Goal: Download file/media

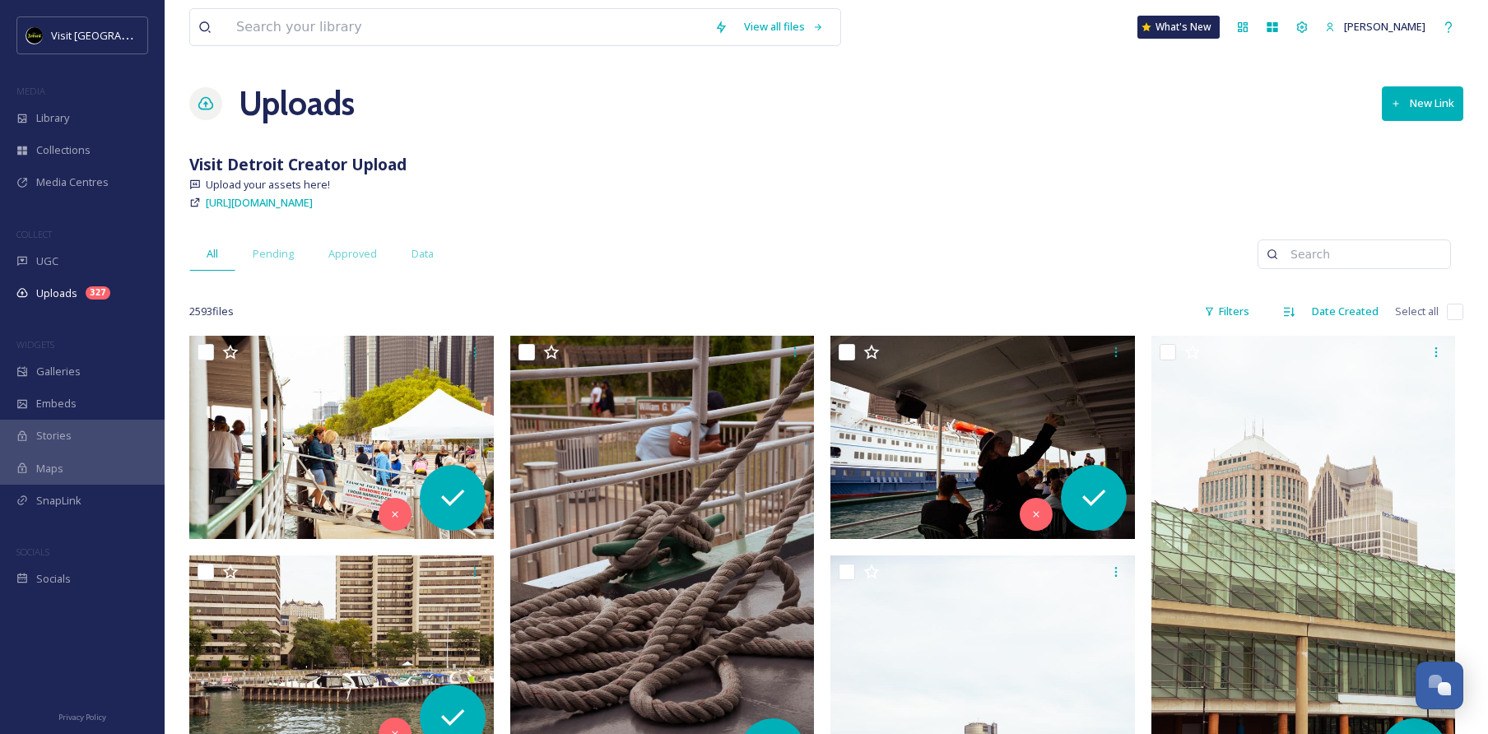
click at [834, 200] on div "[URL][DOMAIN_NAME]" at bounding box center [826, 203] width 1274 height 20
click at [495, 42] on input at bounding box center [467, 27] width 478 height 36
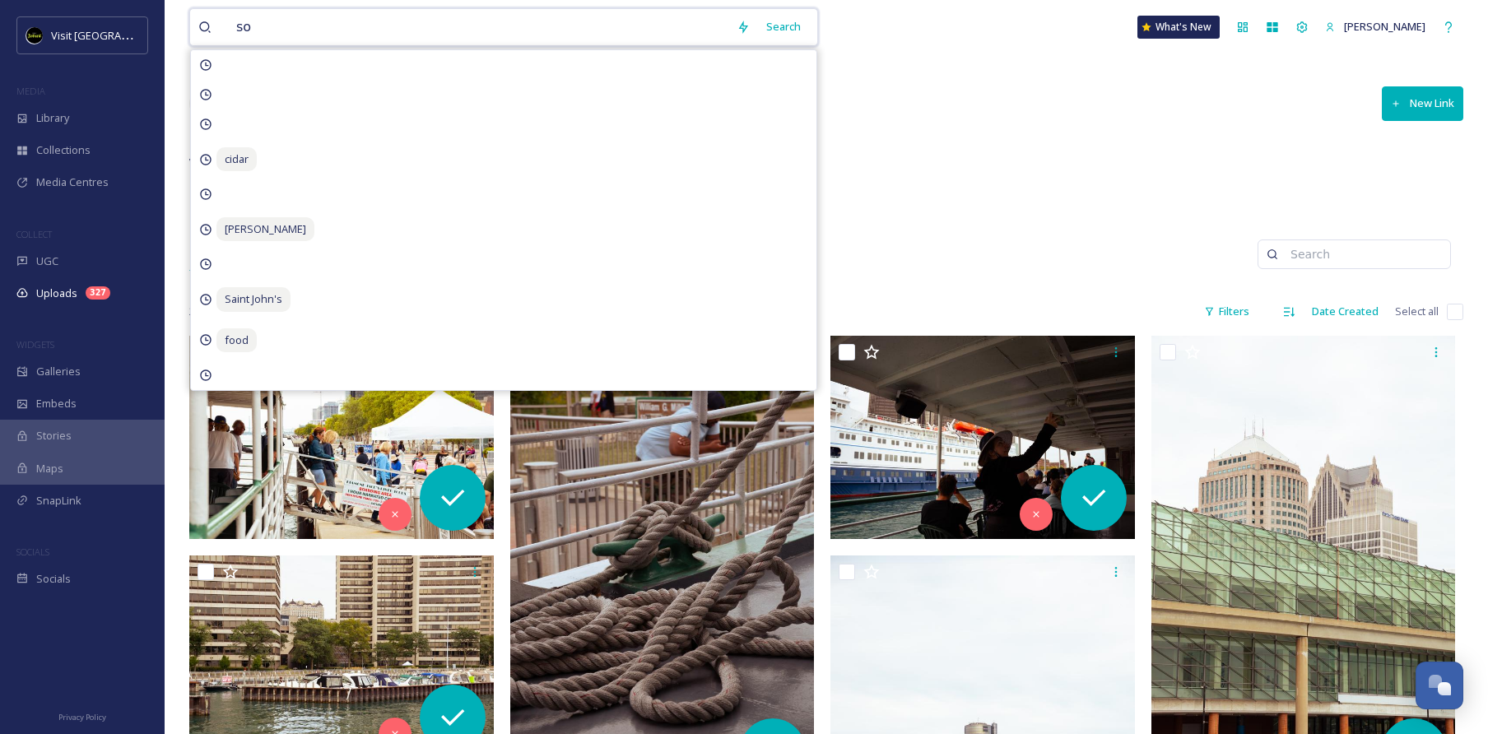
type input "s"
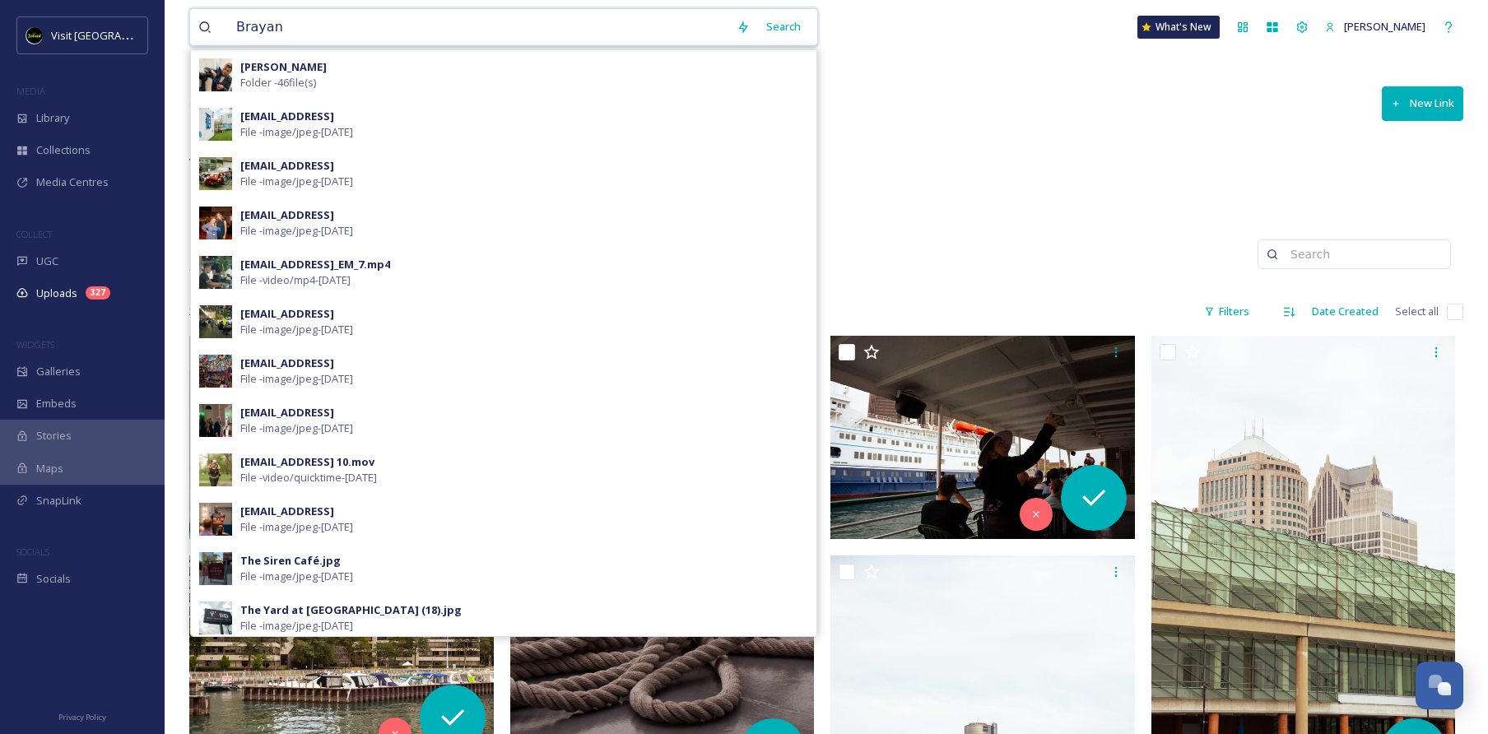
type input "Brayan"
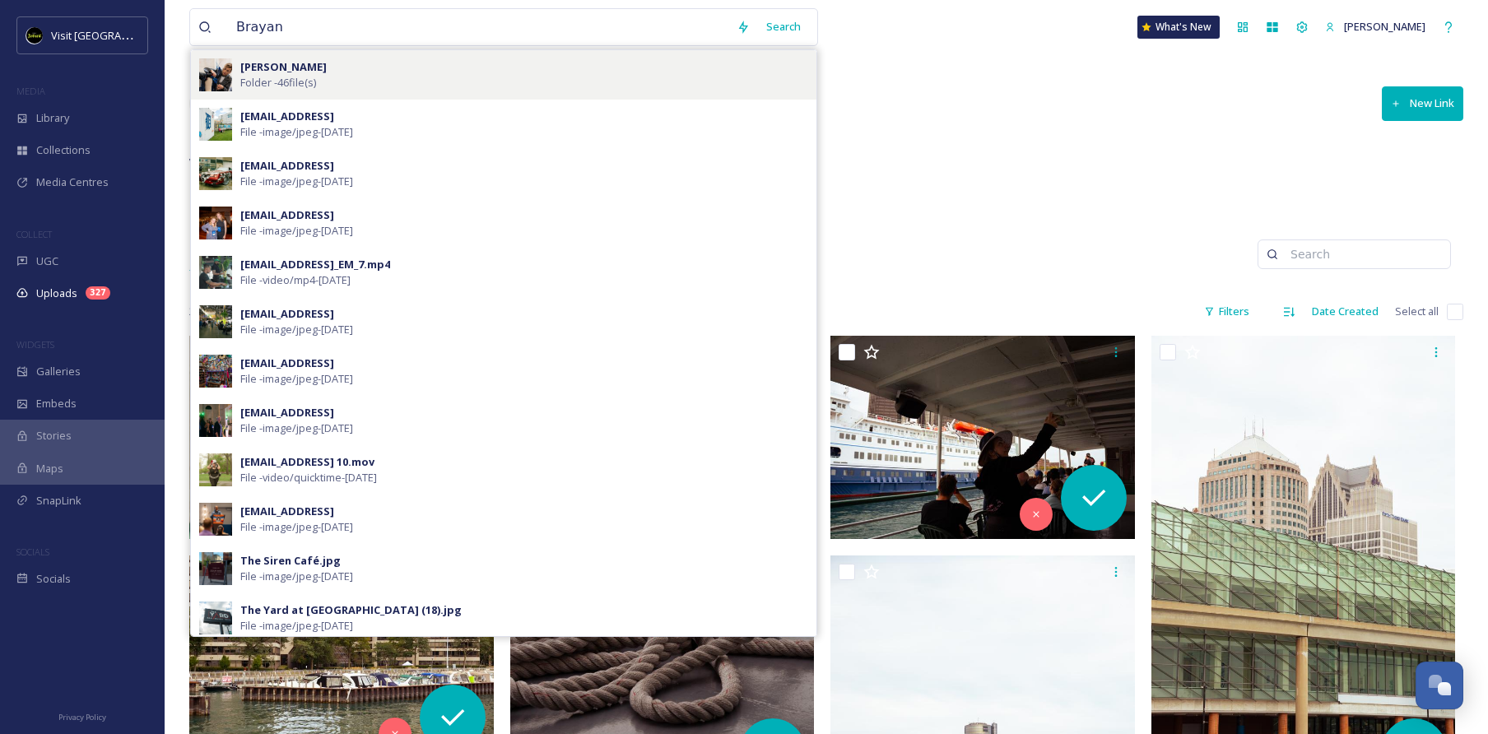
drag, startPoint x: 495, startPoint y: 42, endPoint x: 303, endPoint y: 70, distance: 194.6
click at [303, 70] on strong "Brayan Gutierrez" at bounding box center [283, 66] width 86 height 15
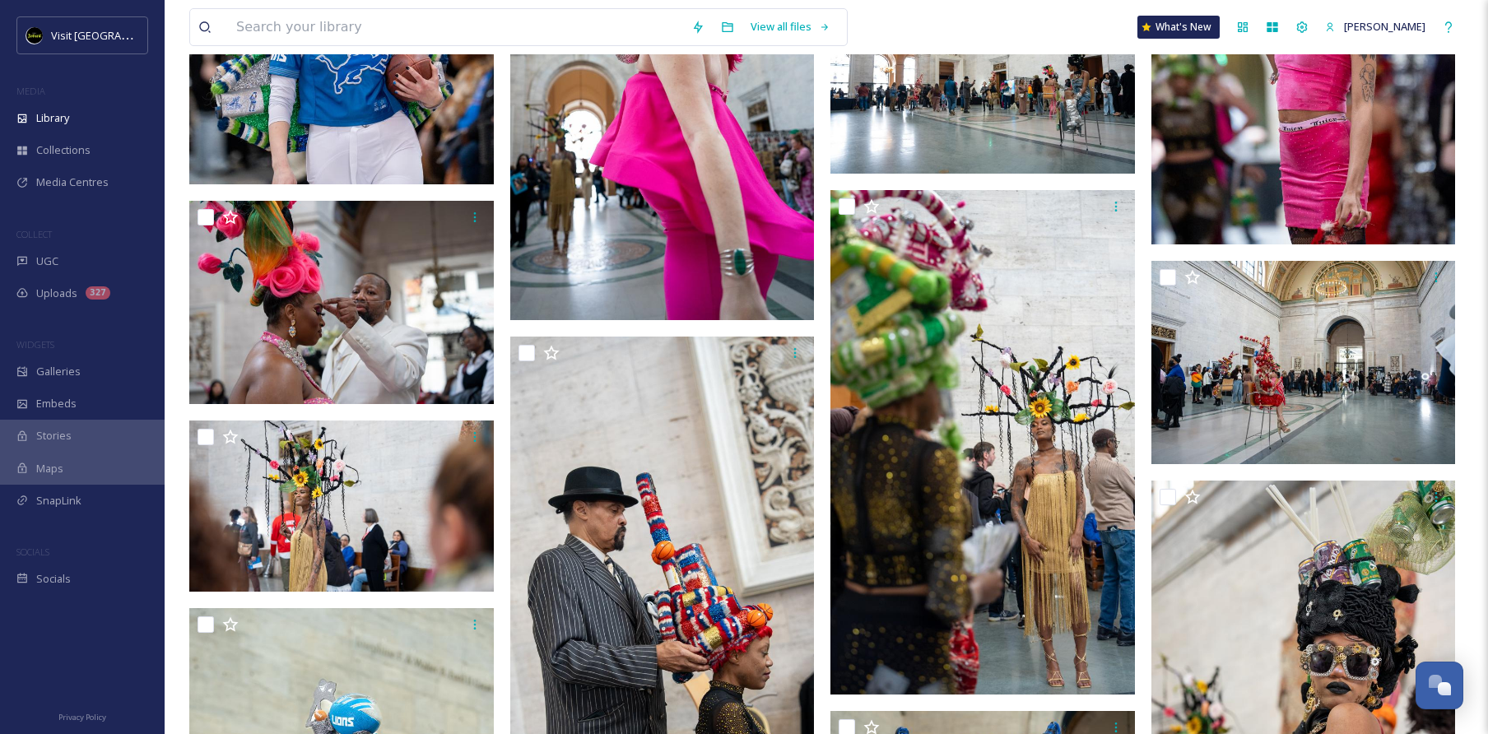
scroll to position [1374, 0]
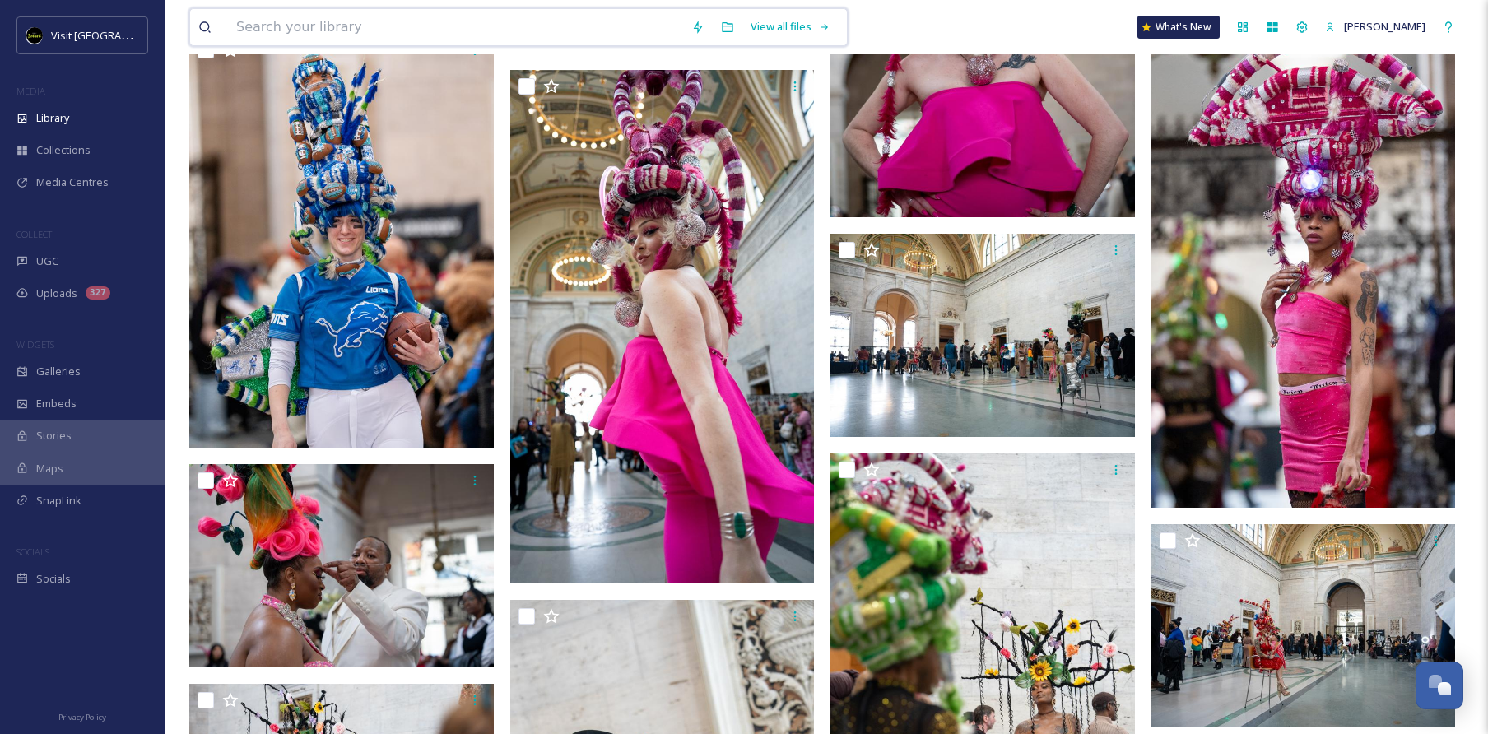
click at [468, 31] on input at bounding box center [455, 27] width 455 height 36
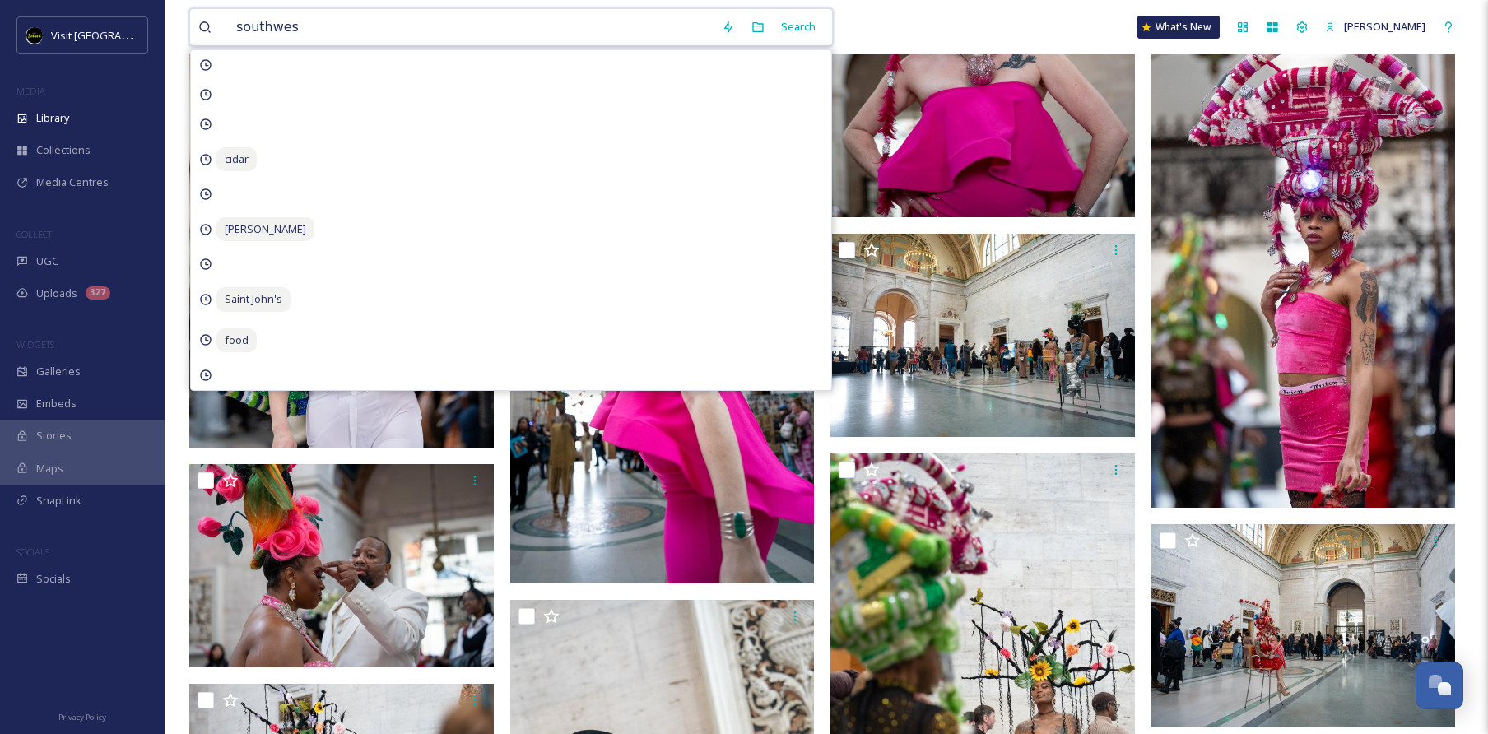
type input "southwest"
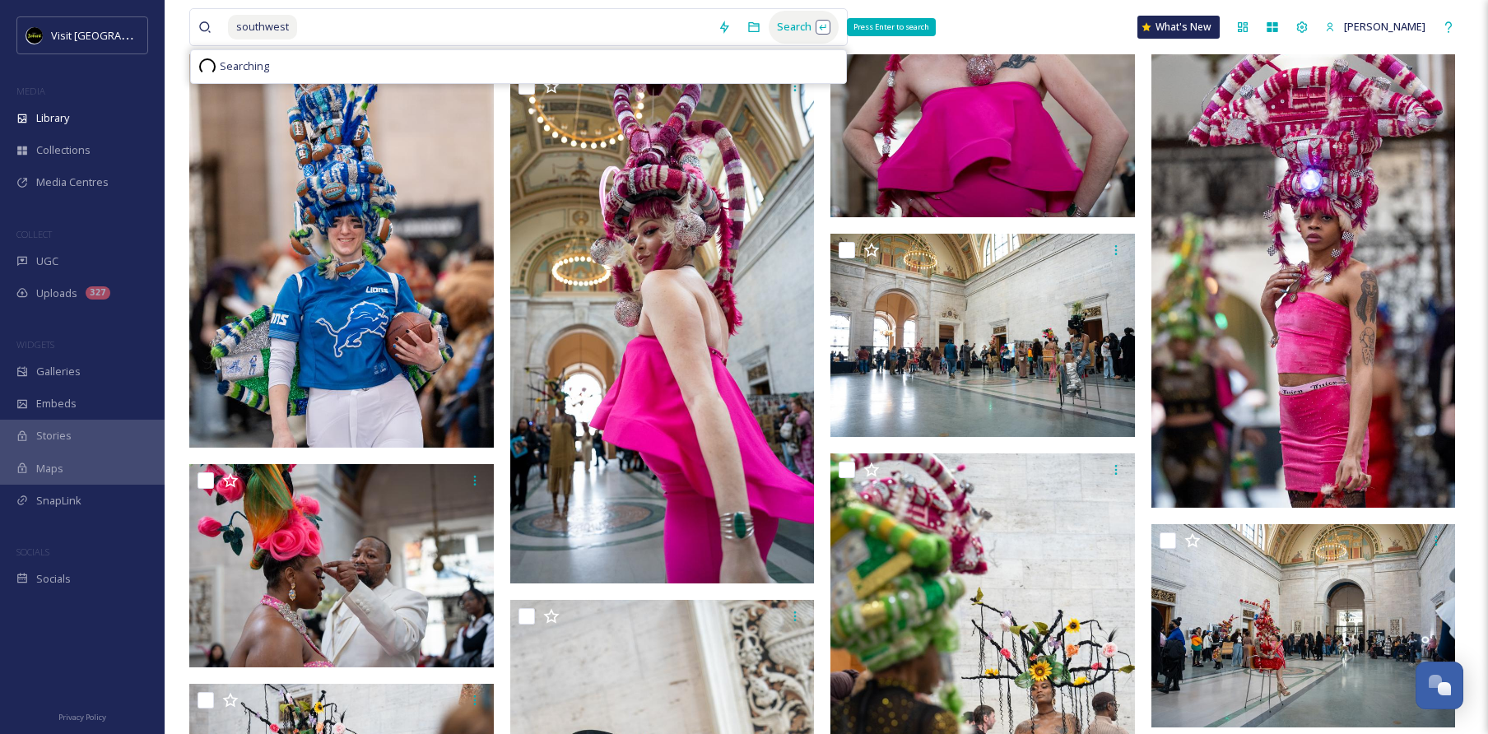
click at [798, 29] on div "Search Press Enter to search" at bounding box center [804, 27] width 70 height 32
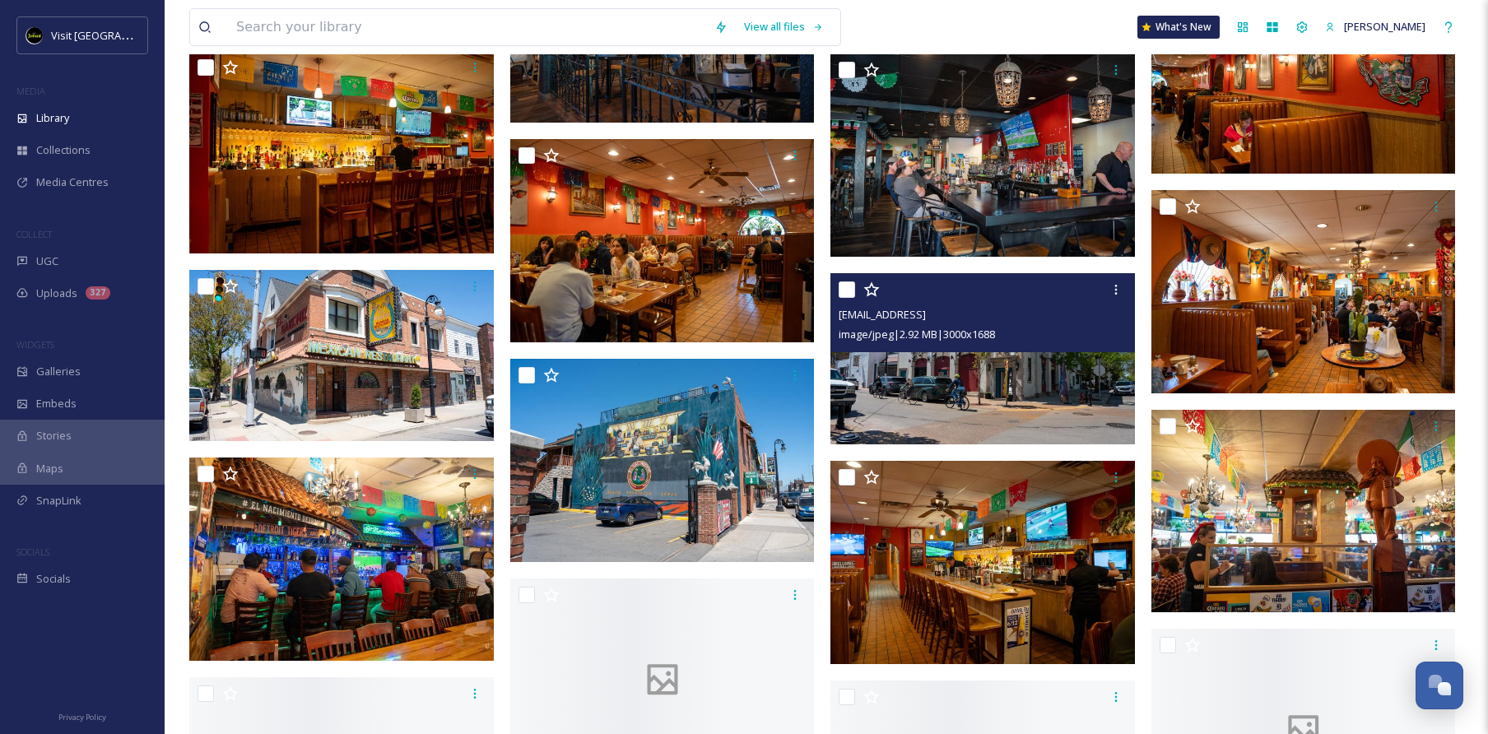
scroll to position [5844, 0]
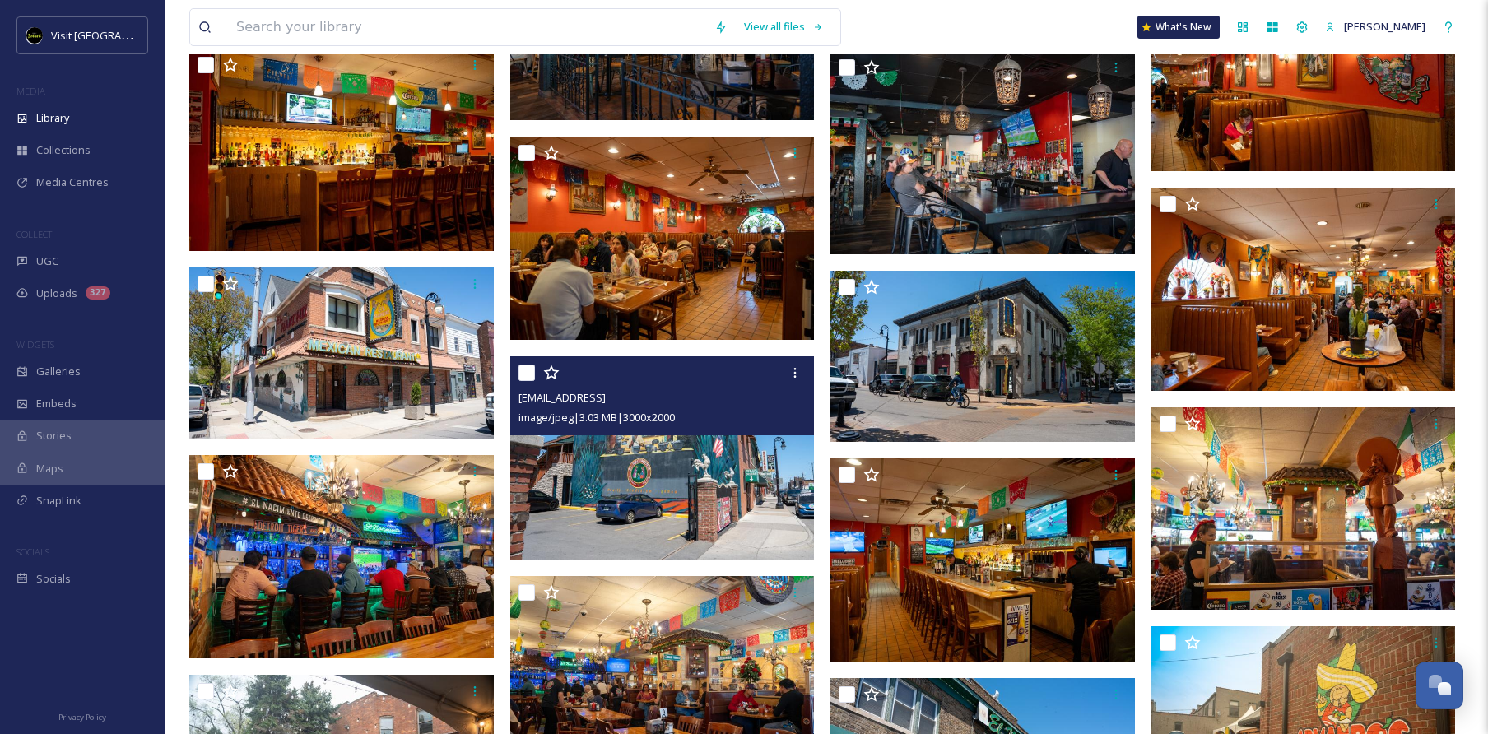
click at [699, 486] on img at bounding box center [662, 457] width 305 height 203
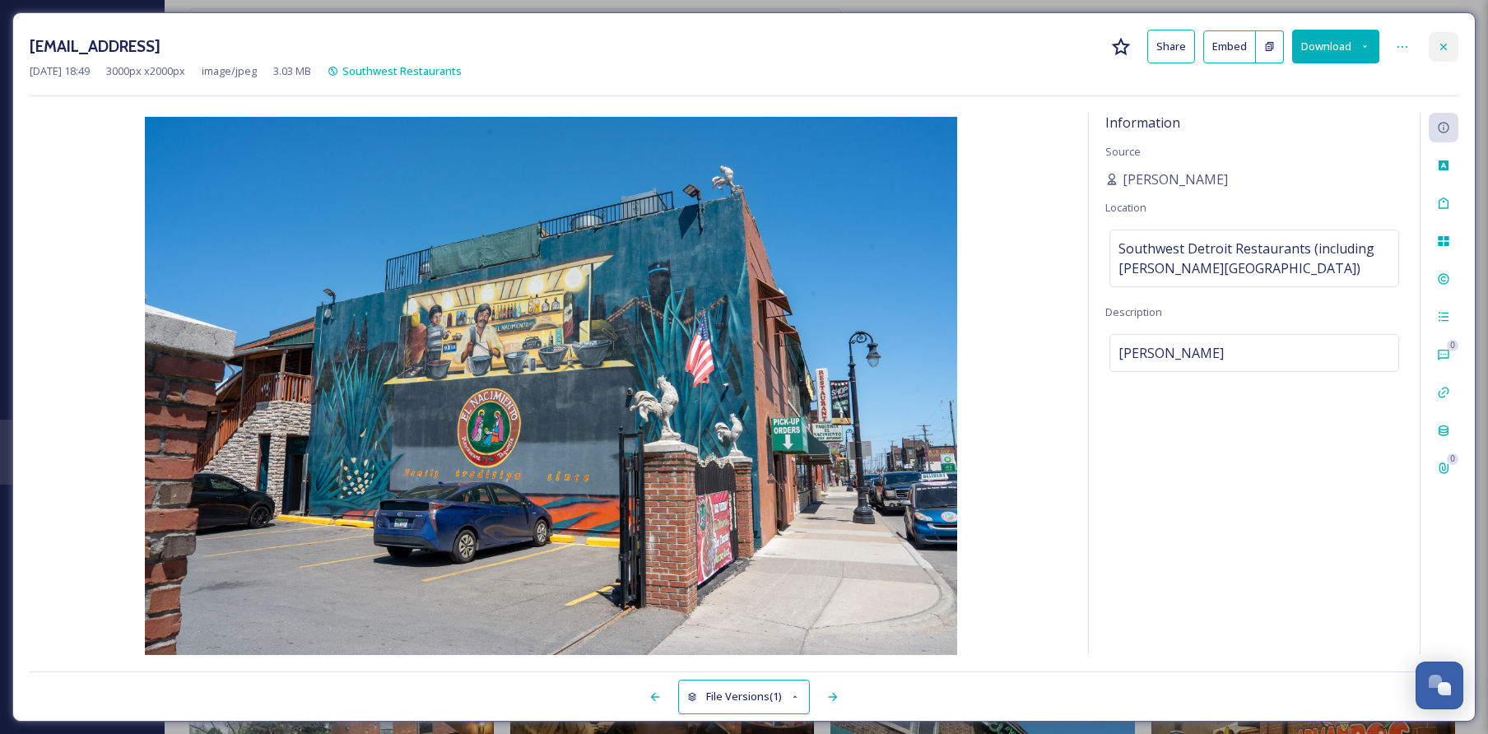
click at [1441, 41] on icon at bounding box center [1443, 46] width 13 height 13
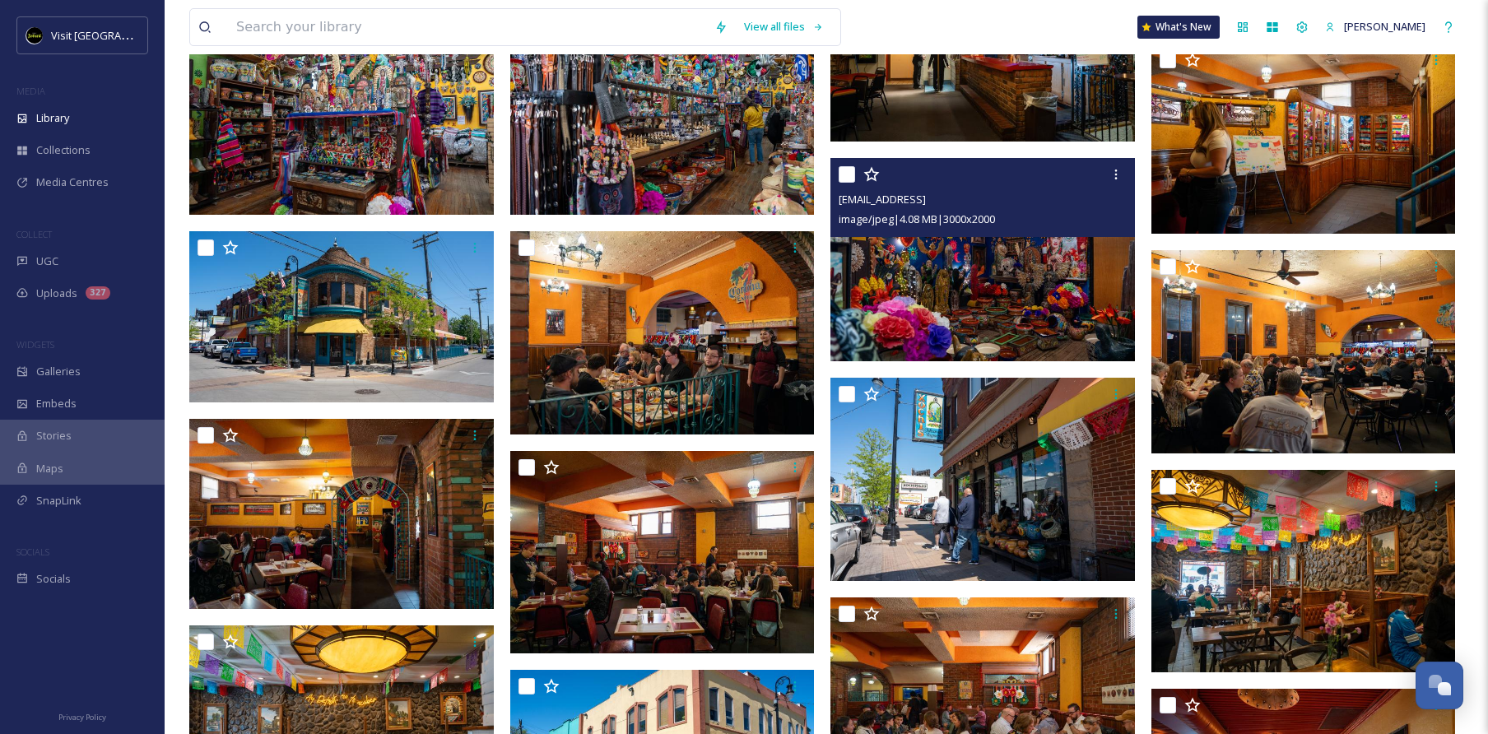
scroll to position [3806, 0]
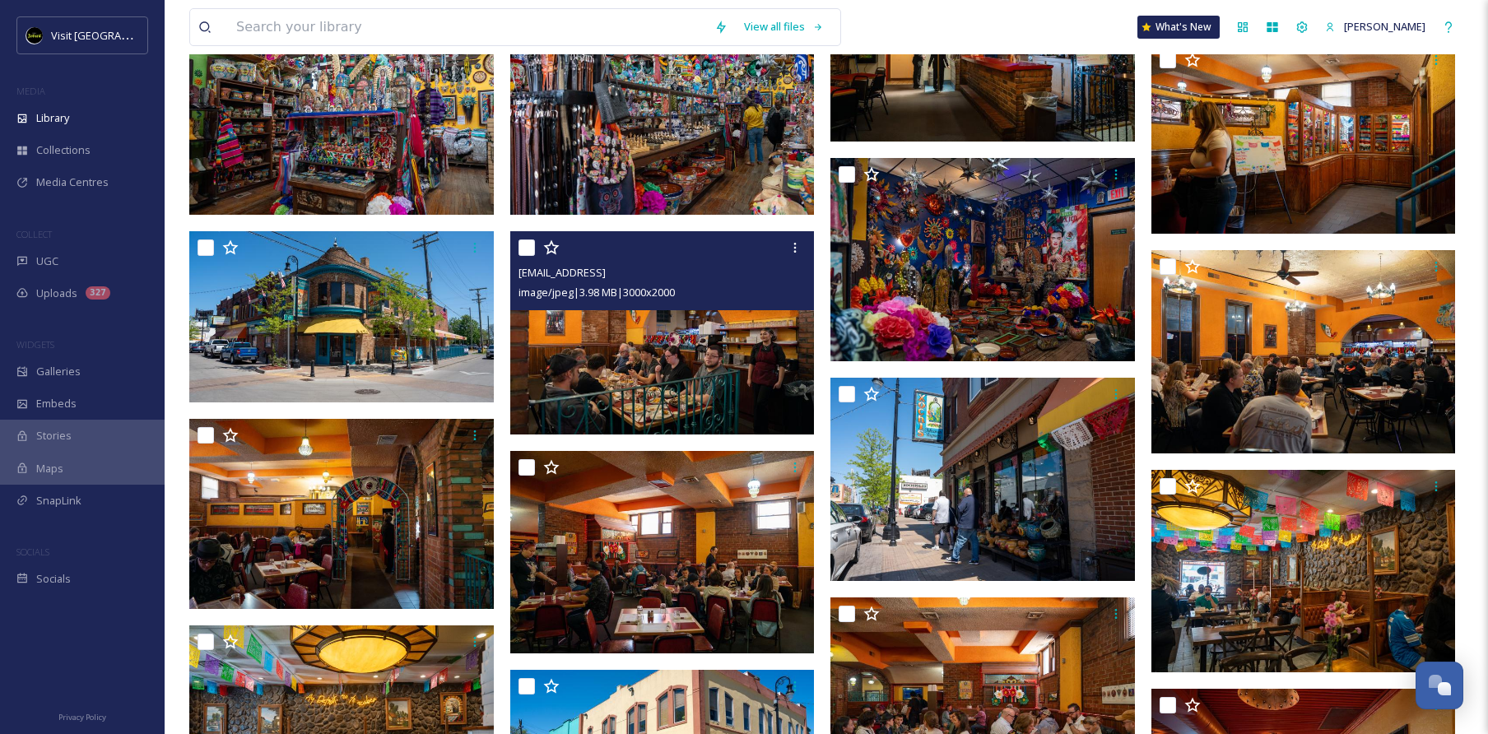
click at [675, 348] on img at bounding box center [662, 332] width 305 height 203
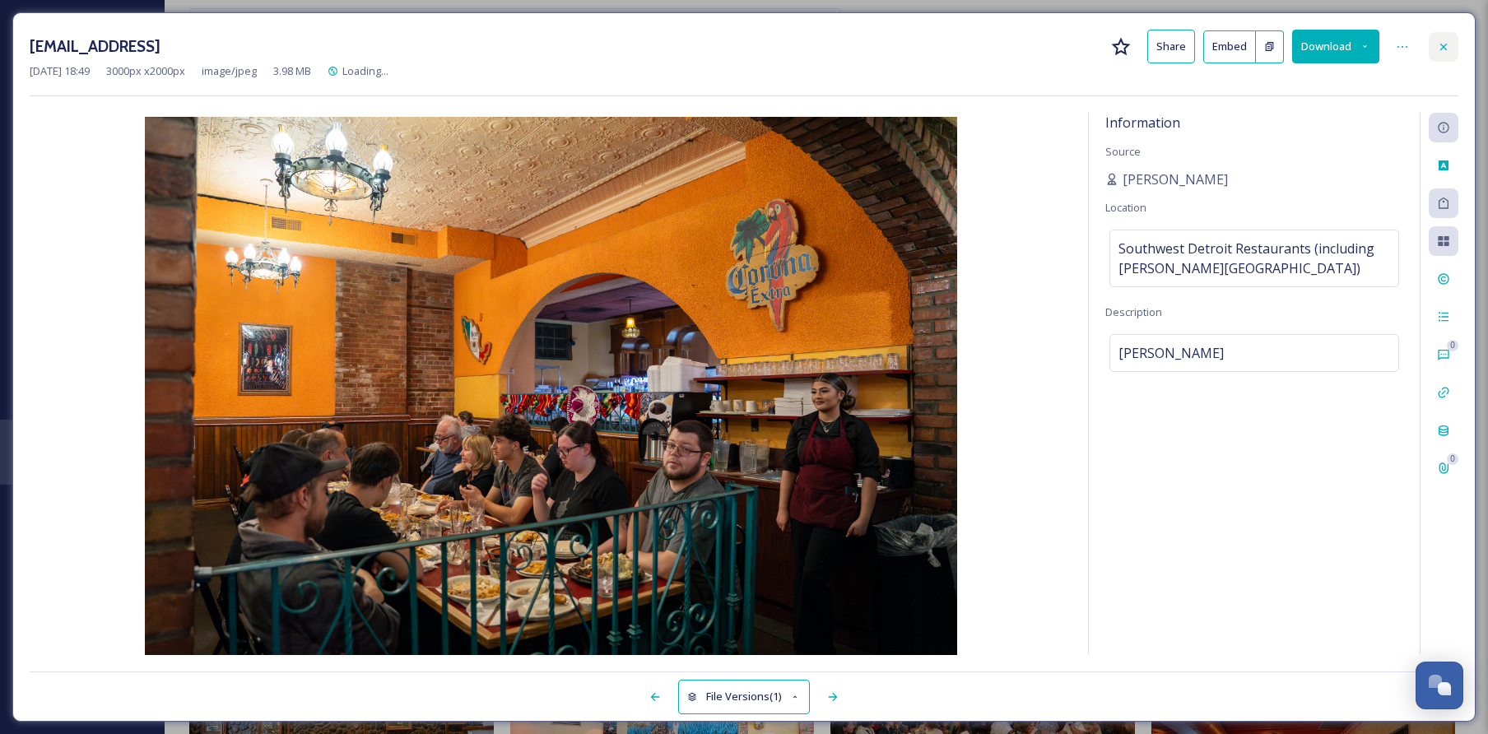
click at [1441, 41] on icon at bounding box center [1443, 46] width 13 height 13
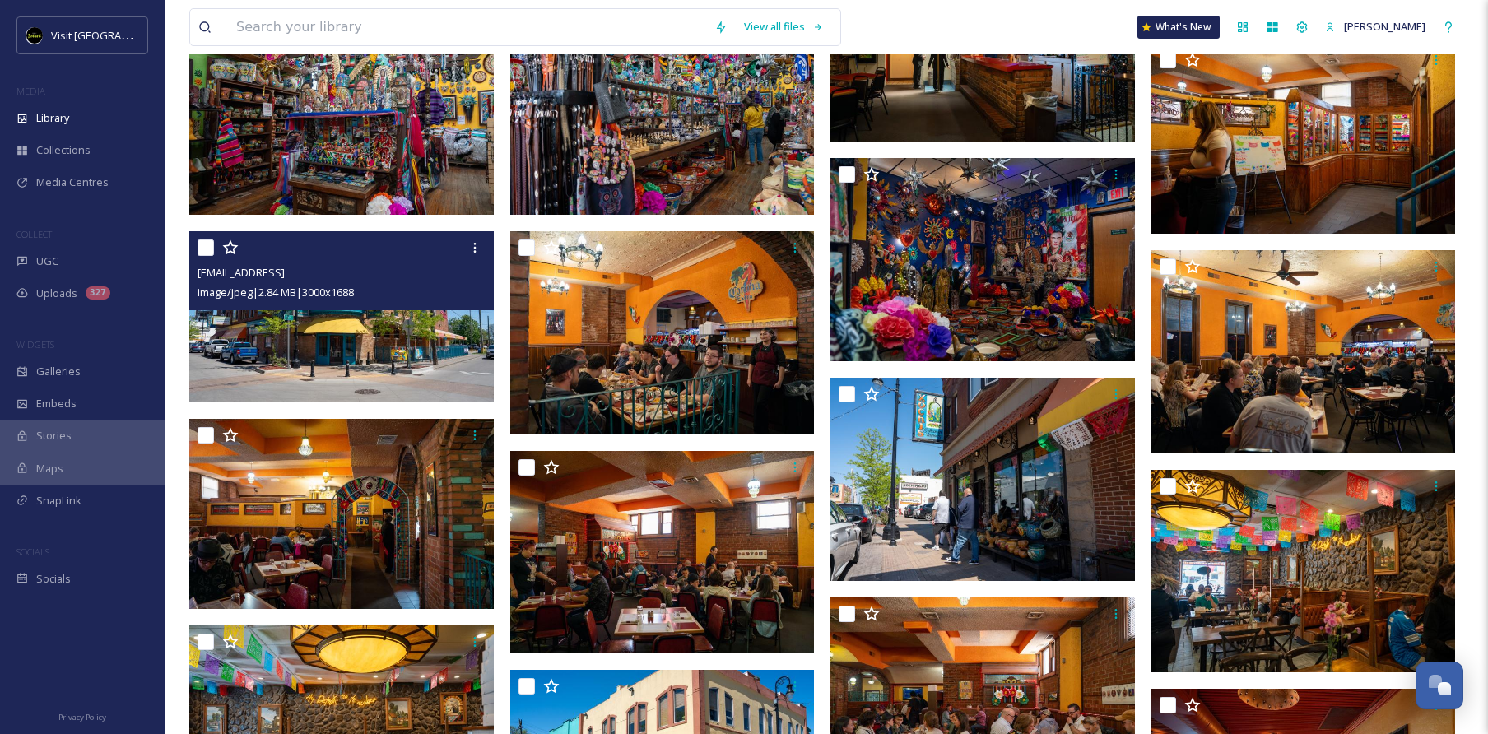
click at [330, 392] on img at bounding box center [341, 316] width 305 height 171
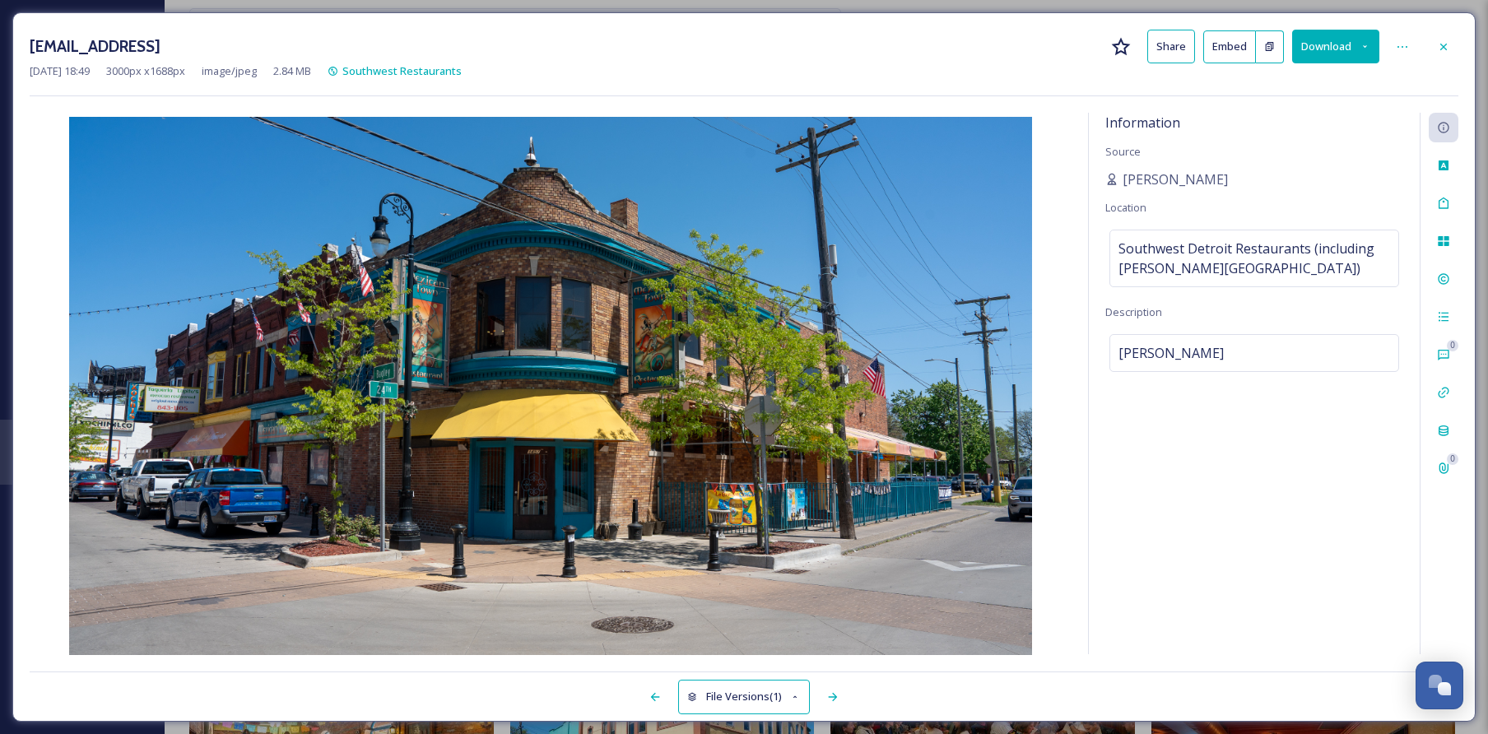
click at [1461, 47] on div "ext_1747090180.527754_contactbrgtz@gmail.com-MexicantownRestaurant-7.jpg Share …" at bounding box center [743, 366] width 1463 height 709
click at [1451, 48] on div at bounding box center [1444, 47] width 30 height 30
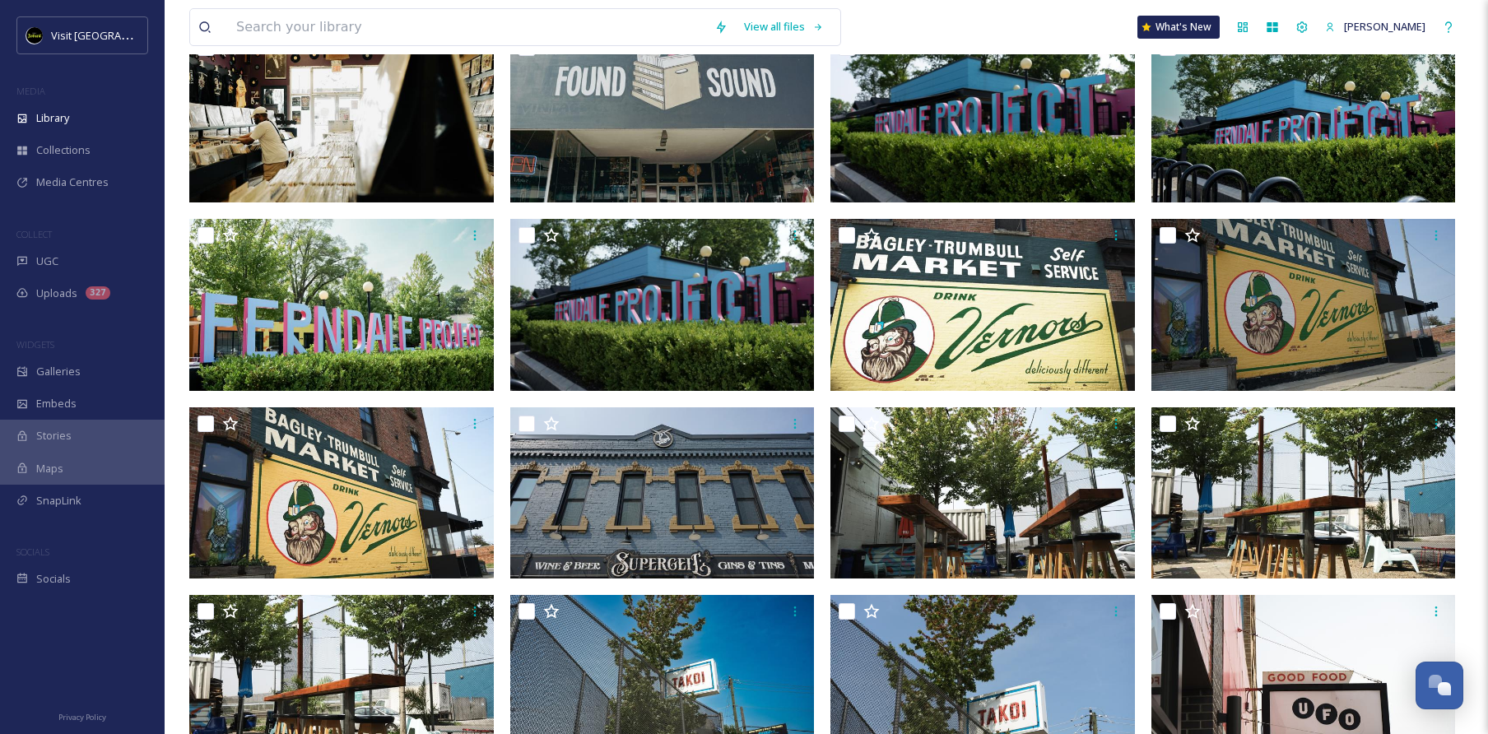
scroll to position [1285, 0]
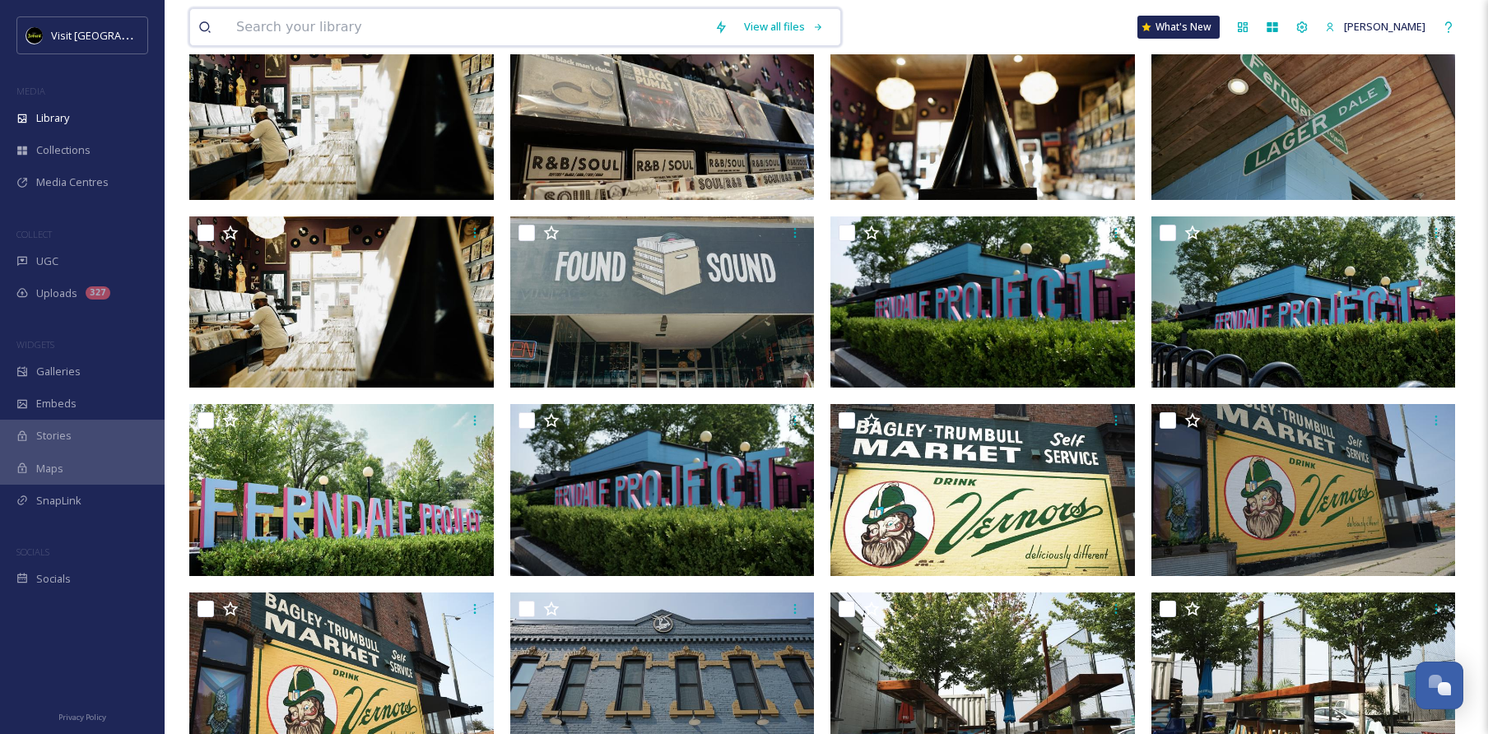
click at [305, 10] on input at bounding box center [467, 27] width 478 height 36
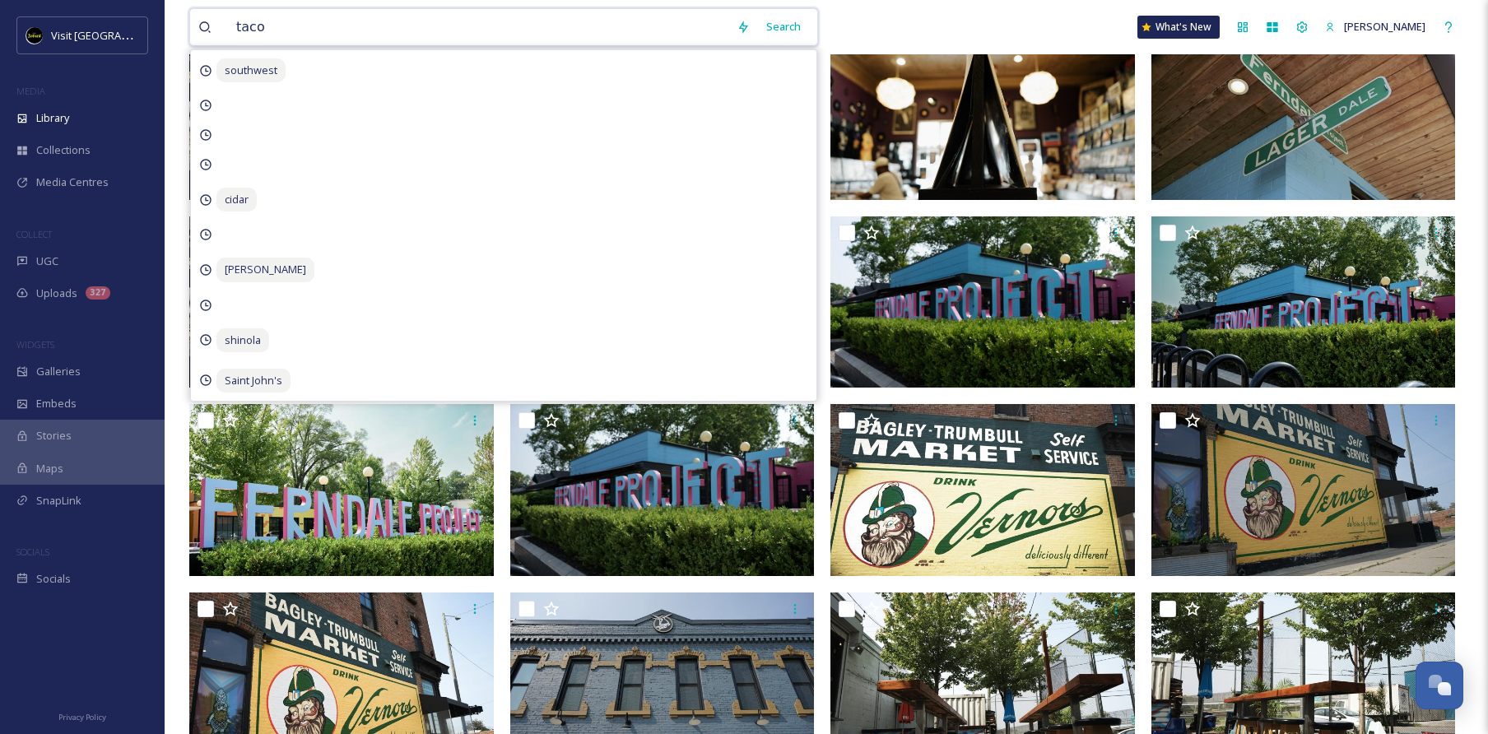
type input "tacos"
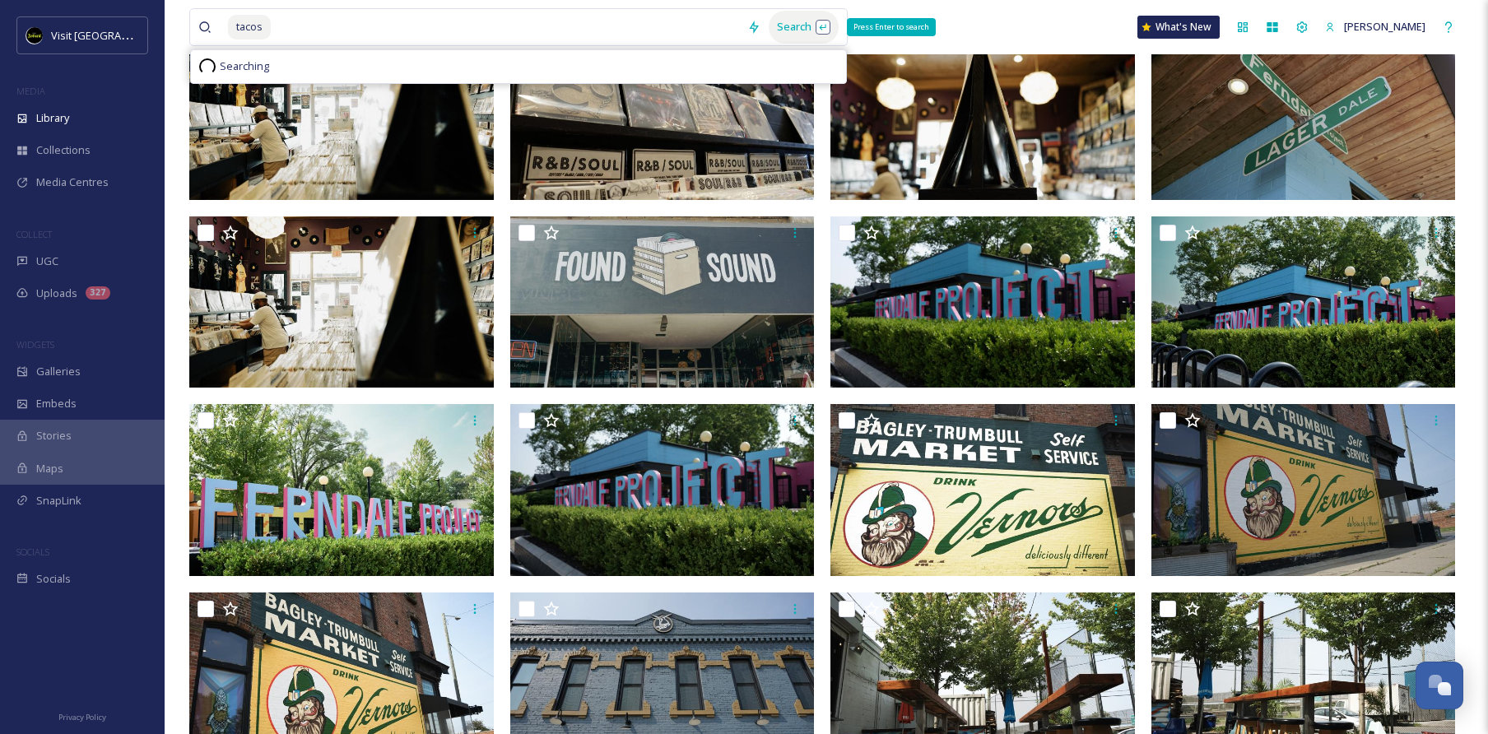
click at [788, 30] on div "Search Press Enter to search" at bounding box center [804, 27] width 70 height 32
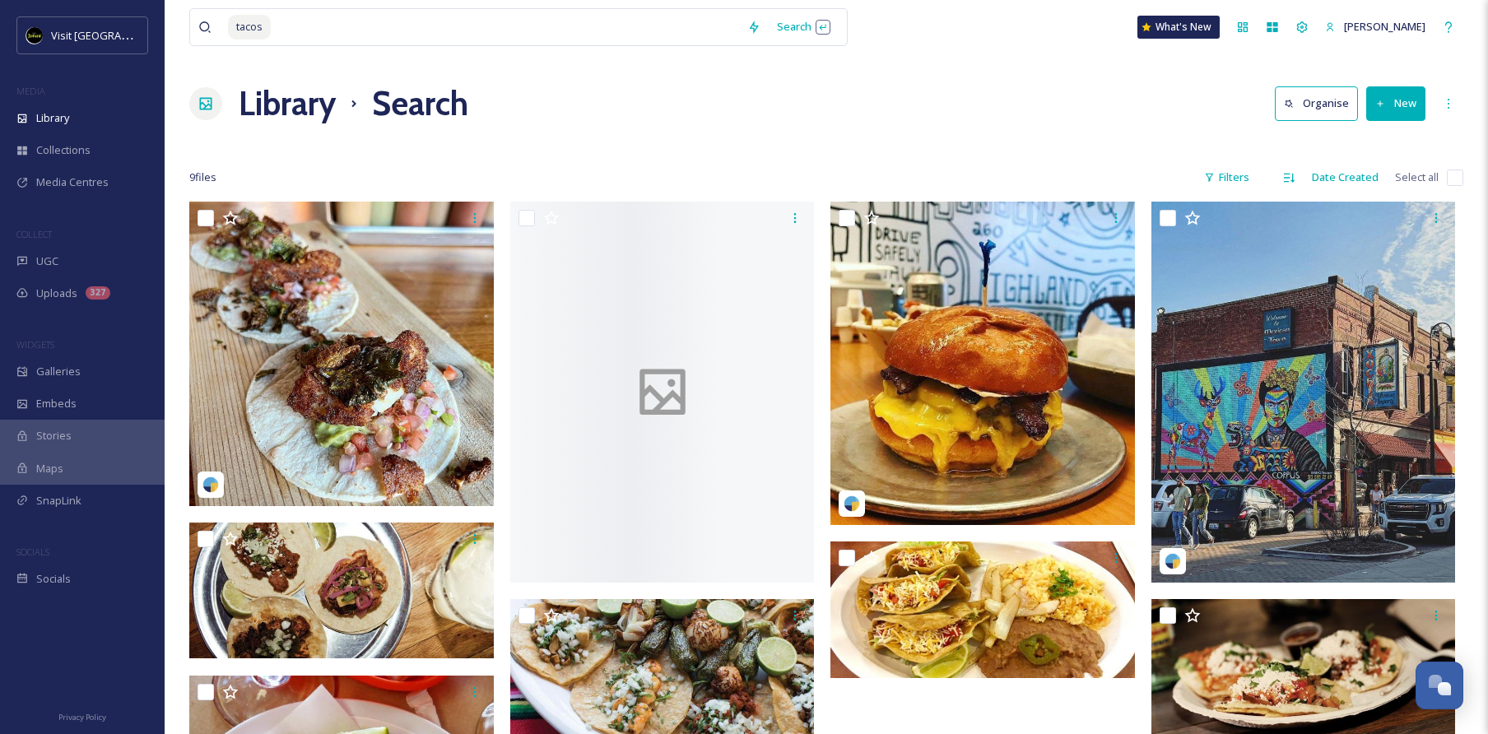
click at [1025, 112] on div "Library Search Organise New" at bounding box center [826, 103] width 1274 height 49
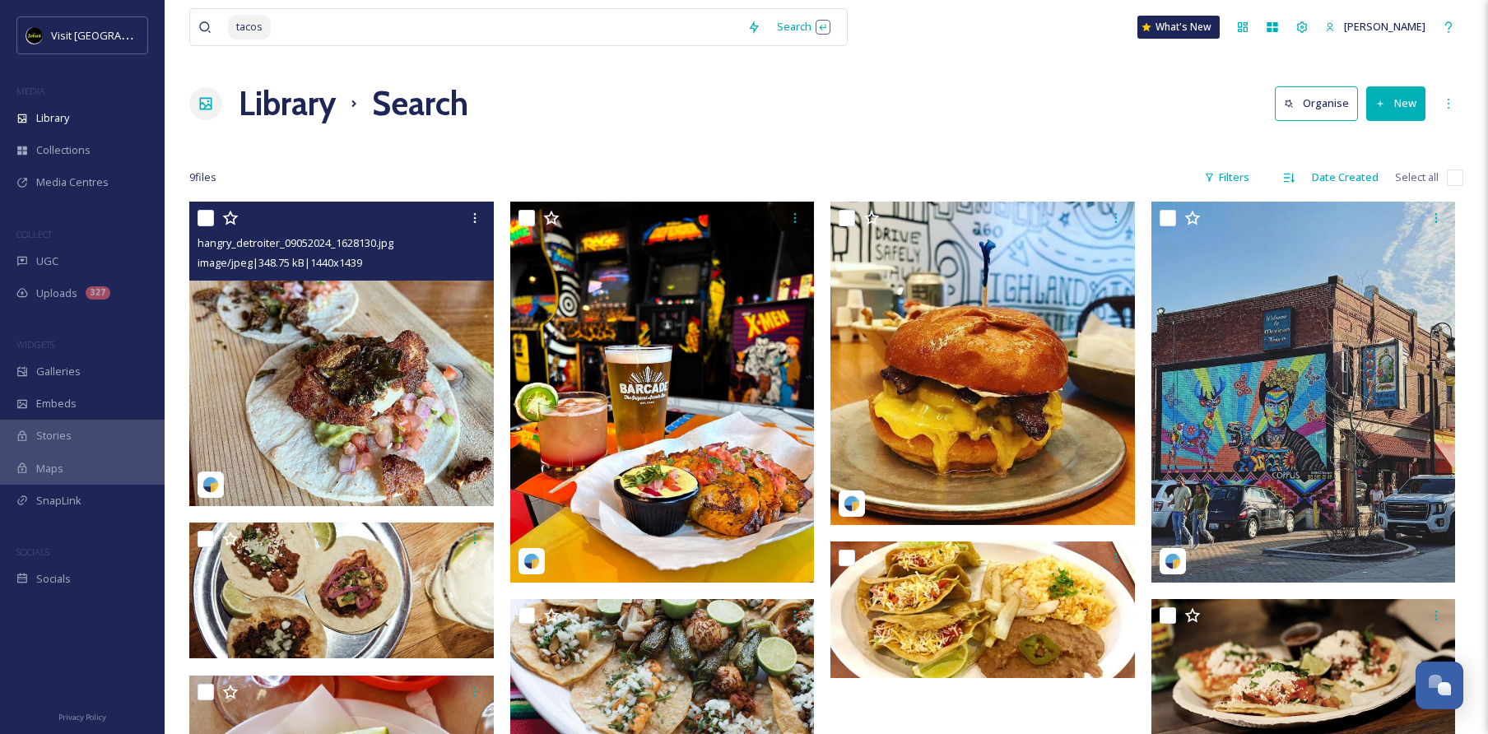
click at [397, 327] on img at bounding box center [341, 354] width 305 height 305
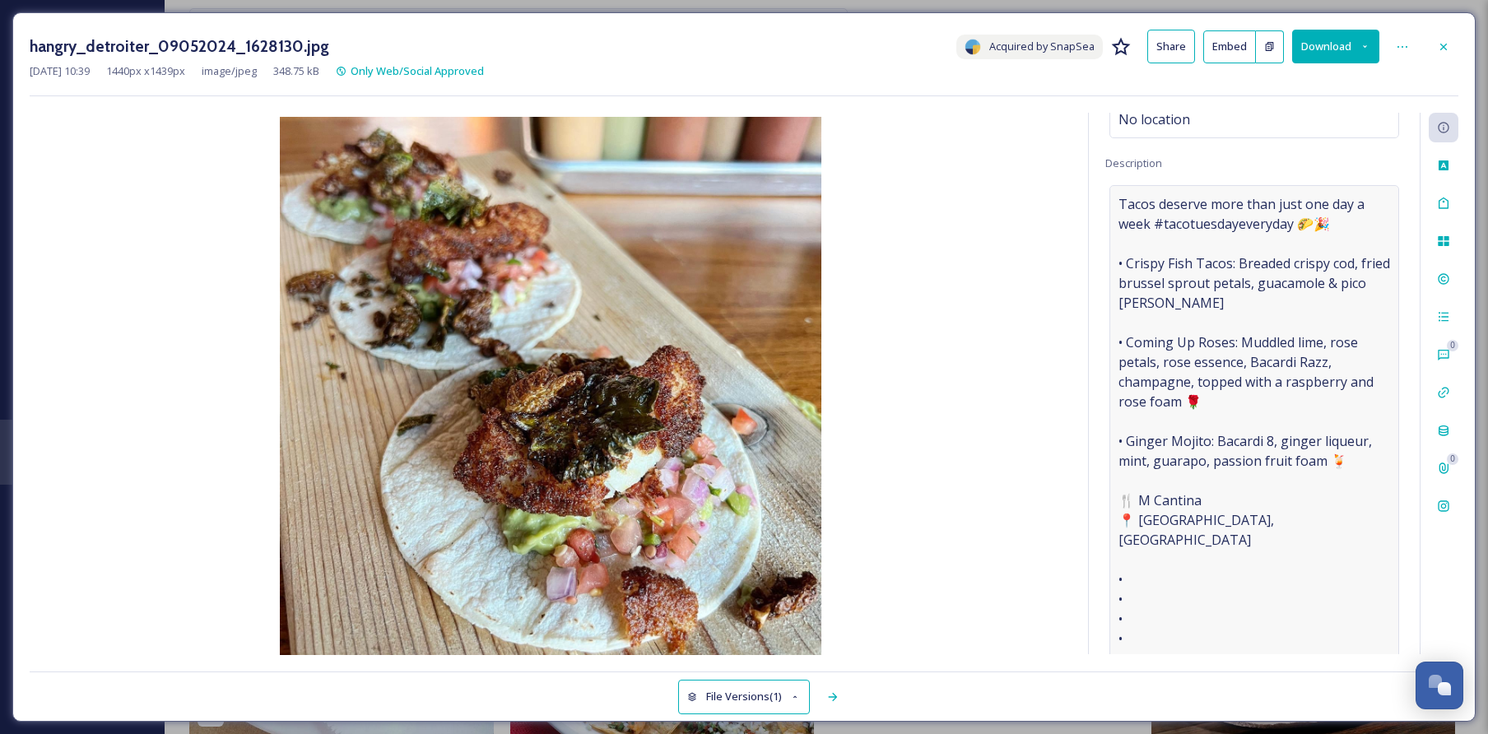
scroll to position [130, 0]
click at [1437, 44] on icon at bounding box center [1443, 46] width 13 height 13
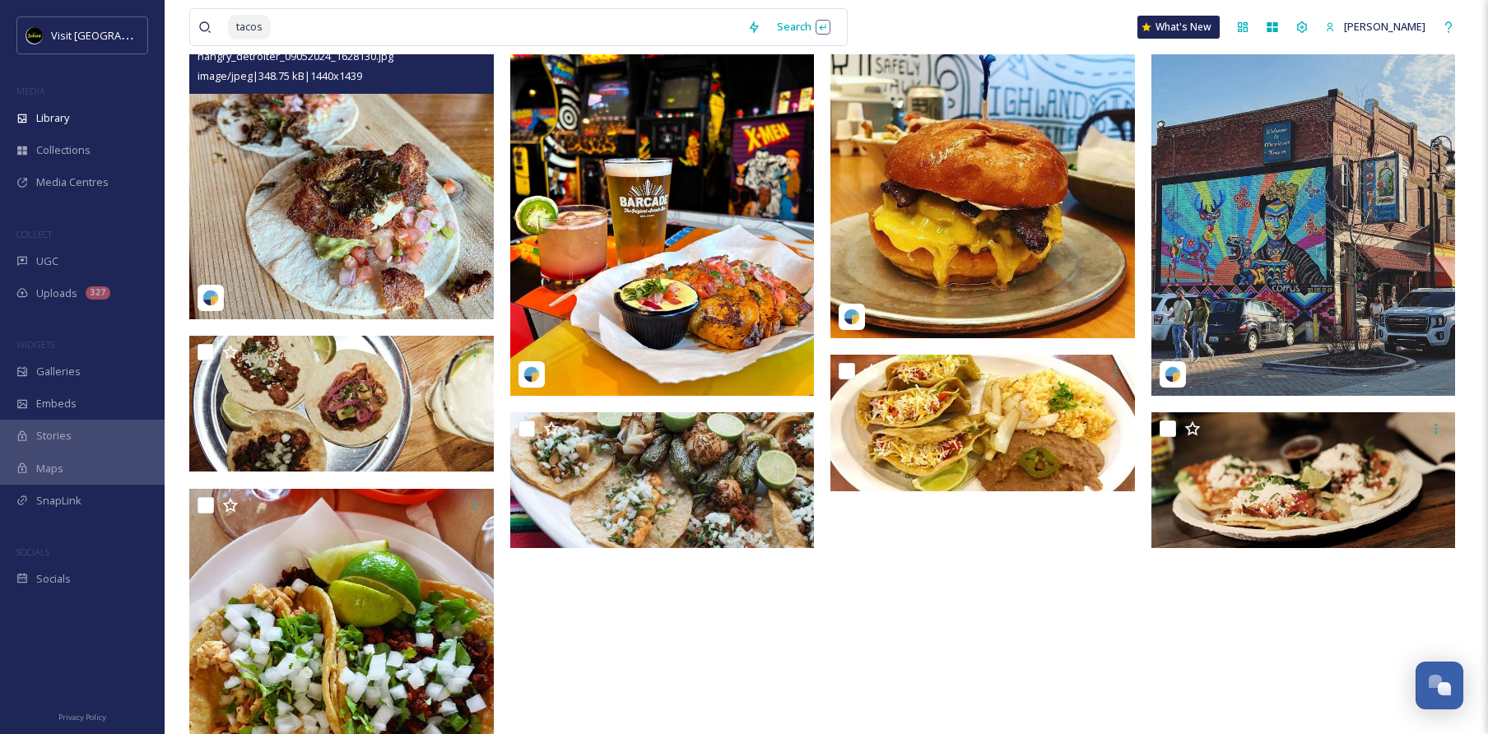
scroll to position [190, 0]
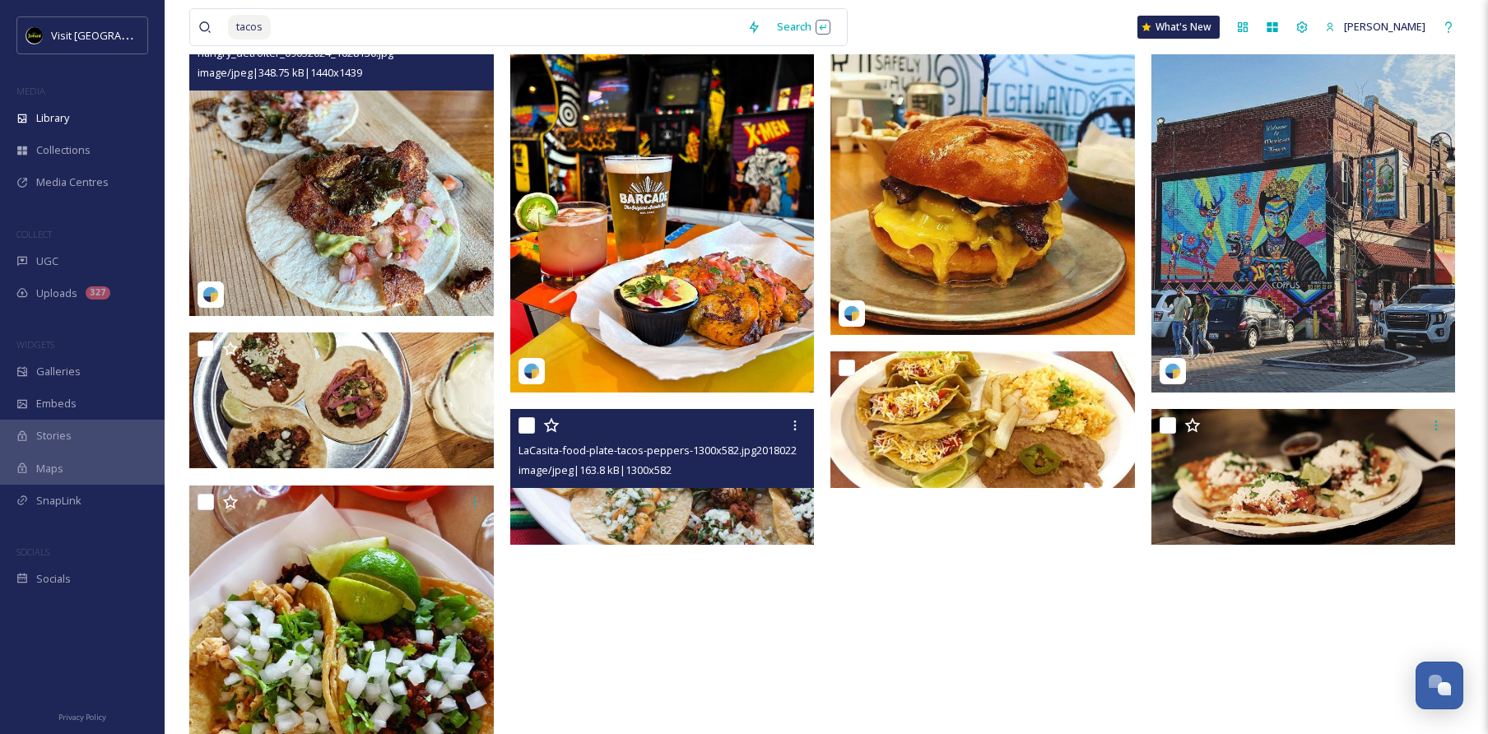
click at [737, 518] on img at bounding box center [662, 477] width 305 height 136
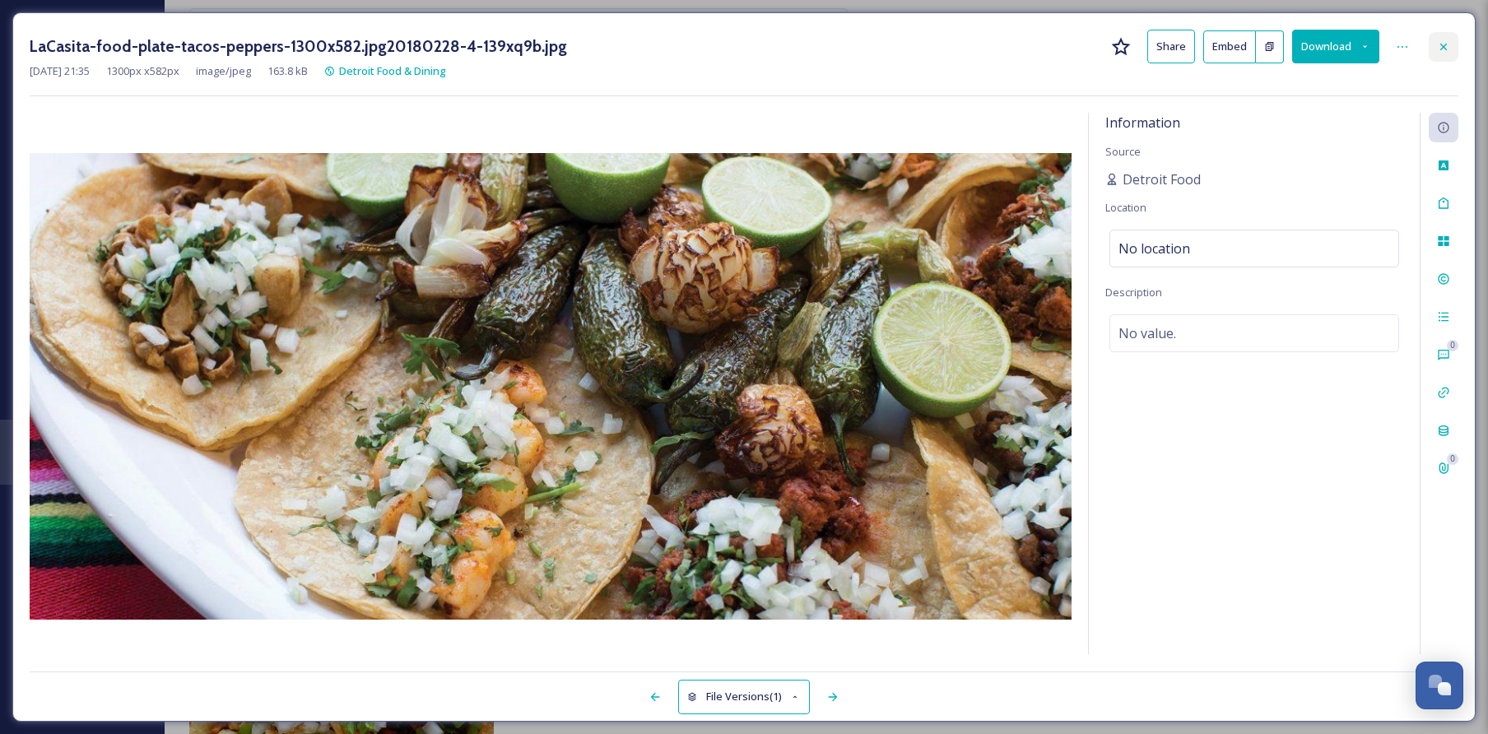
click at [1444, 53] on div at bounding box center [1444, 47] width 30 height 30
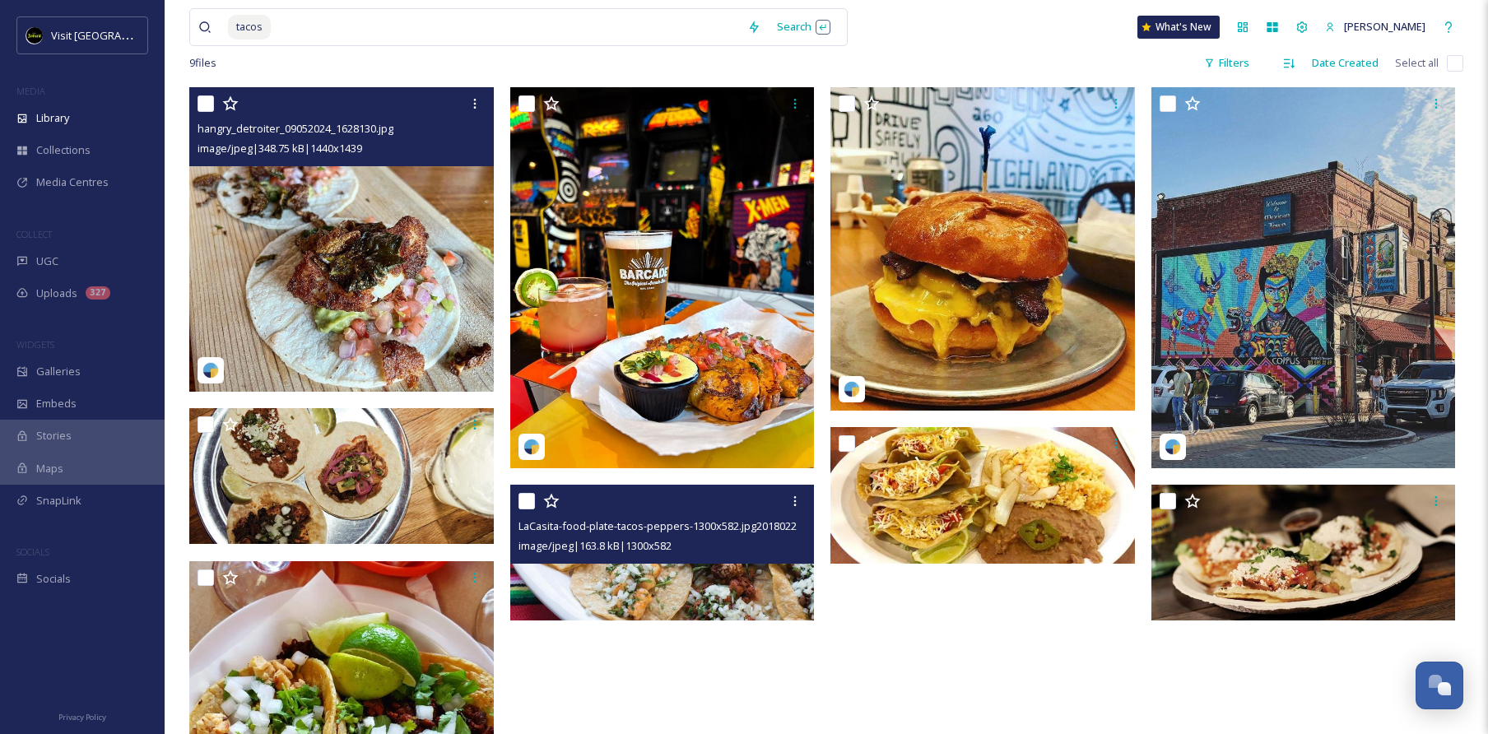
scroll to position [113, 0]
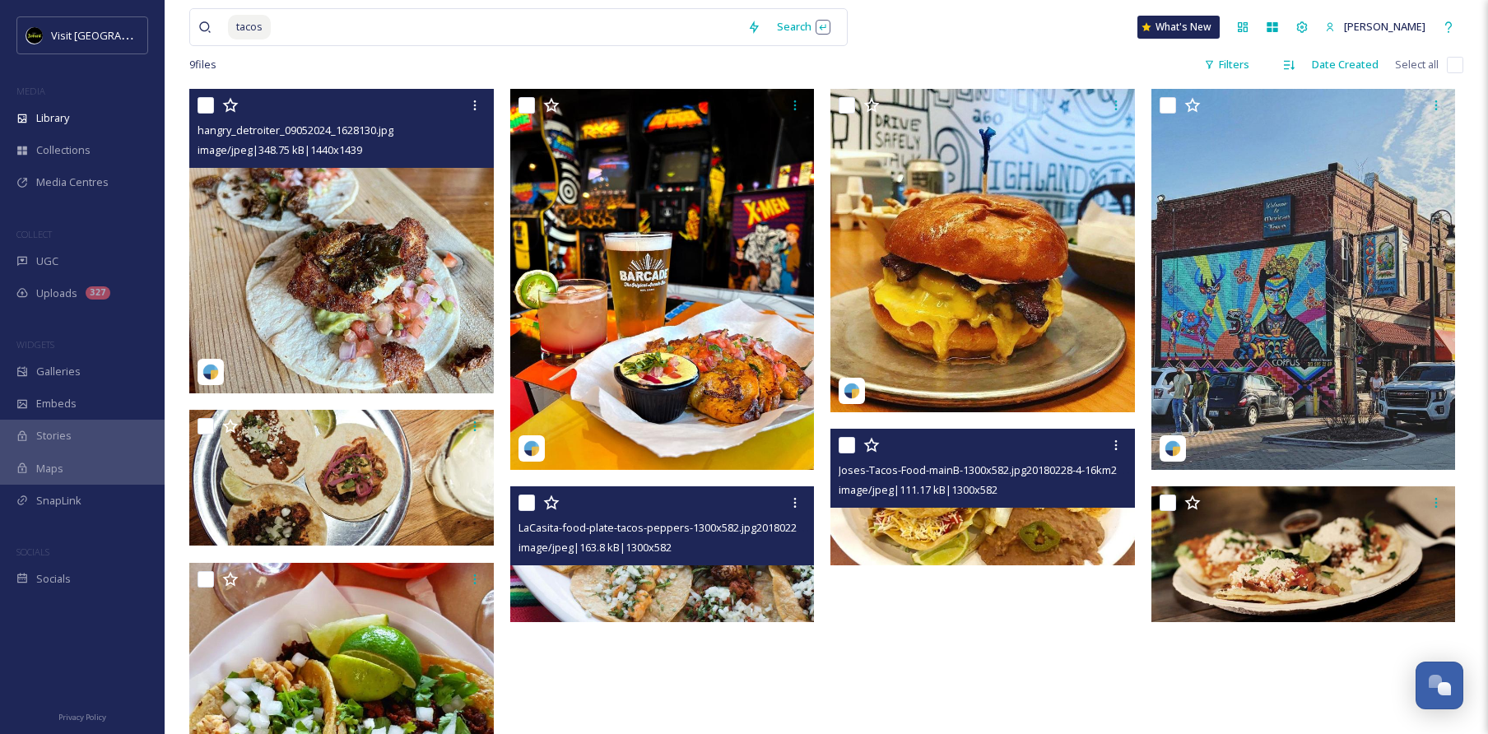
click at [988, 497] on span "image/jpeg | 111.17 kB | 1300 x 582" at bounding box center [918, 489] width 159 height 15
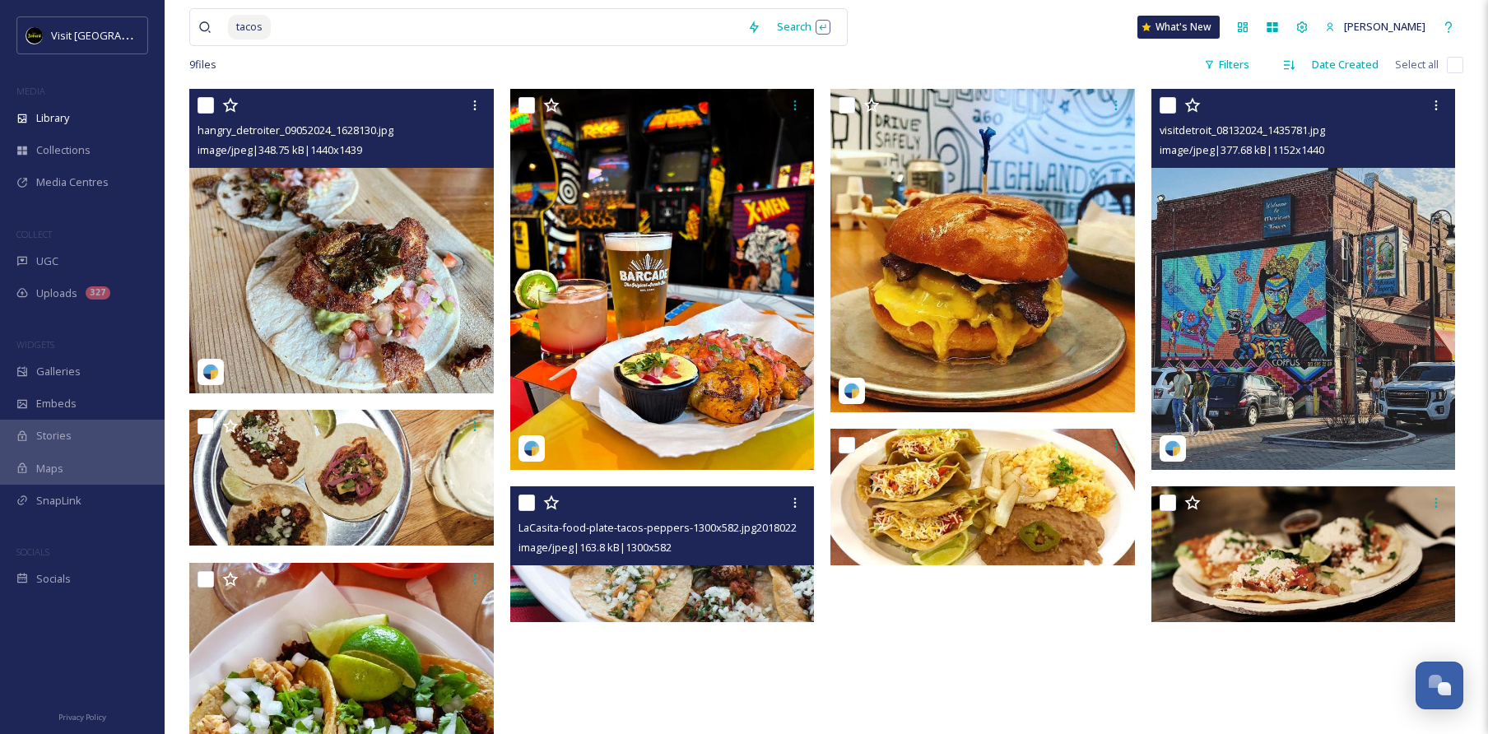
click at [1287, 308] on img at bounding box center [1303, 279] width 305 height 381
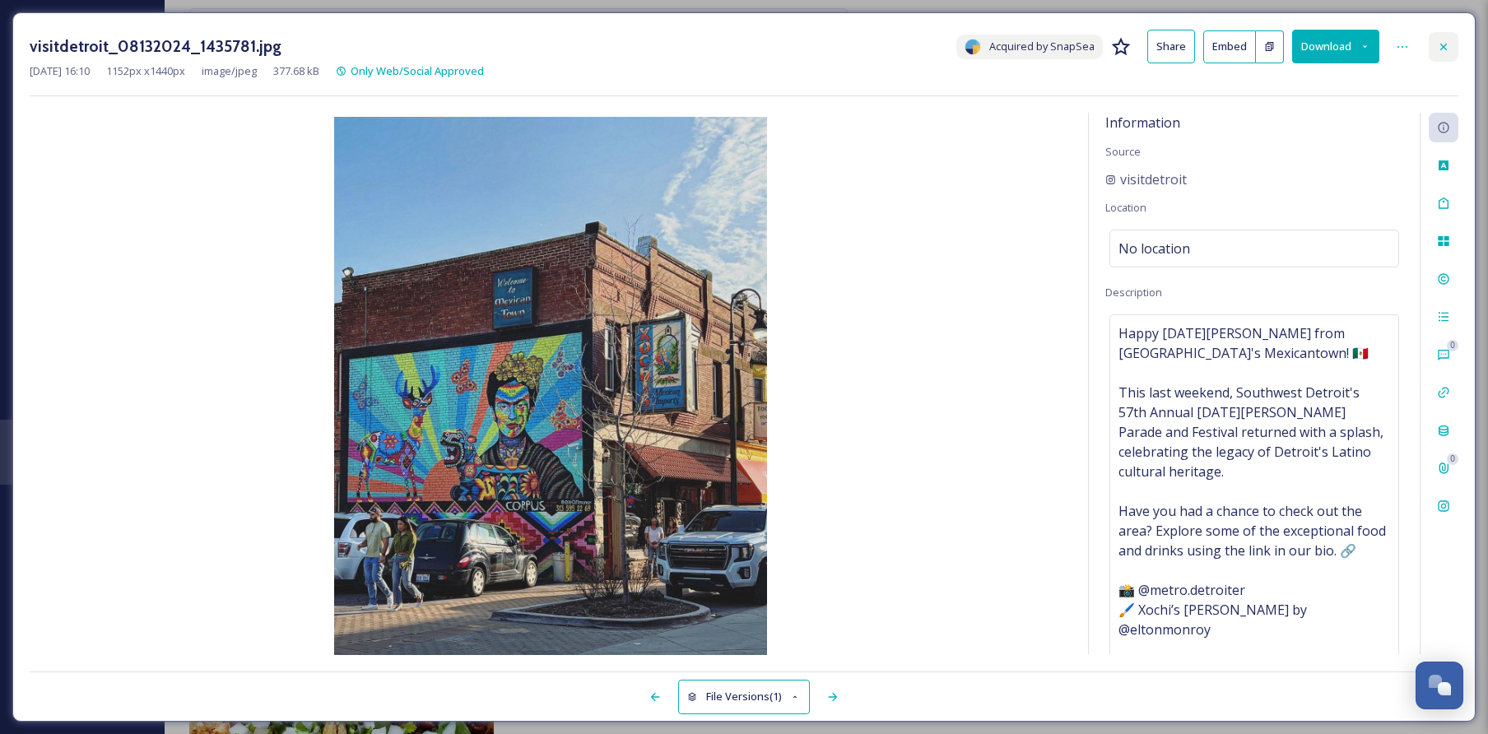
click at [1434, 47] on div at bounding box center [1444, 47] width 30 height 30
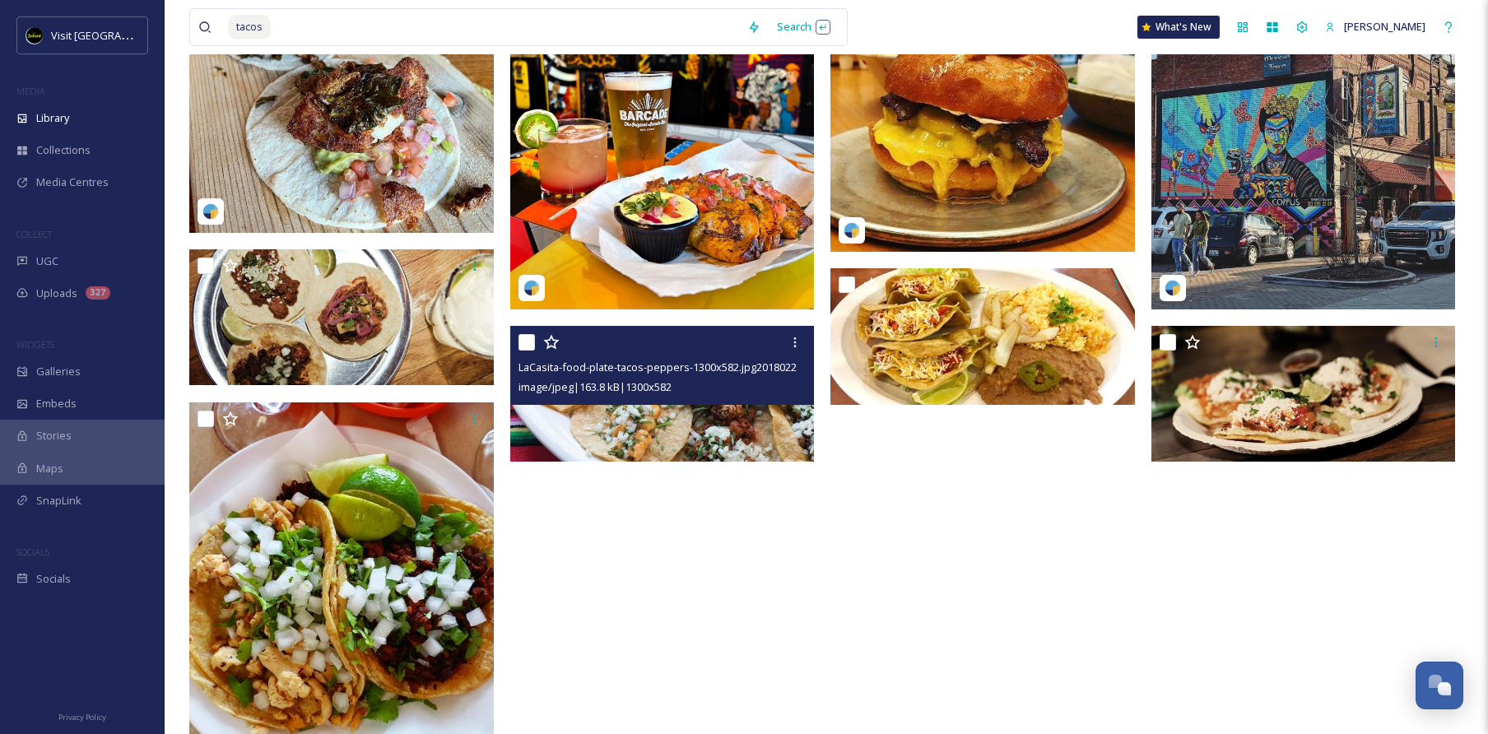
scroll to position [295, 0]
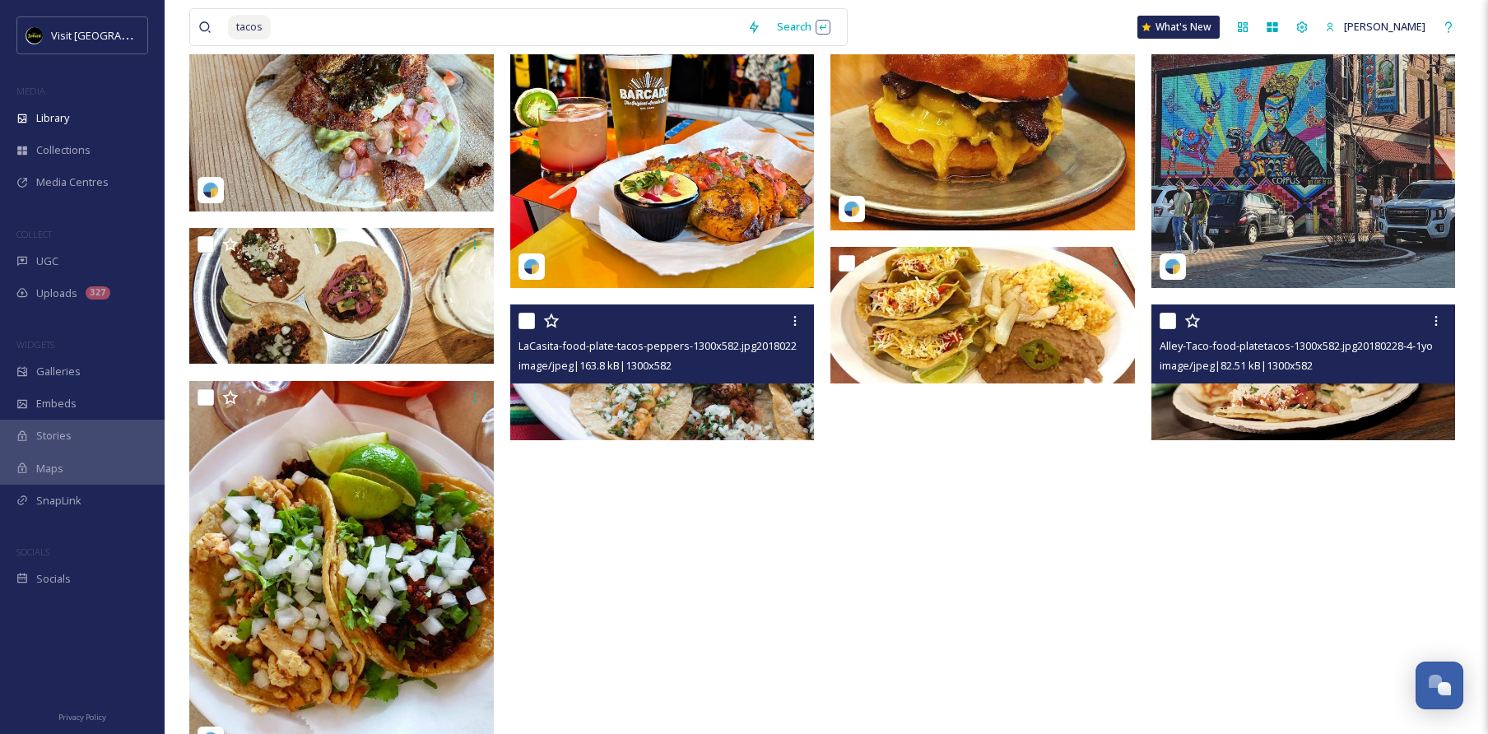
click at [1272, 391] on img at bounding box center [1303, 373] width 305 height 136
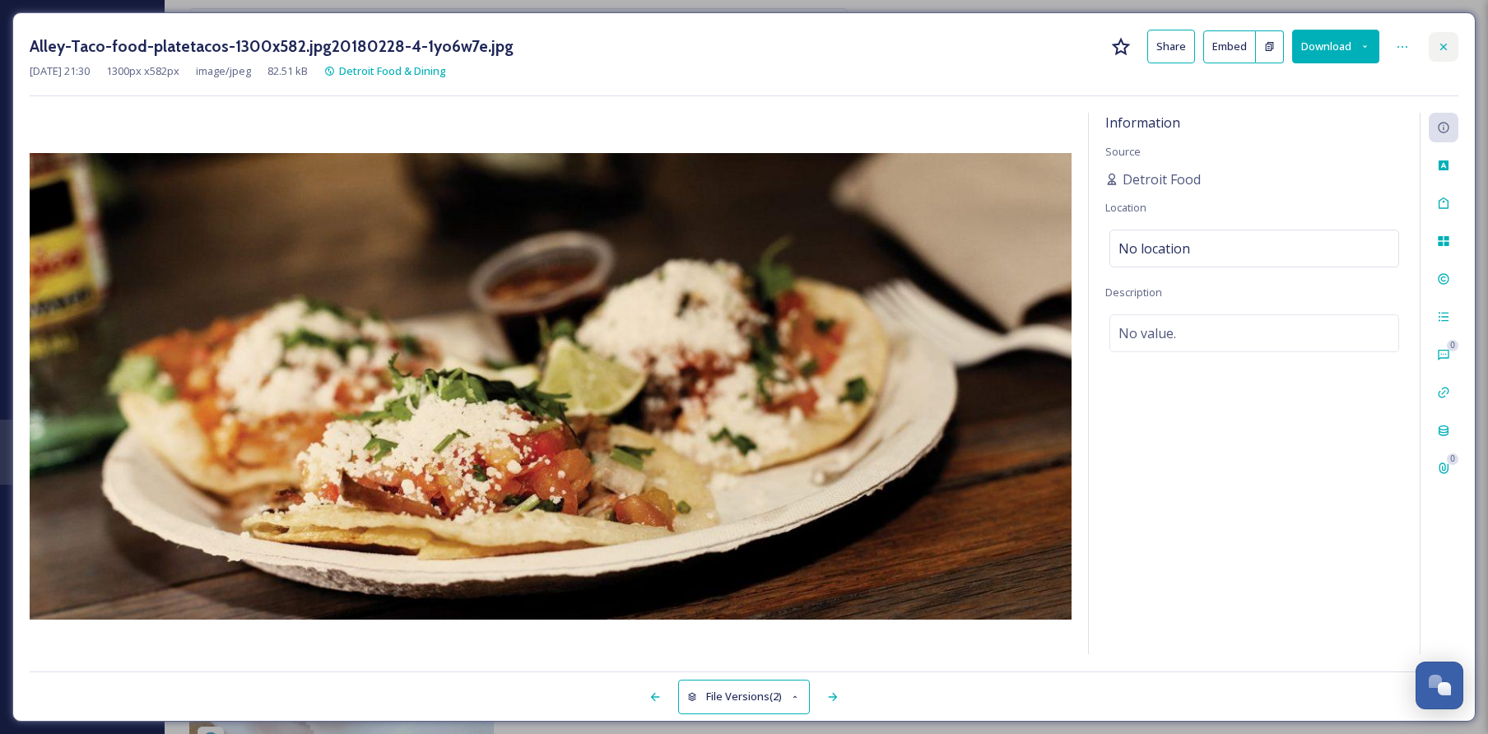
click at [1441, 44] on icon at bounding box center [1443, 46] width 7 height 7
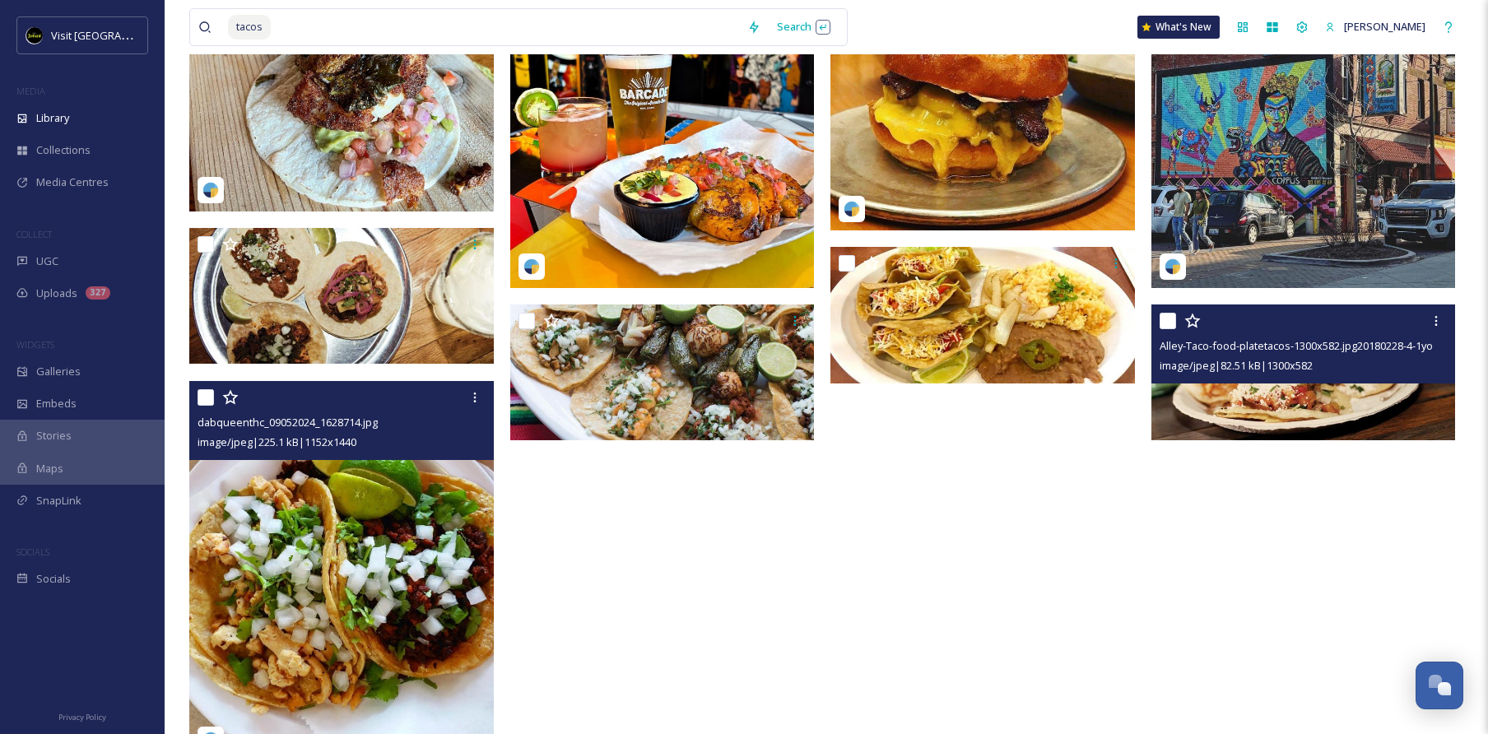
click at [421, 548] on img at bounding box center [341, 571] width 305 height 381
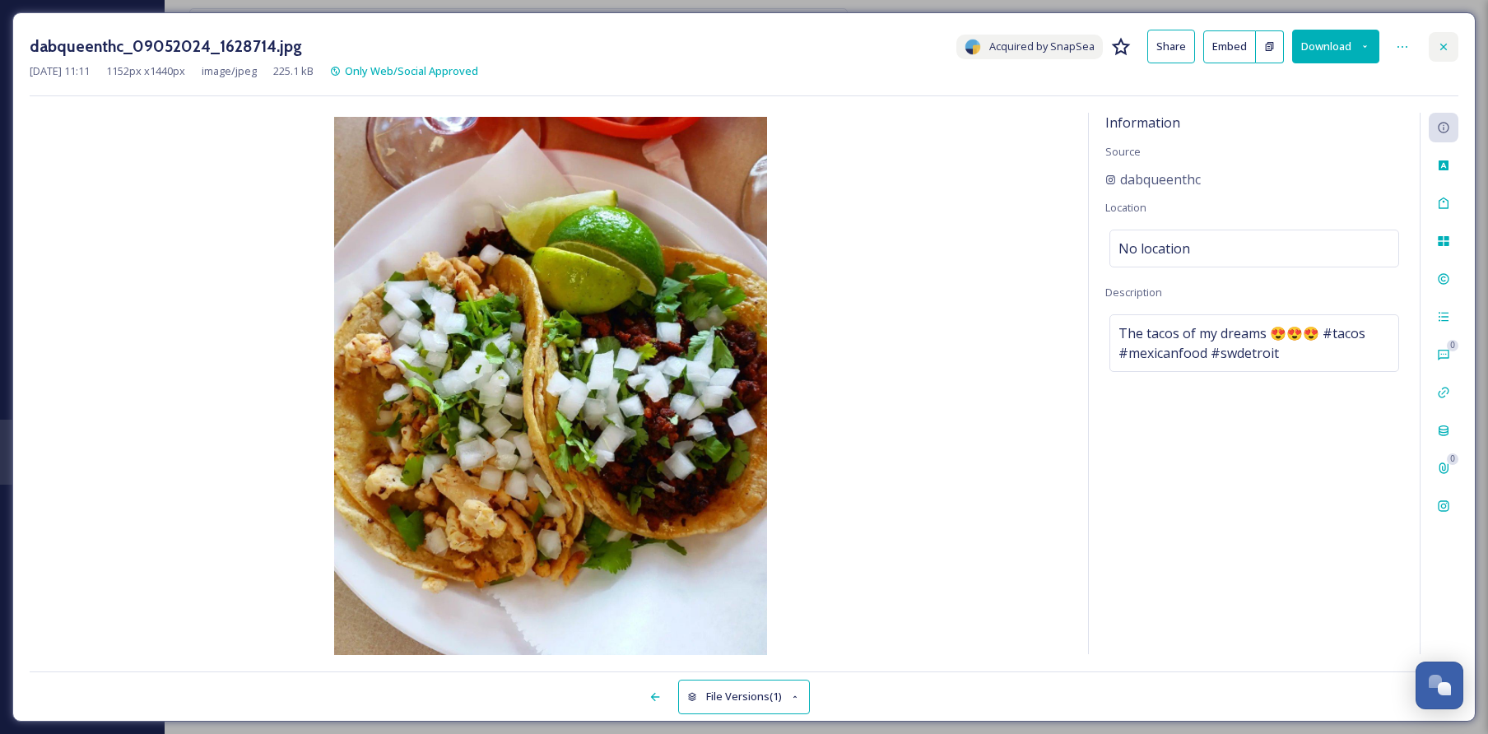
click at [1441, 37] on div at bounding box center [1444, 47] width 30 height 30
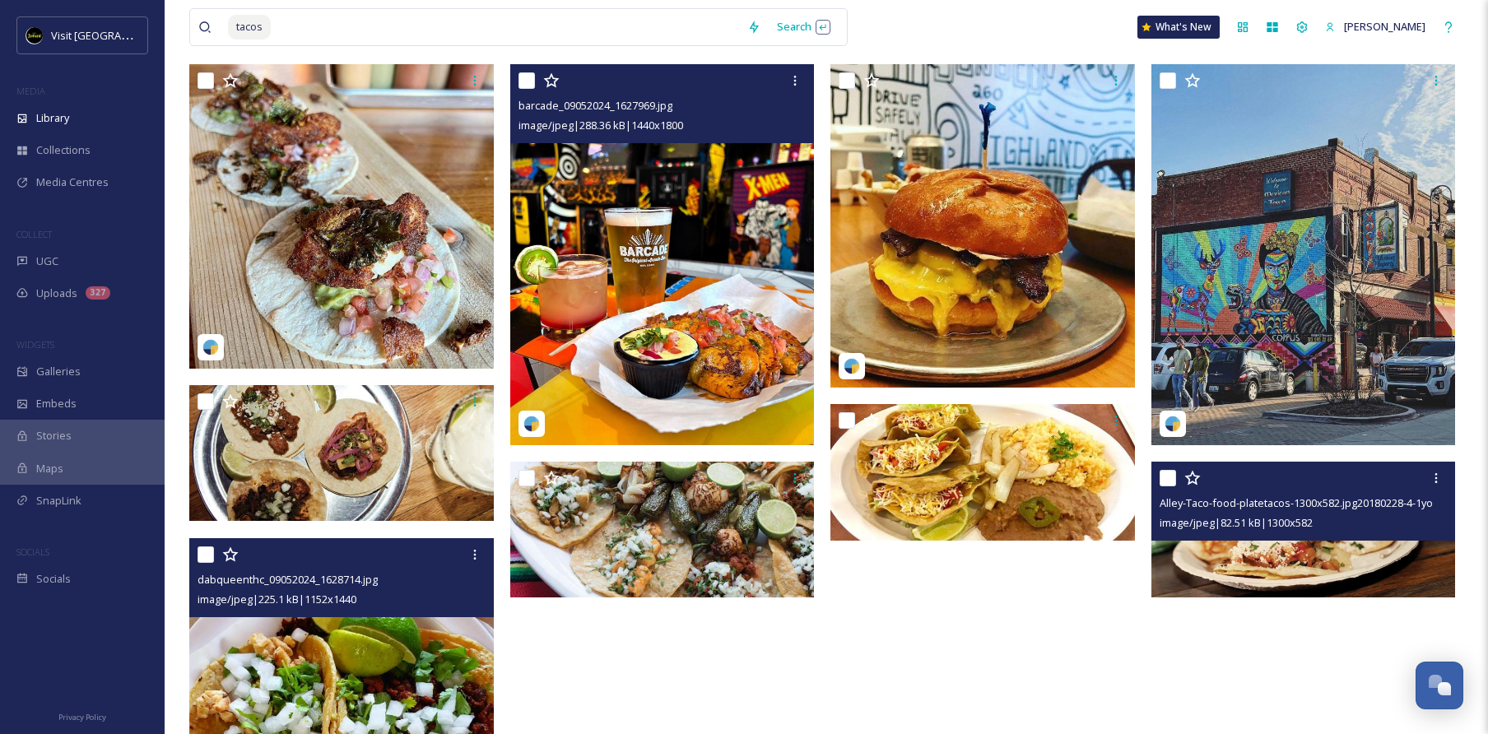
scroll to position [139, 0]
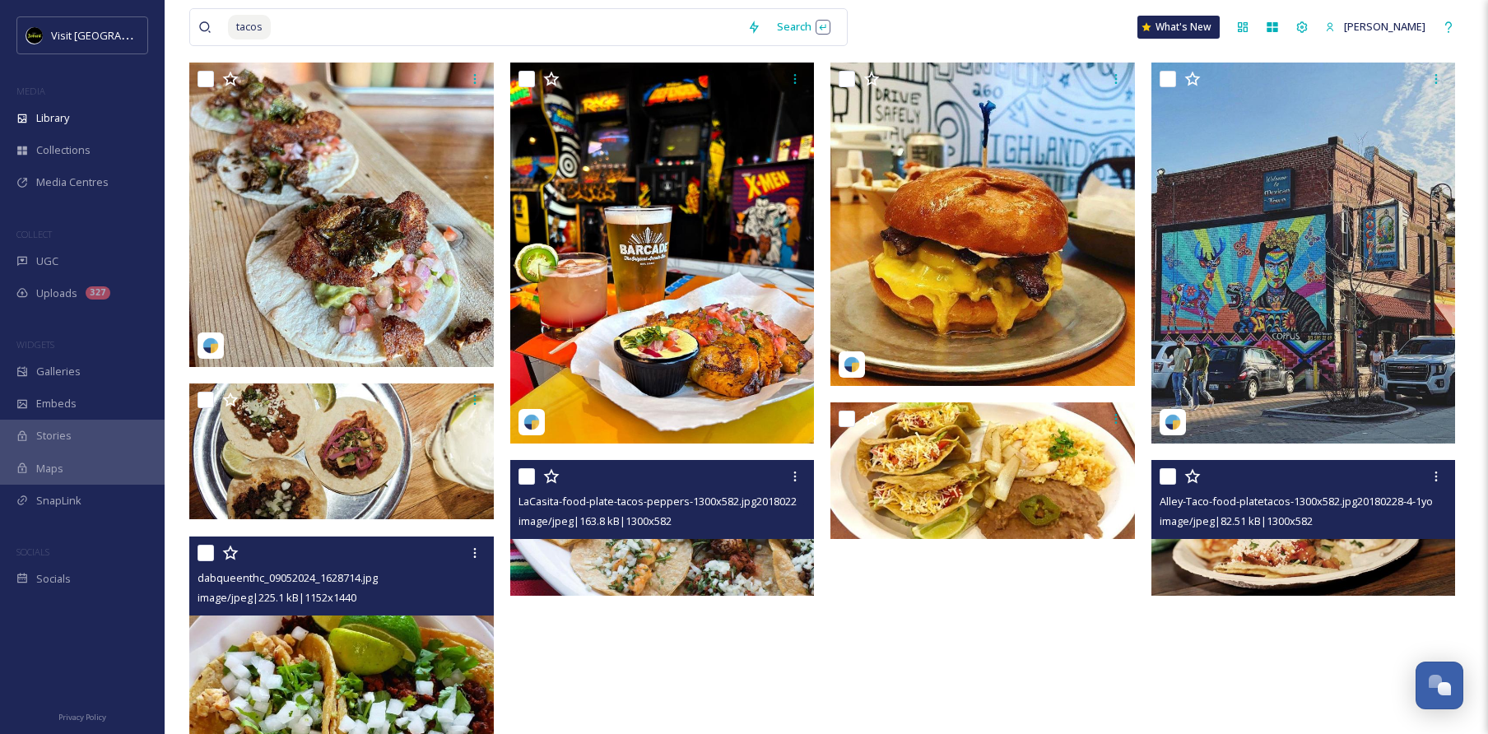
click at [725, 560] on img at bounding box center [662, 528] width 305 height 136
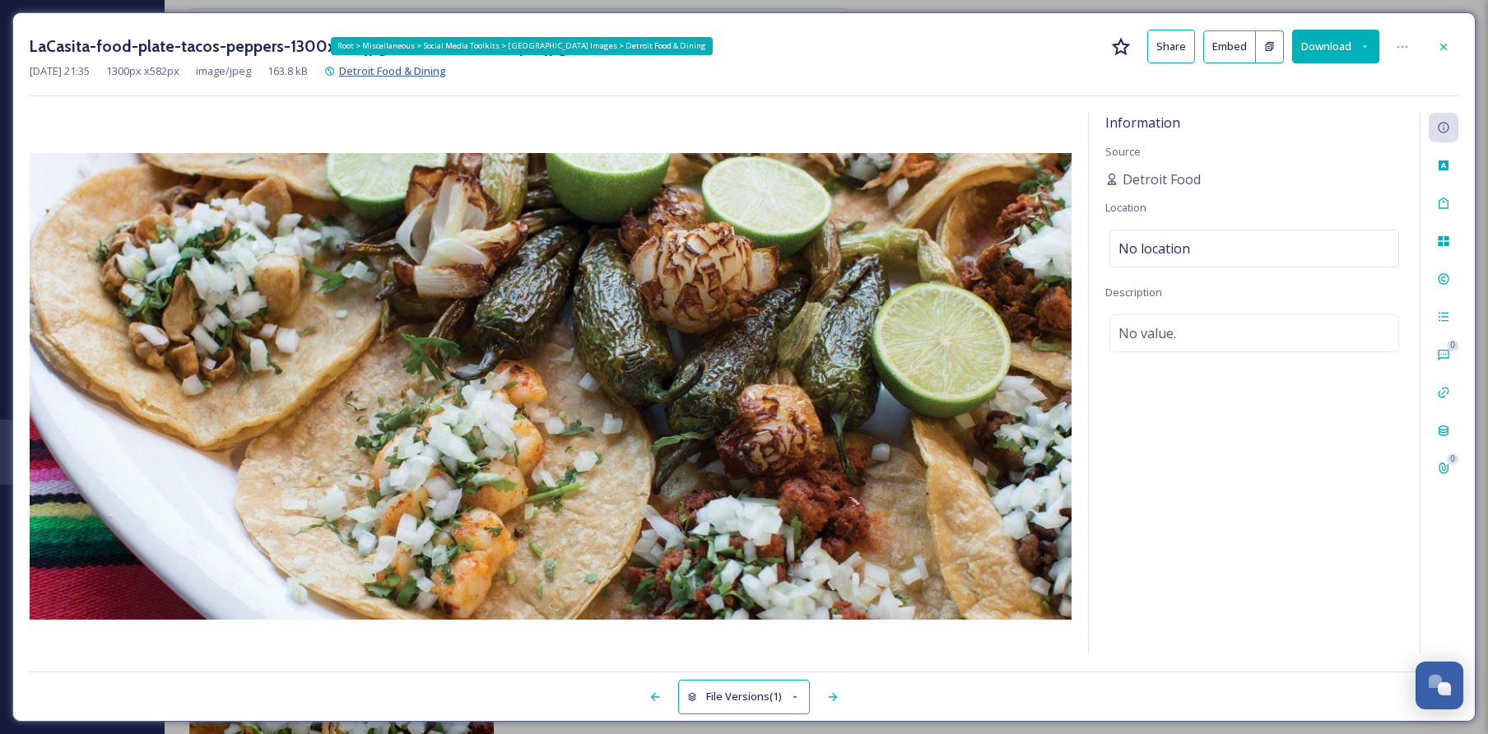
click at [446, 75] on span "Detroit Food & Dining" at bounding box center [392, 70] width 107 height 15
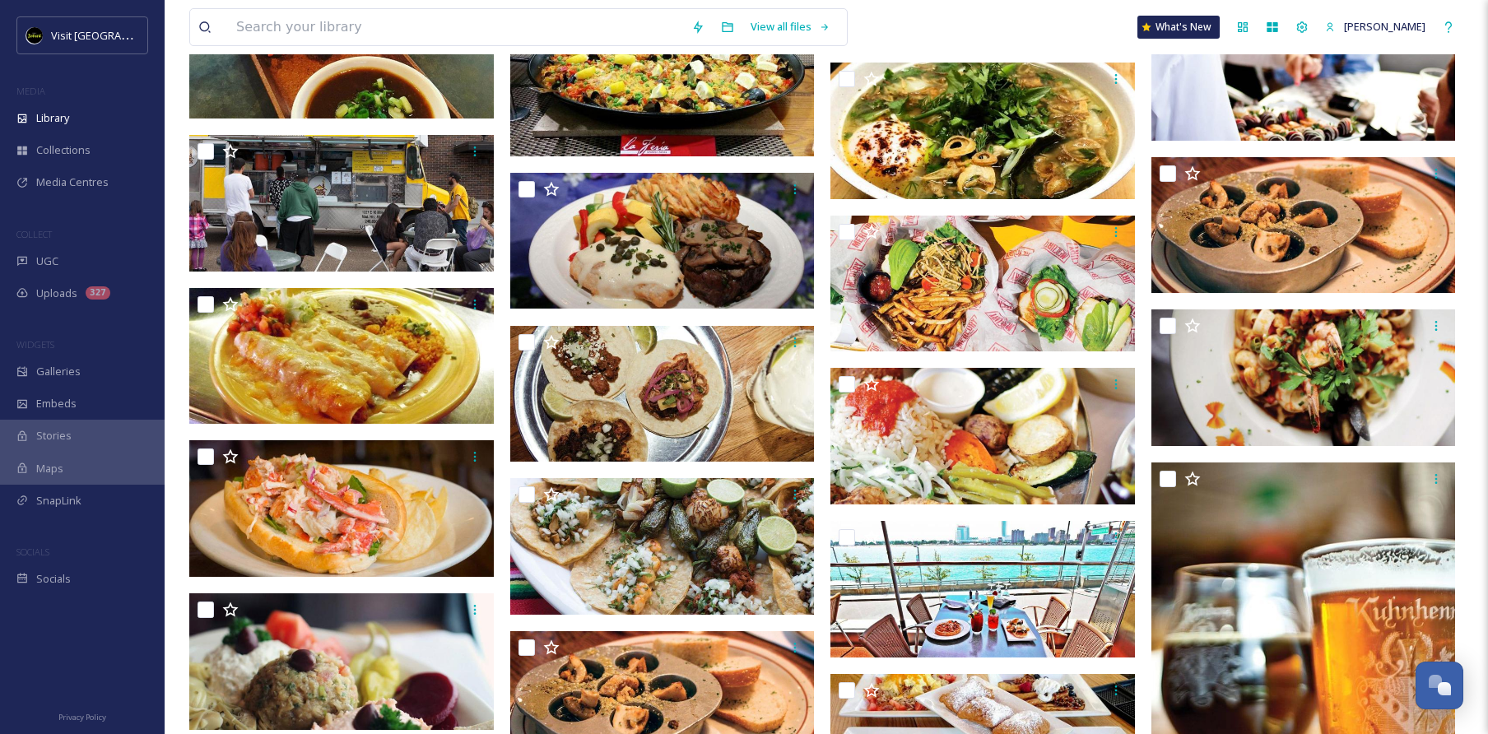
scroll to position [1964, 0]
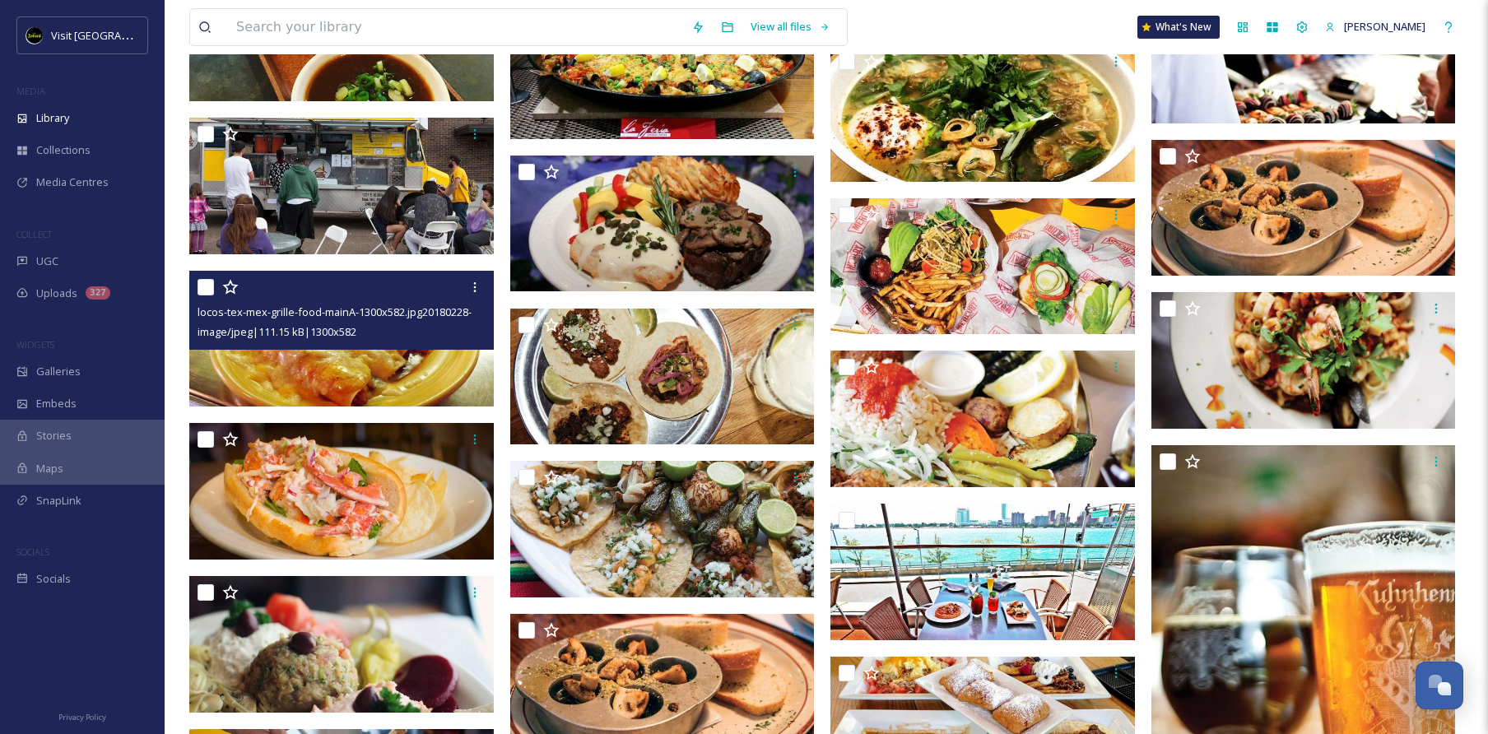
click at [397, 387] on img at bounding box center [341, 339] width 305 height 136
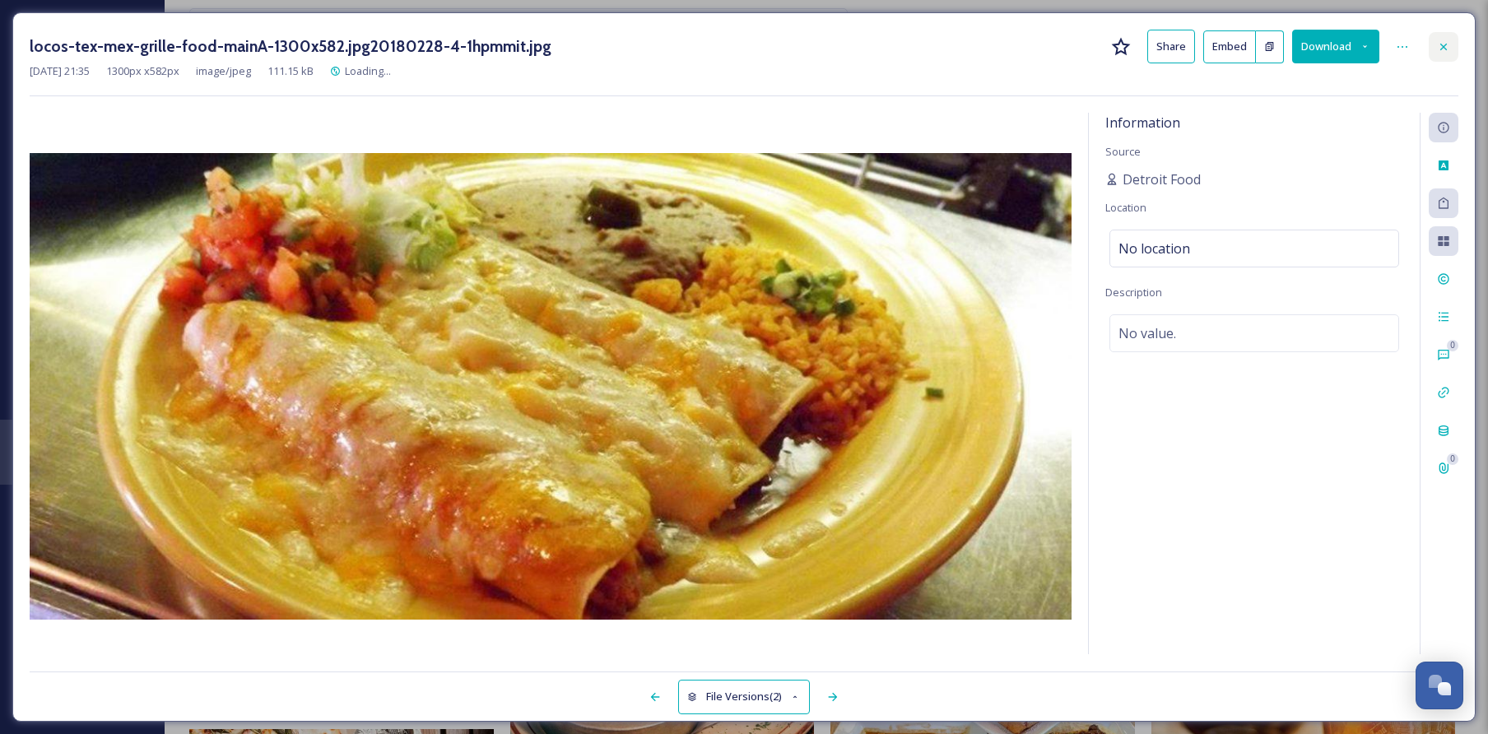
click at [1444, 41] on icon at bounding box center [1443, 46] width 13 height 13
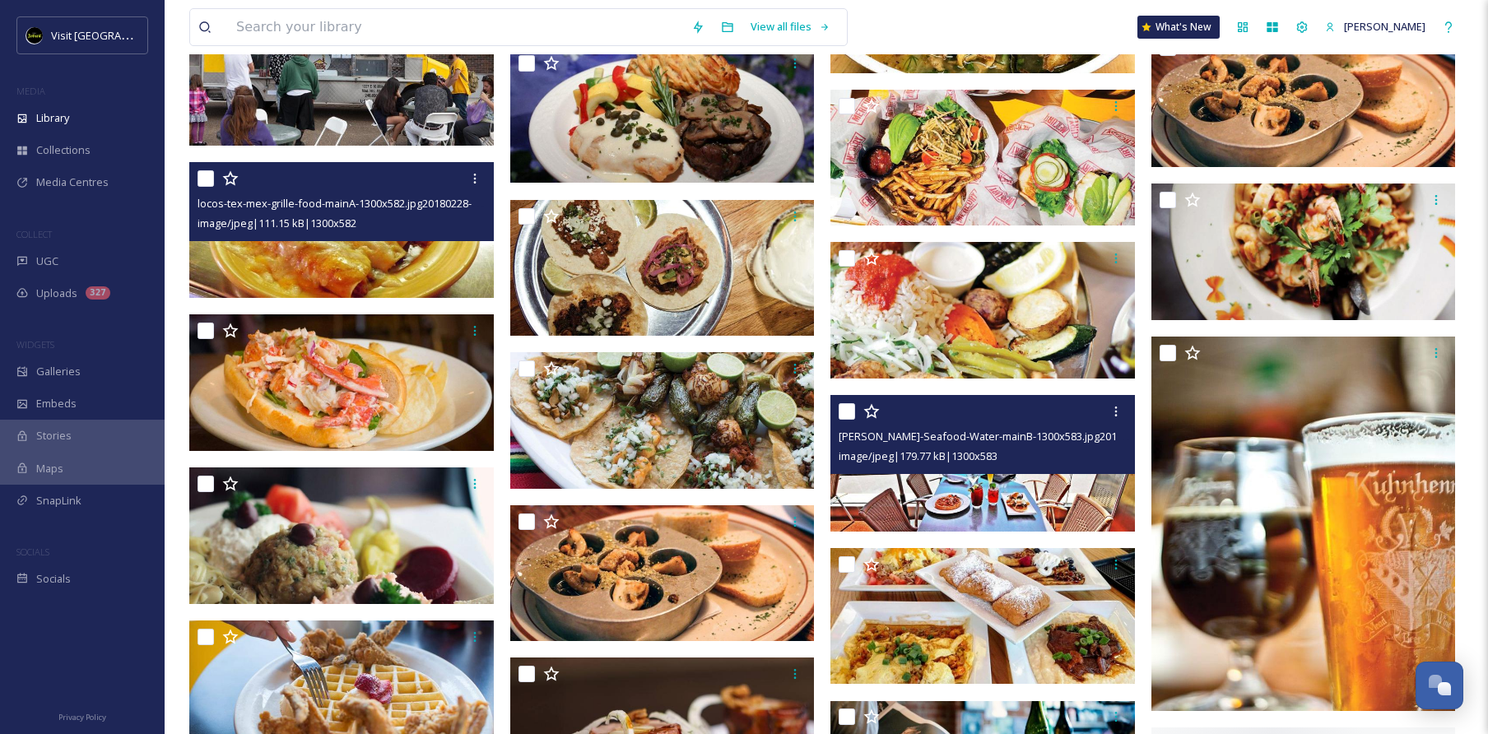
scroll to position [2099, 0]
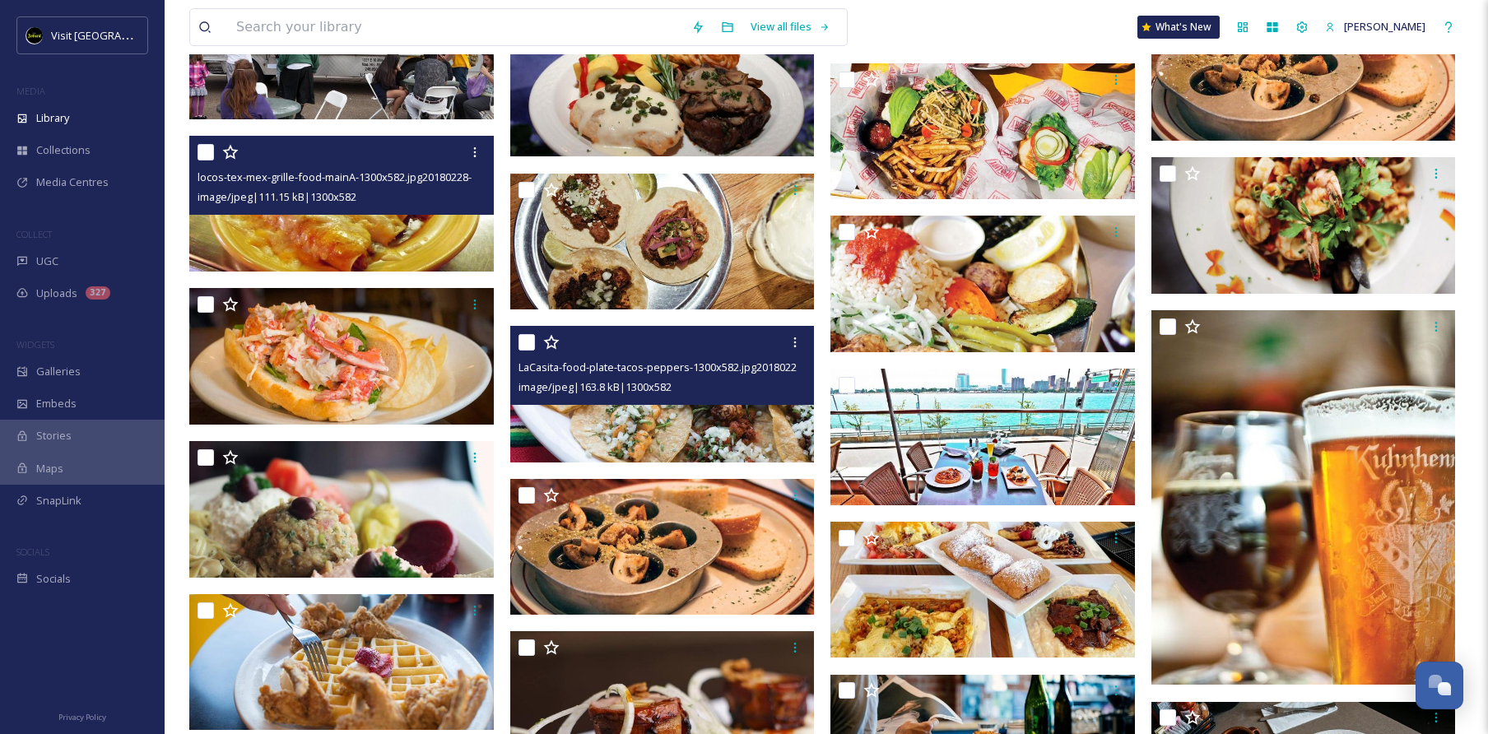
click at [682, 442] on img at bounding box center [662, 394] width 305 height 136
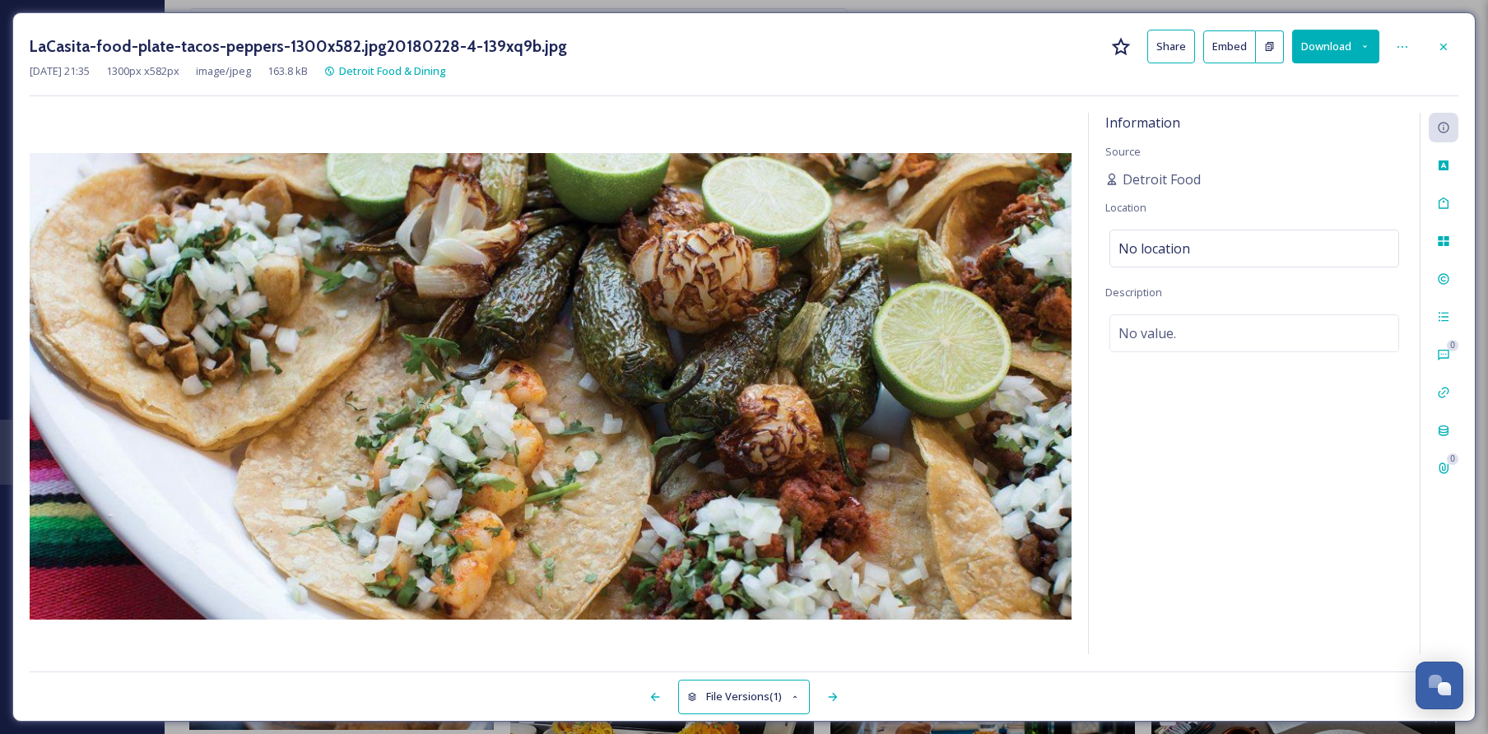
click at [1360, 44] on icon at bounding box center [1365, 46] width 11 height 11
click at [1290, 83] on span "Download Original (1300 x 582)" at bounding box center [1293, 85] width 150 height 16
click at [1438, 49] on icon at bounding box center [1443, 46] width 13 height 13
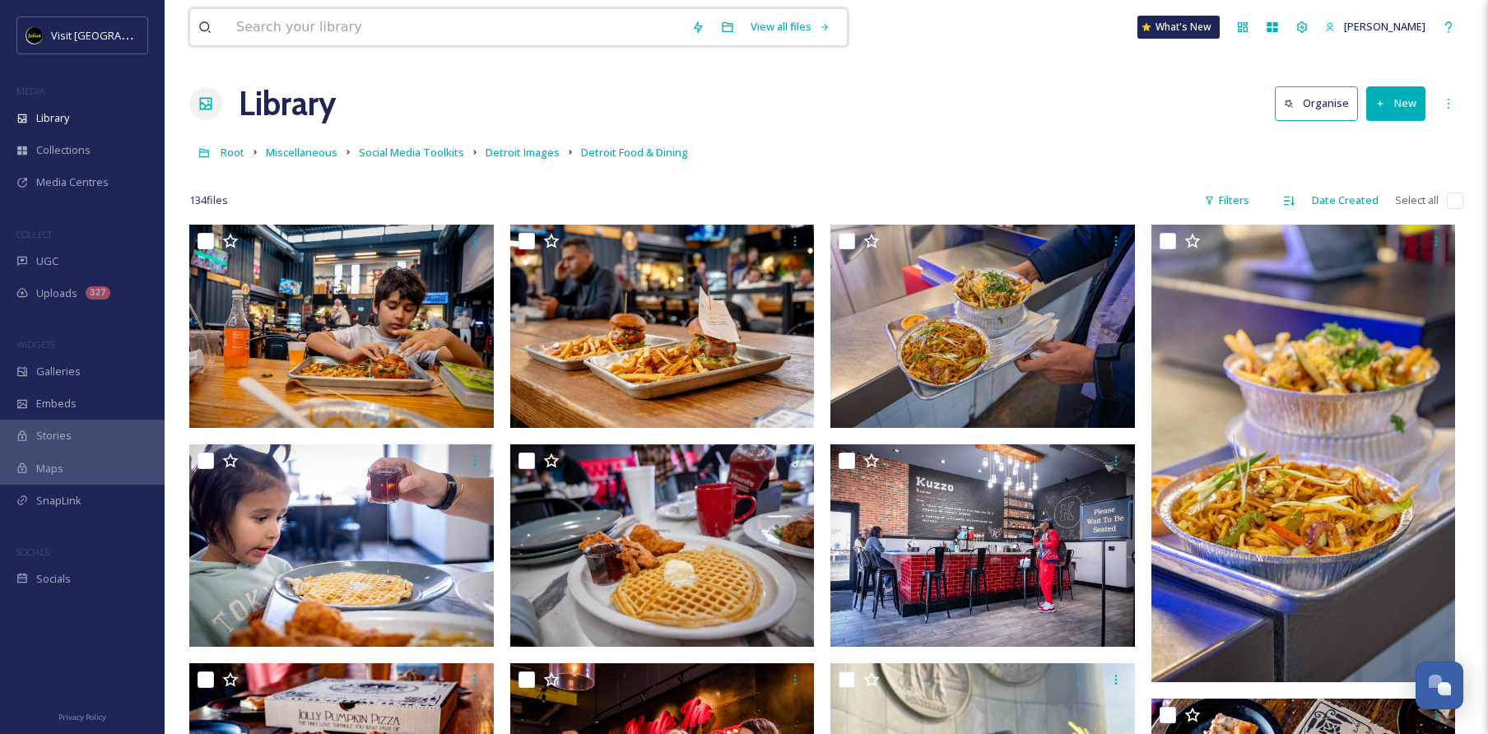
click at [365, 26] on input at bounding box center [455, 27] width 455 height 36
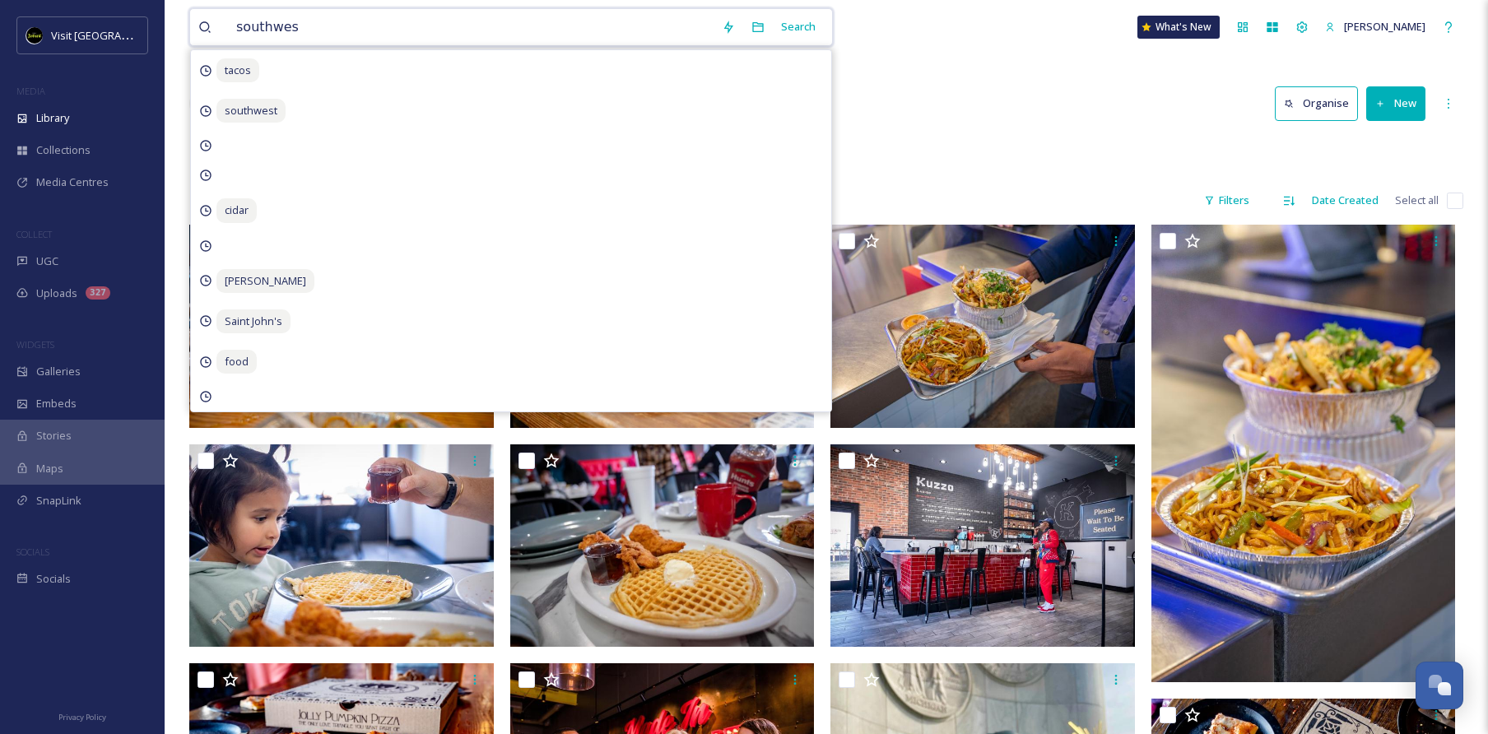
type input "southwest"
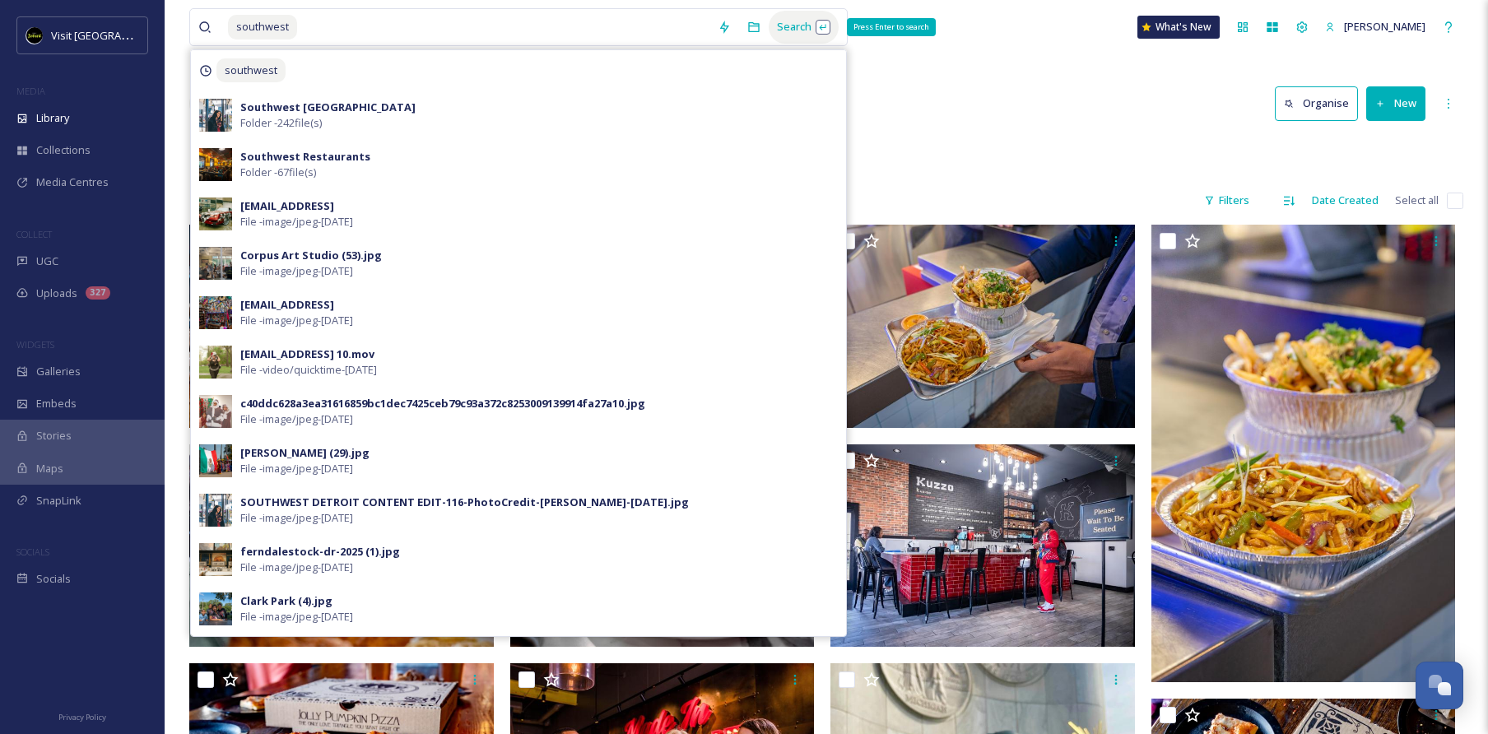
click at [795, 26] on div "Search Press Enter to search" at bounding box center [804, 27] width 70 height 32
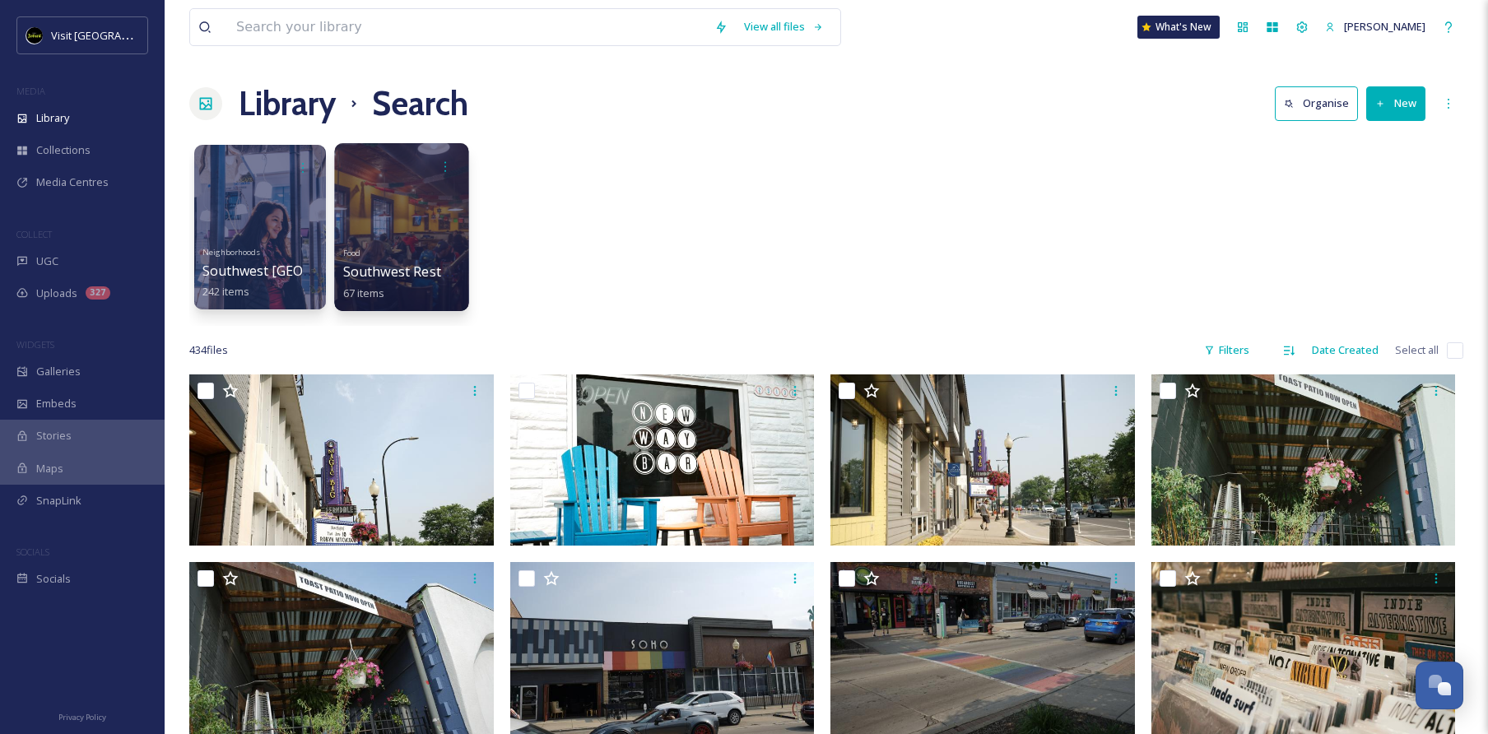
click at [426, 228] on div at bounding box center [401, 227] width 134 height 168
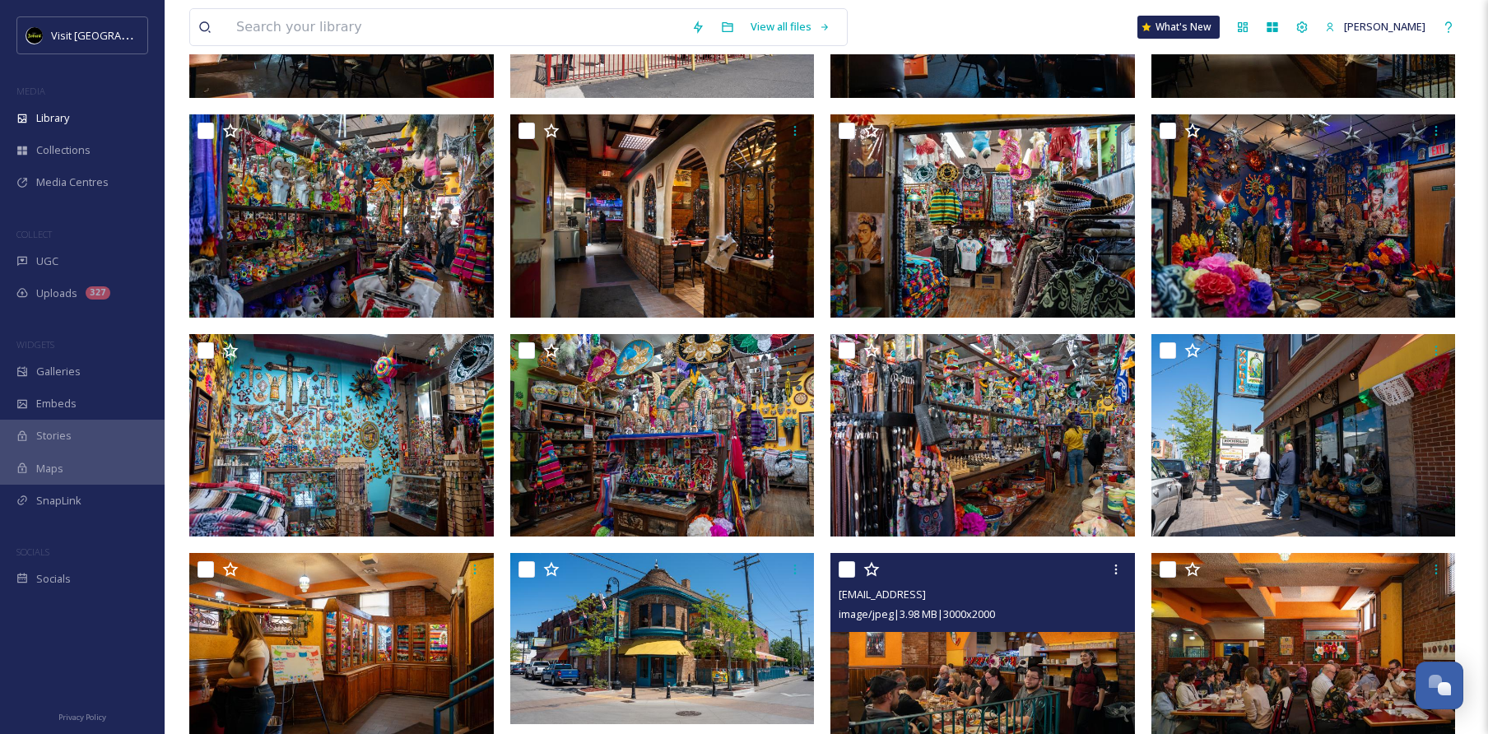
scroll to position [297, 0]
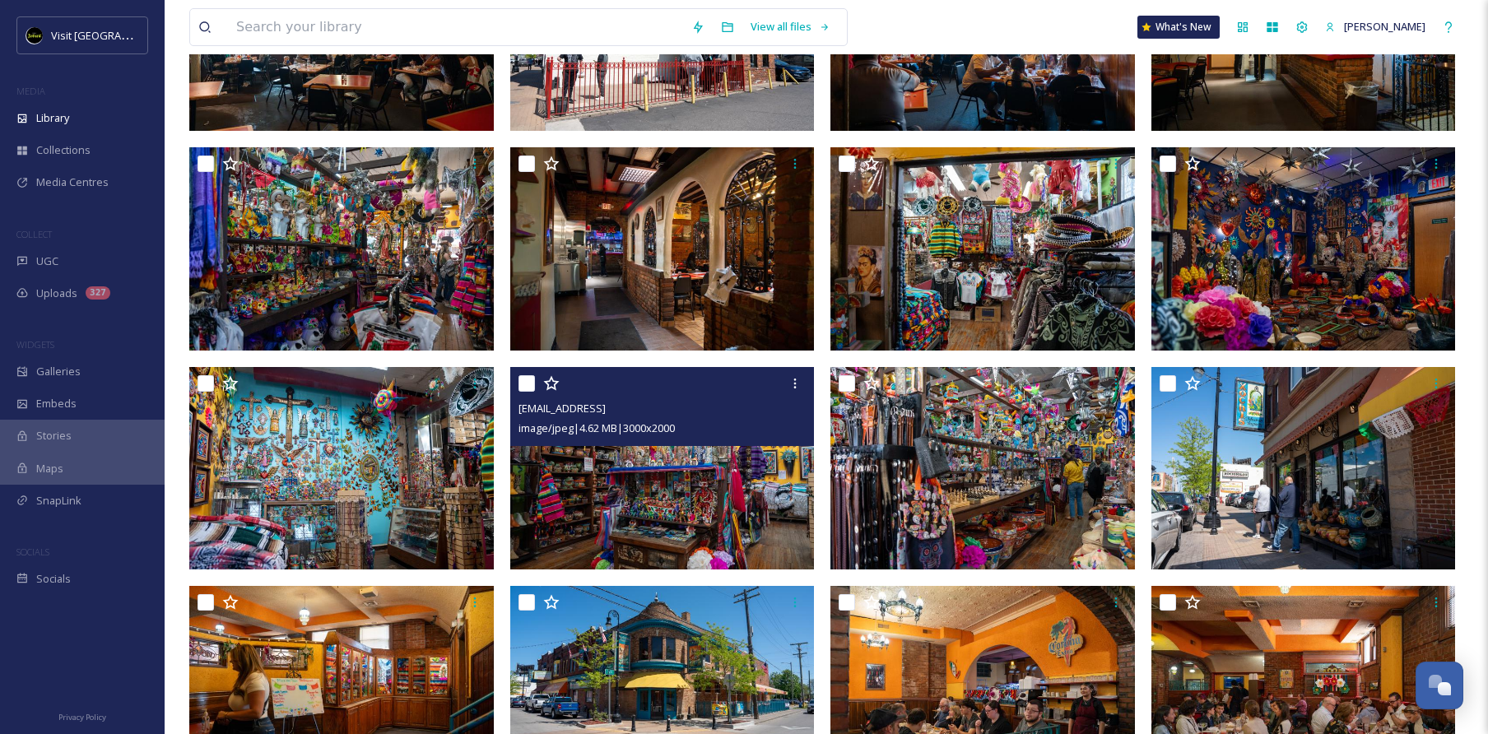
click at [755, 489] on img at bounding box center [662, 467] width 305 height 203
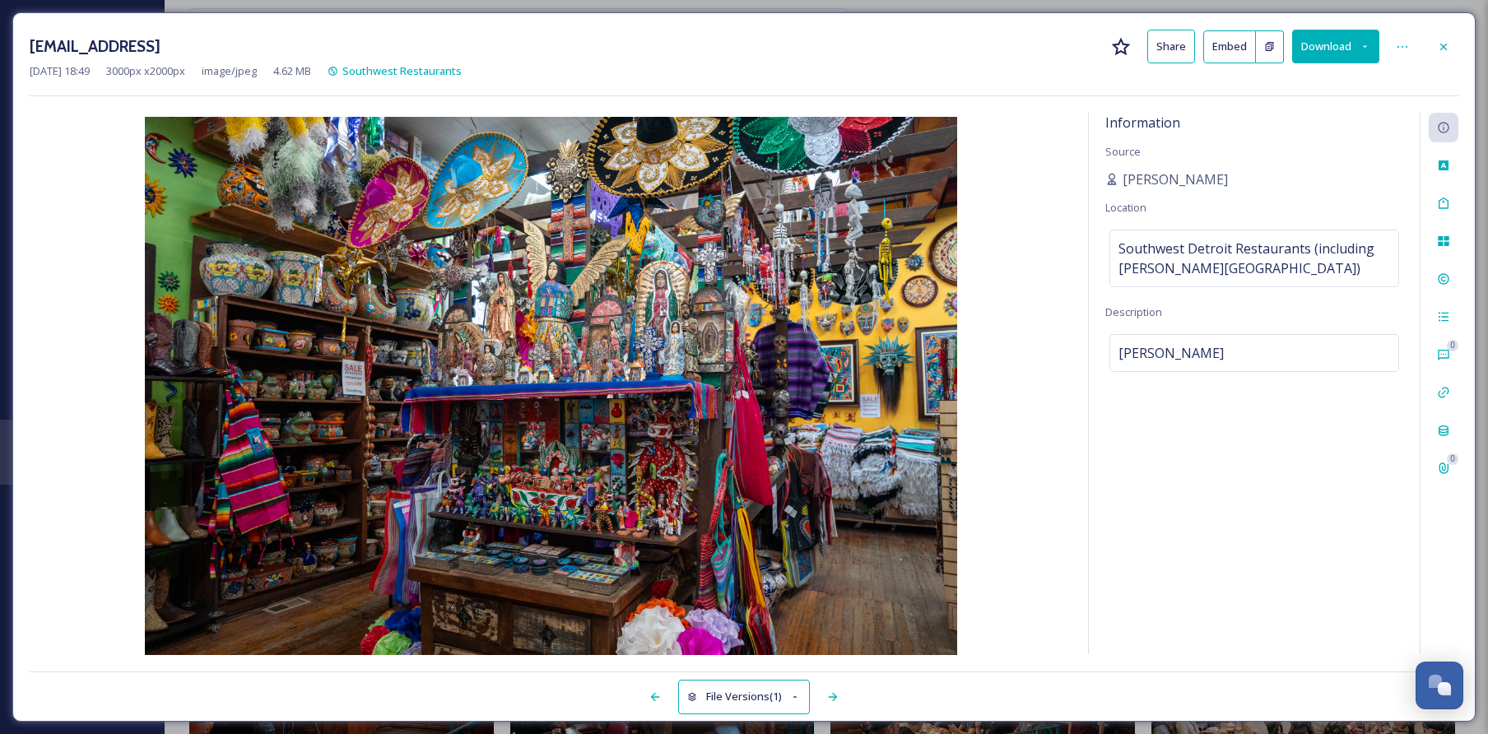
click at [1357, 49] on button "Download" at bounding box center [1335, 47] width 87 height 34
click at [1437, 49] on icon at bounding box center [1443, 46] width 13 height 13
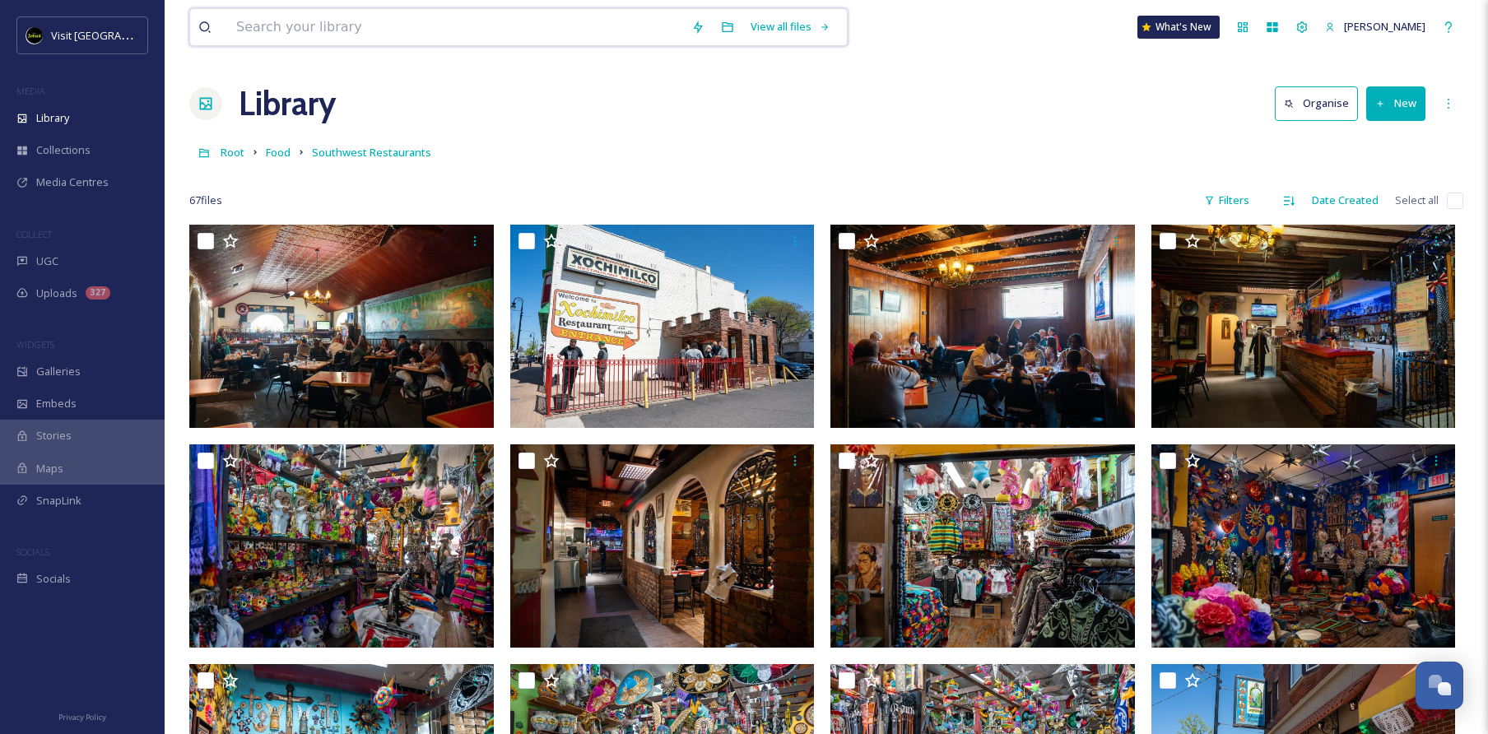
click at [337, 23] on input at bounding box center [455, 27] width 455 height 36
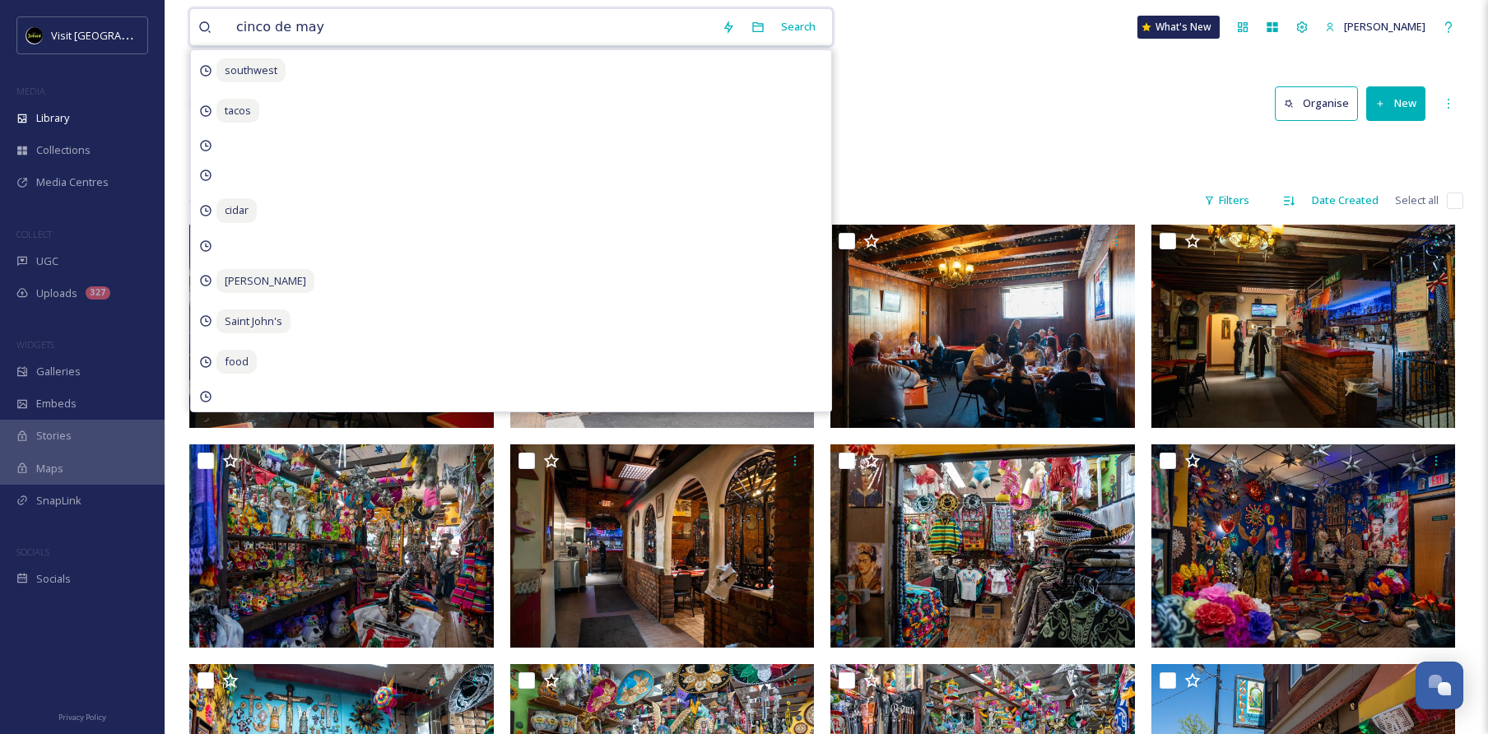
type input "cinco de mayo"
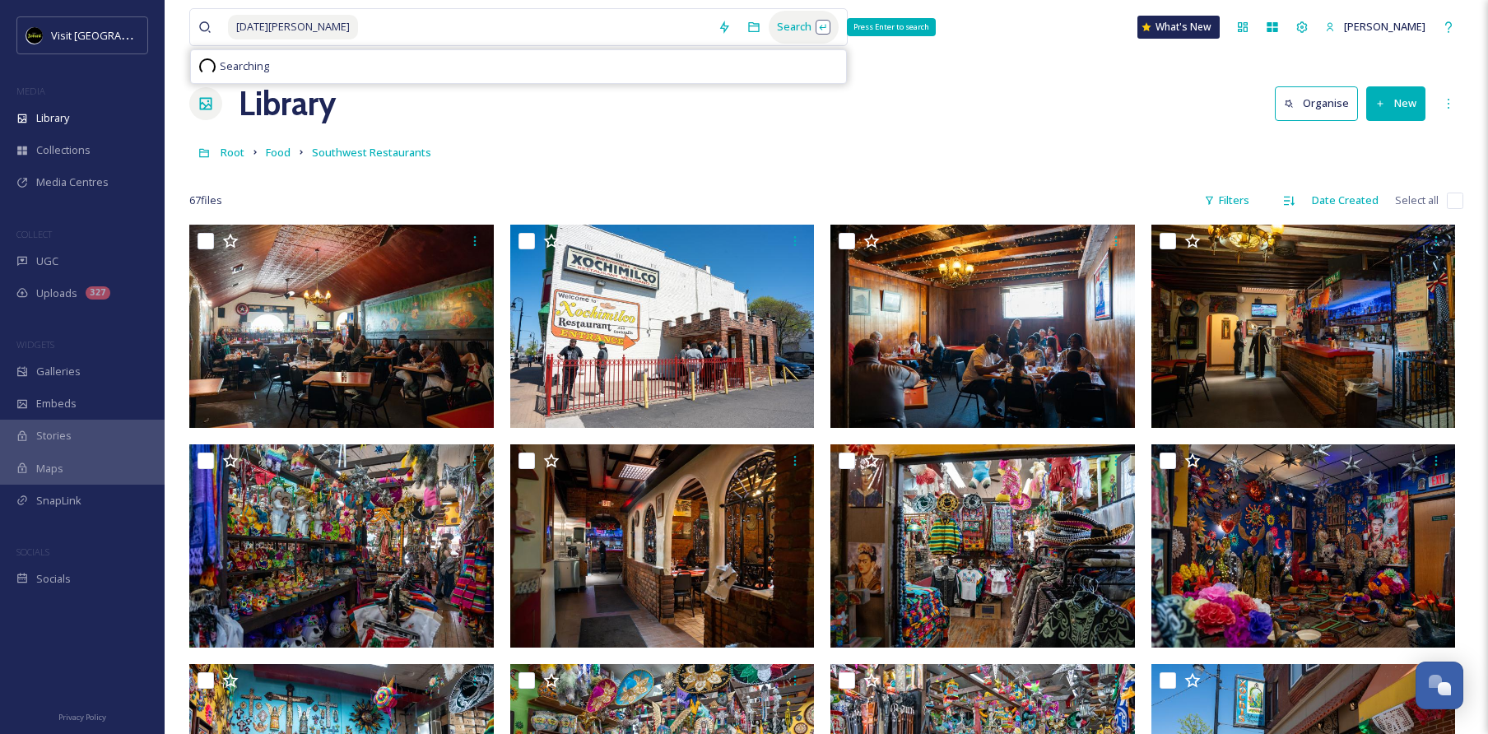
click at [814, 17] on div "Search Press Enter to search" at bounding box center [804, 27] width 70 height 32
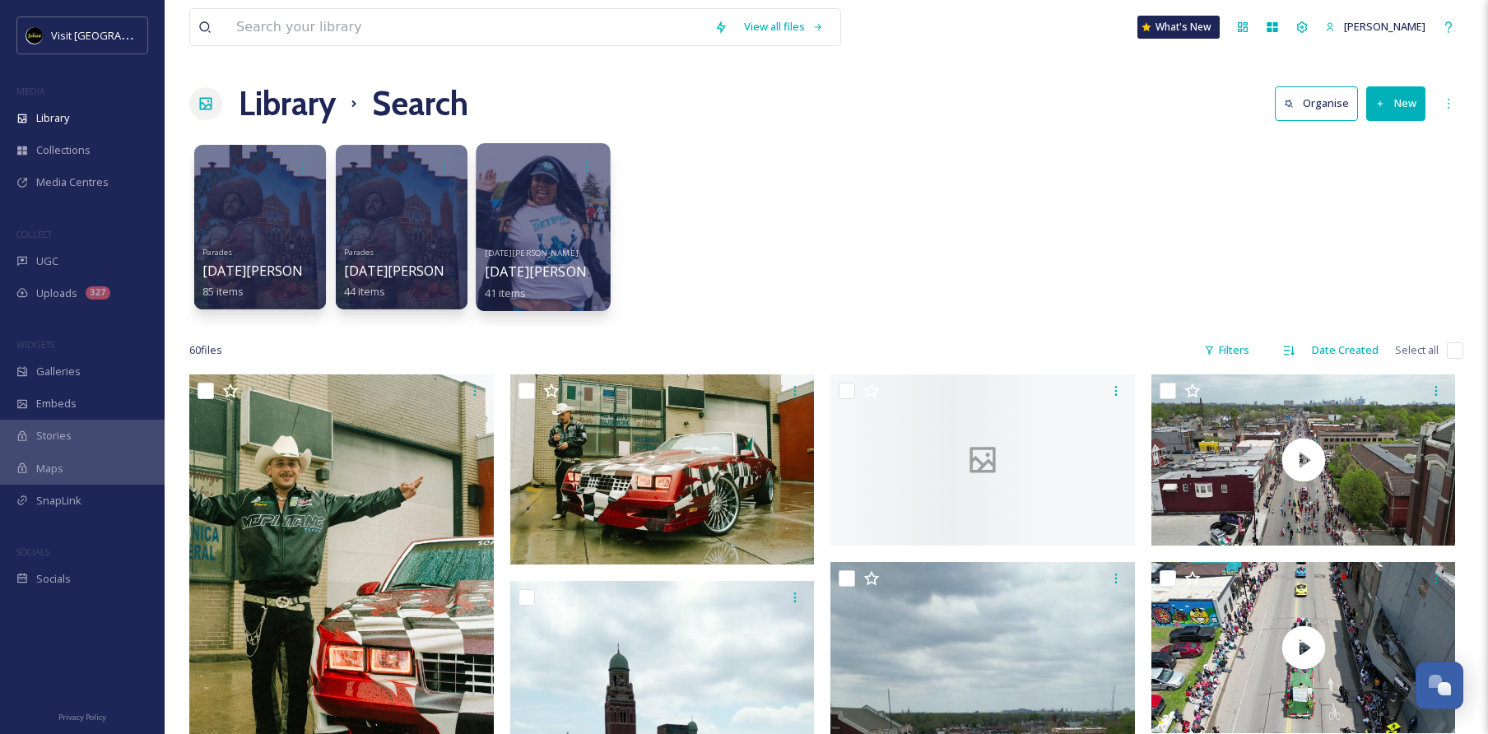
click at [561, 243] on div "Cinco de Mayo Cinco de Mayo 2025 41 items" at bounding box center [544, 271] width 118 height 61
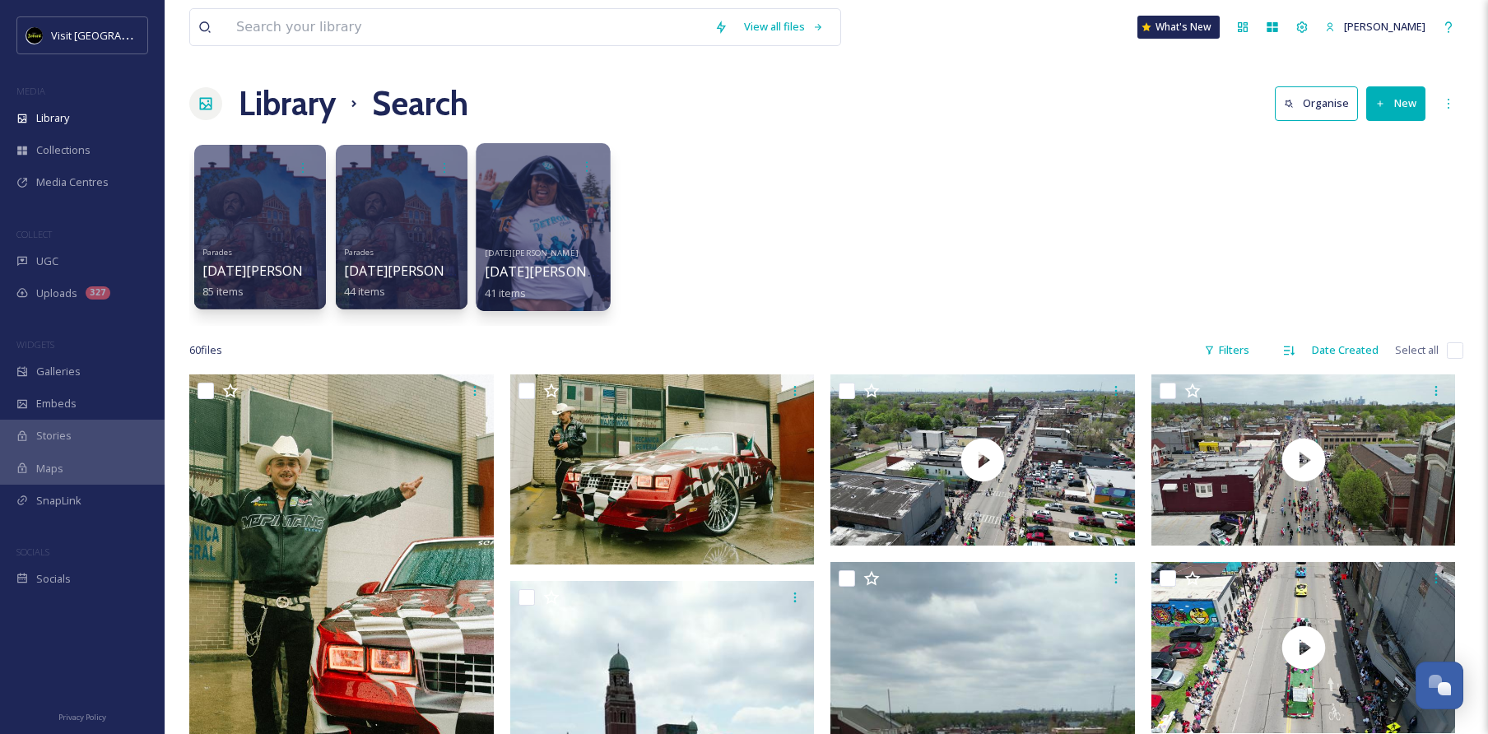
scroll to position [-1, 0]
click at [550, 216] on div at bounding box center [543, 227] width 134 height 168
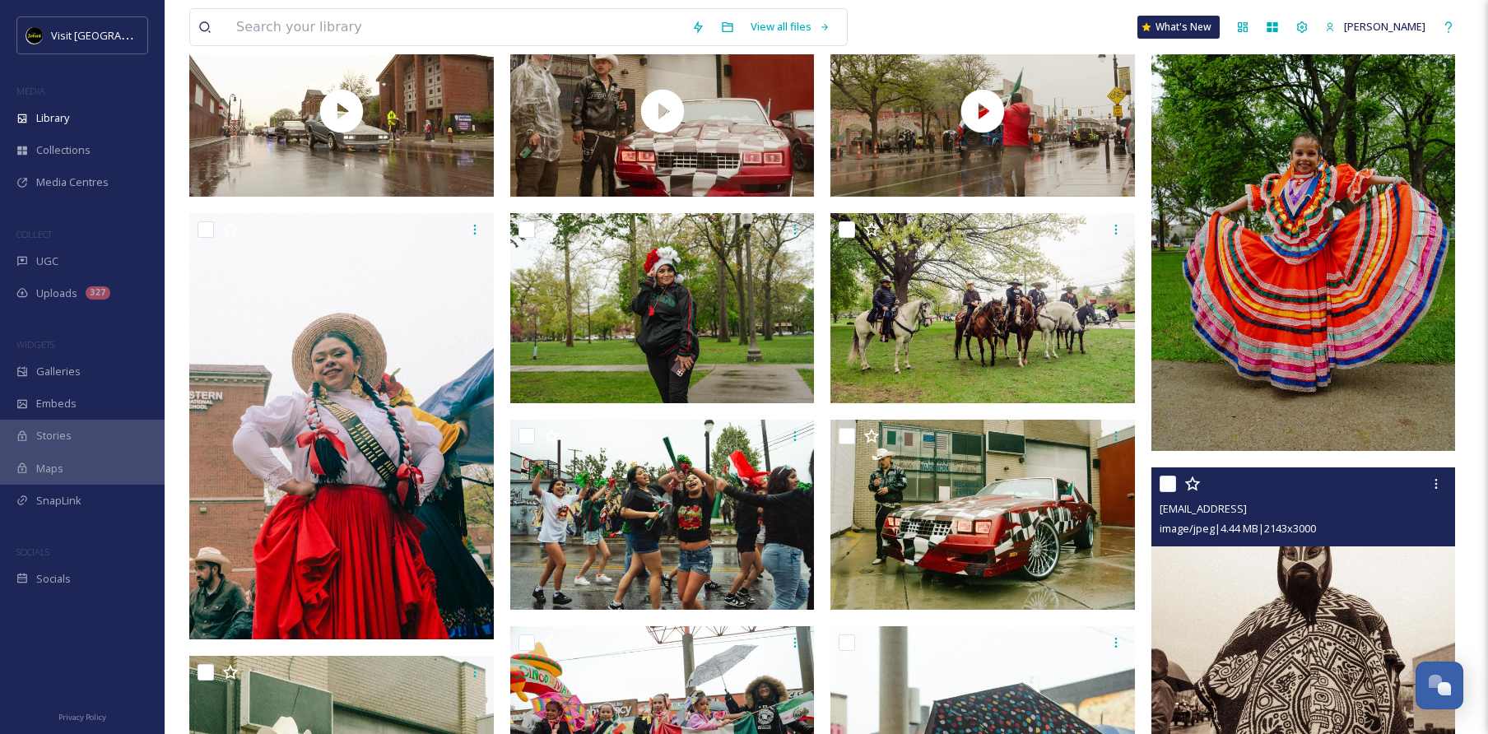
scroll to position [529, 0]
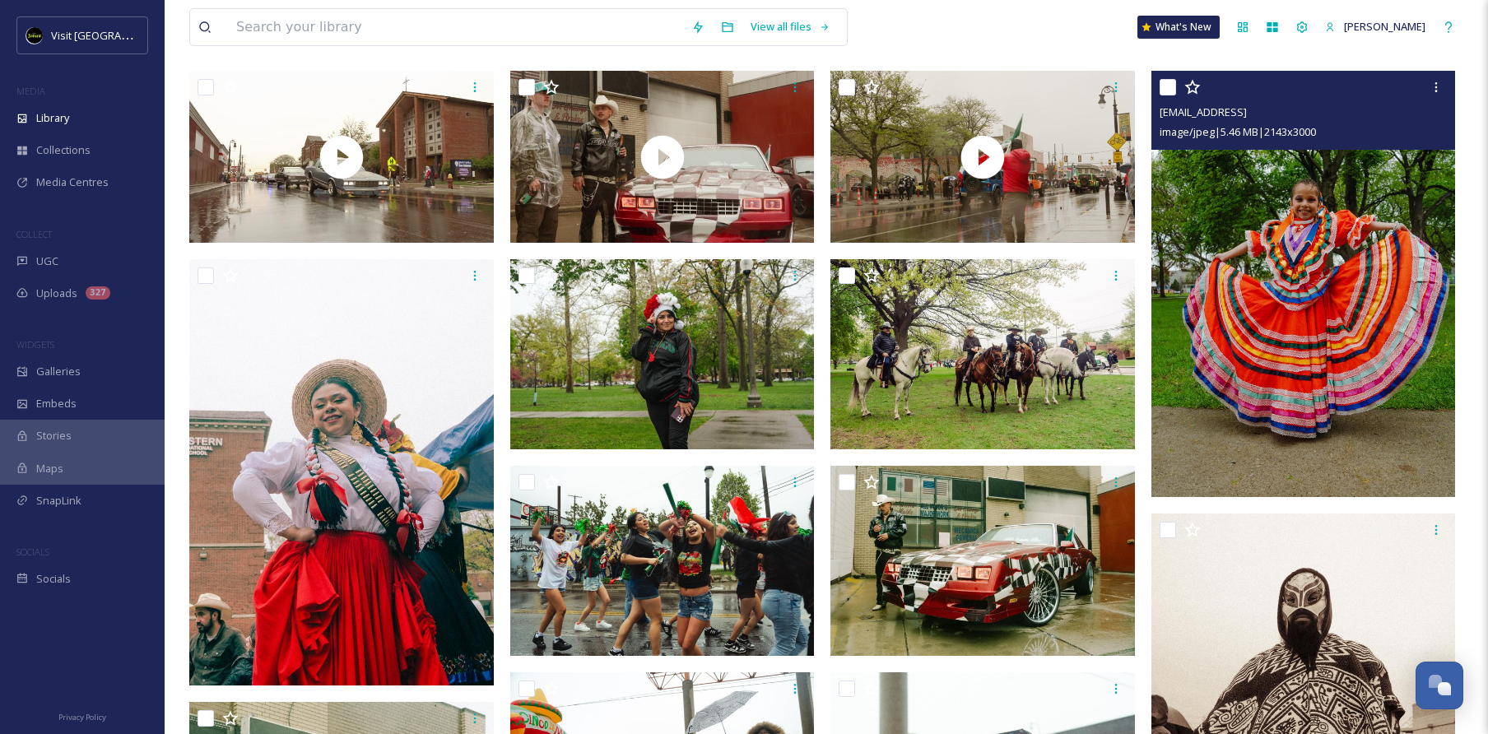
click at [1332, 394] on img at bounding box center [1303, 284] width 305 height 426
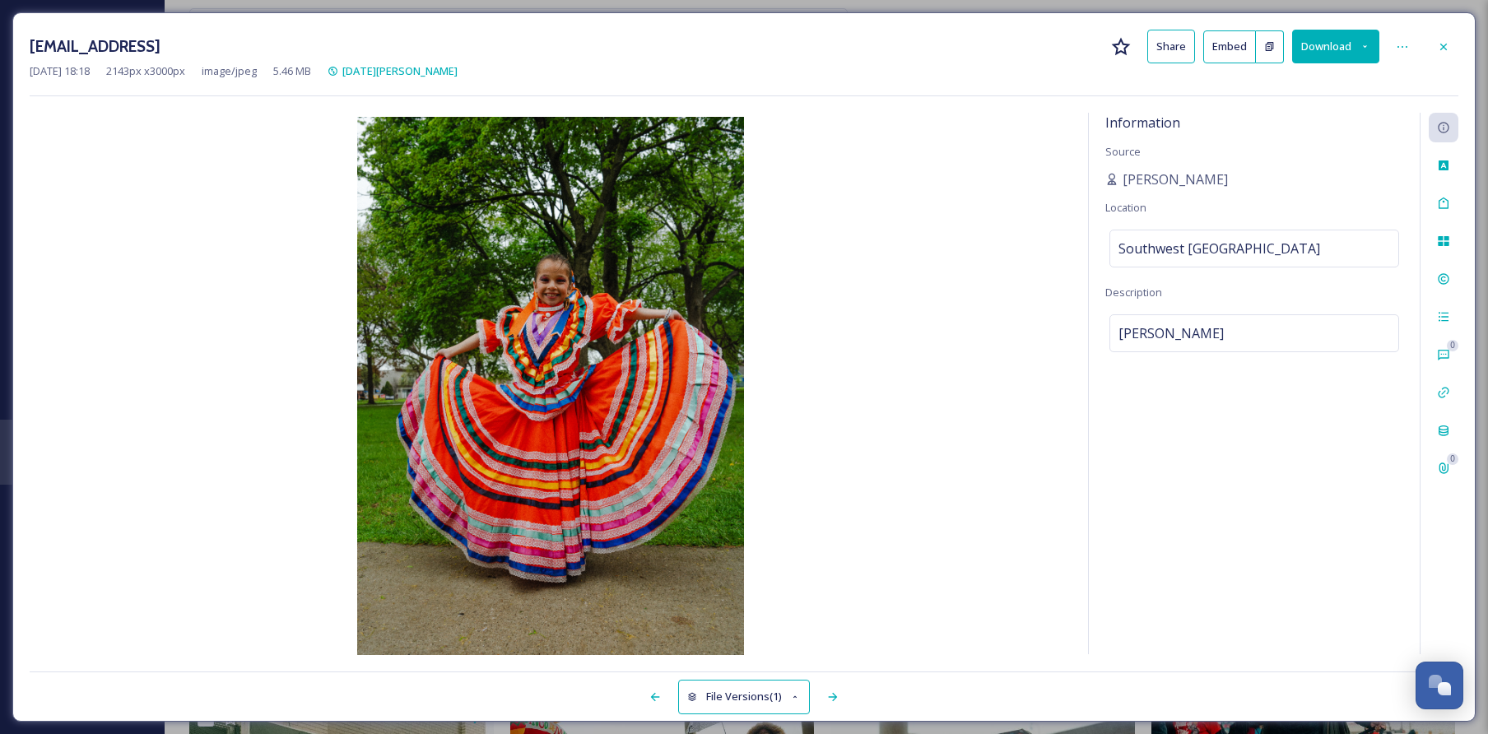
click at [1358, 53] on button "Download" at bounding box center [1335, 47] width 87 height 34
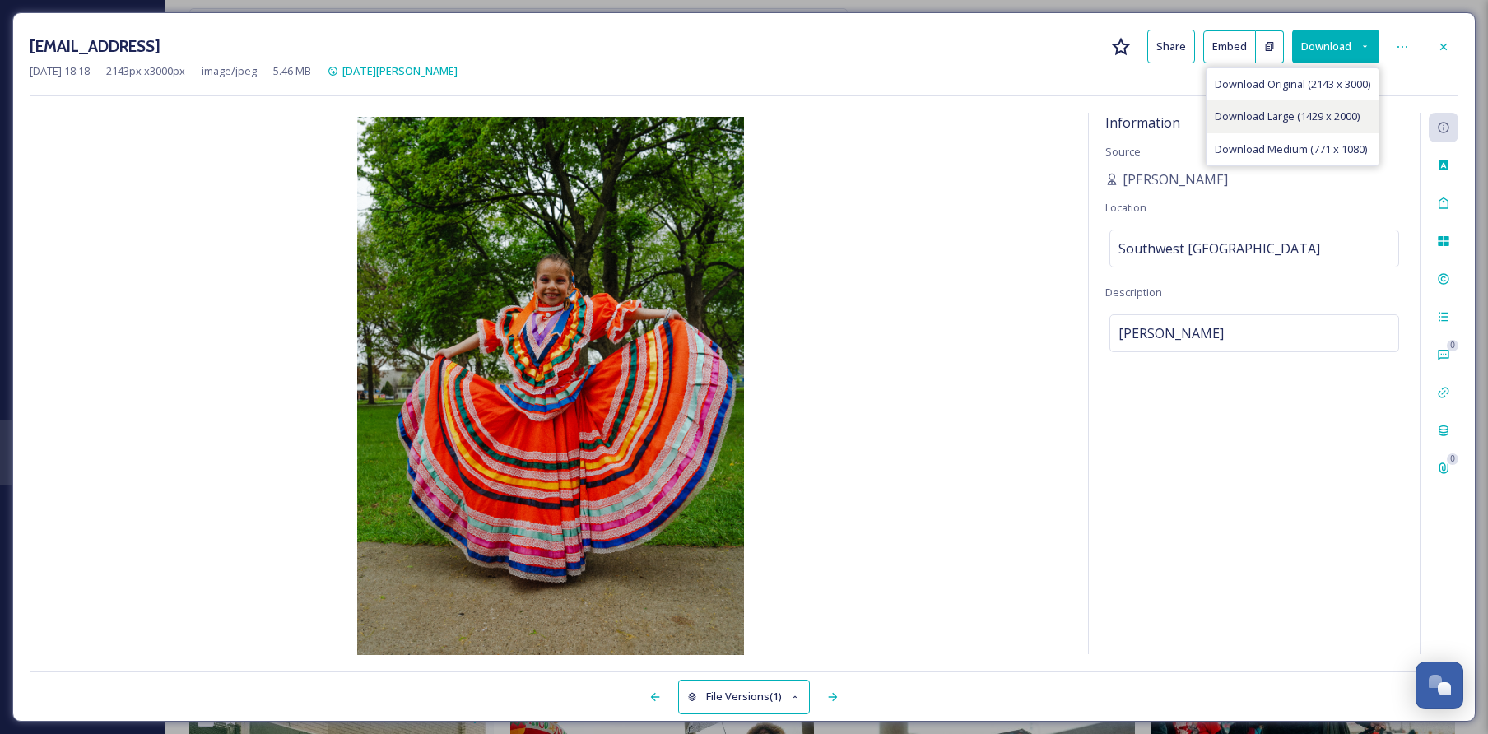
click at [1321, 123] on span "Download Large (1429 x 2000)" at bounding box center [1287, 117] width 145 height 16
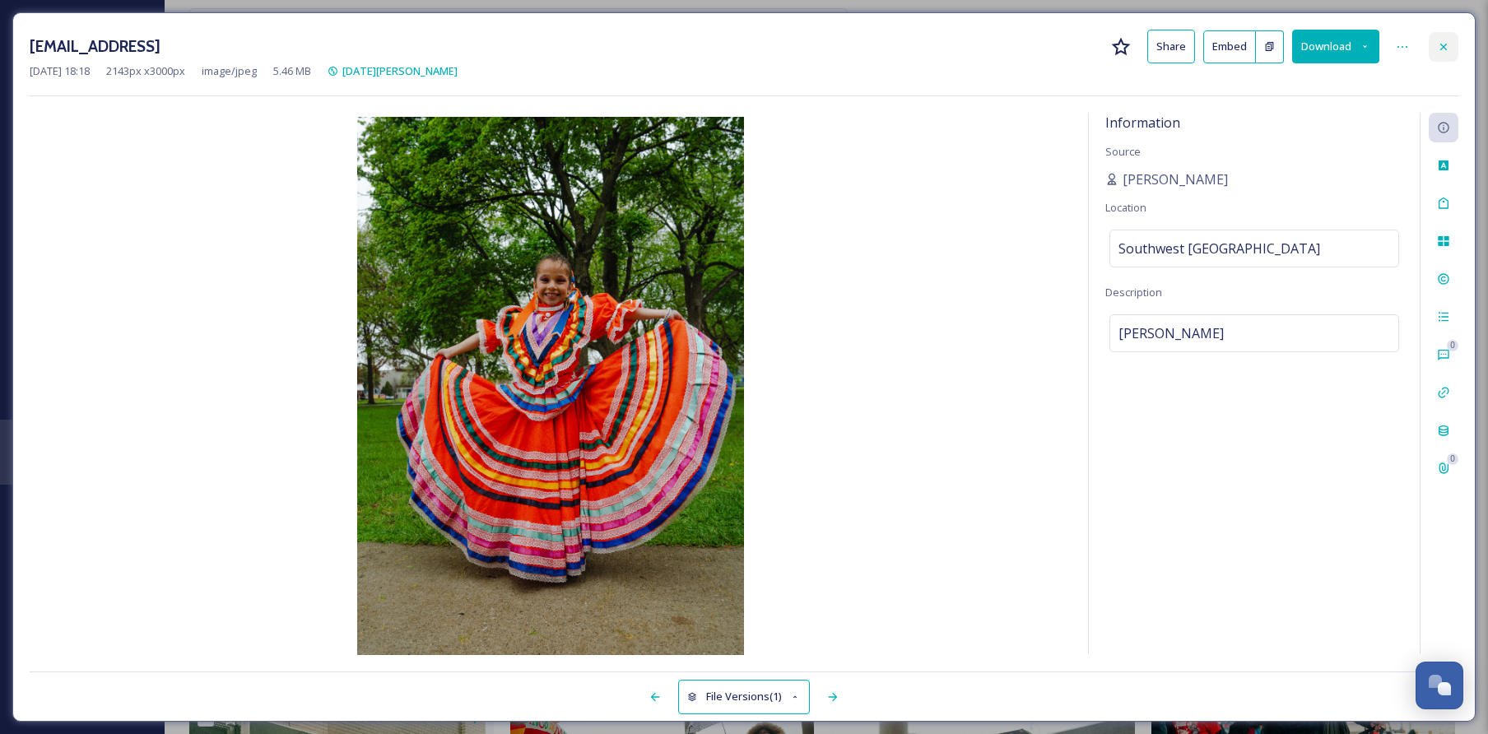
click at [1439, 38] on div at bounding box center [1444, 47] width 30 height 30
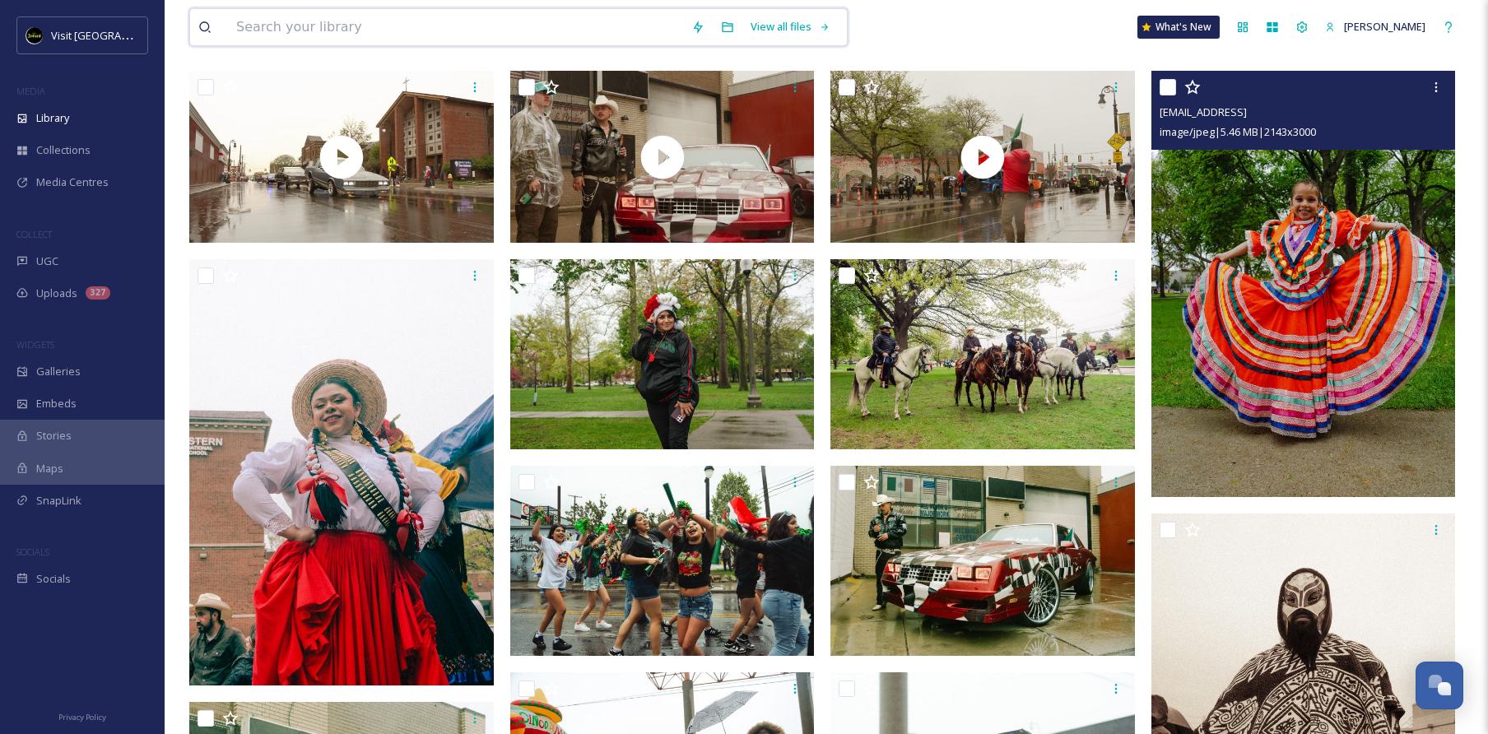
click at [574, 33] on input at bounding box center [455, 27] width 455 height 36
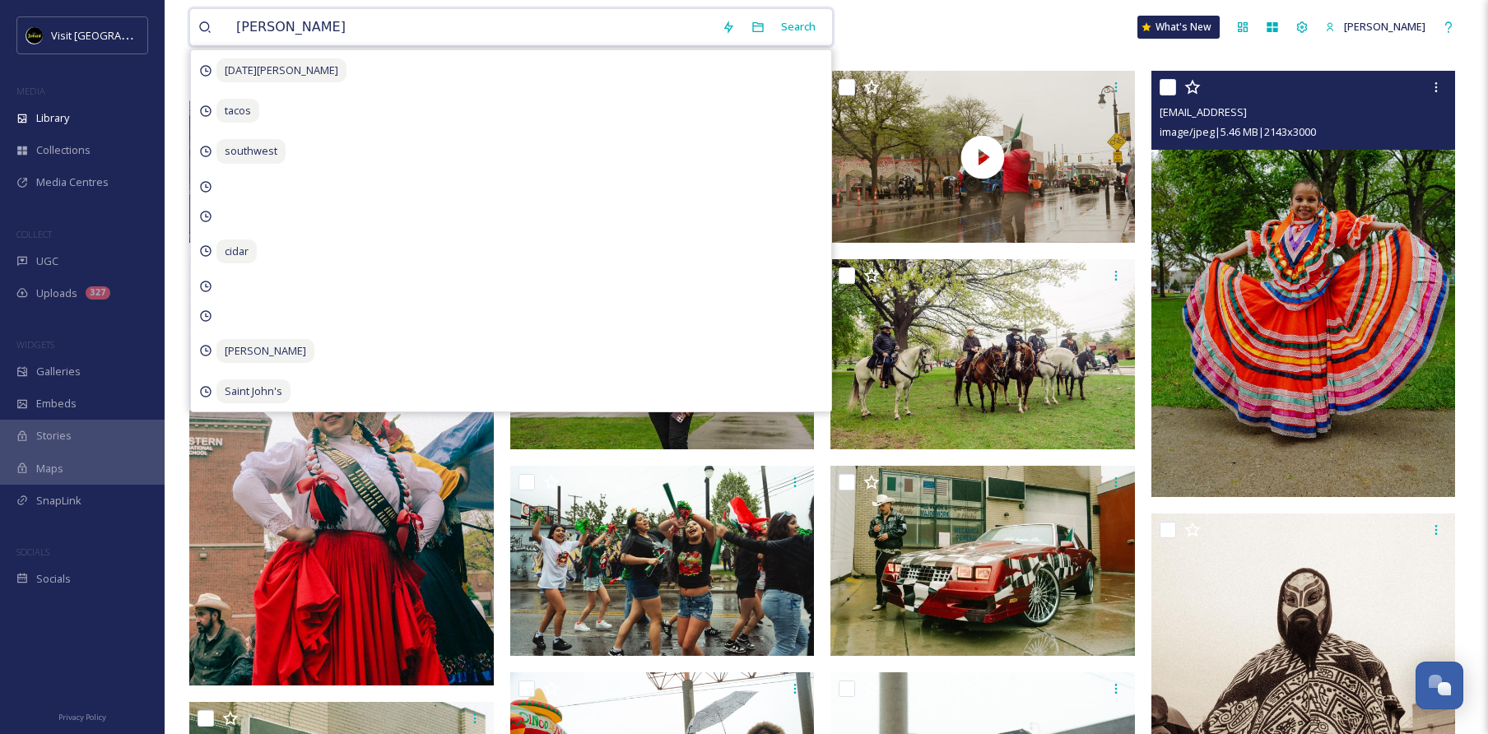
type input "bakery"
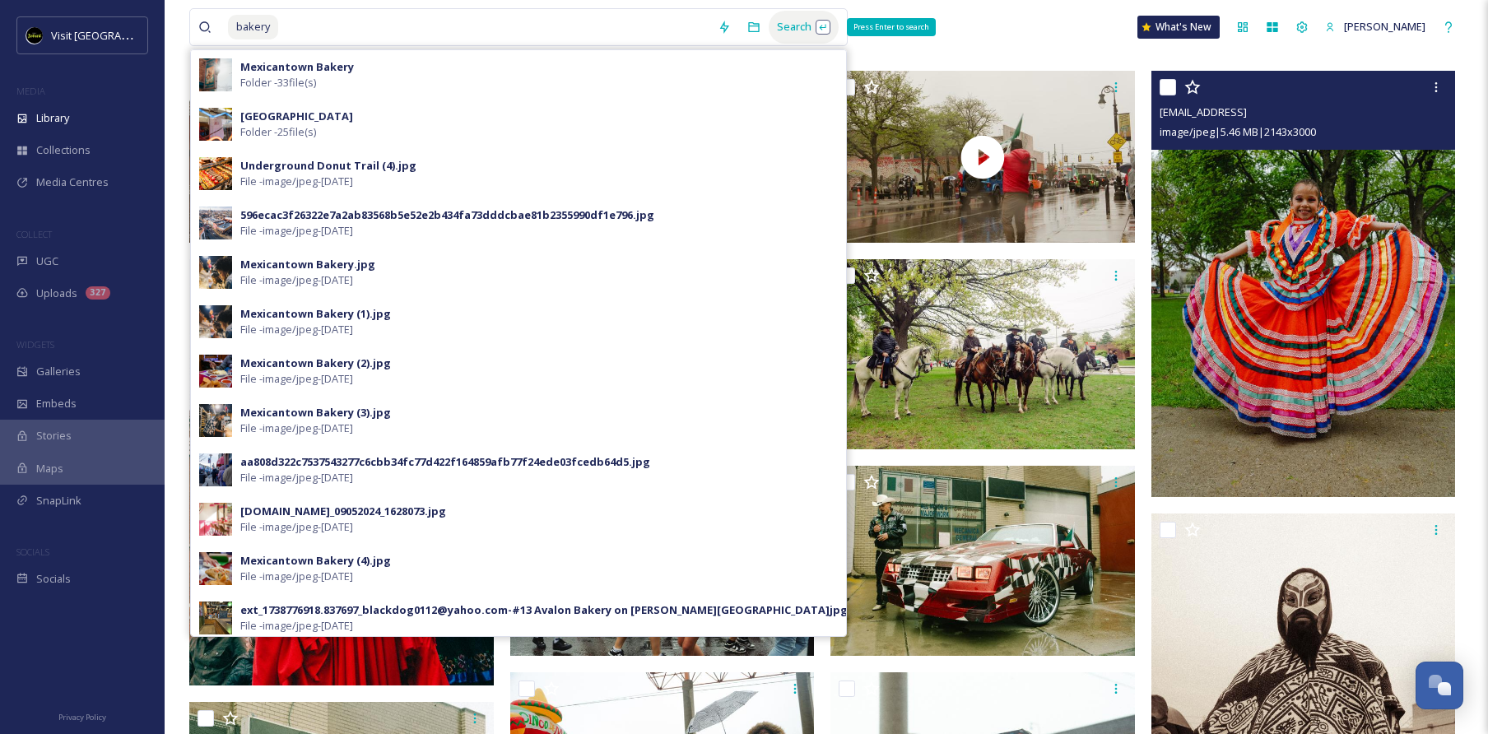
click at [802, 17] on div "Search Press Enter to search" at bounding box center [804, 27] width 70 height 32
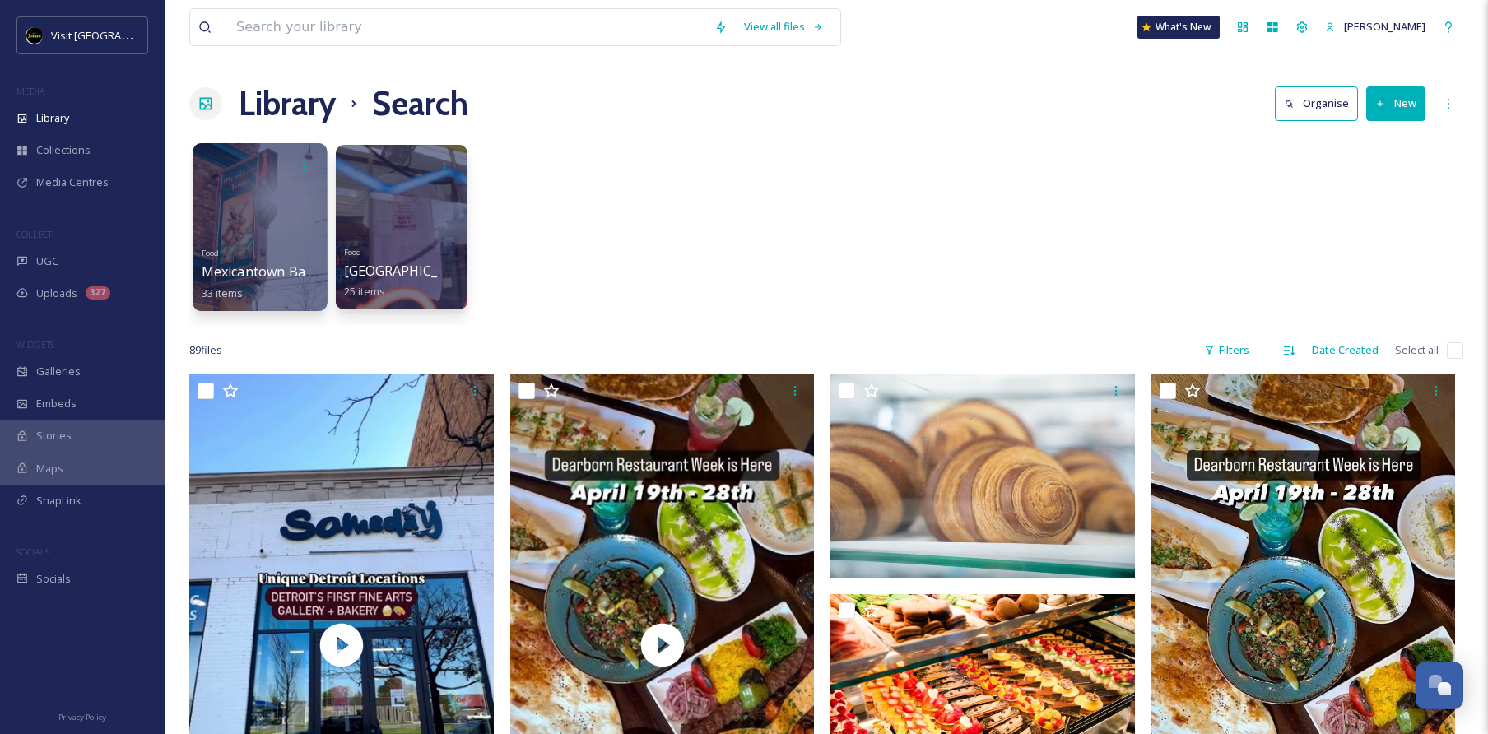
click at [291, 210] on div at bounding box center [260, 227] width 134 height 168
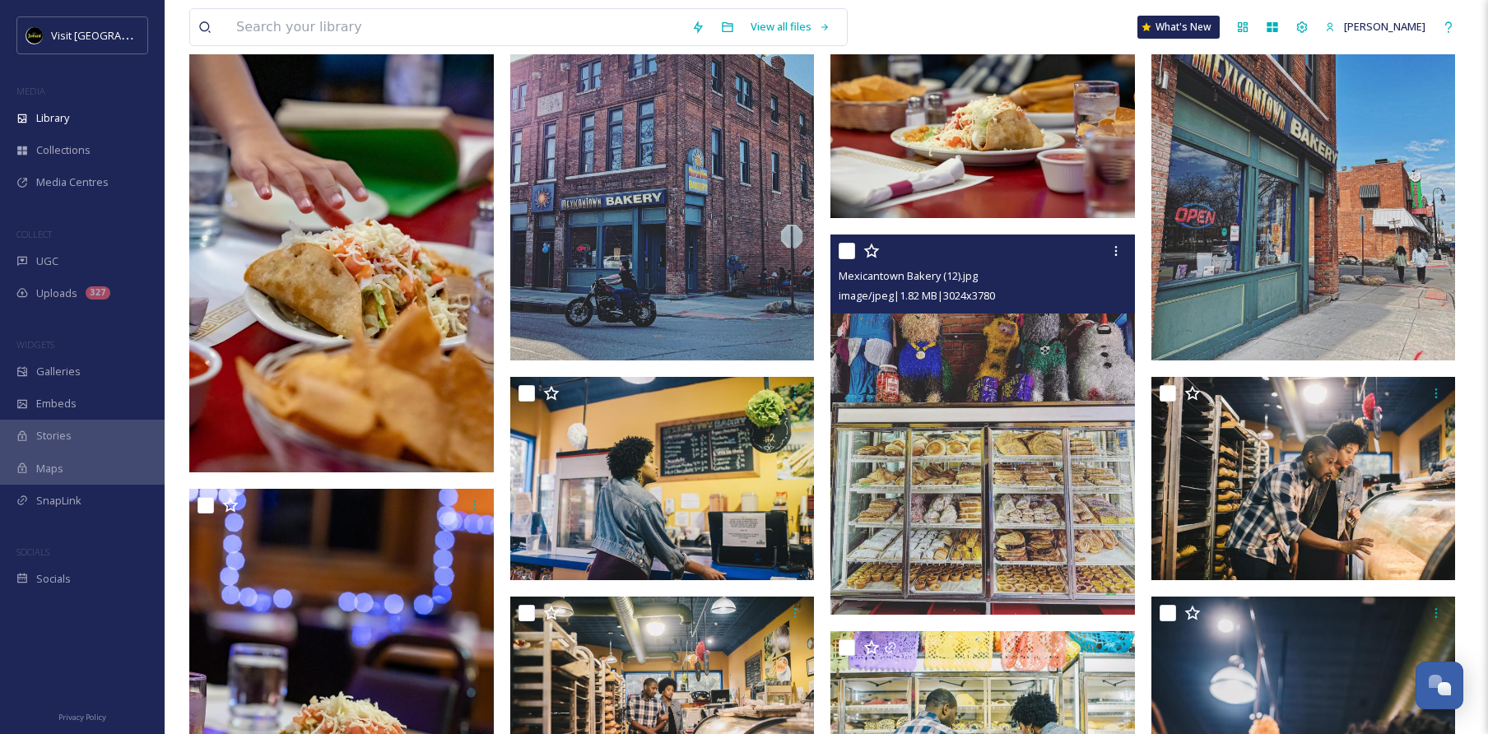
scroll to position [1160, 0]
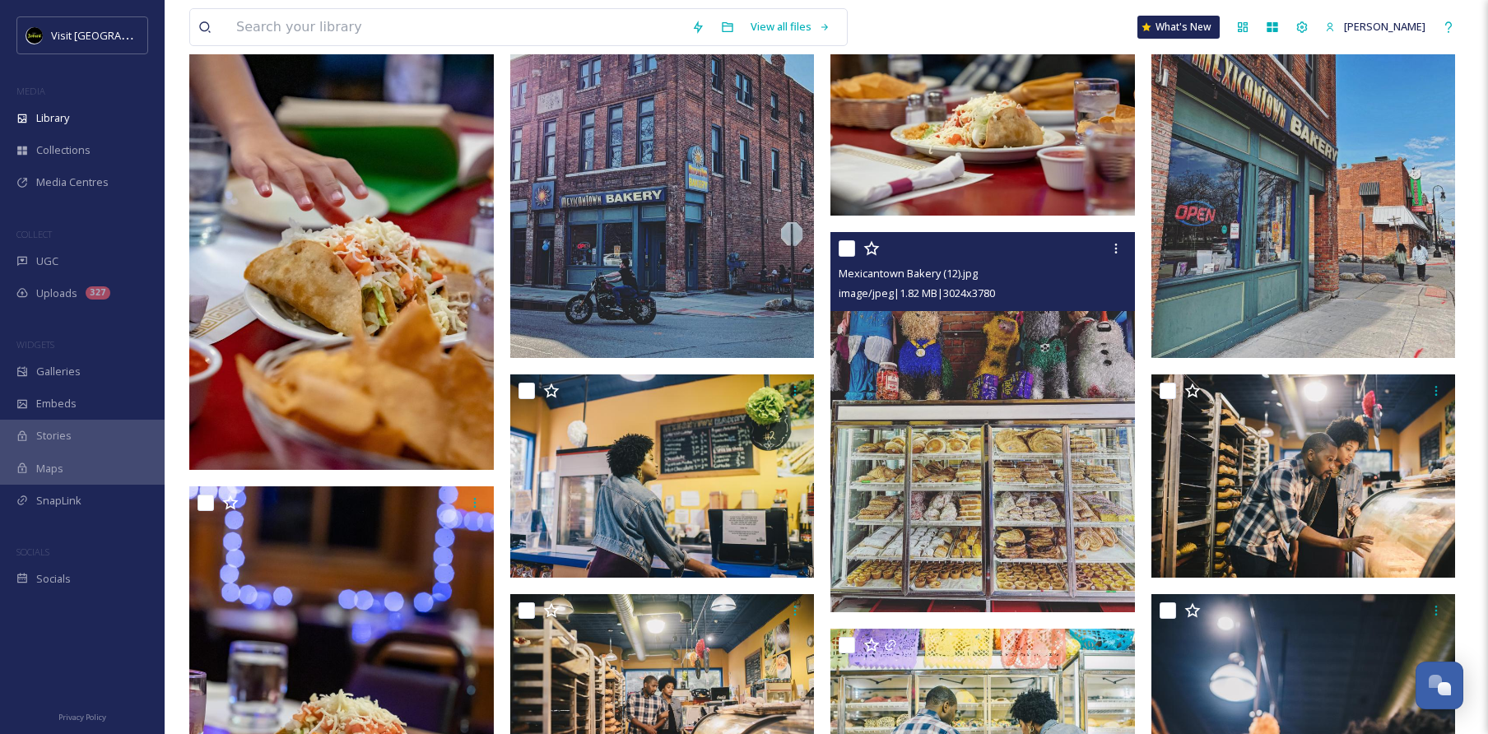
click at [964, 548] on img at bounding box center [982, 422] width 305 height 381
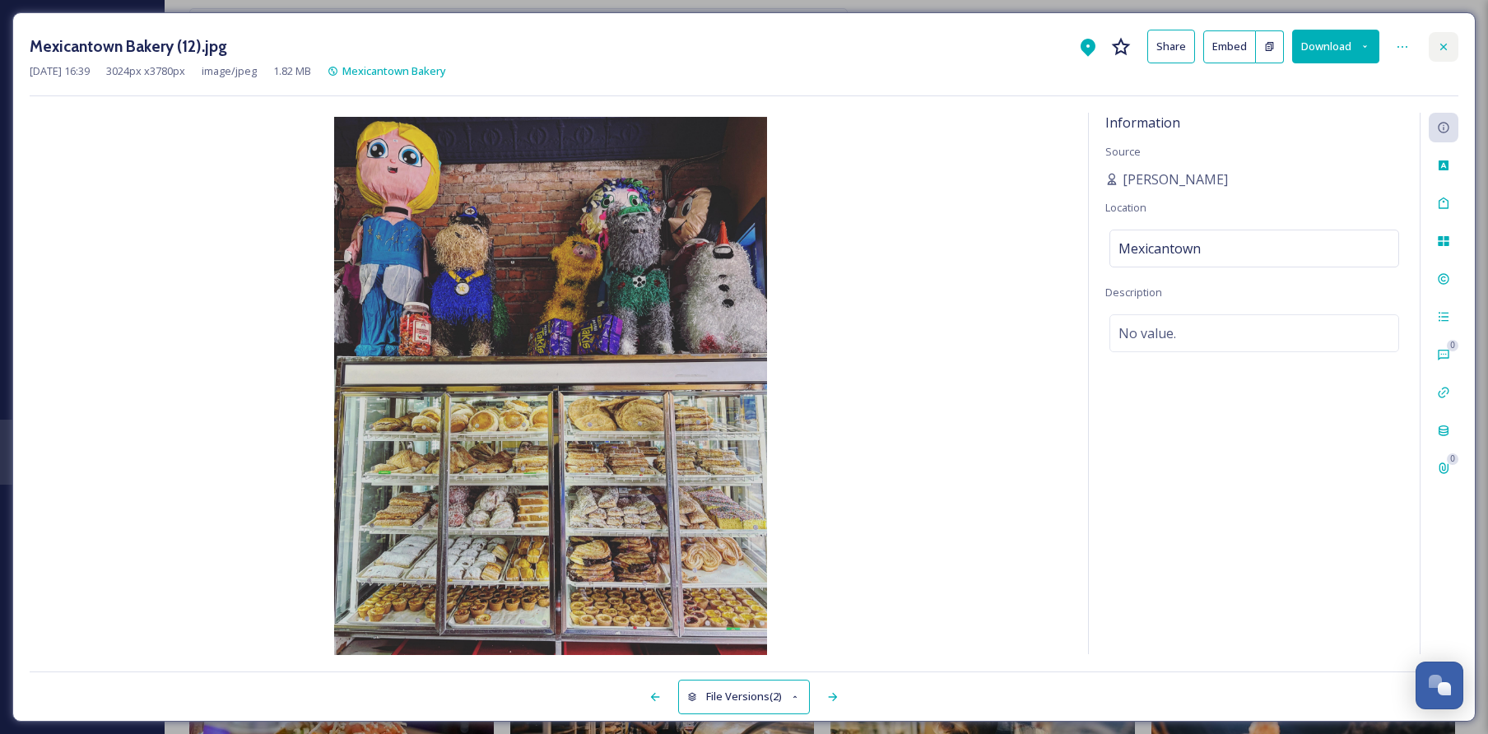
click at [1455, 44] on div at bounding box center [1444, 47] width 30 height 30
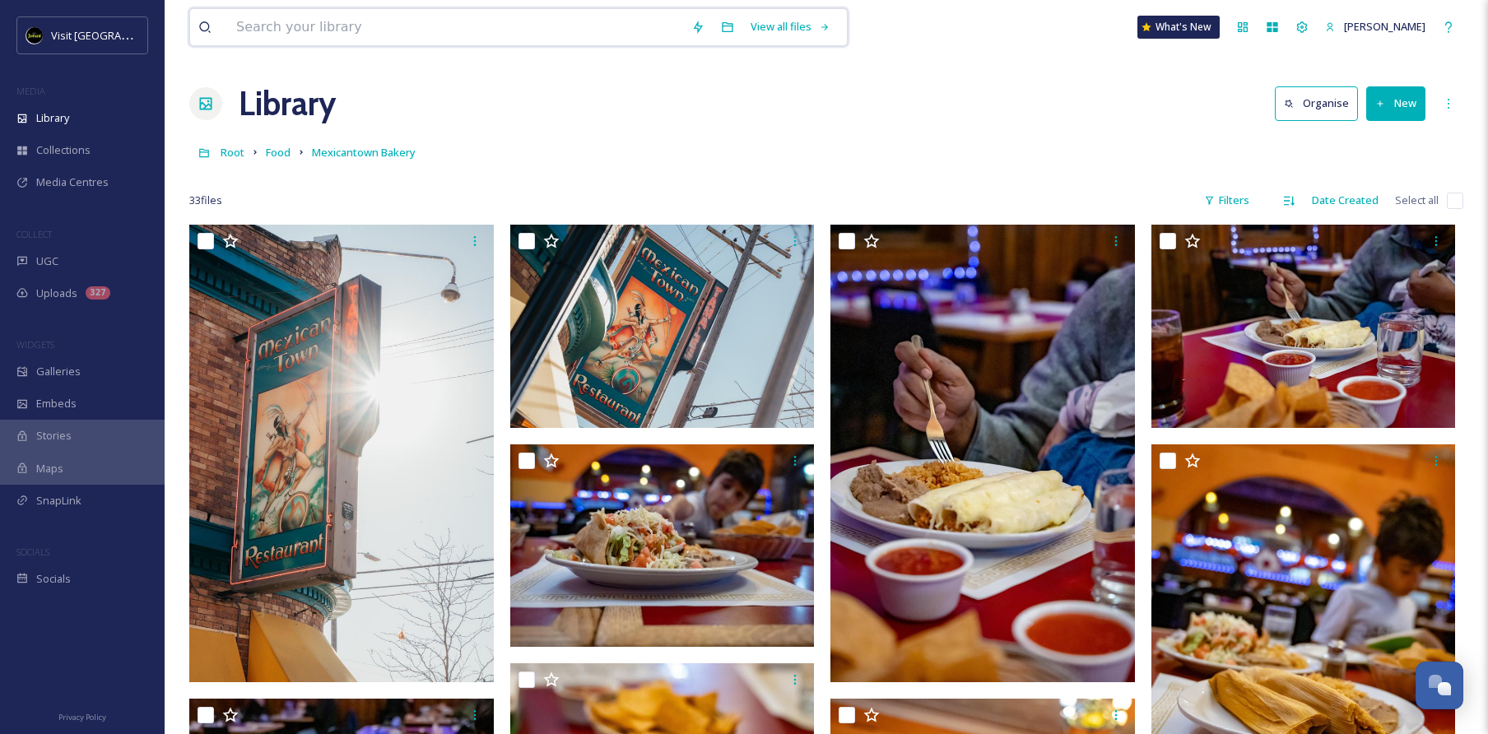
click at [563, 21] on input at bounding box center [455, 27] width 455 height 36
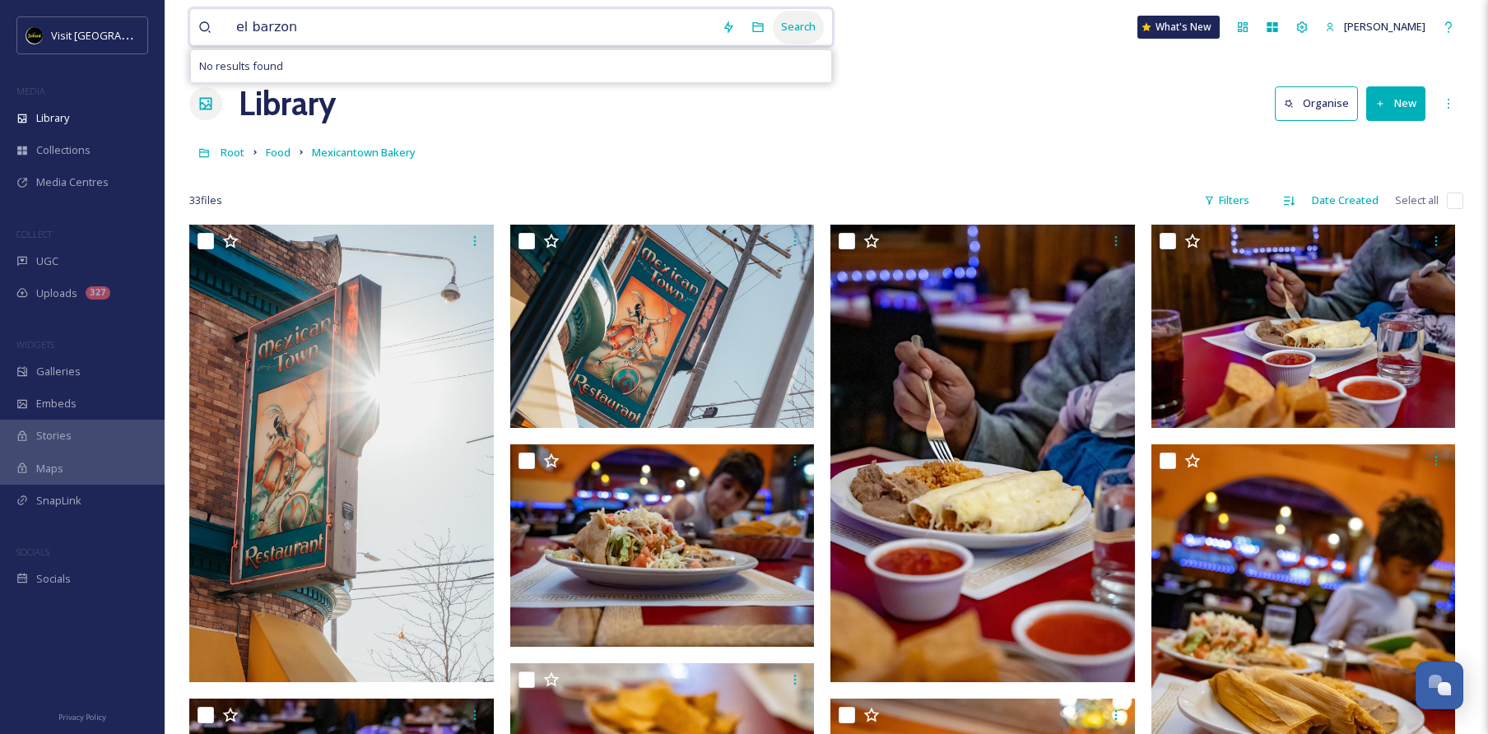
type input "el barzon"
click at [801, 28] on div "Search" at bounding box center [798, 27] width 51 height 32
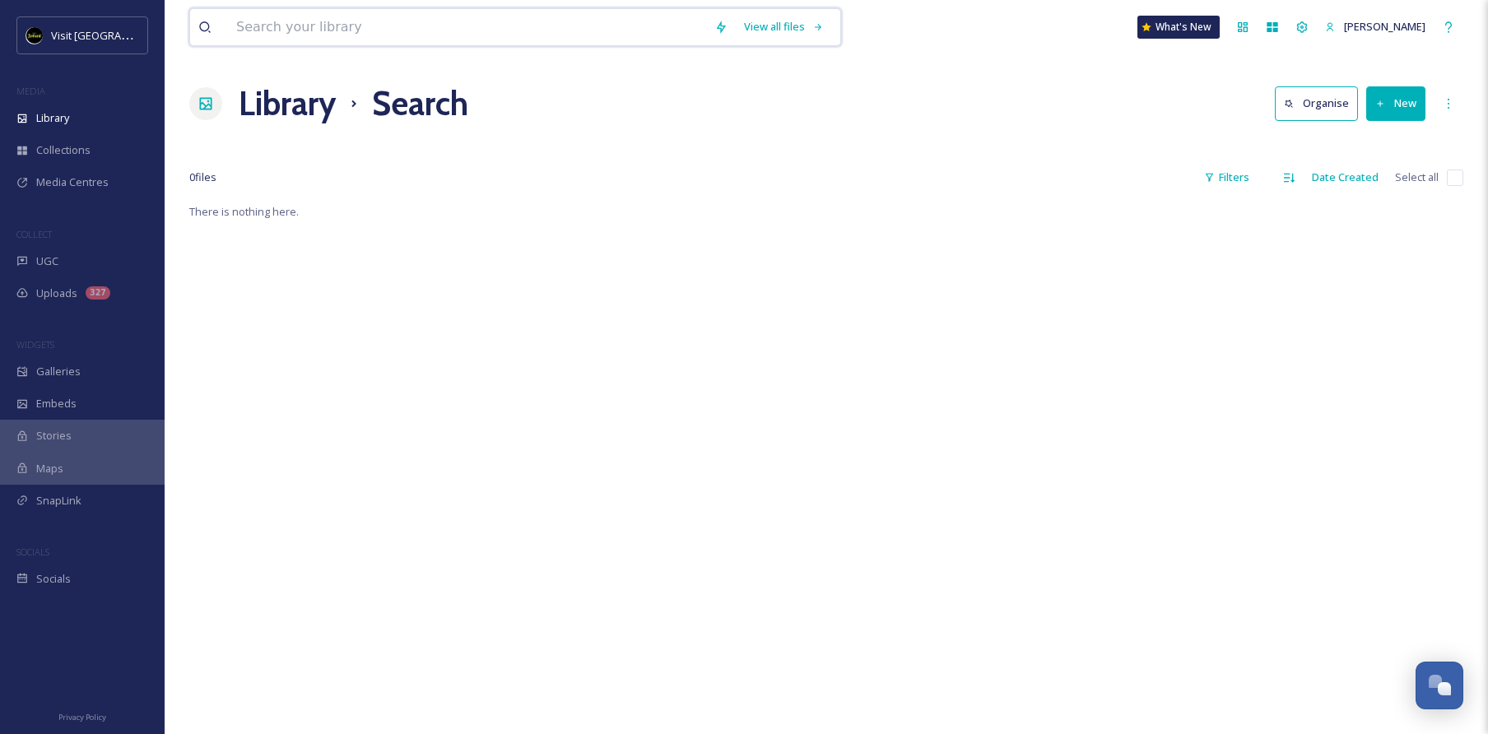
click at [536, 17] on input at bounding box center [467, 27] width 478 height 36
drag, startPoint x: 536, startPoint y: 17, endPoint x: 225, endPoint y: 20, distance: 311.1
click at [225, 20] on div "Brayan" at bounding box center [463, 27] width 530 height 36
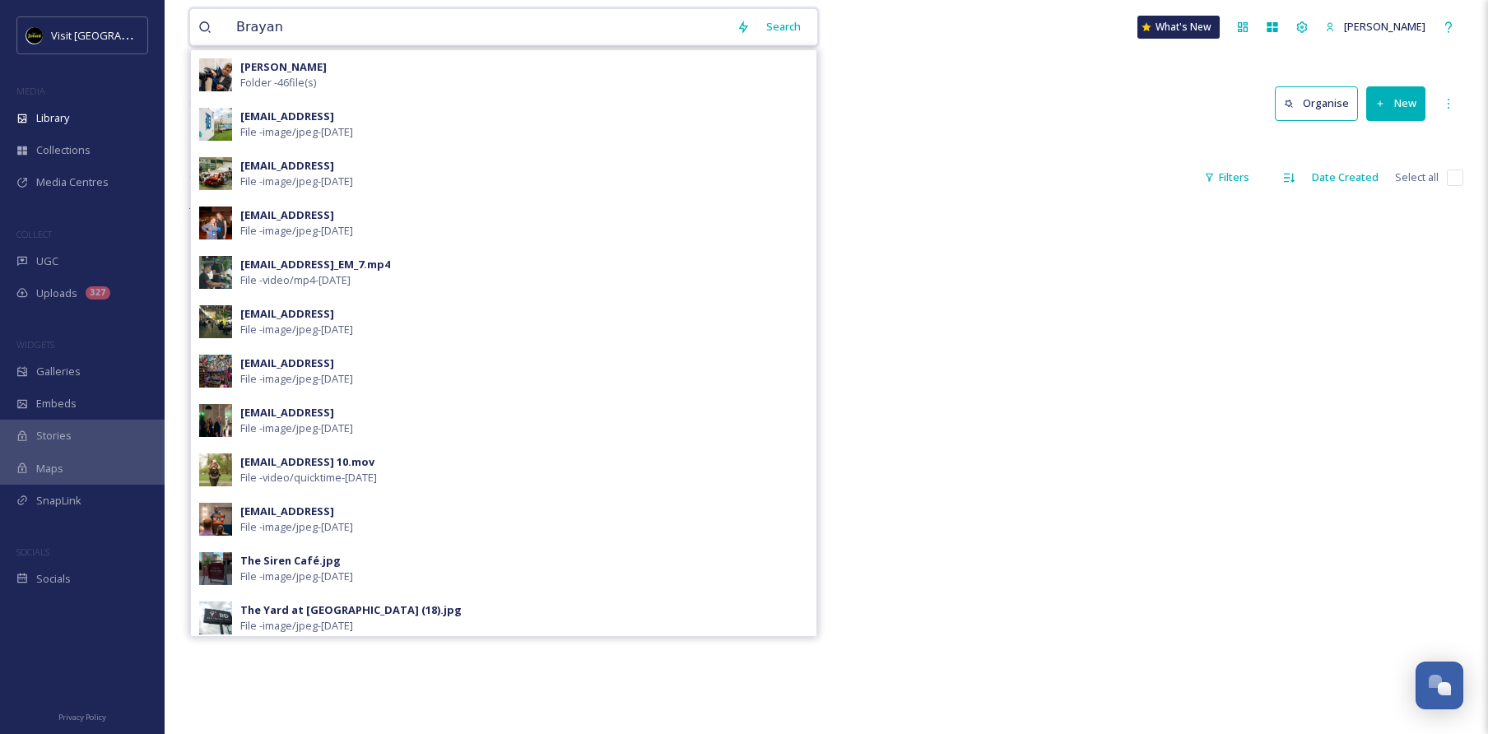
drag, startPoint x: 308, startPoint y: 26, endPoint x: 176, endPoint y: 26, distance: 131.7
click at [176, 26] on div "Brayan Search Brayan Gutierrez Folder - 46 file(s) ext_1748374539.528323_contac…" at bounding box center [826, 468] width 1323 height 936
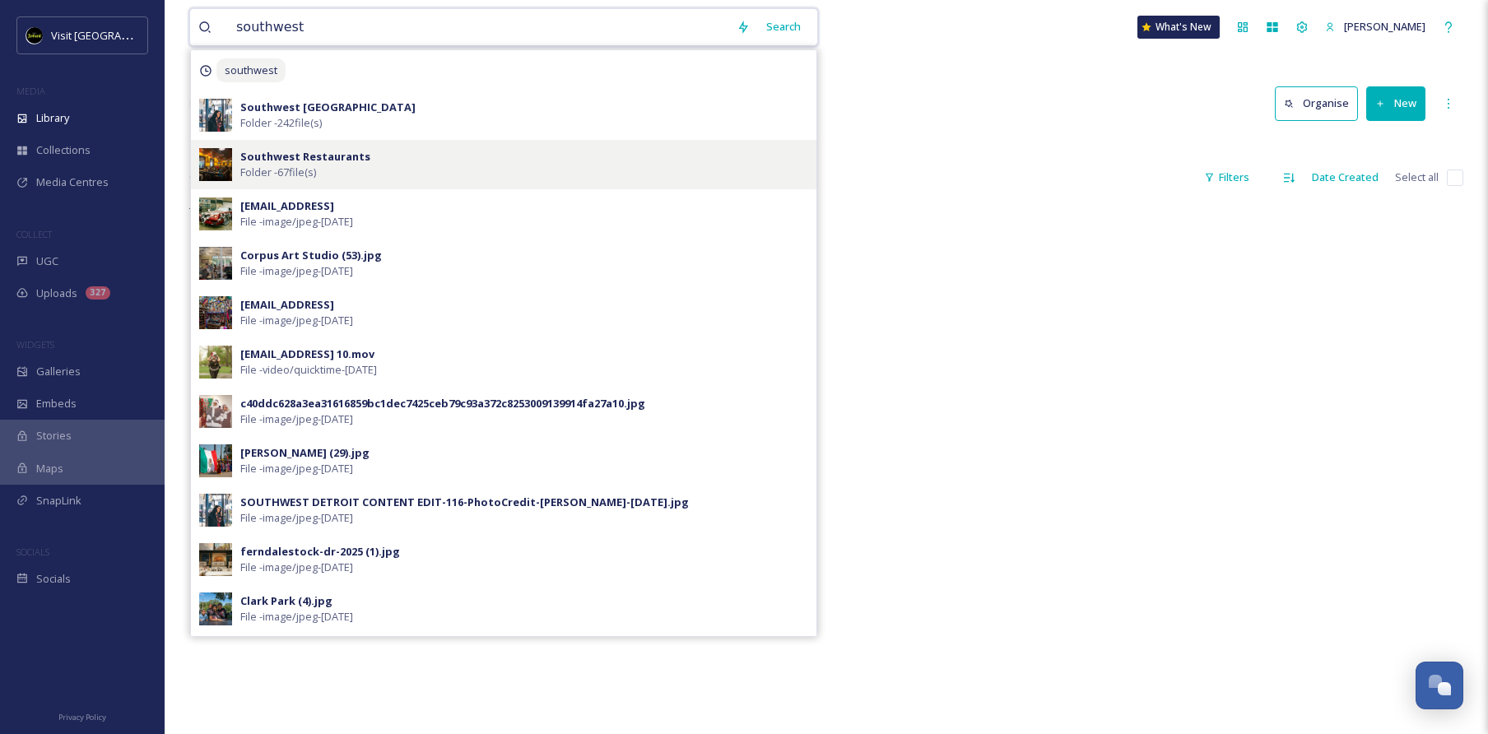
type input "southwest"
click at [368, 145] on div "Southwest Restaurants Folder - 67 file(s)" at bounding box center [503, 164] width 625 height 49
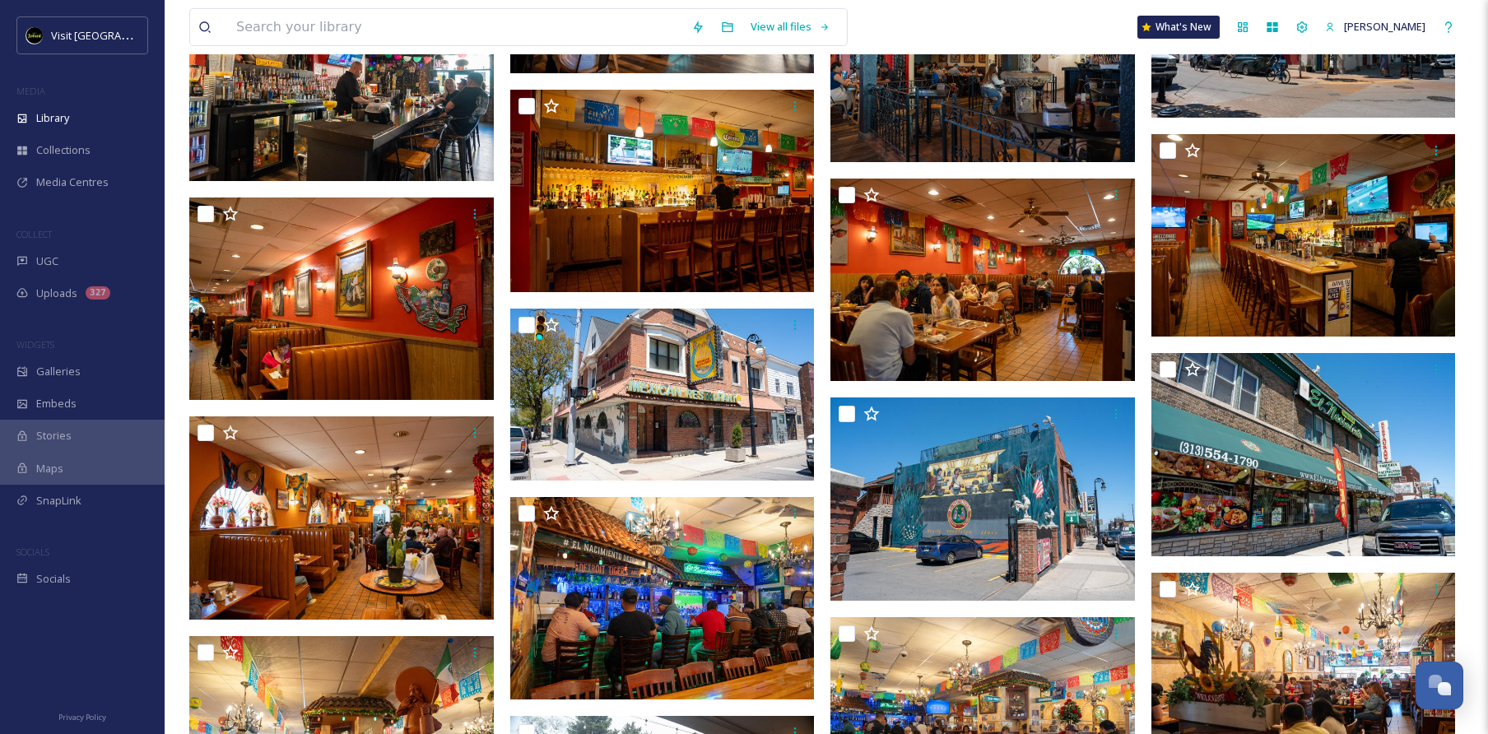
scroll to position [2650, 0]
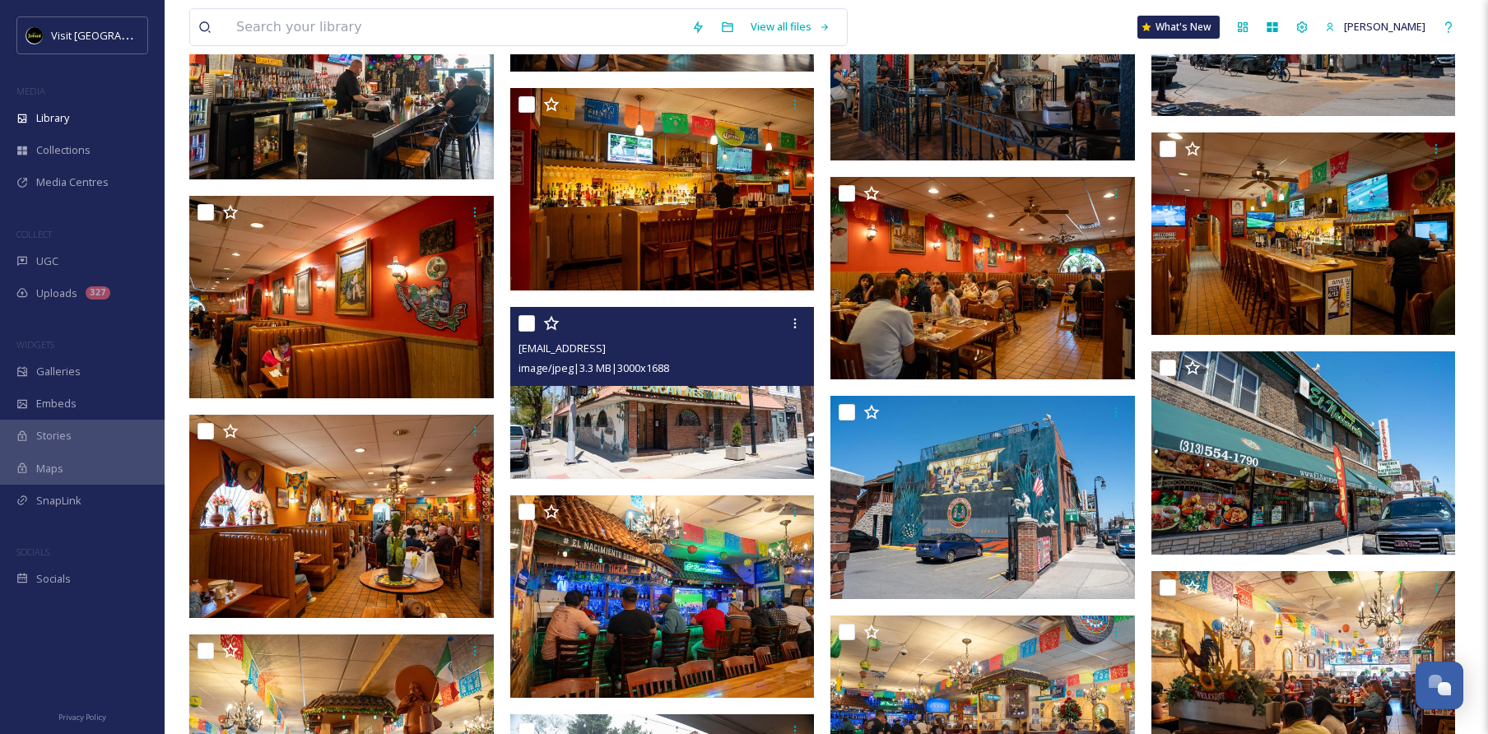
click at [650, 444] on img at bounding box center [662, 392] width 305 height 171
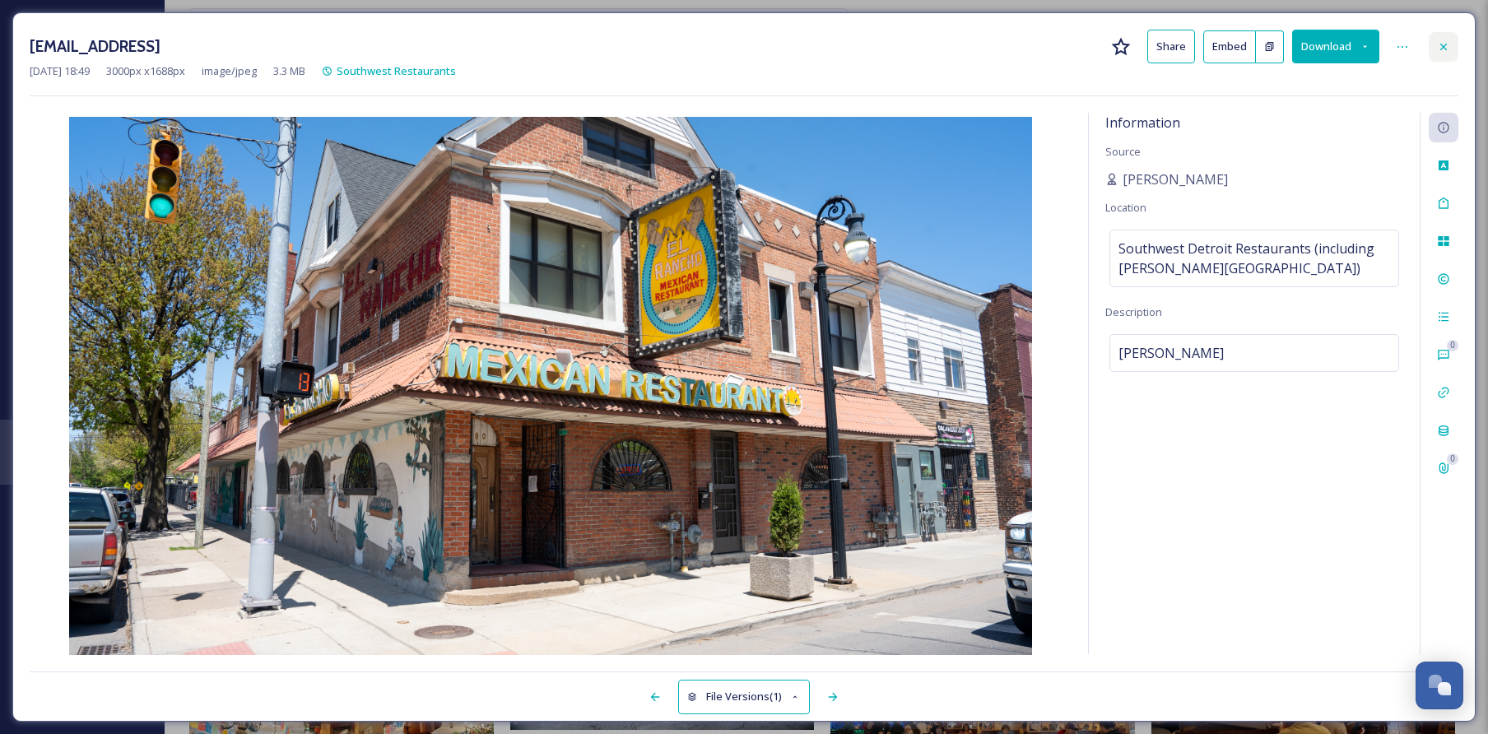
click at [1445, 44] on icon at bounding box center [1443, 46] width 7 height 7
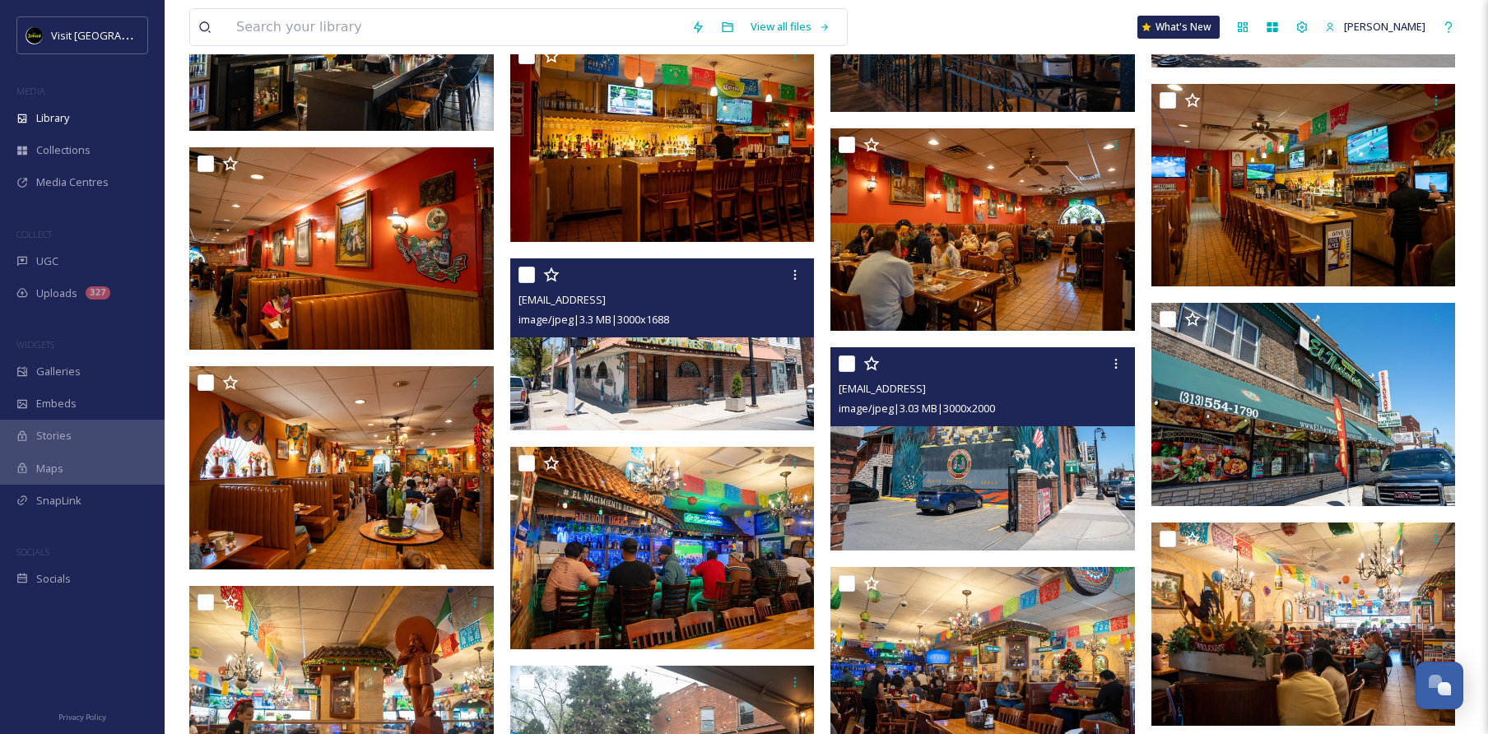
scroll to position [2699, 0]
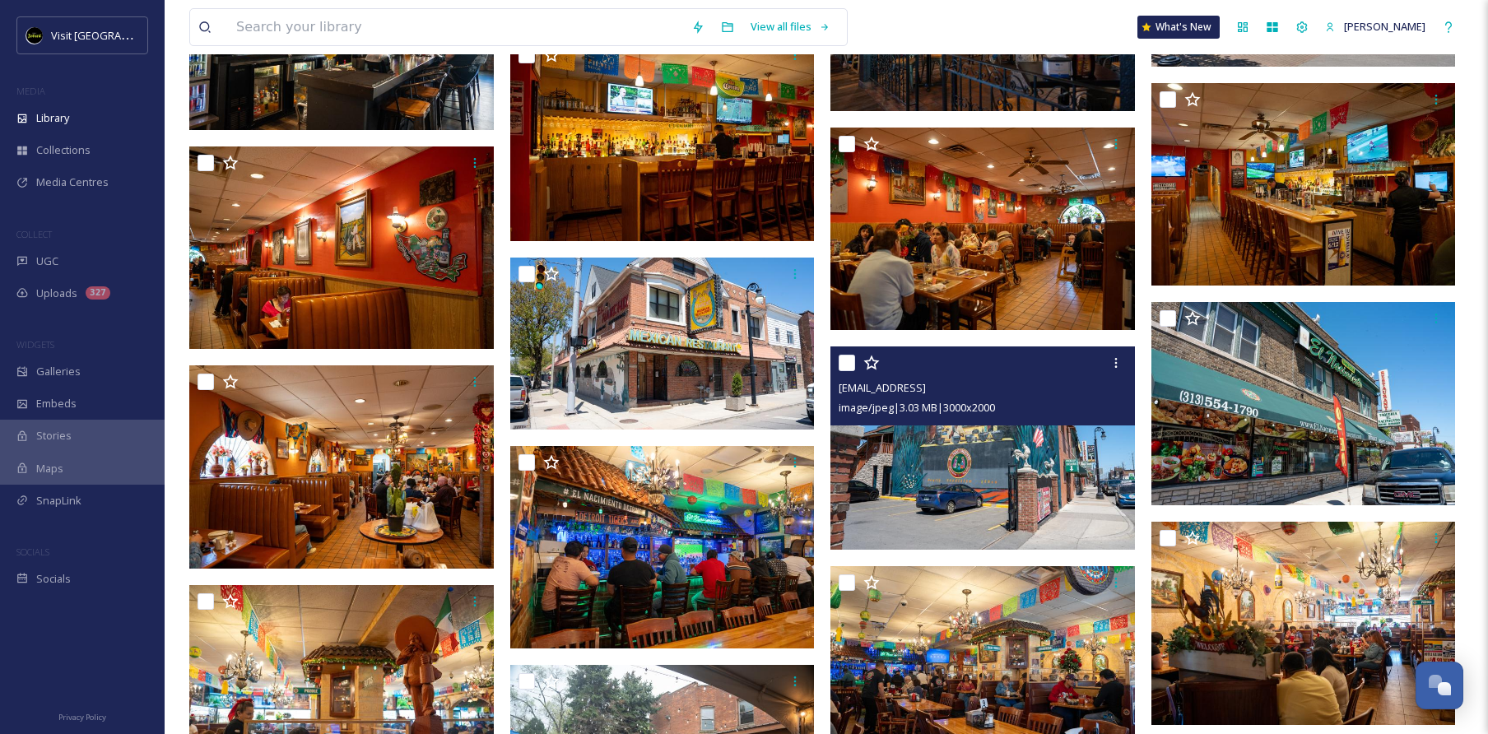
click at [837, 449] on img at bounding box center [982, 447] width 305 height 203
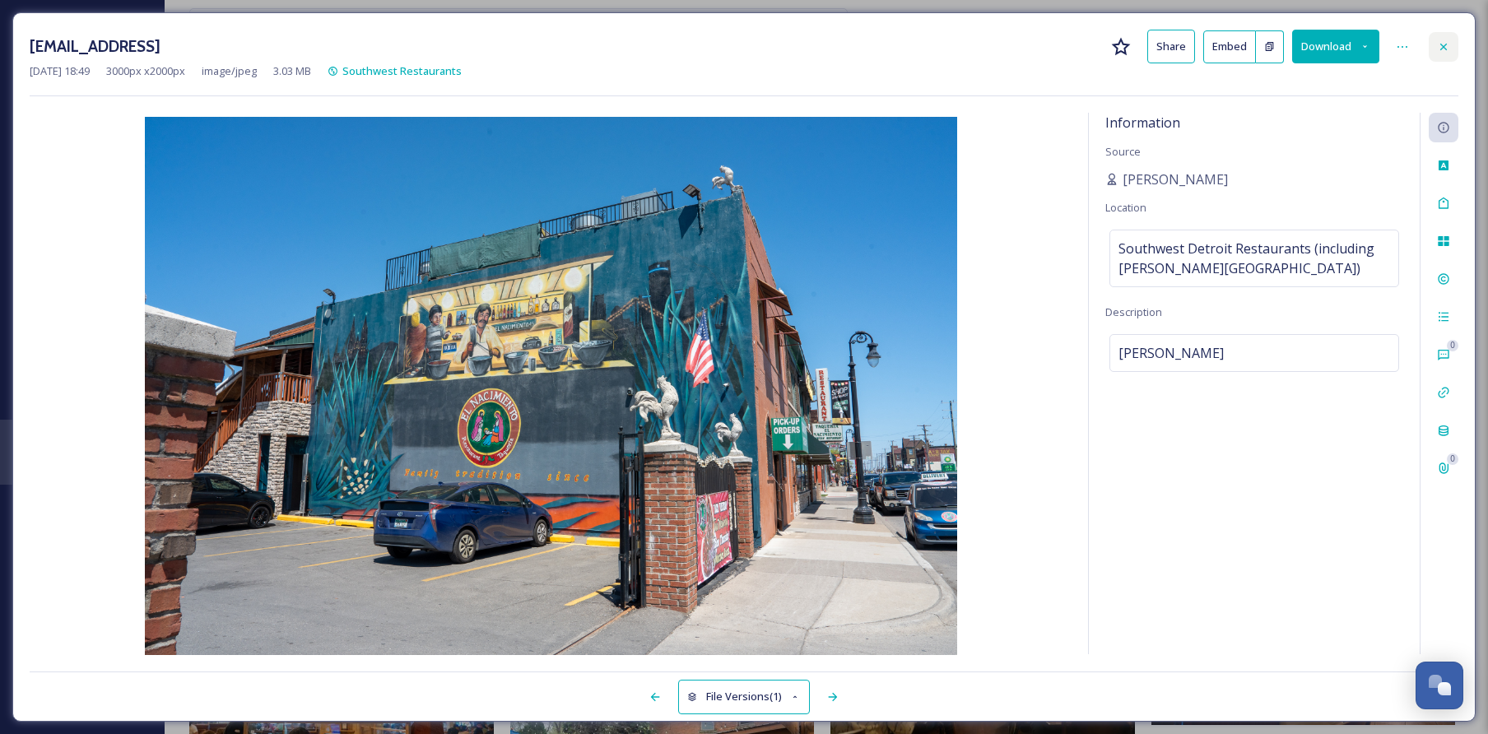
click at [1447, 57] on div at bounding box center [1444, 47] width 30 height 30
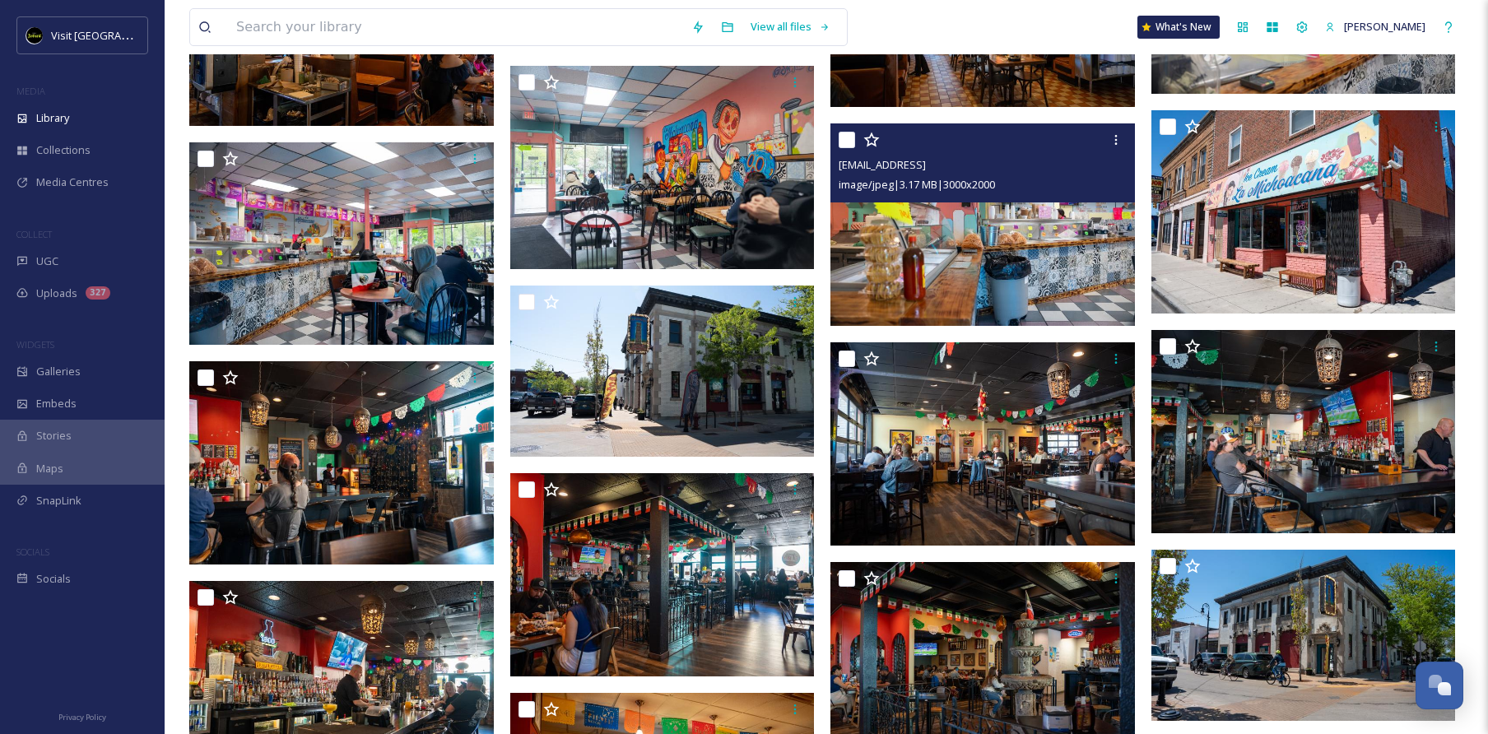
scroll to position [2048, 0]
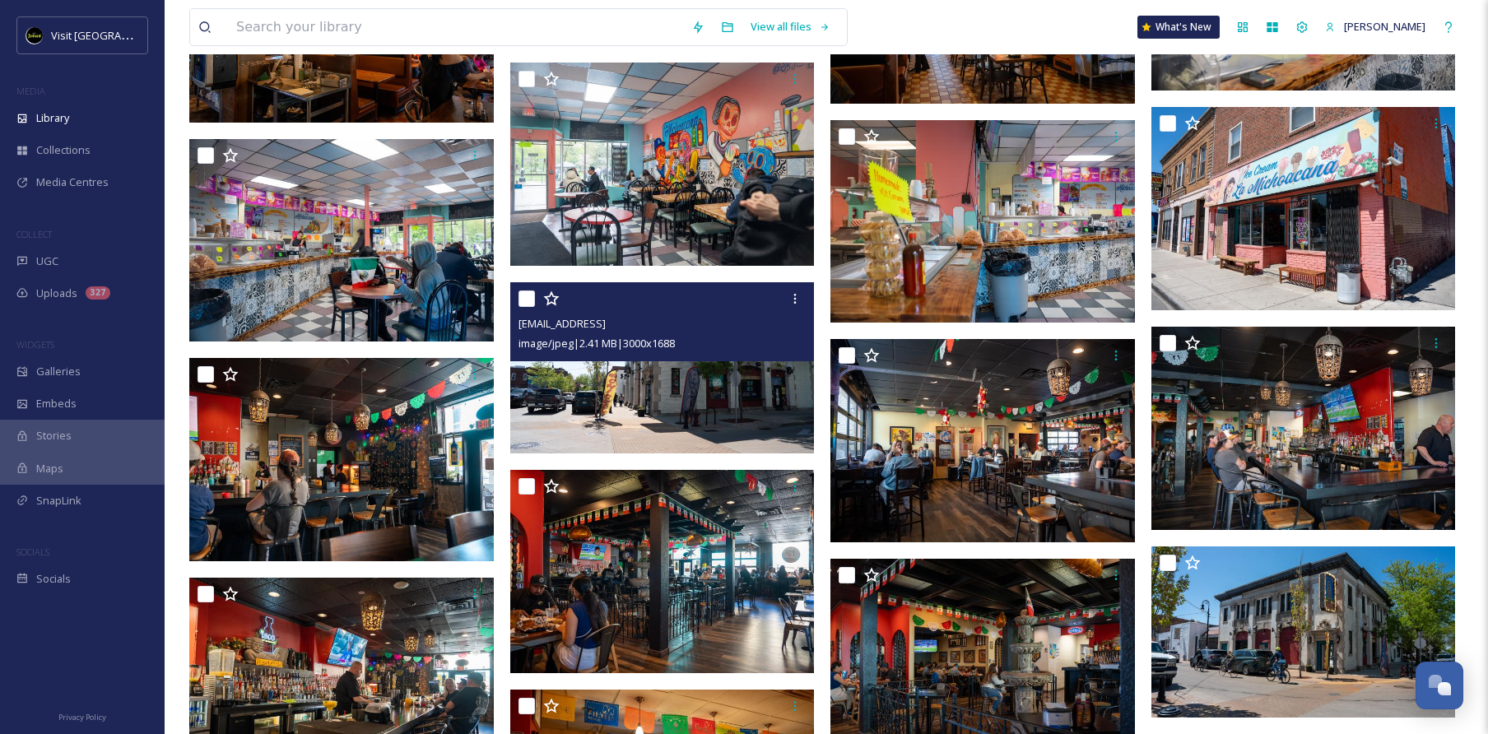
click at [625, 411] on img at bounding box center [662, 367] width 305 height 171
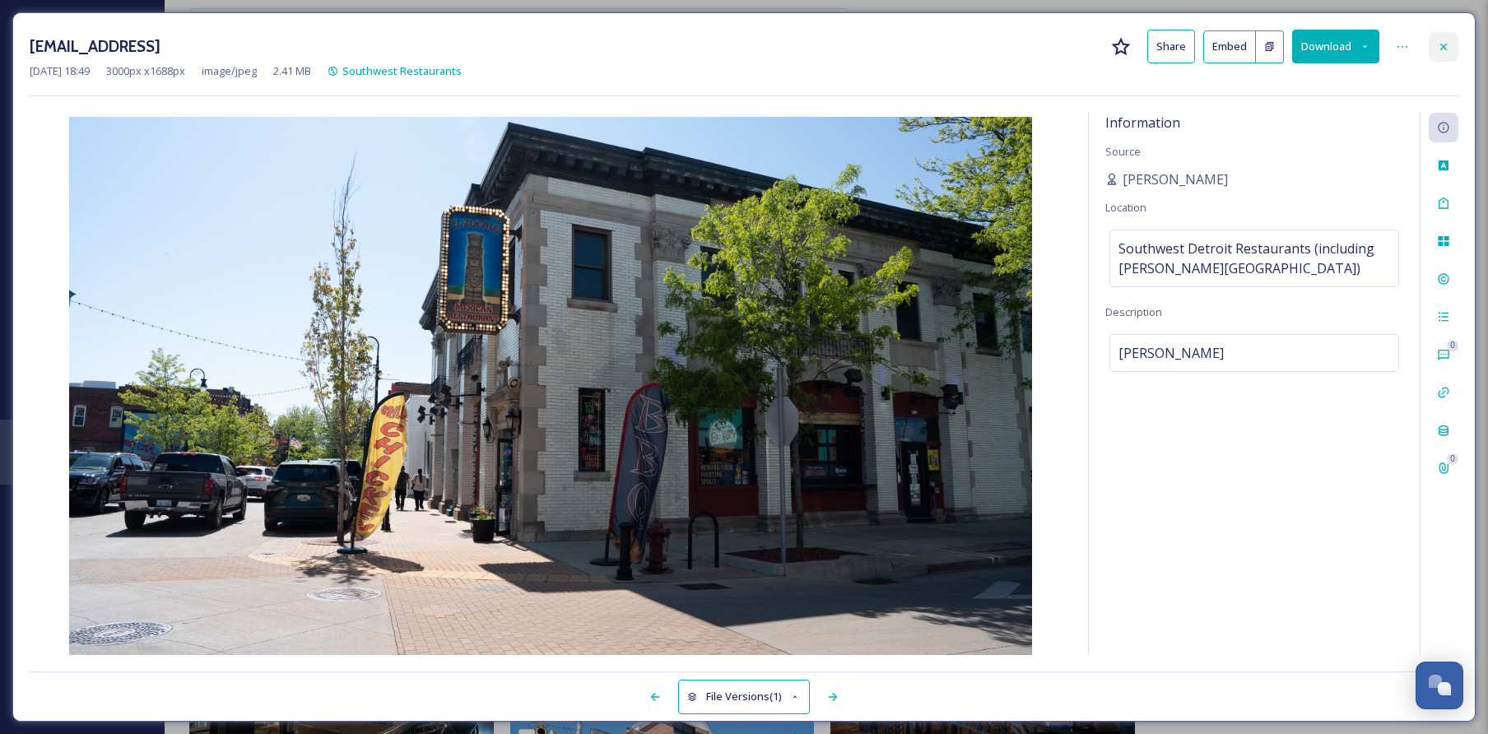
click at [1445, 44] on icon at bounding box center [1443, 46] width 7 height 7
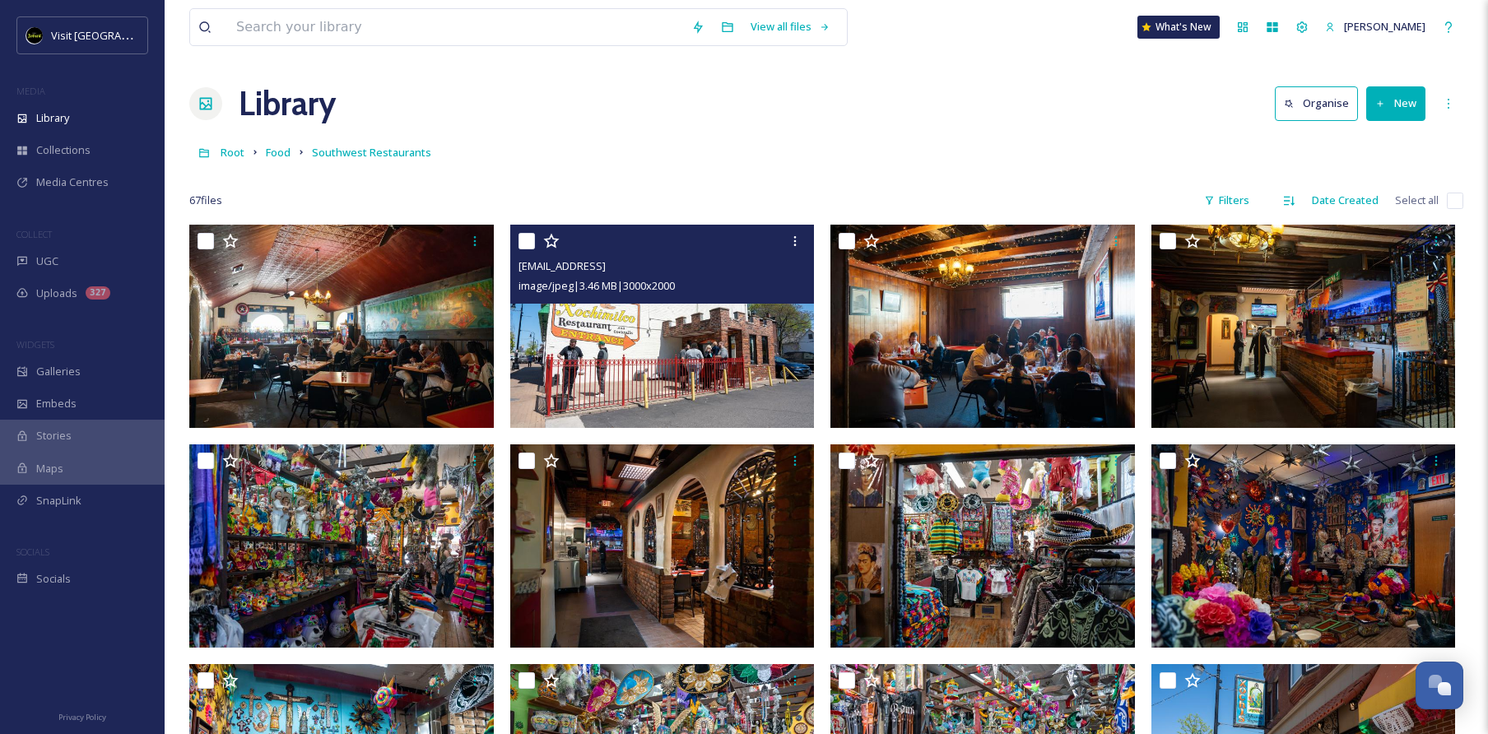
click at [658, 355] on img at bounding box center [662, 326] width 305 height 203
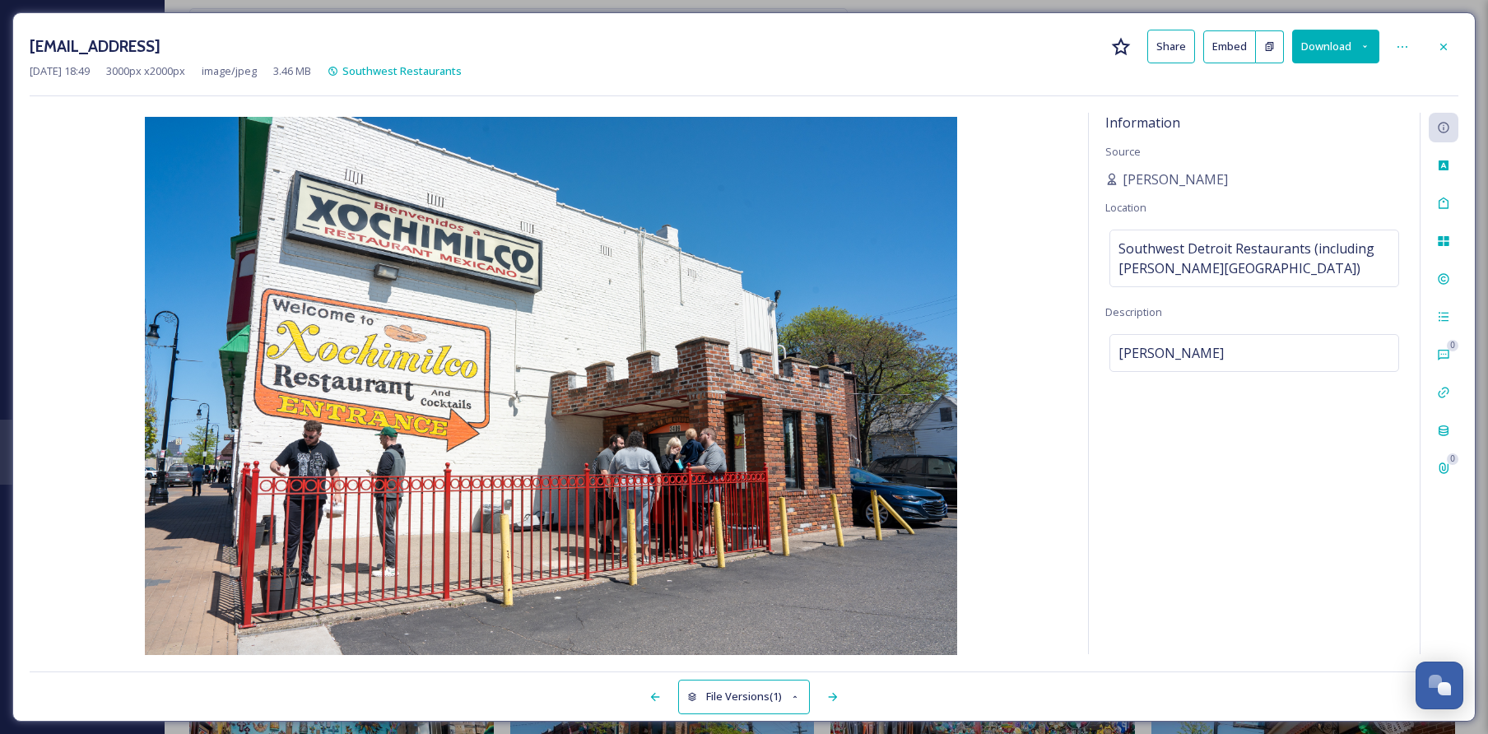
click at [1344, 44] on button "Download" at bounding box center [1335, 47] width 87 height 34
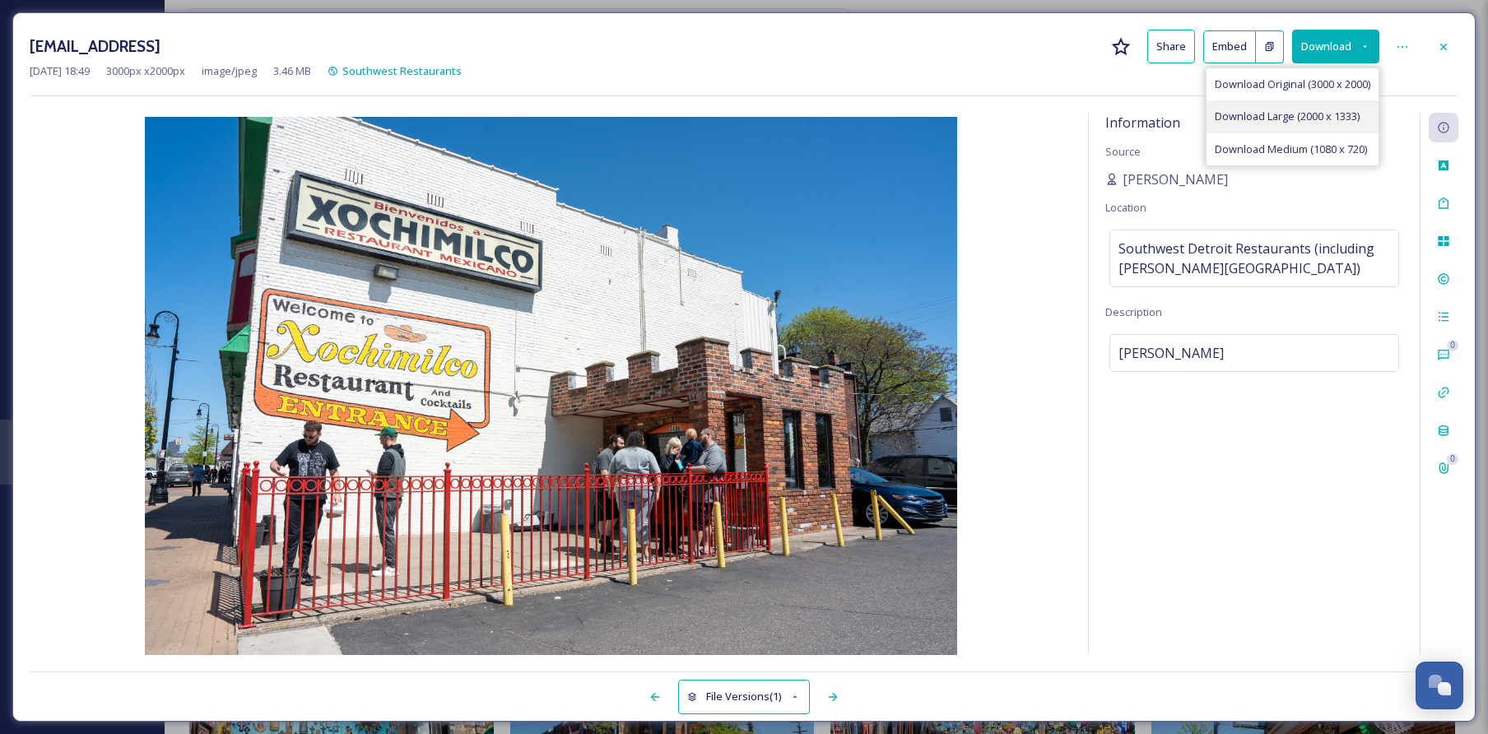
click at [1313, 112] on span "Download Large (2000 x 1333)" at bounding box center [1287, 117] width 145 height 16
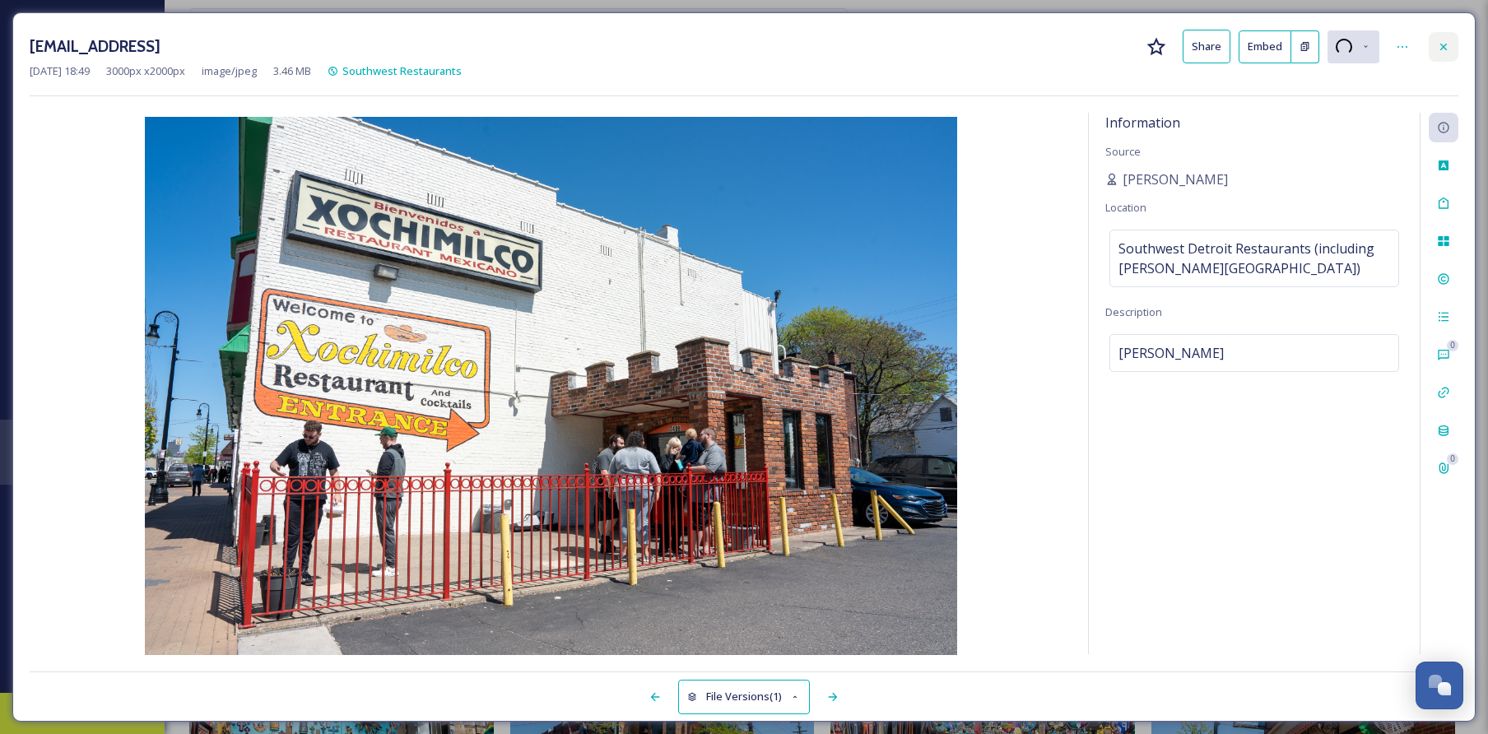
click at [1453, 45] on div at bounding box center [1444, 47] width 30 height 30
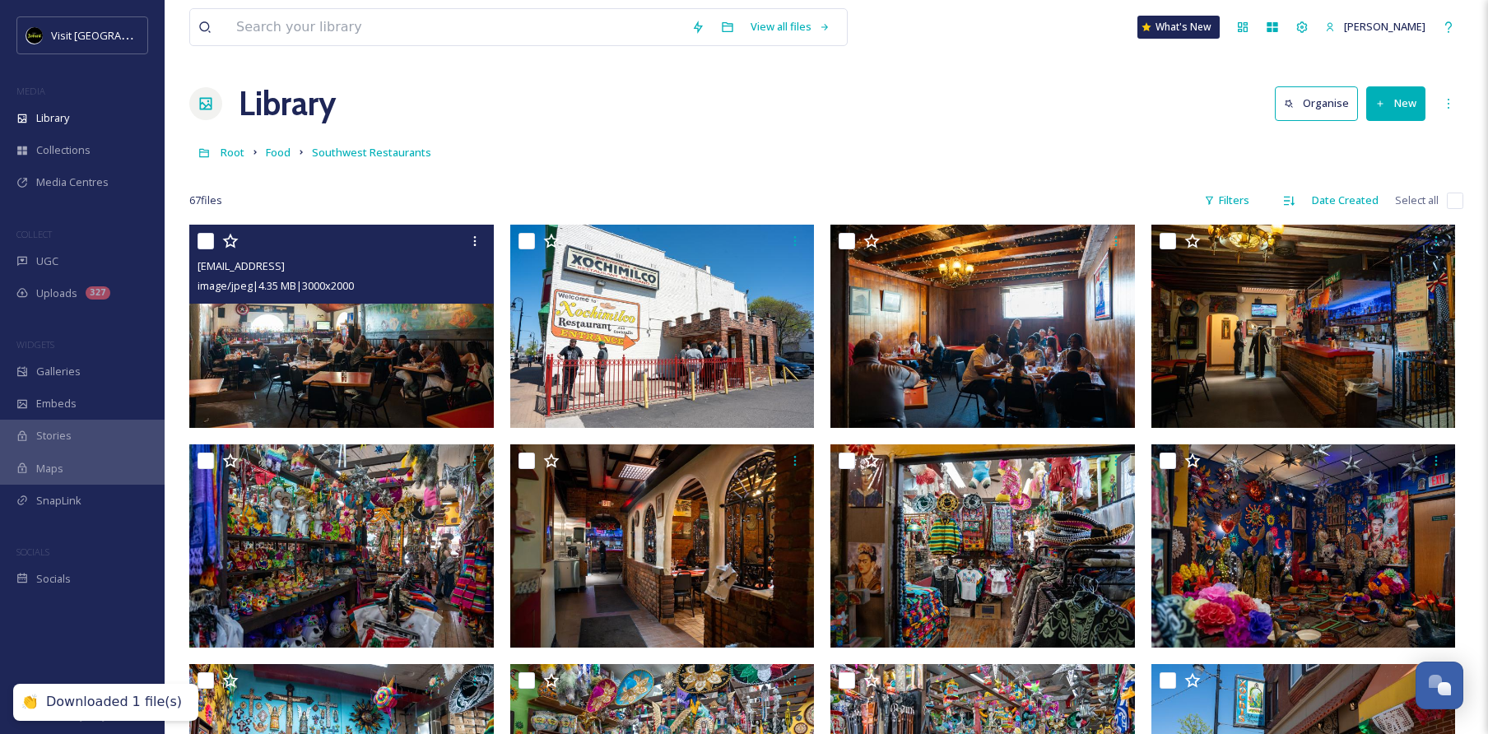
click at [388, 365] on img at bounding box center [341, 326] width 305 height 203
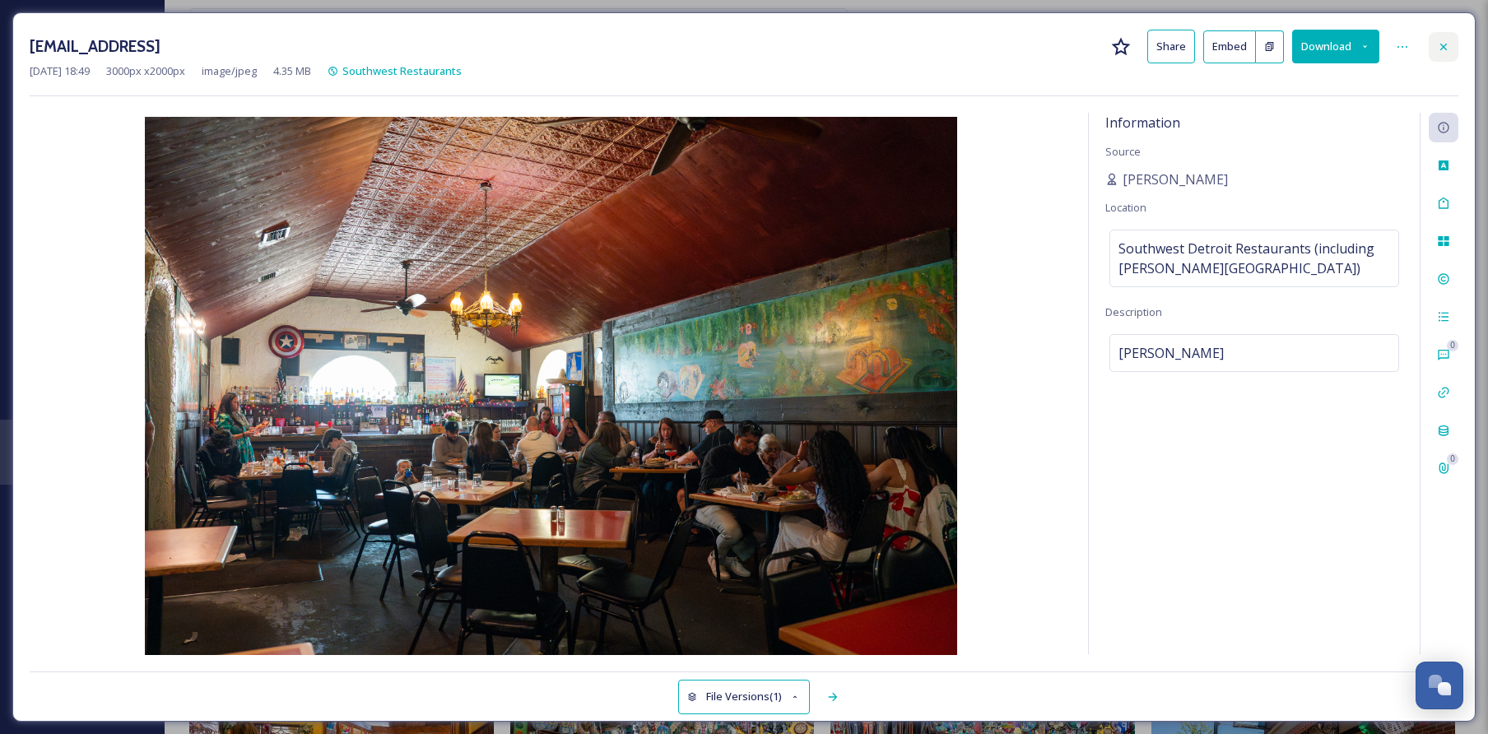
click at [1439, 49] on icon at bounding box center [1443, 46] width 13 height 13
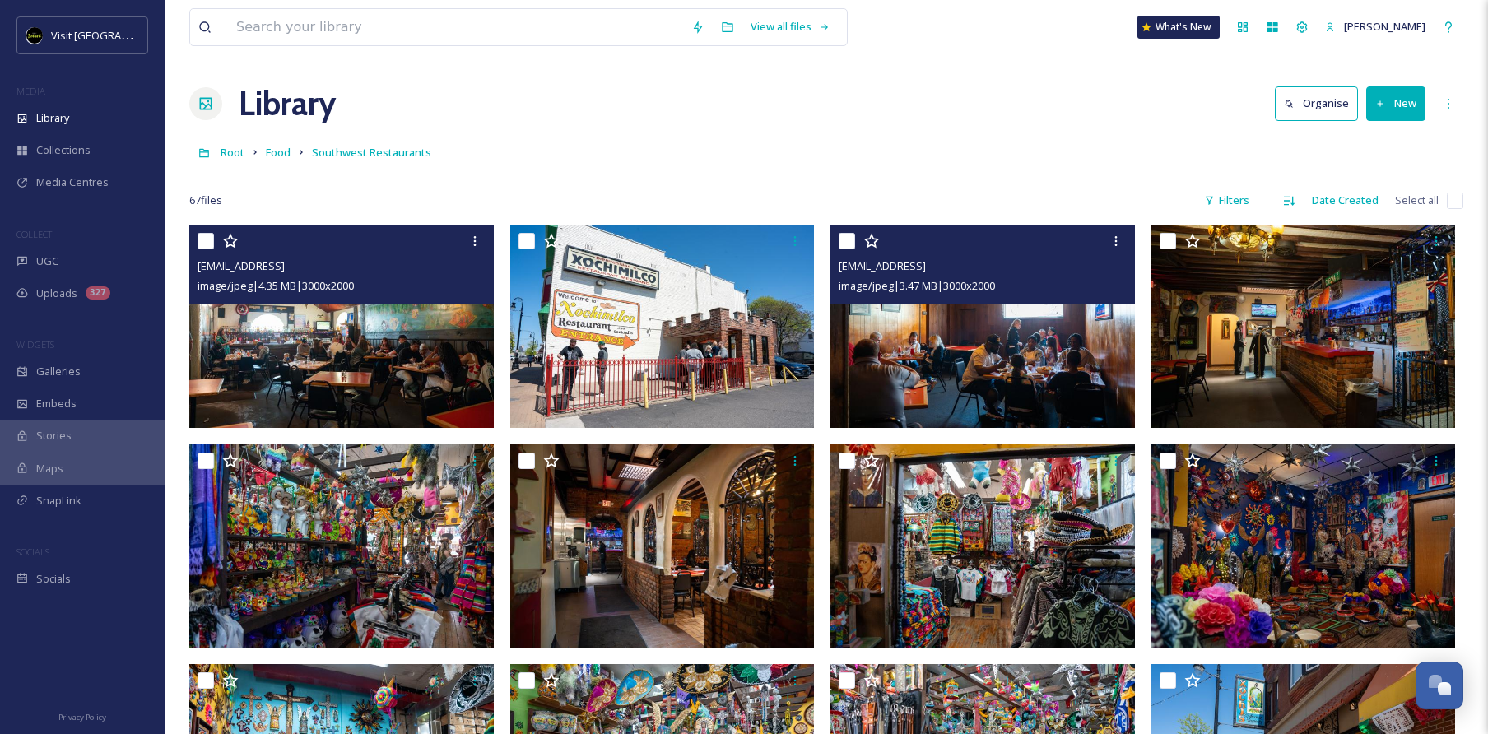
click at [1044, 295] on div "ext_1747090192.587958_contactbrgtz@gmail.com-Xochimilco-4.jpg image/jpeg | 3.47…" at bounding box center [982, 264] width 305 height 79
click at [998, 374] on img at bounding box center [982, 326] width 305 height 203
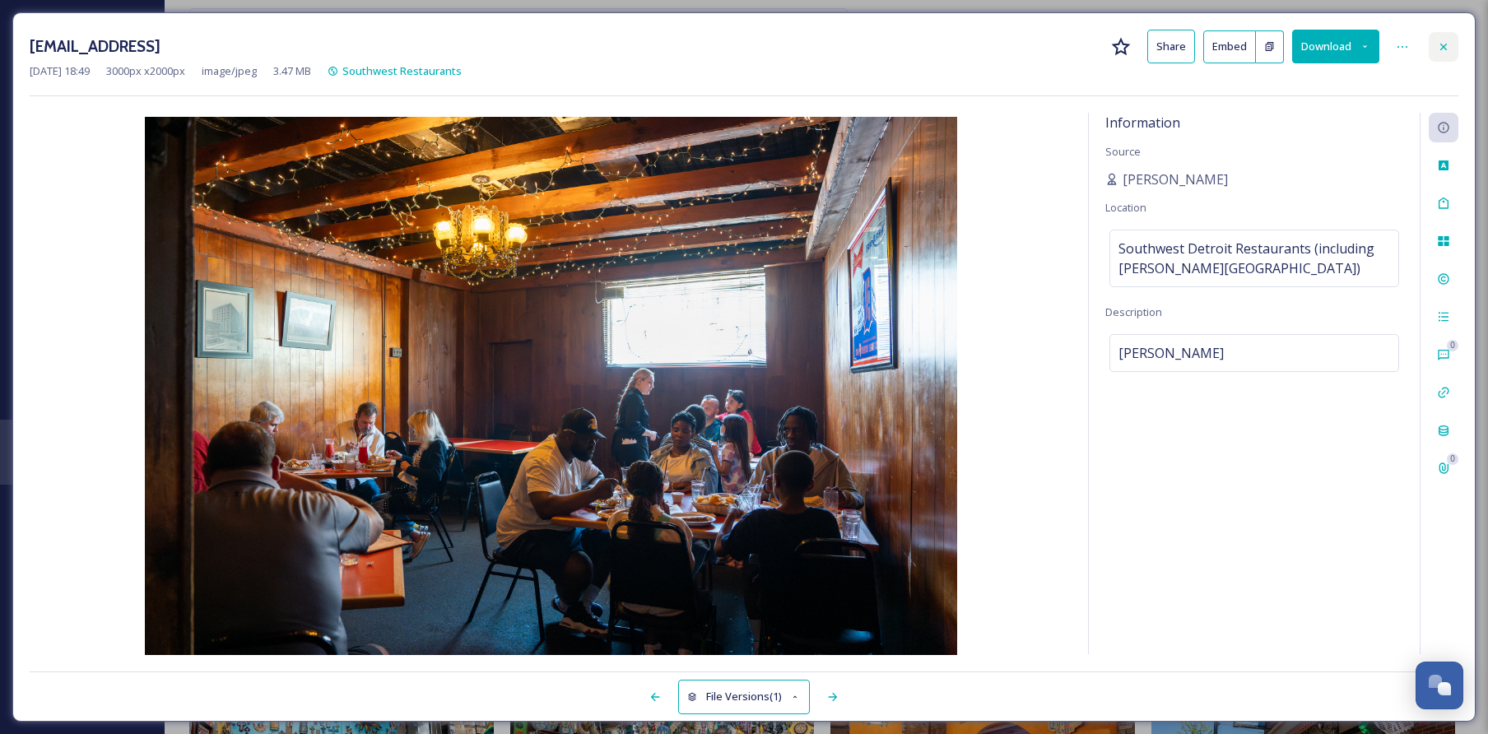
click at [1450, 41] on div at bounding box center [1444, 47] width 30 height 30
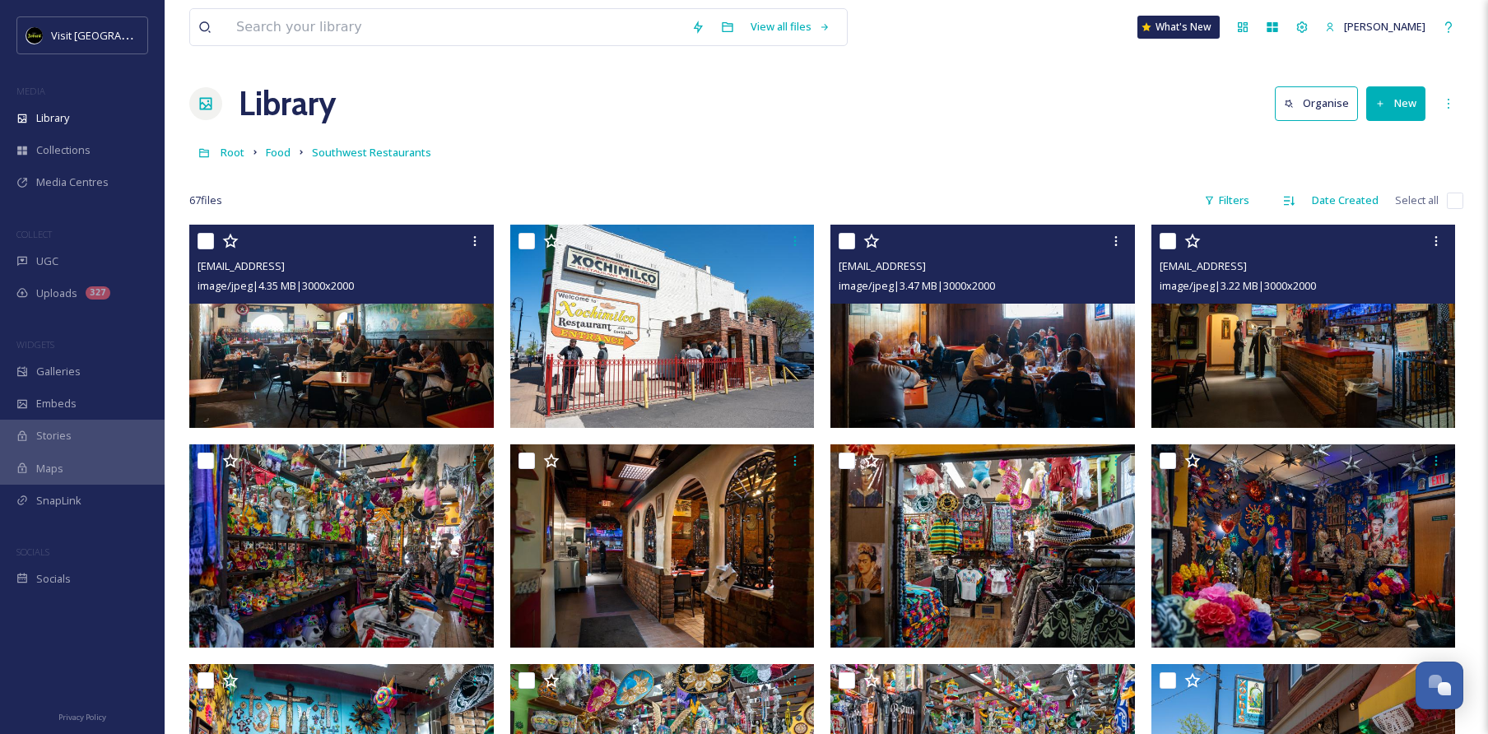
click at [1291, 357] on img at bounding box center [1303, 326] width 305 height 203
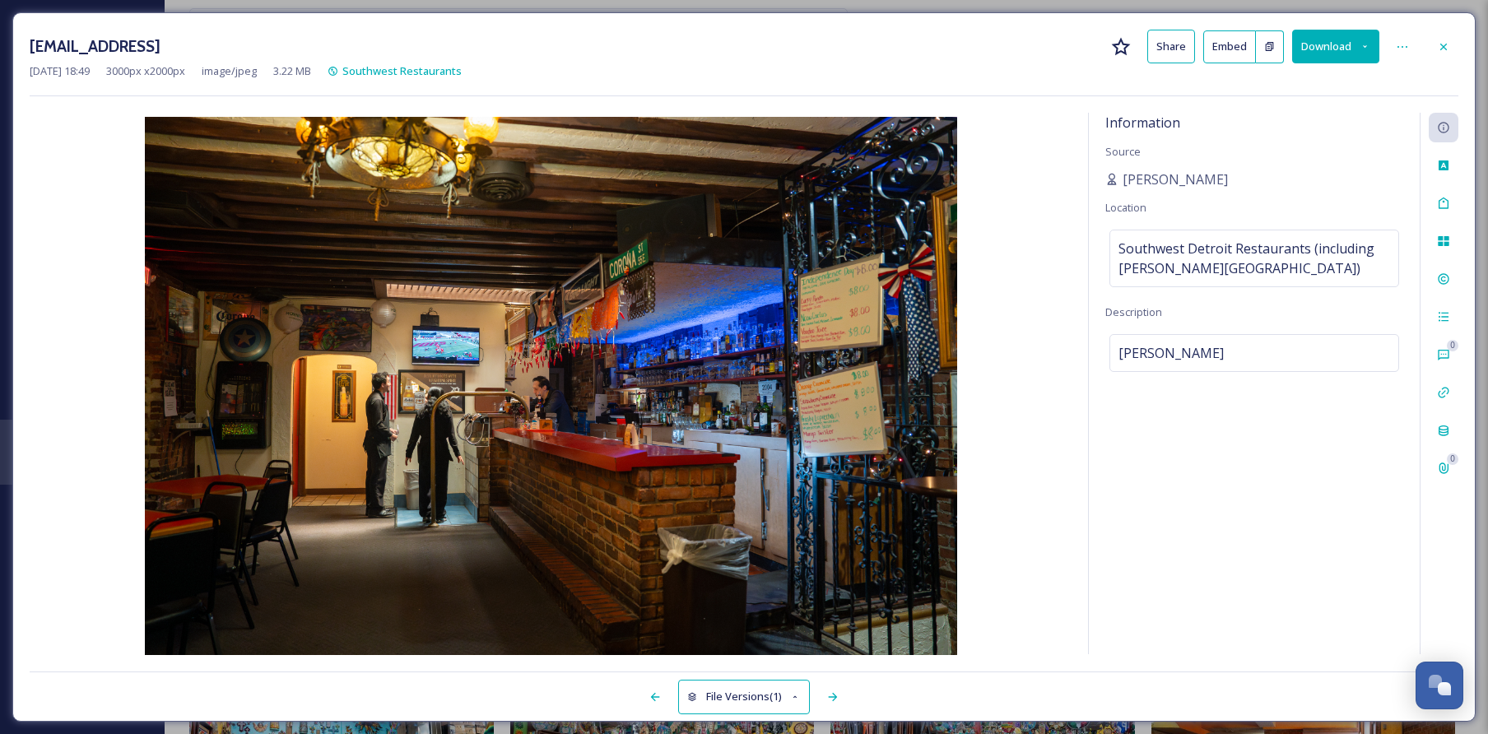
click at [1441, 30] on div "ext_1747090191.966112_contactbrgtz@gmail.com-Xochimilco-2.jpg Share Embed Downl…" at bounding box center [744, 47] width 1429 height 34
click at [1442, 41] on icon at bounding box center [1443, 46] width 13 height 13
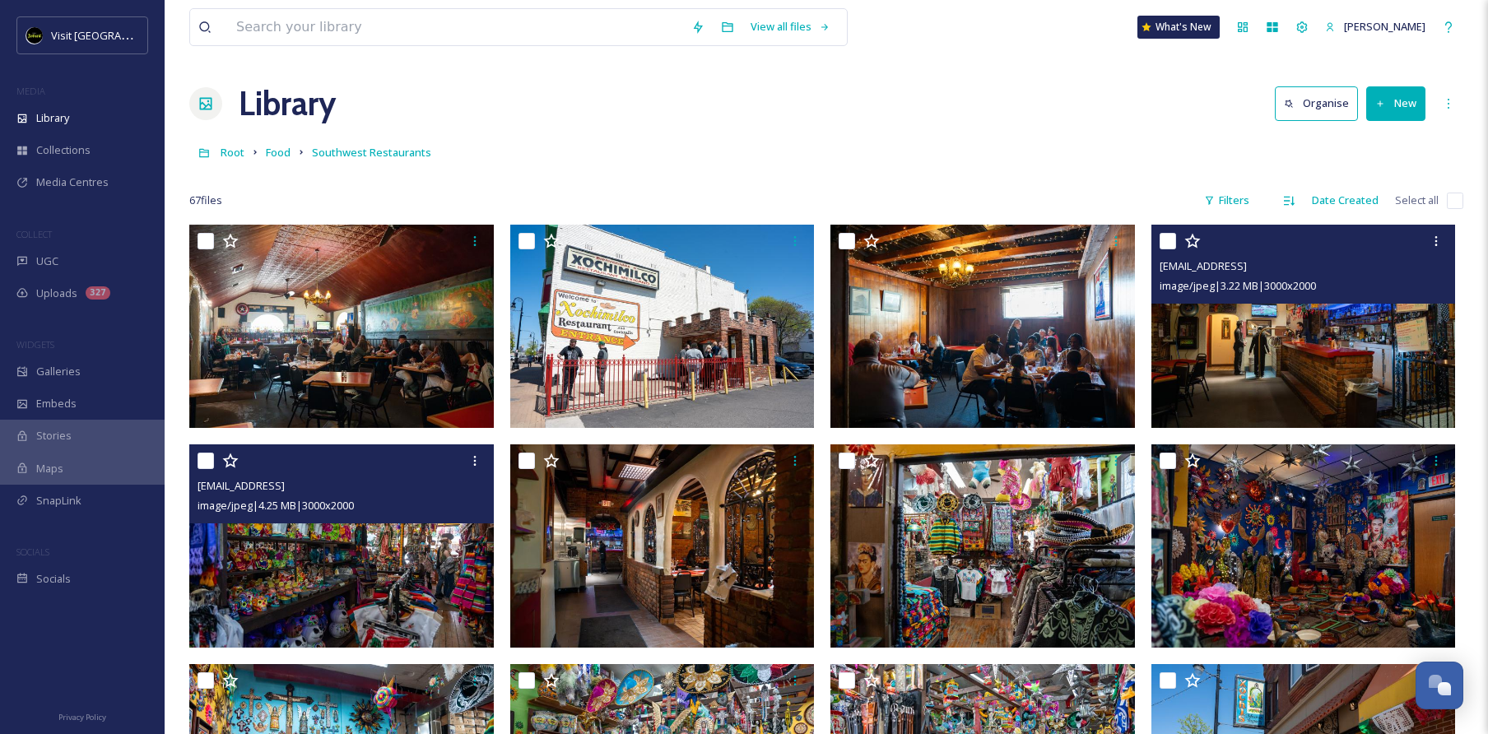
click at [385, 562] on img at bounding box center [341, 545] width 305 height 203
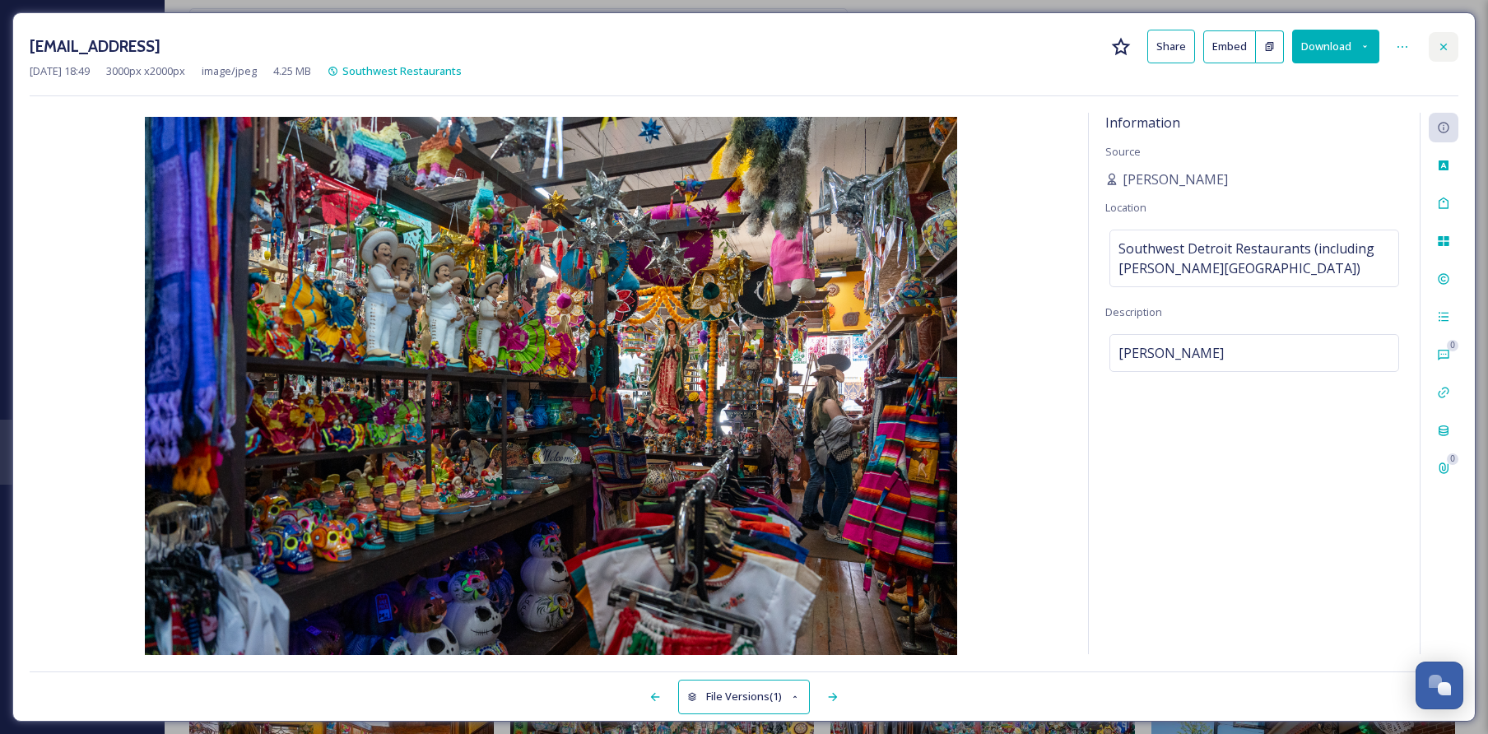
click at [1444, 44] on icon at bounding box center [1443, 46] width 13 height 13
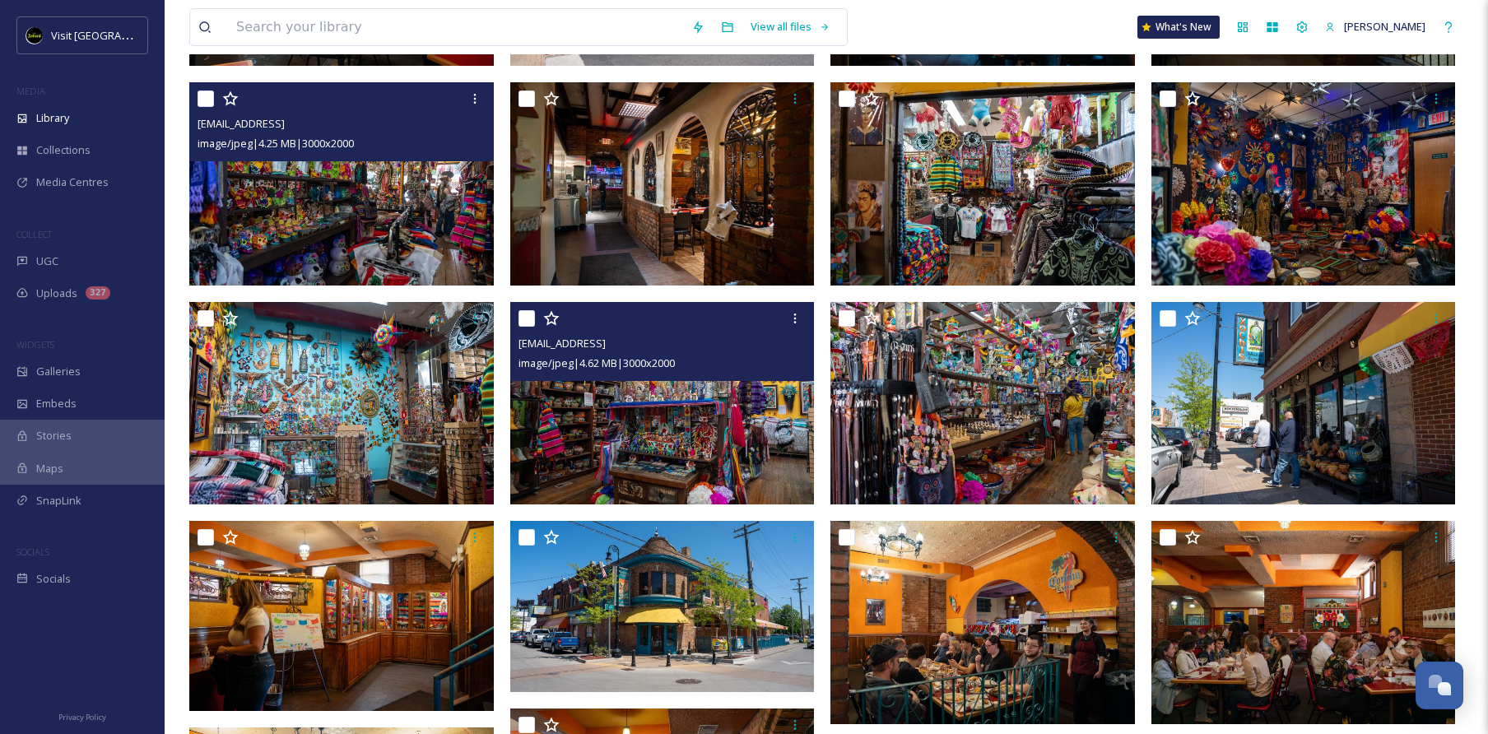
scroll to position [365, 0]
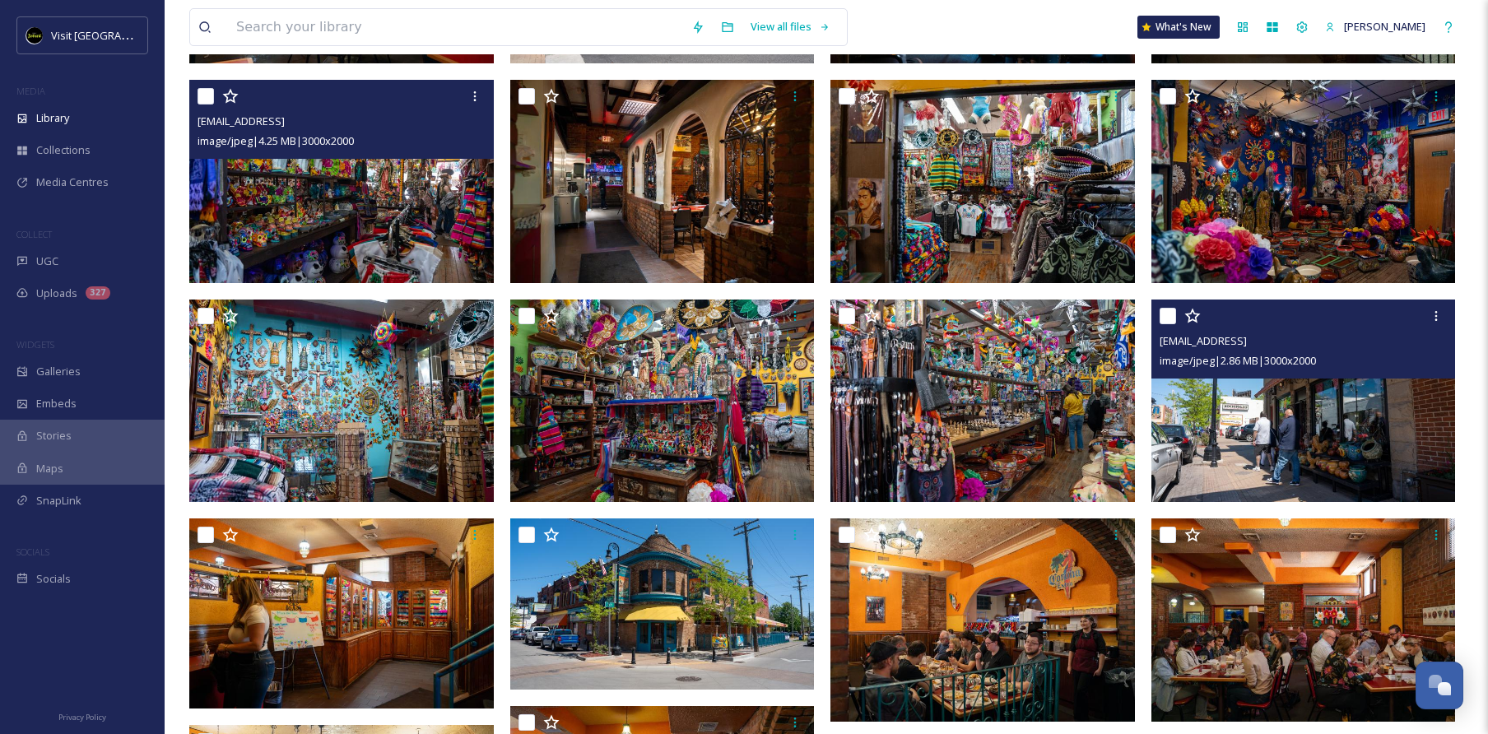
click at [1308, 419] on img at bounding box center [1303, 400] width 305 height 203
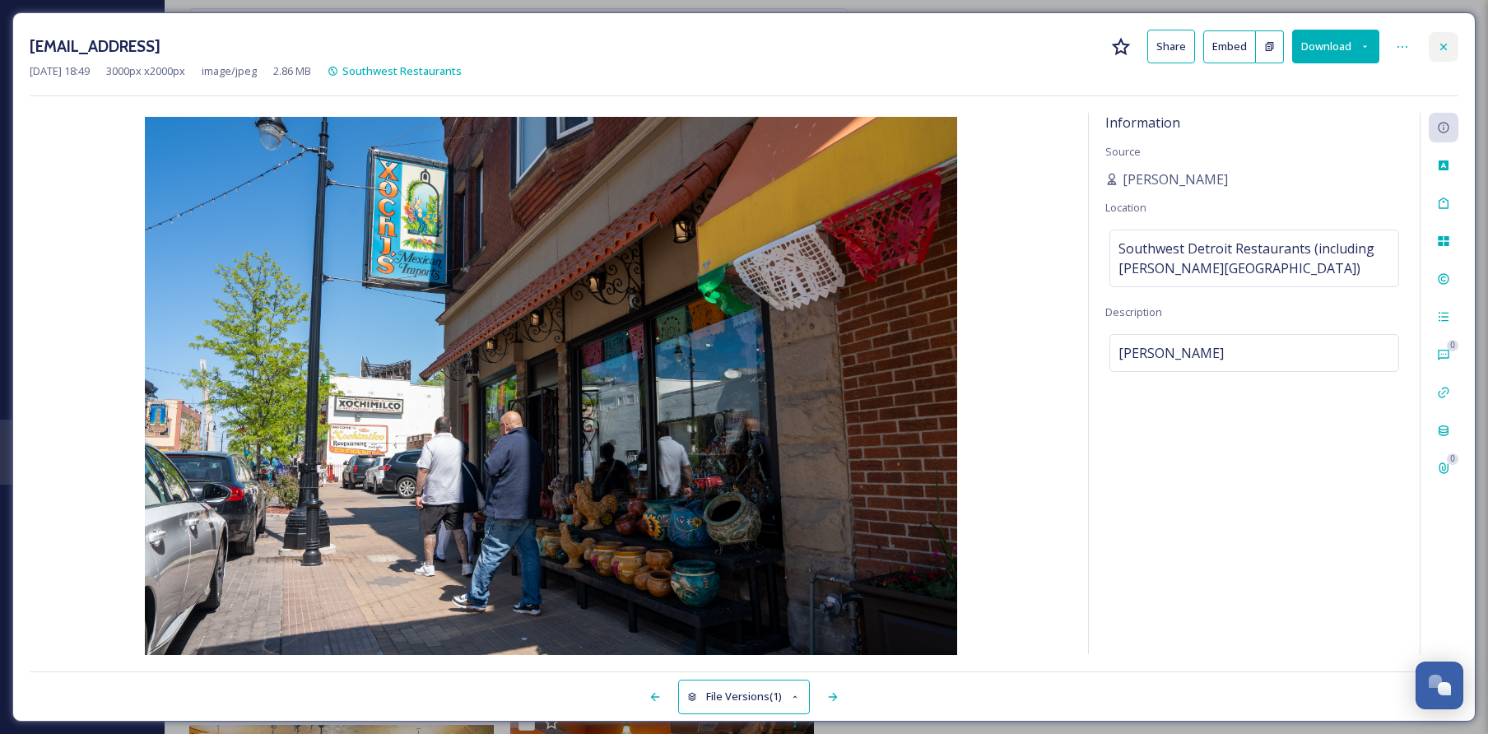
click at [1448, 50] on icon at bounding box center [1443, 46] width 13 height 13
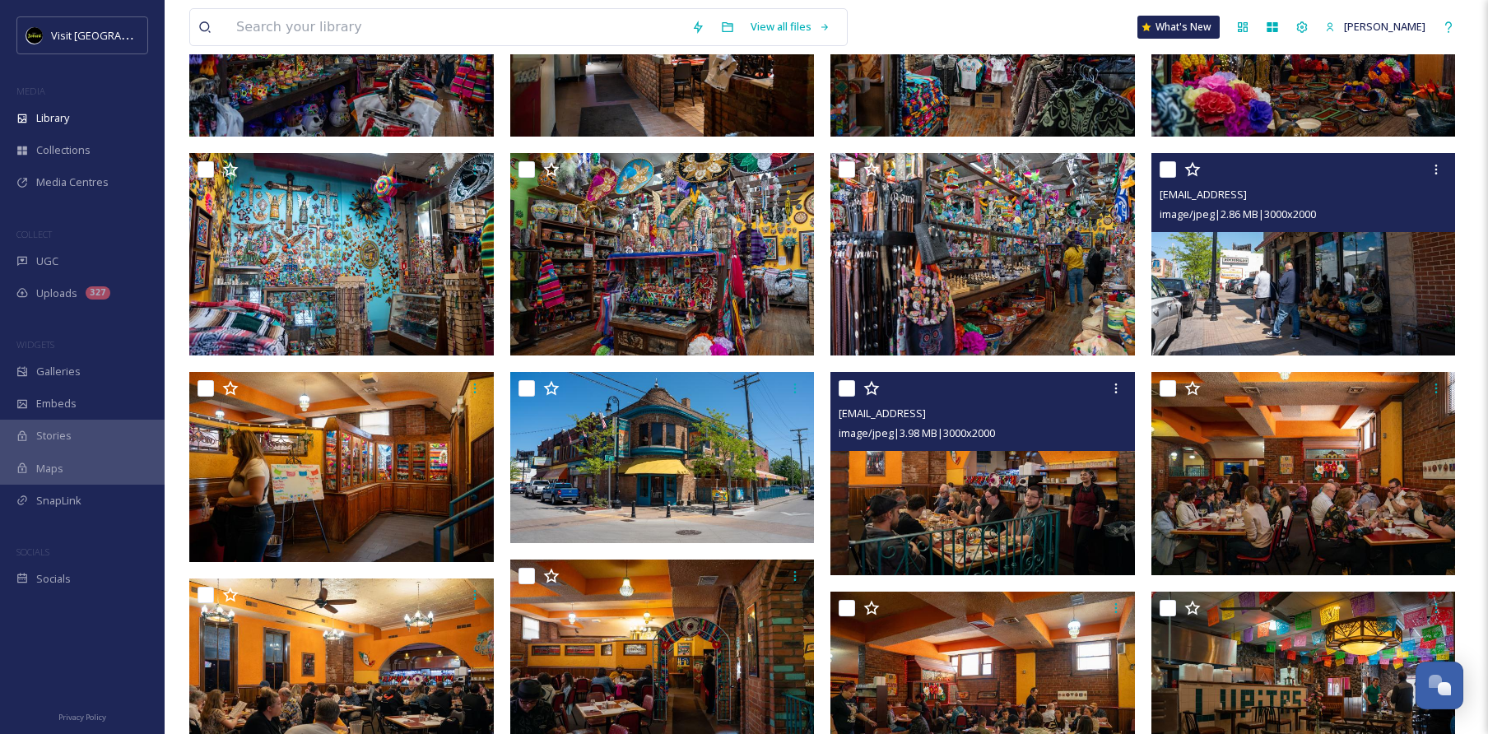
scroll to position [513, 0]
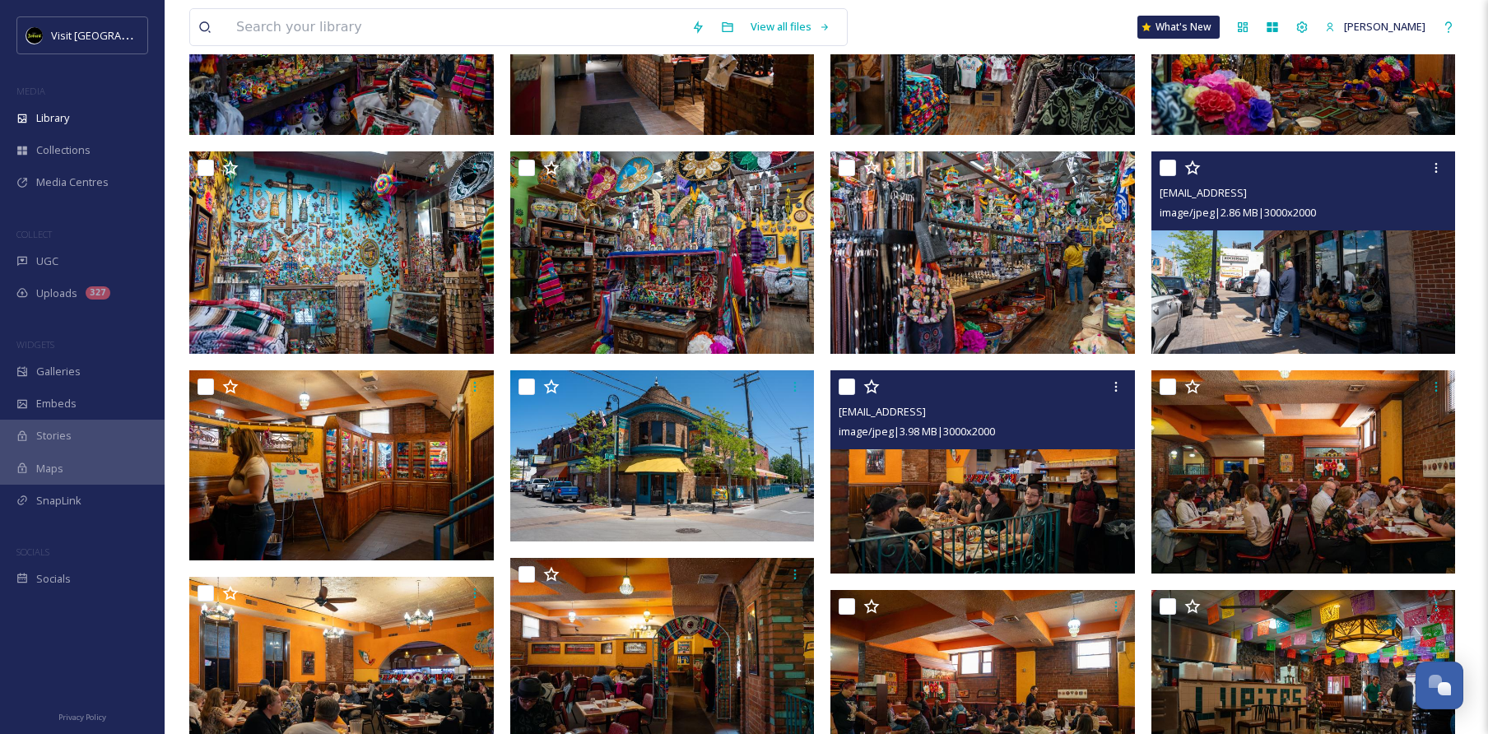
click at [956, 500] on img at bounding box center [982, 471] width 305 height 203
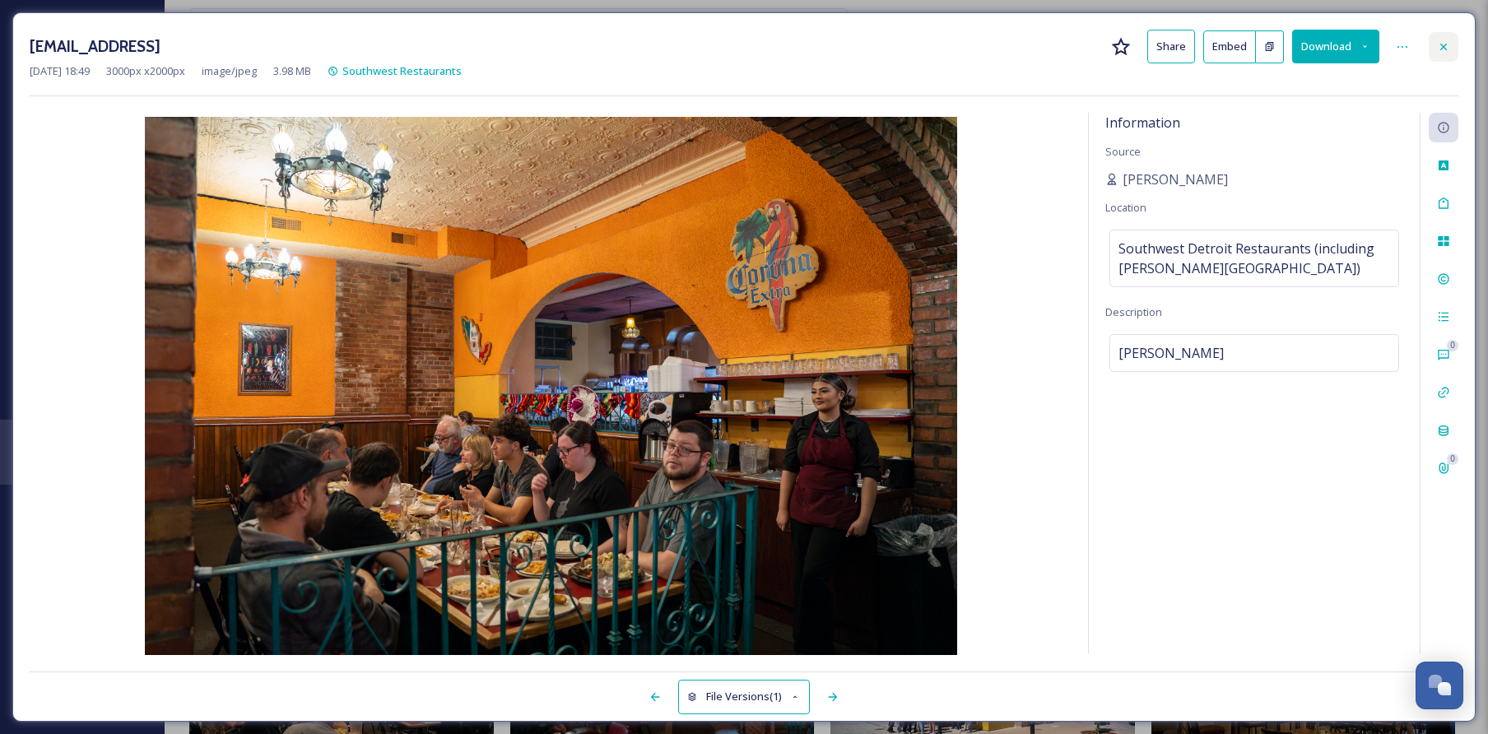
click at [1433, 58] on div at bounding box center [1444, 47] width 30 height 30
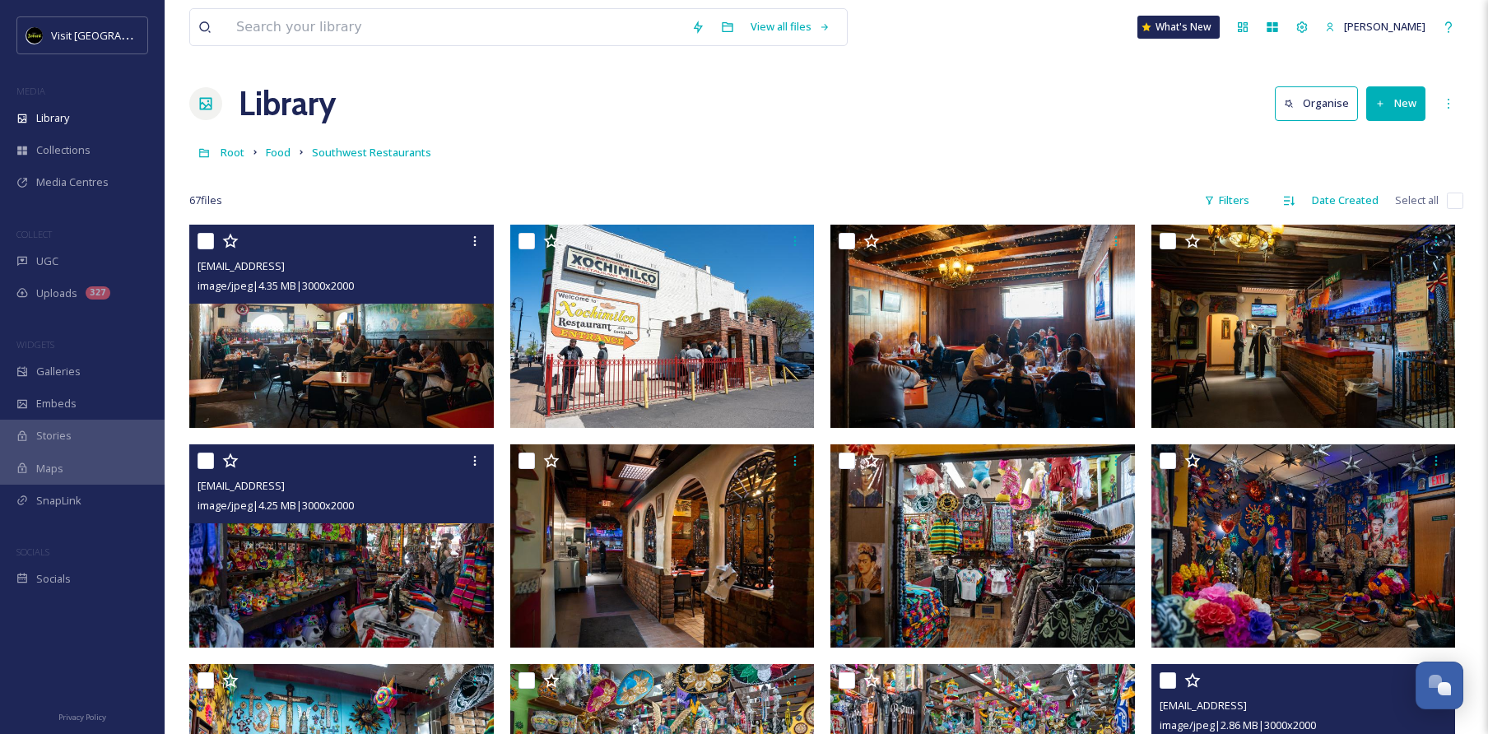
click at [385, 384] on img at bounding box center [341, 326] width 305 height 203
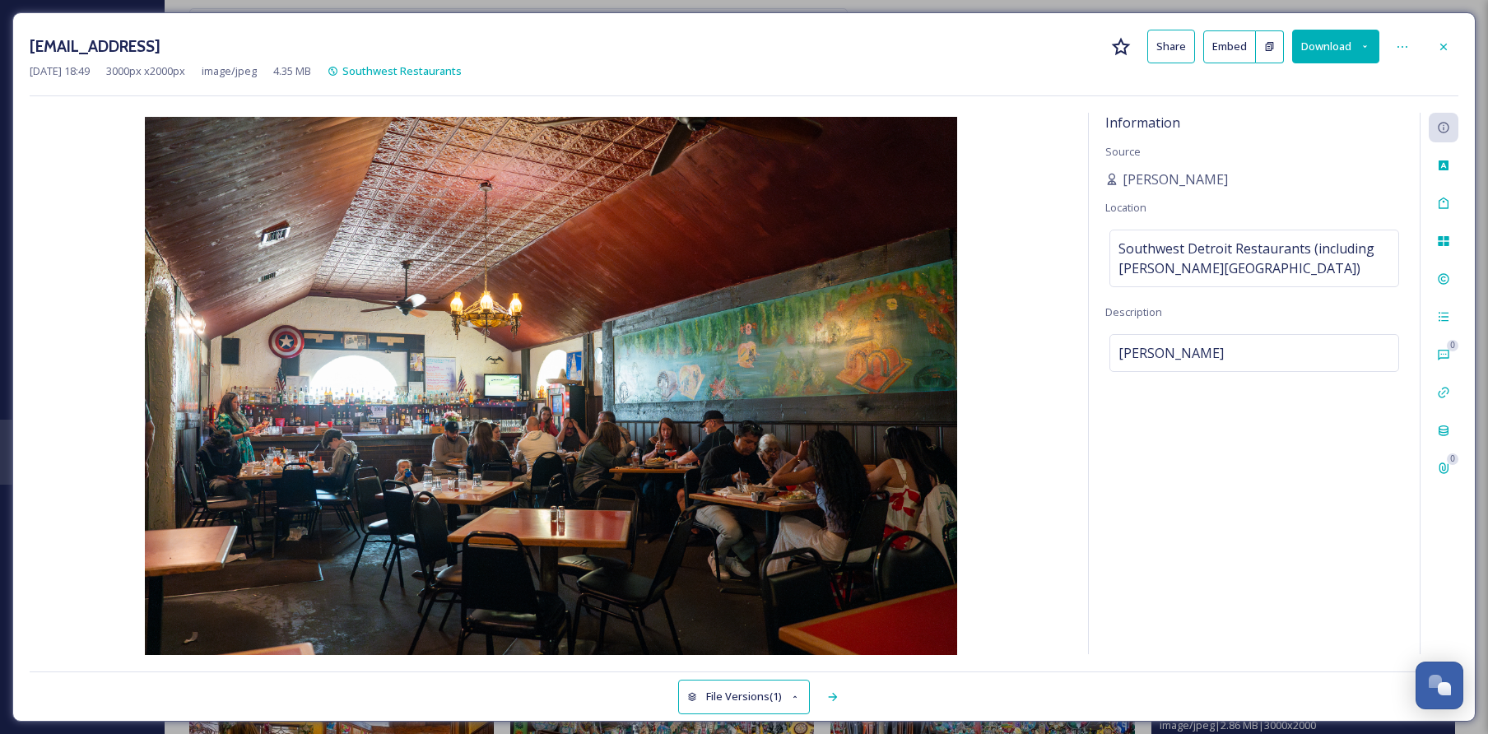
click at [1342, 53] on button "Download" at bounding box center [1335, 47] width 87 height 34
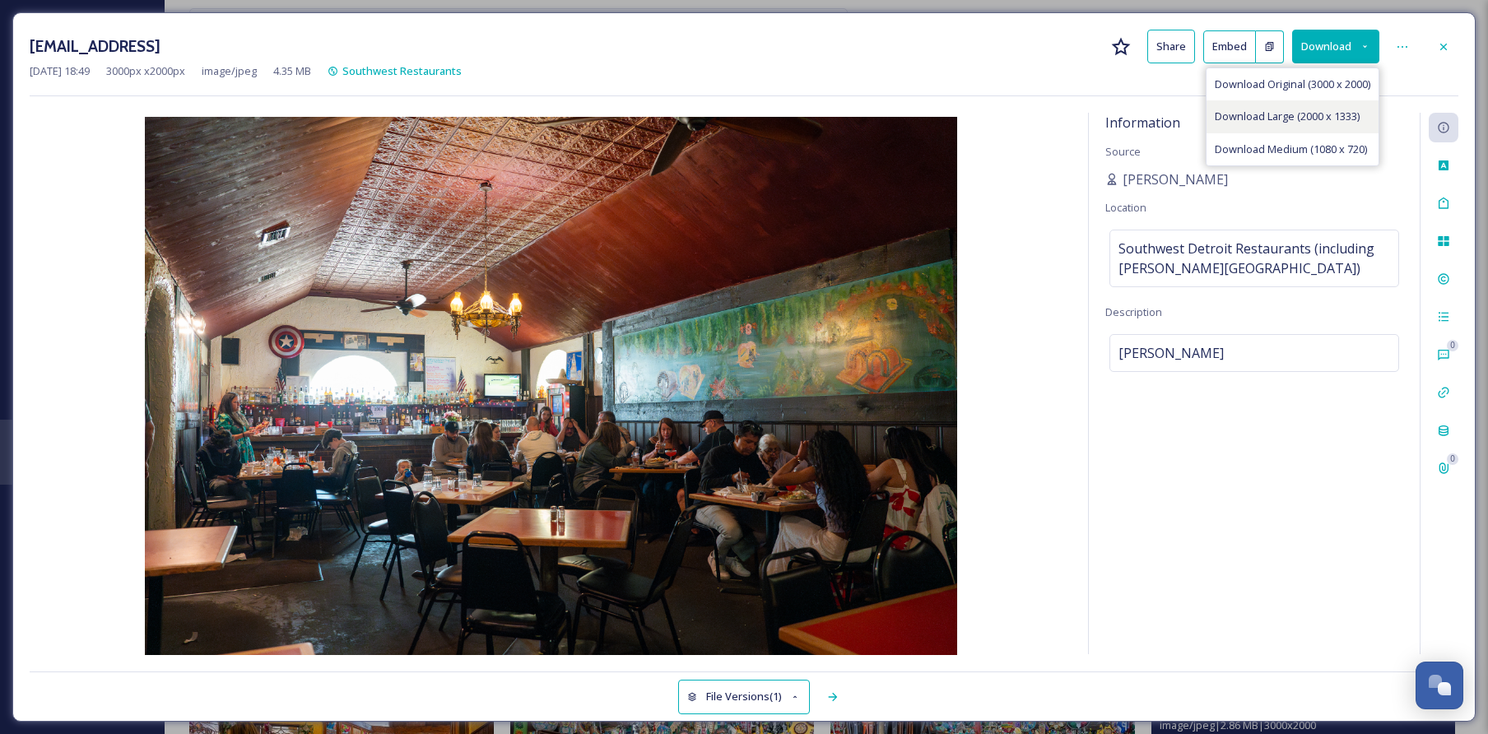
click at [1309, 118] on span "Download Large (2000 x 1333)" at bounding box center [1287, 117] width 145 height 16
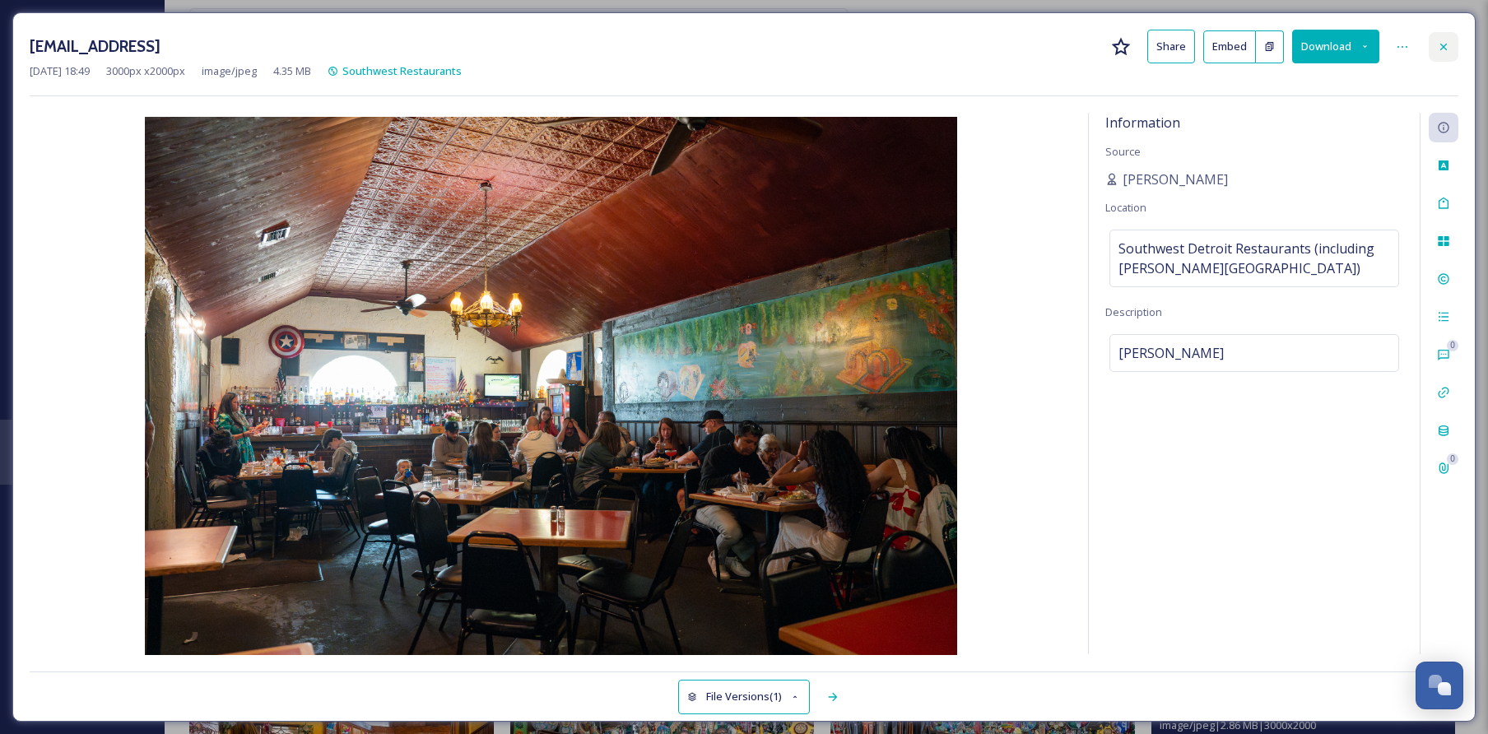
click at [1439, 58] on div at bounding box center [1444, 47] width 30 height 30
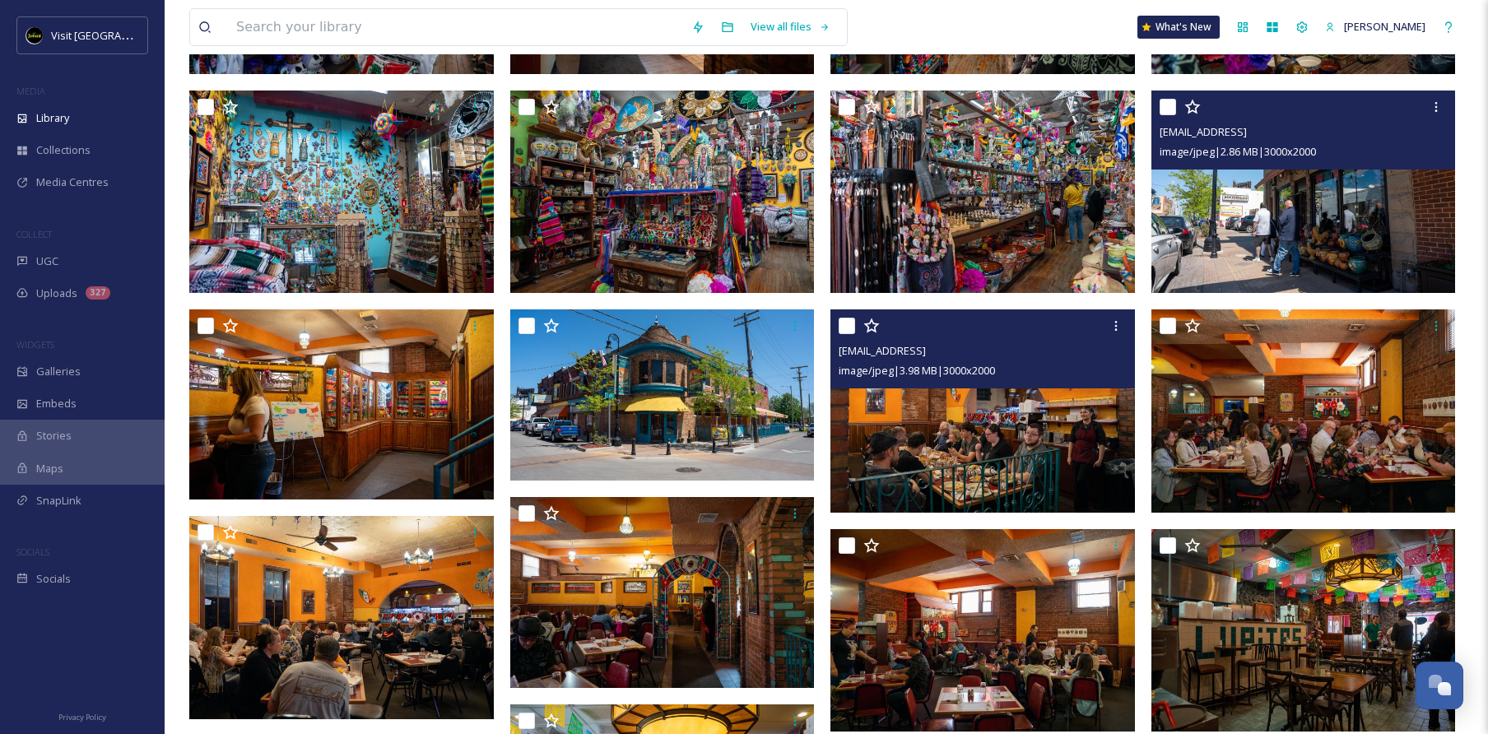
scroll to position [576, 0]
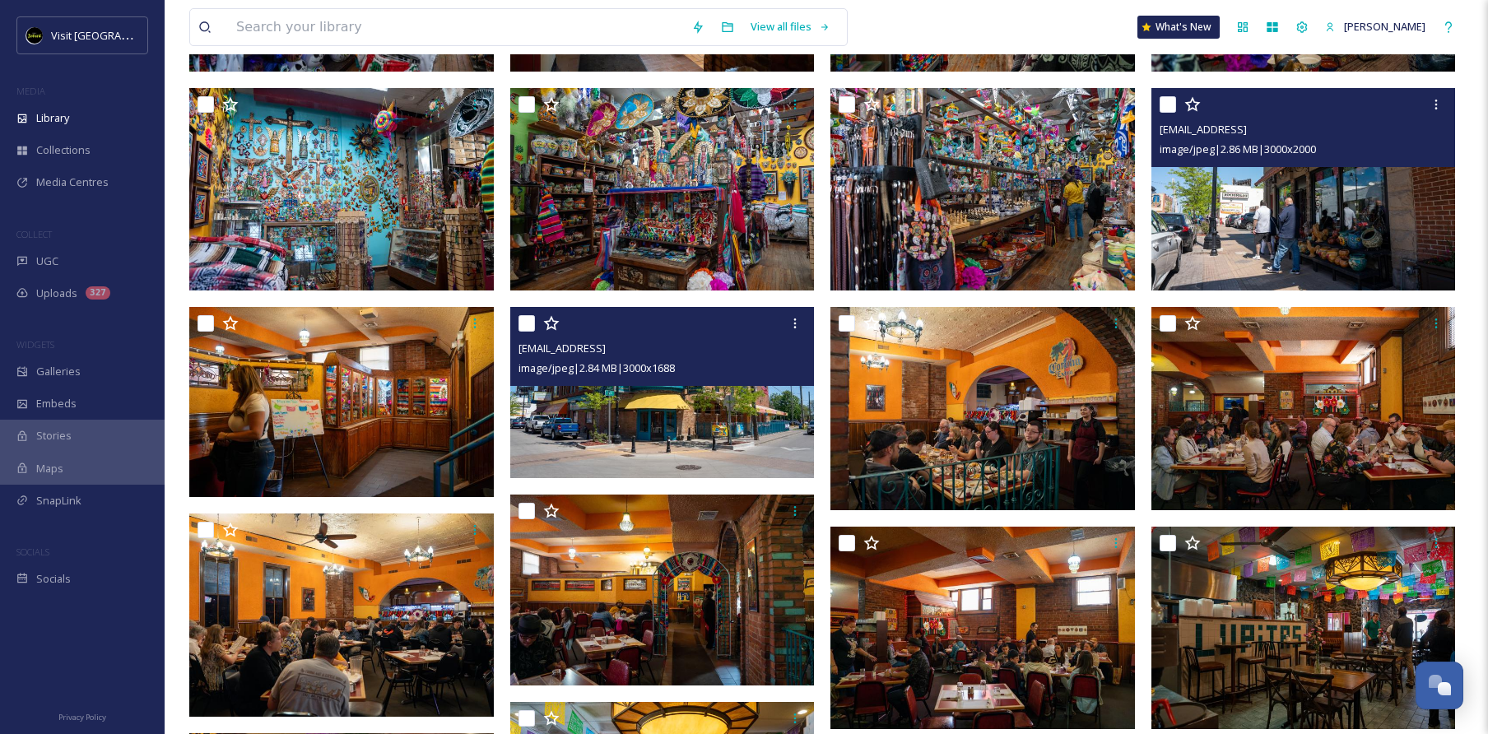
click at [710, 407] on img at bounding box center [662, 392] width 305 height 171
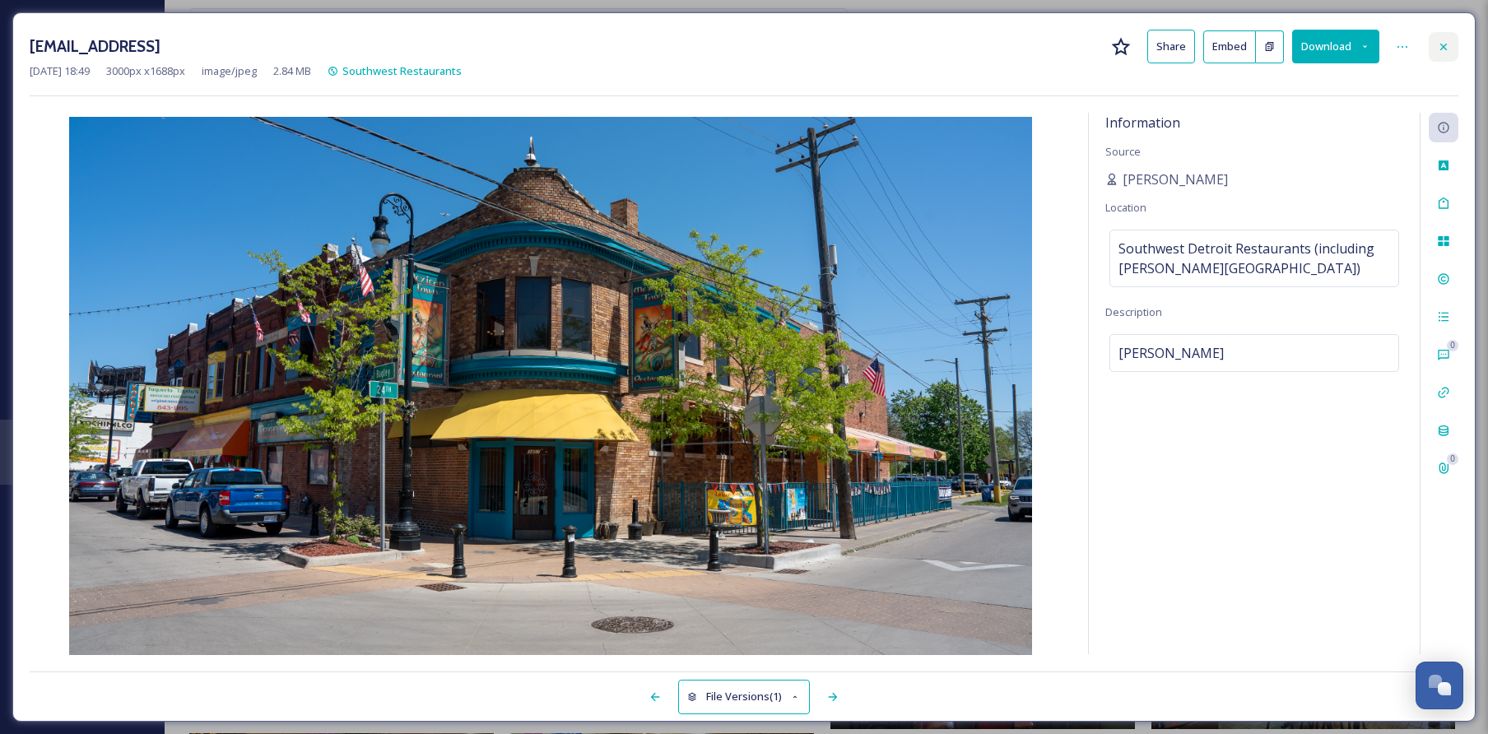
click at [1442, 42] on icon at bounding box center [1443, 46] width 13 height 13
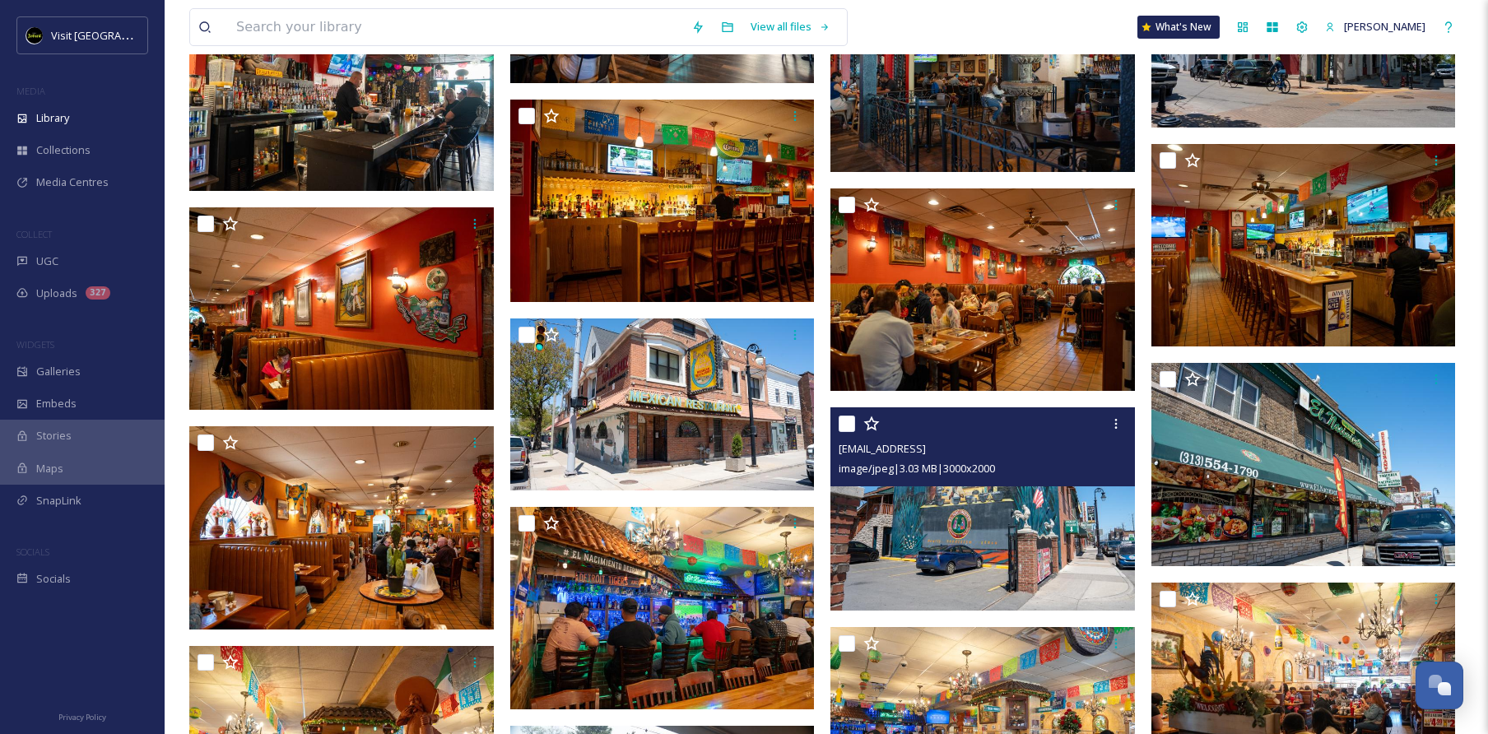
scroll to position [2645, 0]
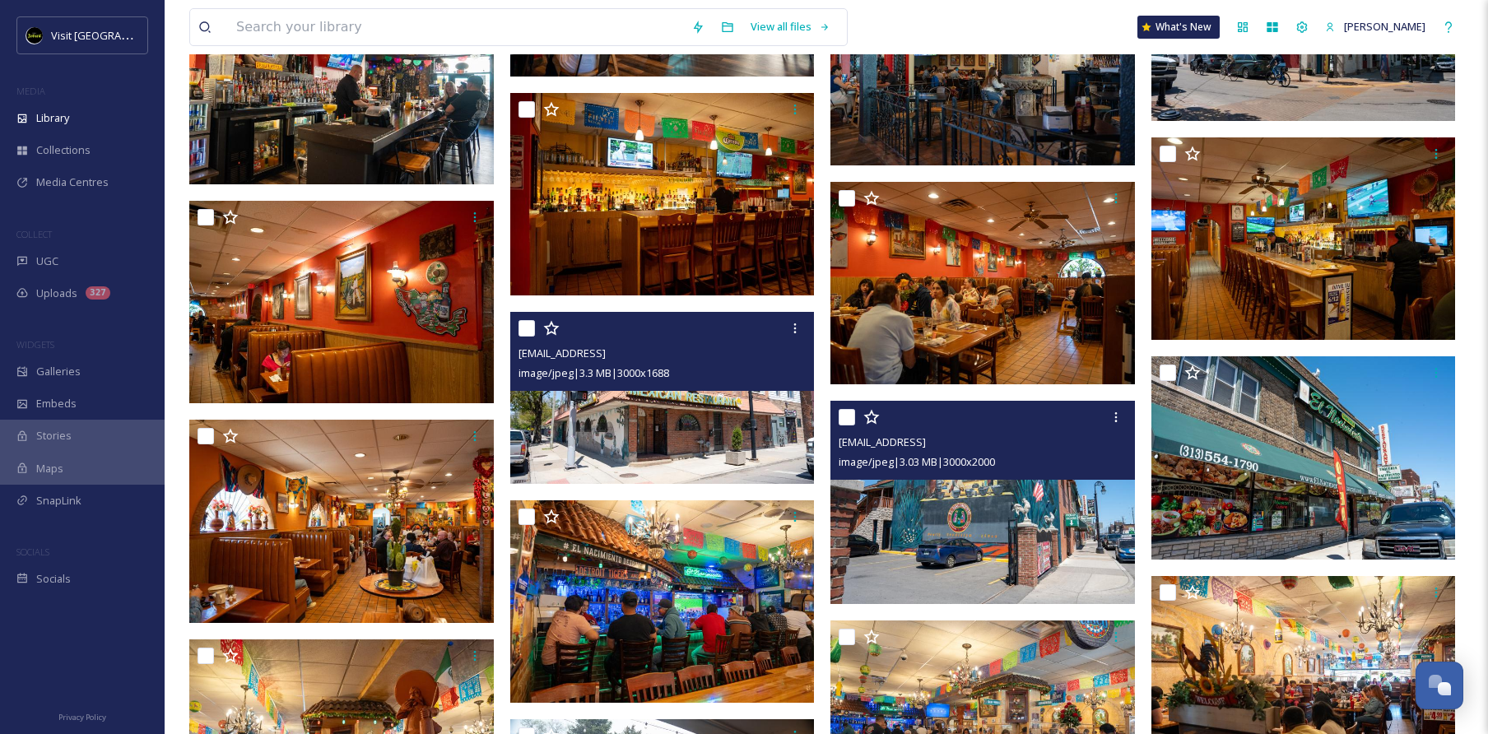
click at [709, 419] on img at bounding box center [662, 397] width 305 height 171
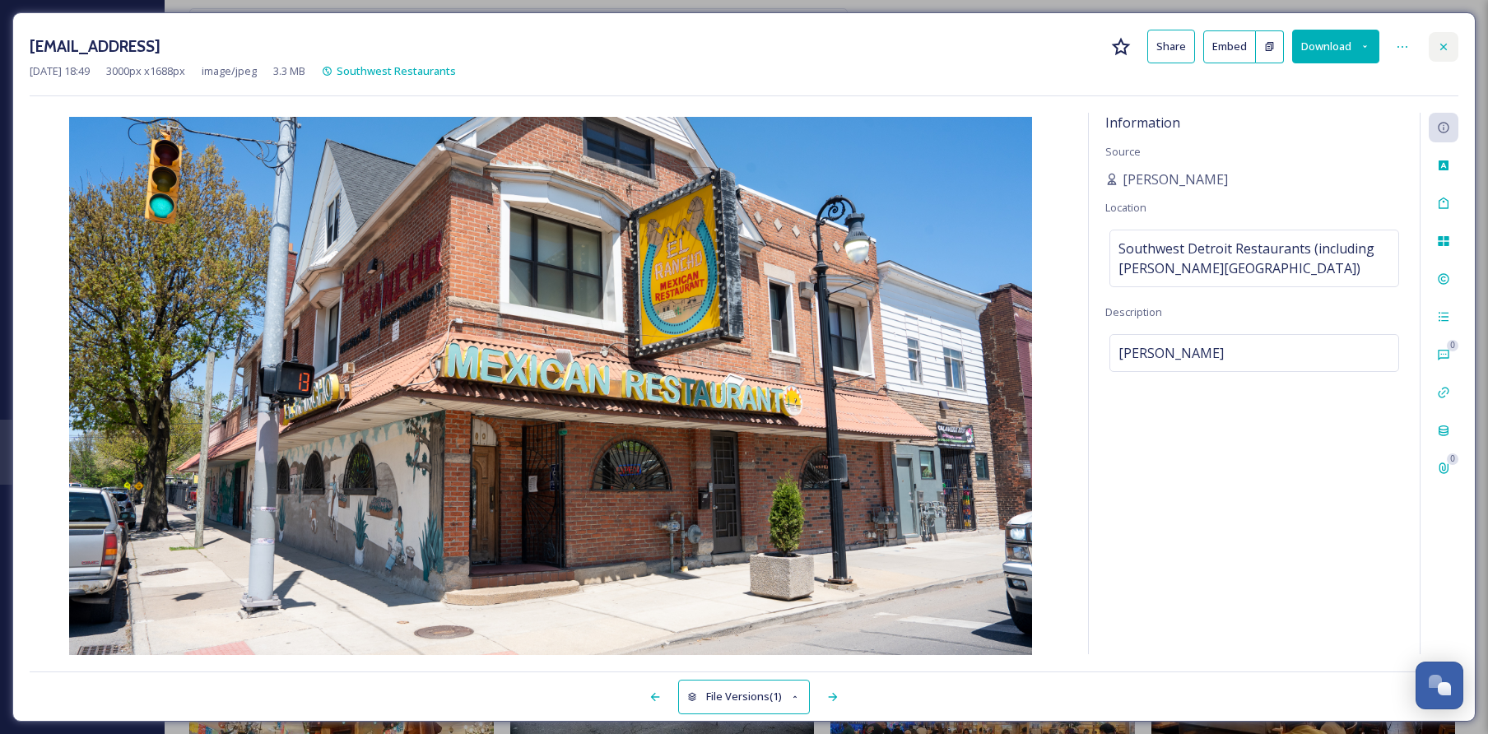
click at [1444, 45] on icon at bounding box center [1443, 46] width 7 height 7
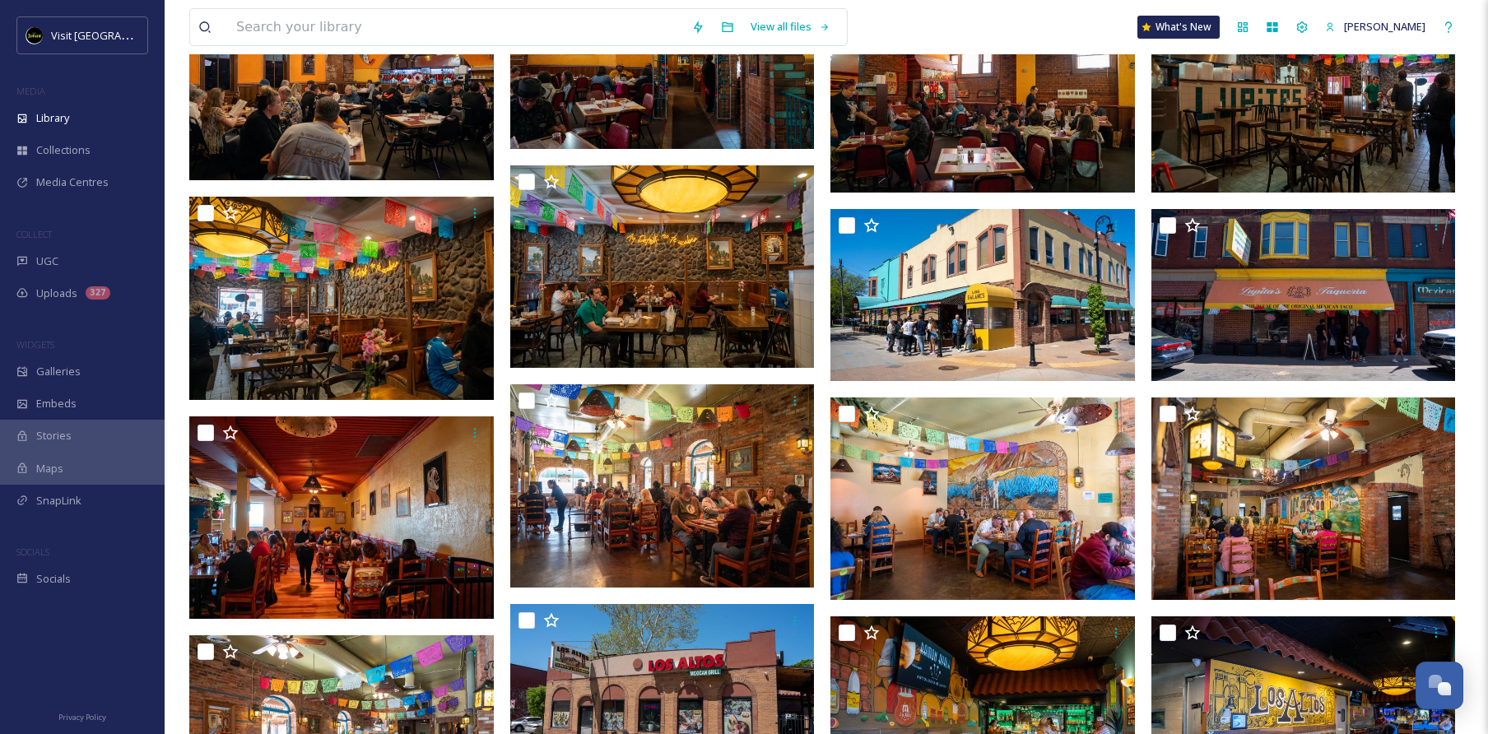
scroll to position [1114, 0]
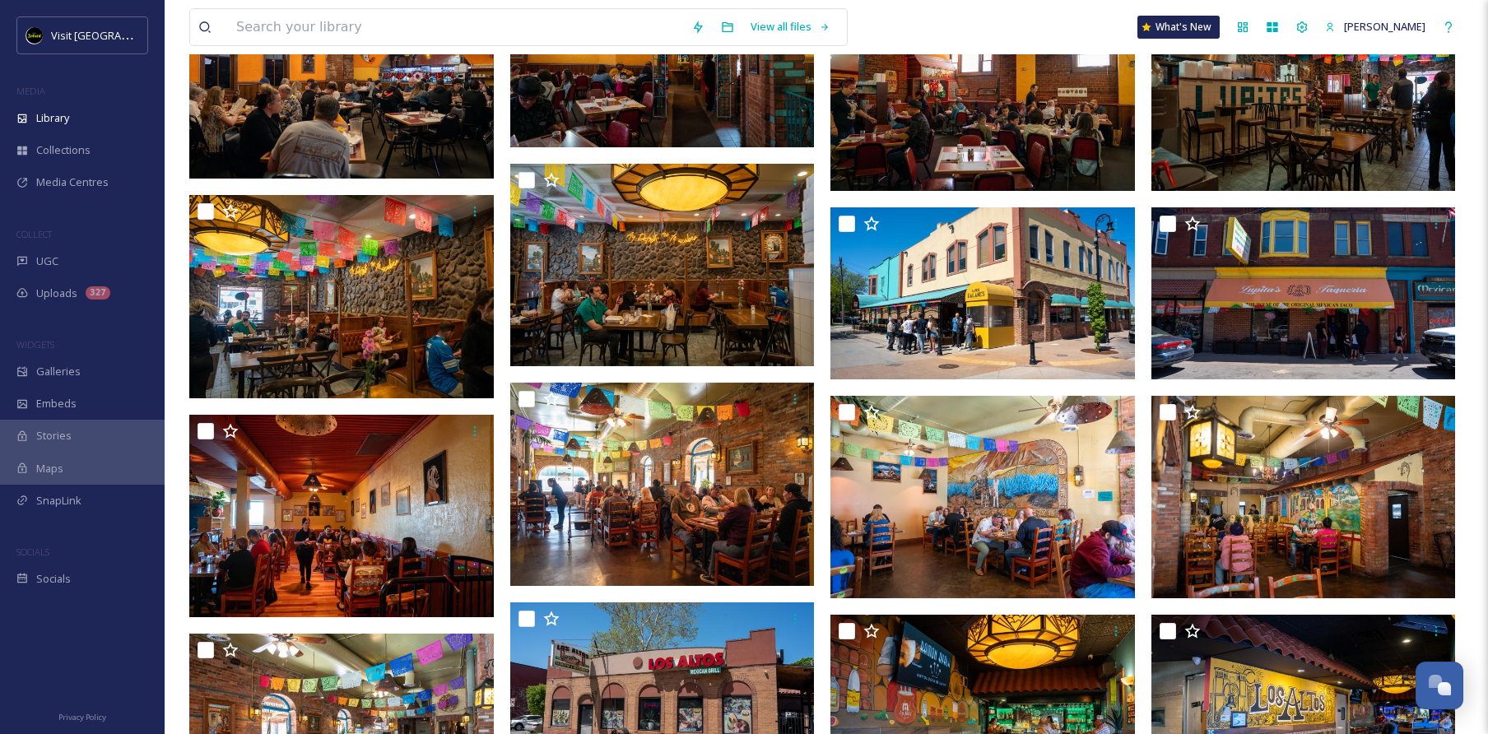
click at [712, 266] on img at bounding box center [662, 265] width 305 height 203
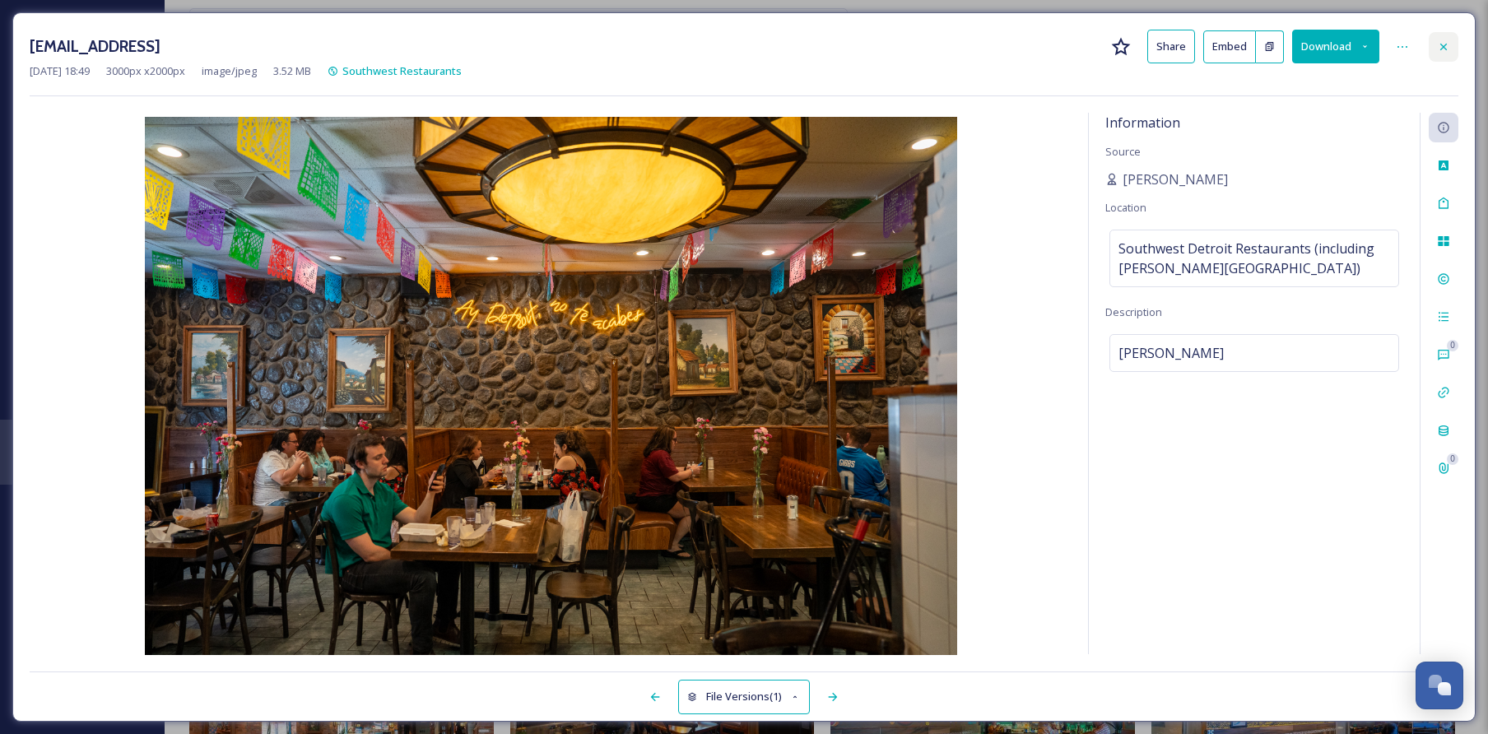
click at [1444, 49] on icon at bounding box center [1443, 46] width 13 height 13
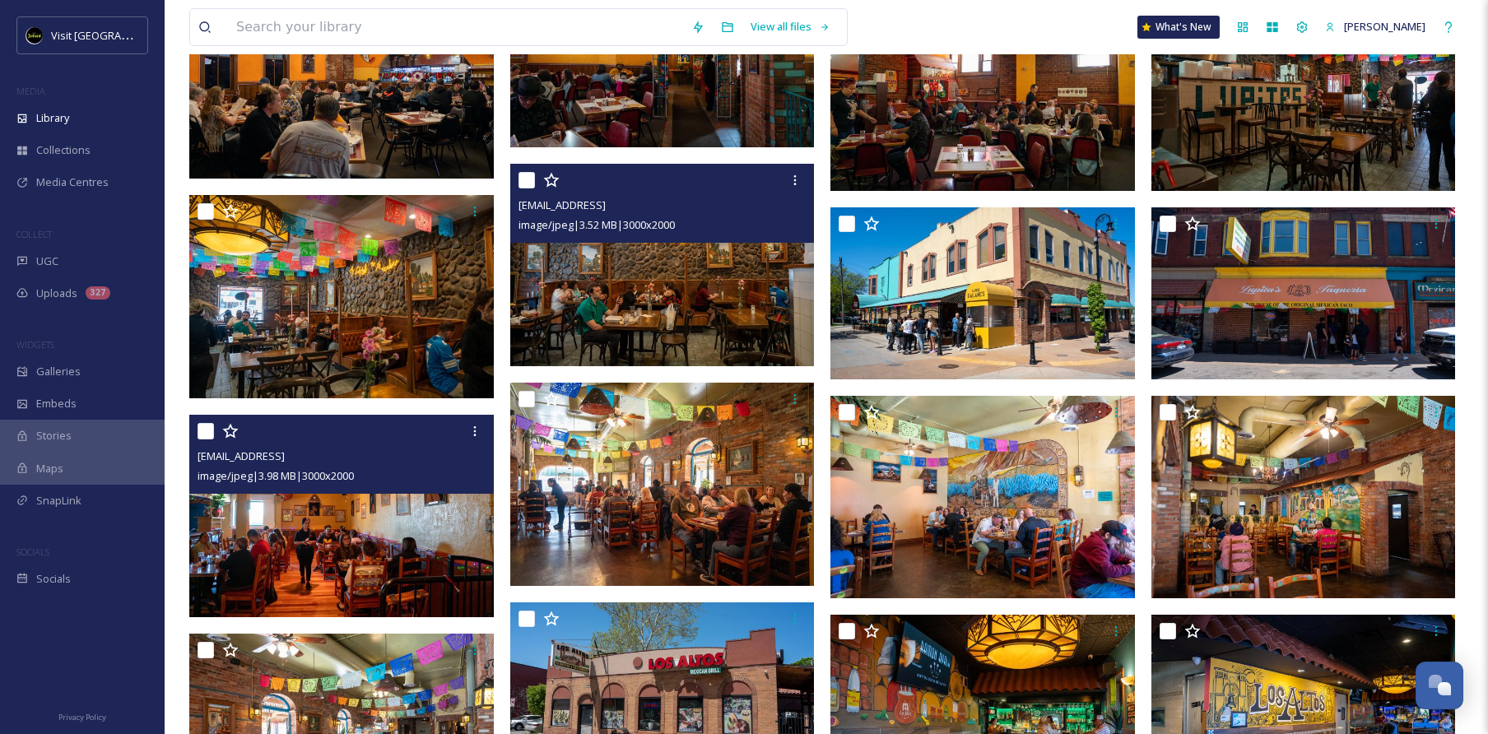
click at [370, 608] on img at bounding box center [341, 516] width 305 height 203
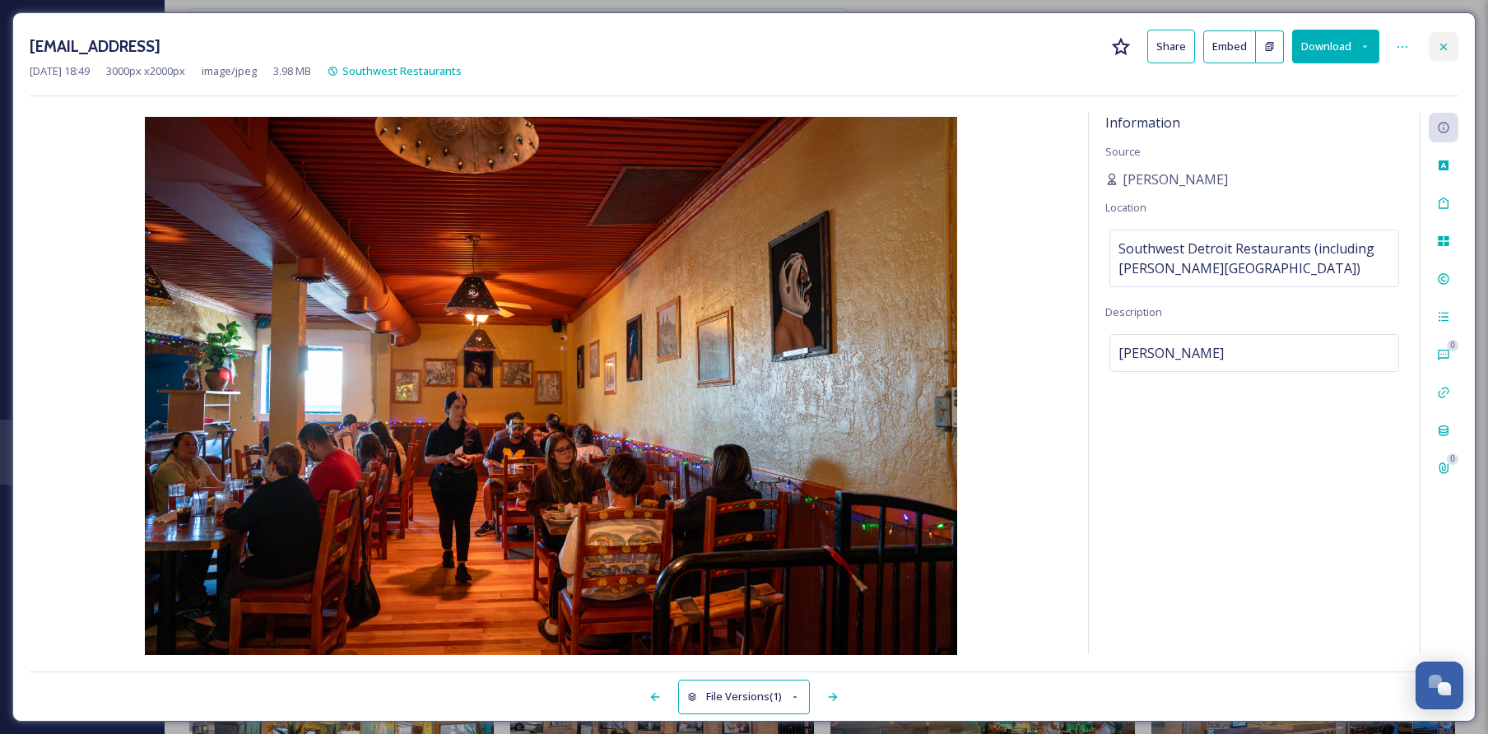
click at [1437, 53] on icon at bounding box center [1443, 46] width 13 height 13
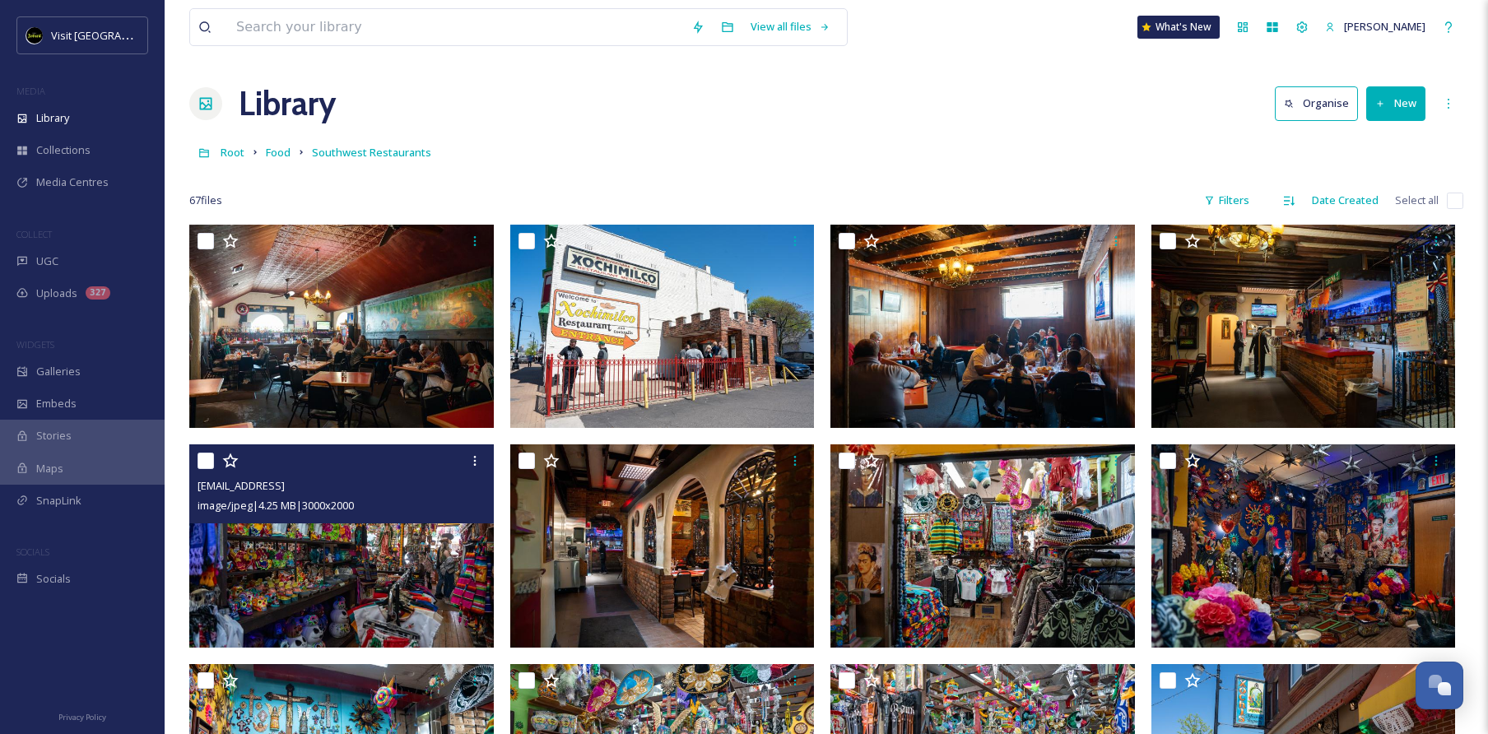
scroll to position [-1, 0]
click at [375, 19] on input at bounding box center [455, 27] width 455 height 36
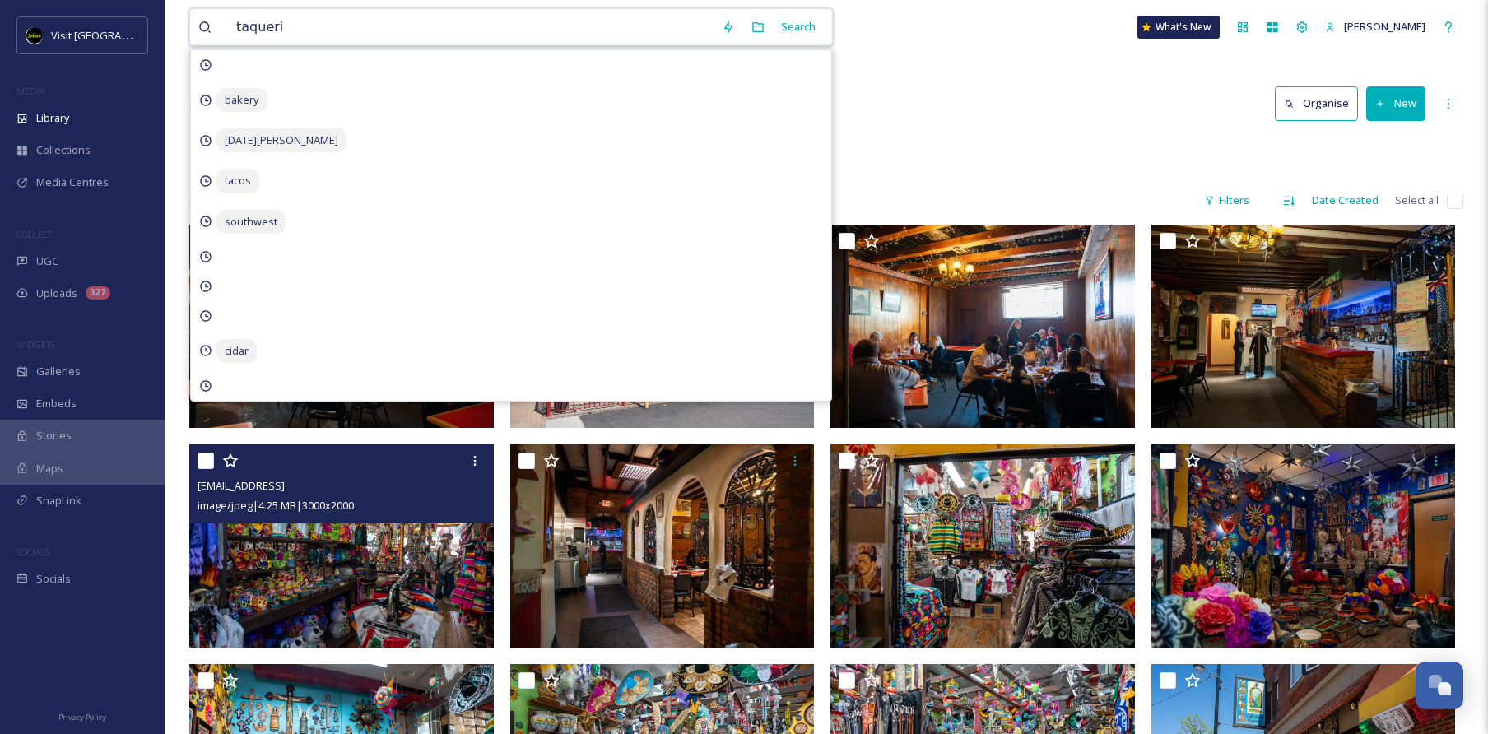
type input "taqueria"
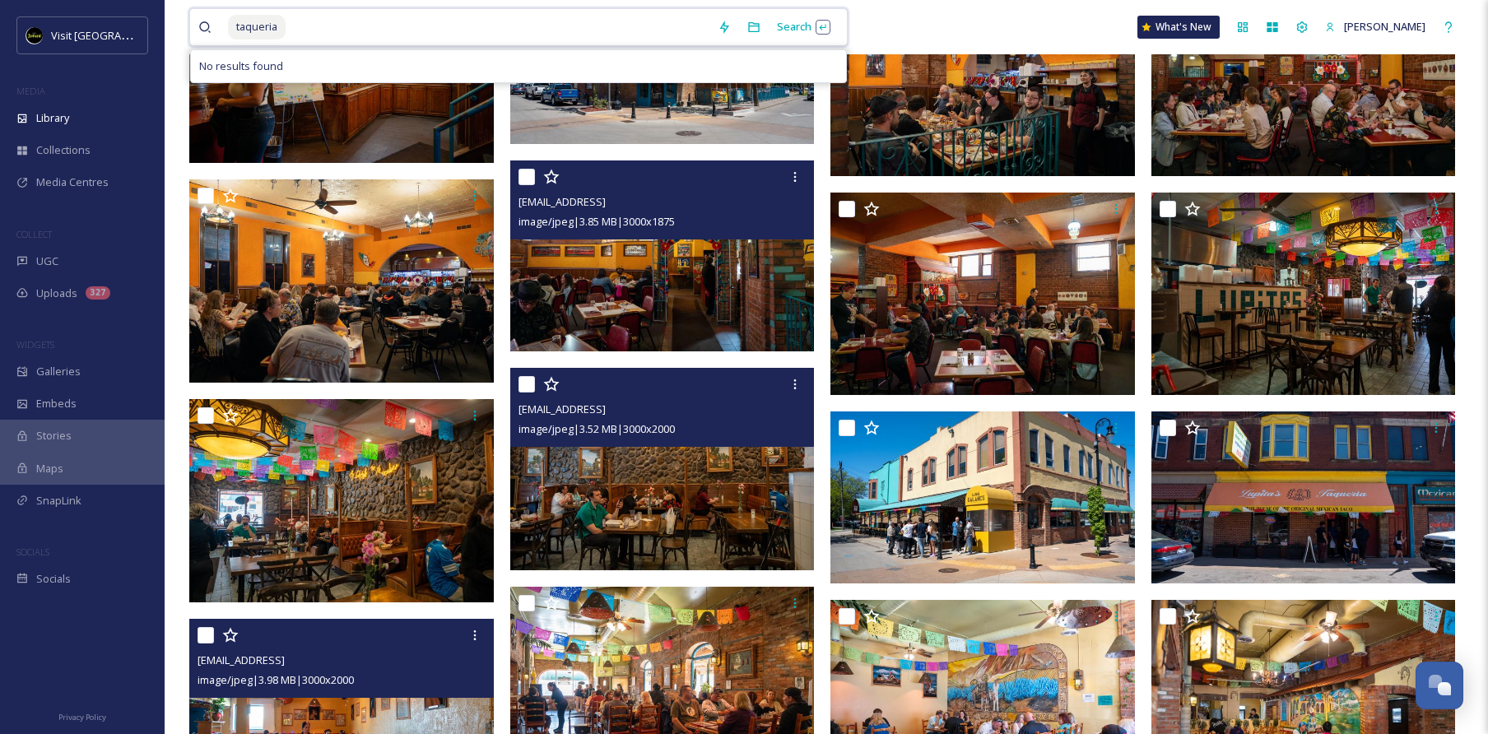
scroll to position [912, 0]
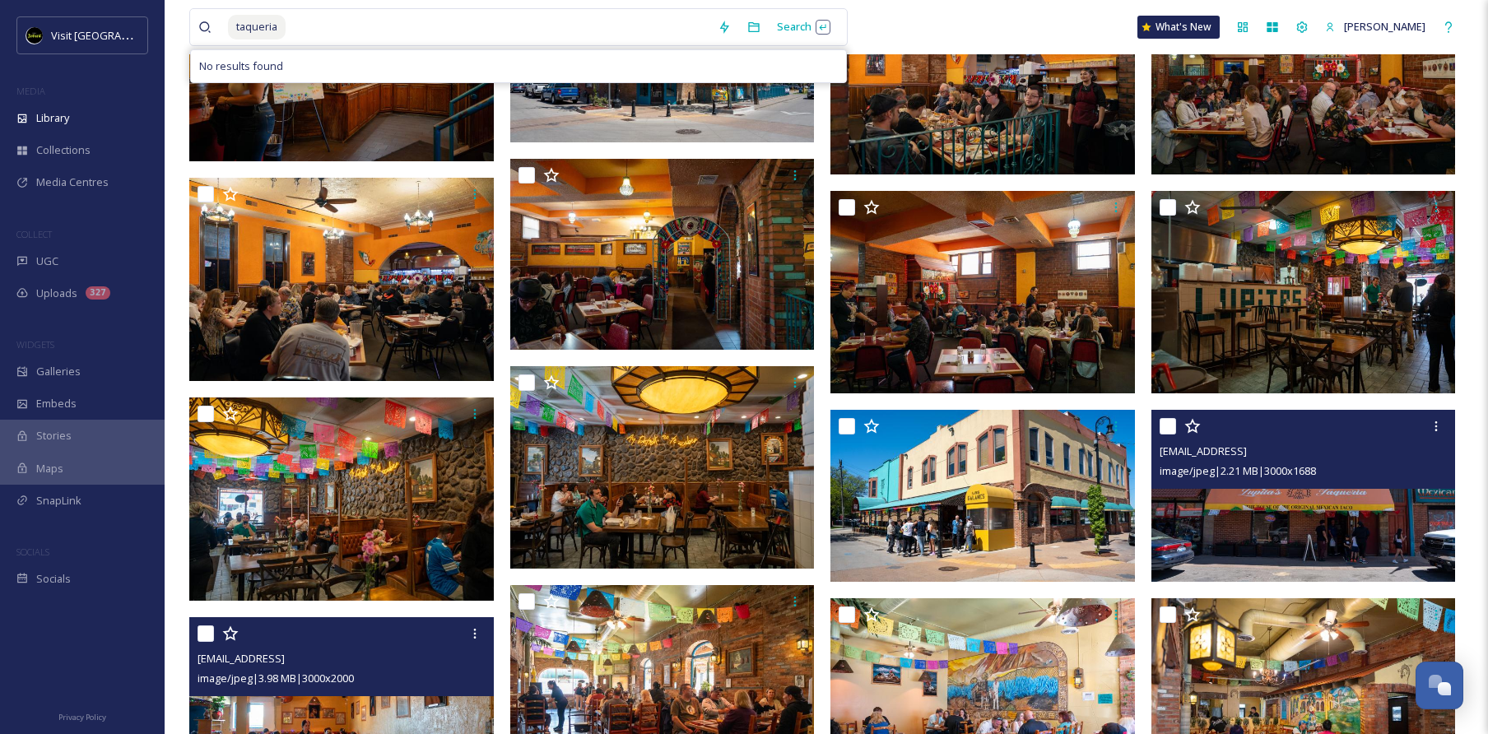
click at [1280, 501] on img at bounding box center [1303, 495] width 305 height 171
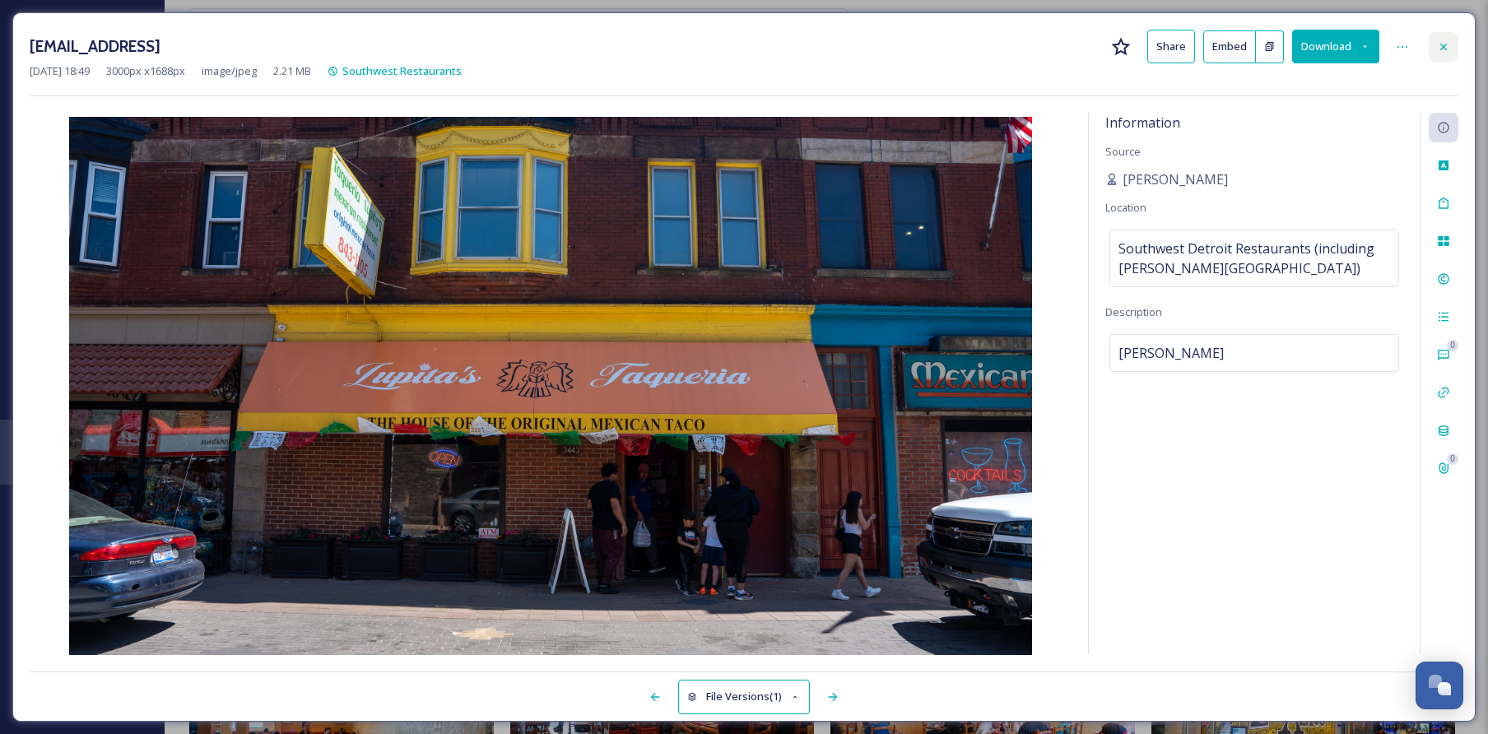
click at [1451, 45] on div at bounding box center [1444, 47] width 30 height 30
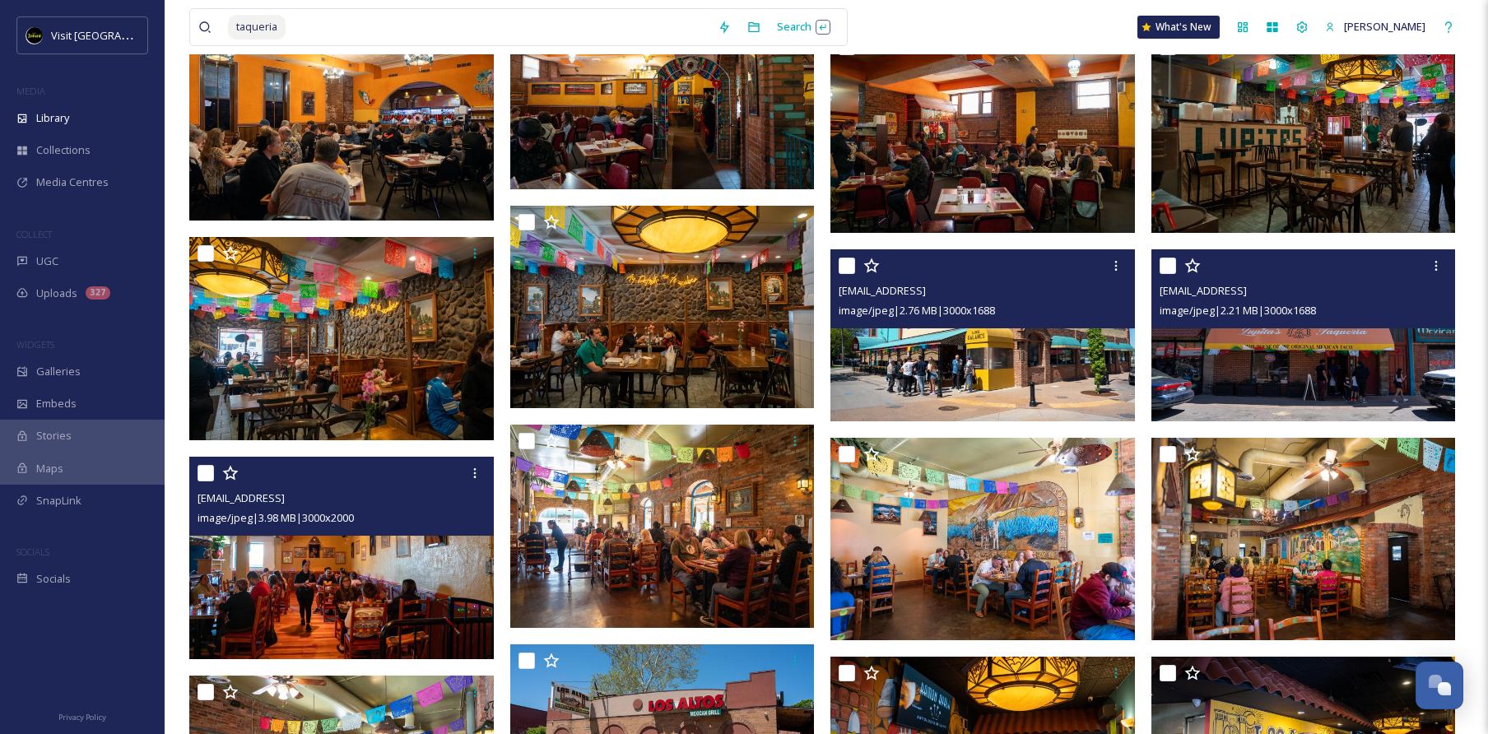
scroll to position [1077, 0]
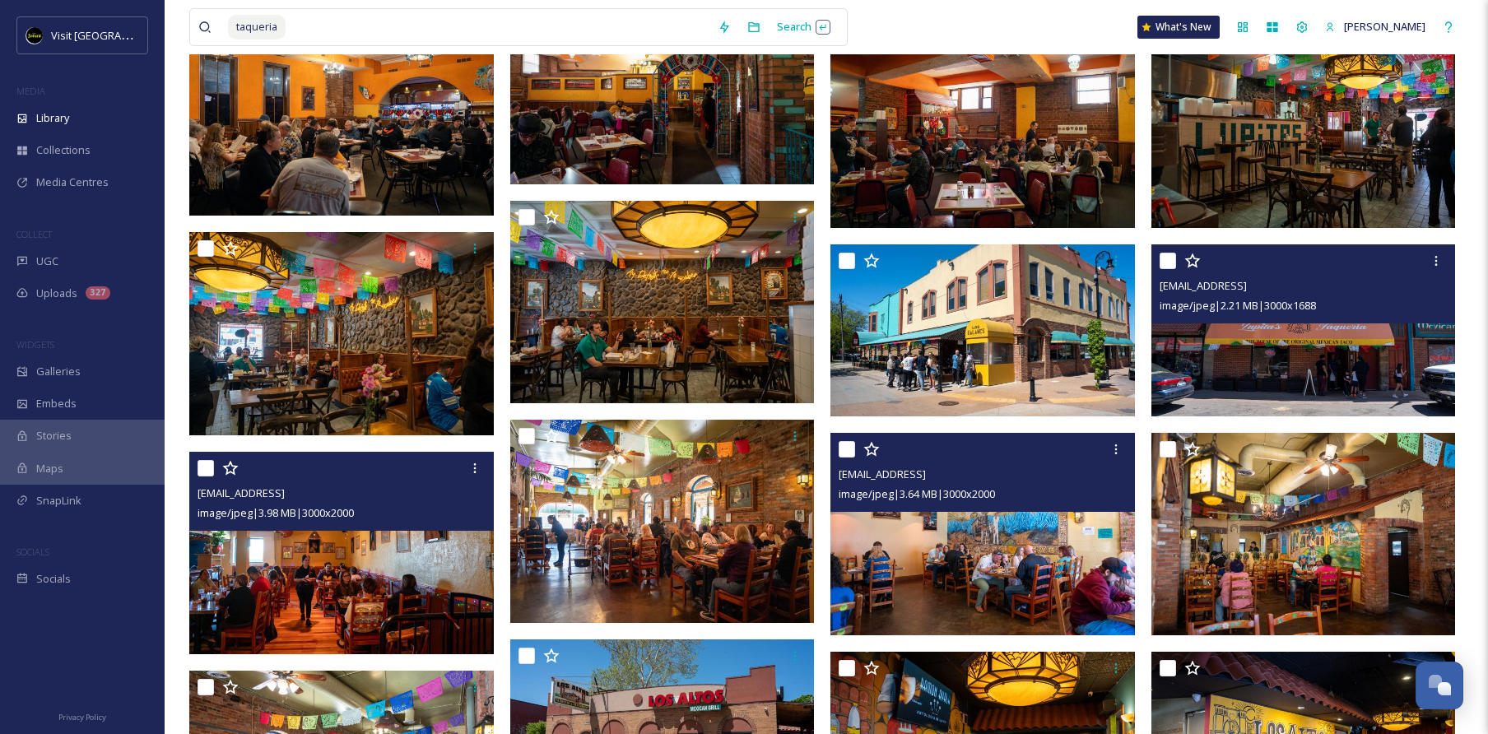
click at [1030, 555] on img at bounding box center [982, 534] width 305 height 203
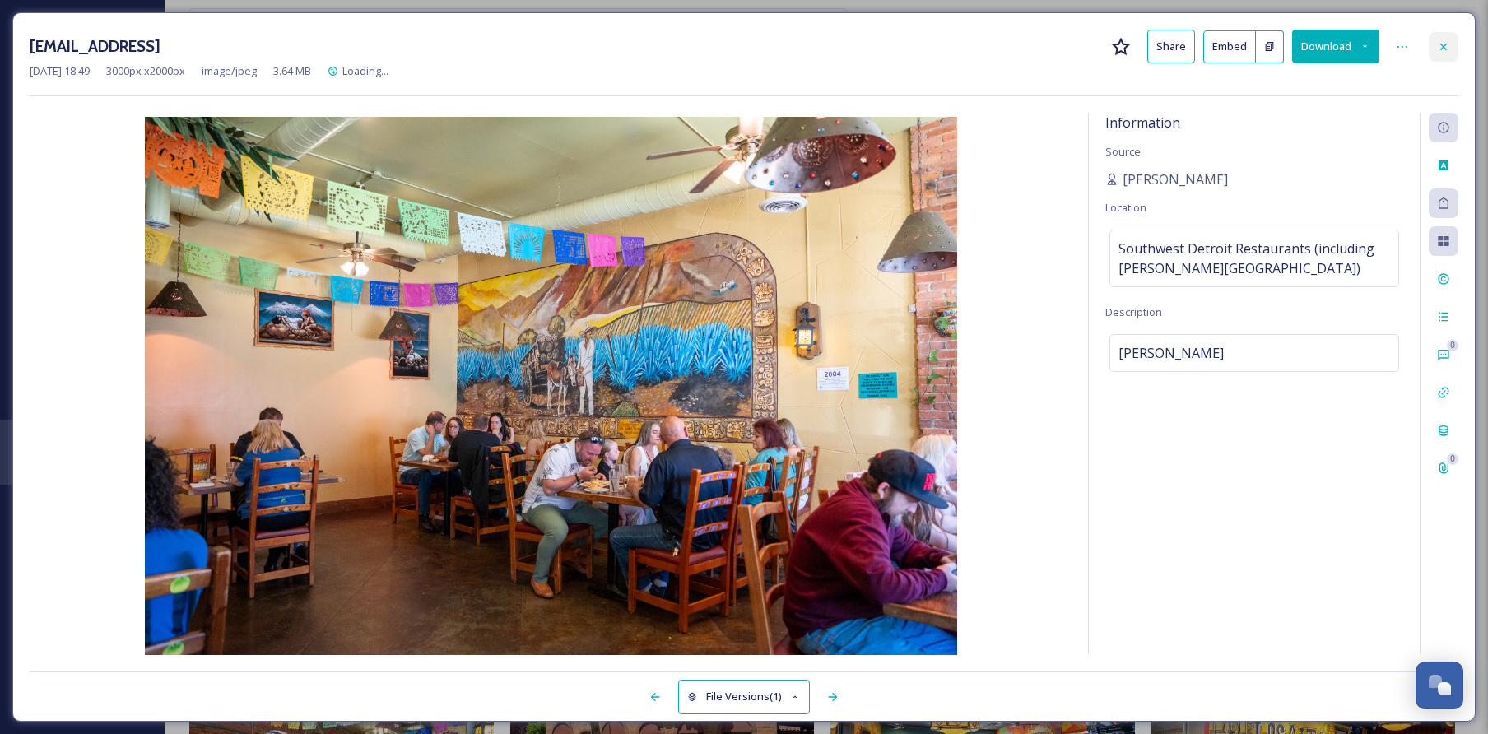
click at [1435, 41] on div at bounding box center [1444, 47] width 30 height 30
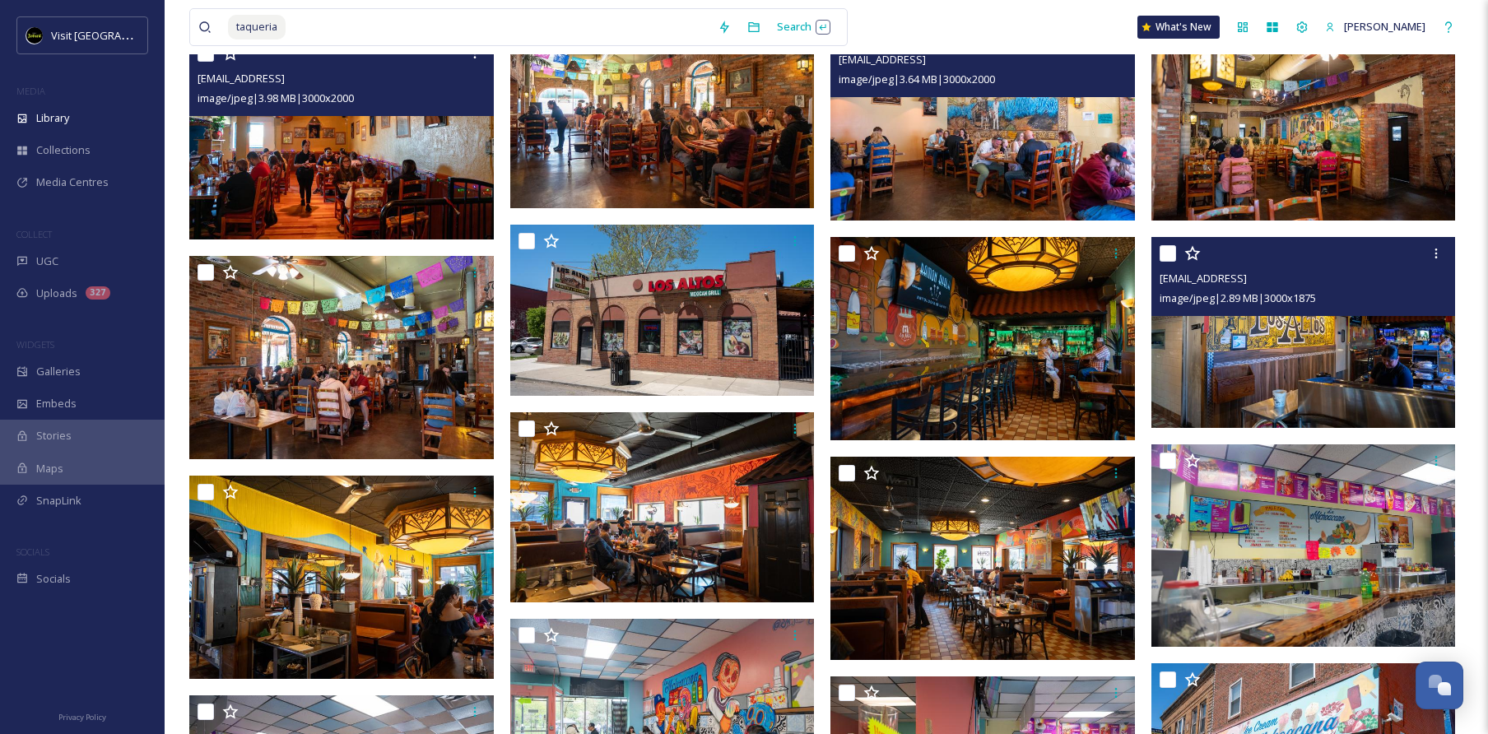
scroll to position [1493, 0]
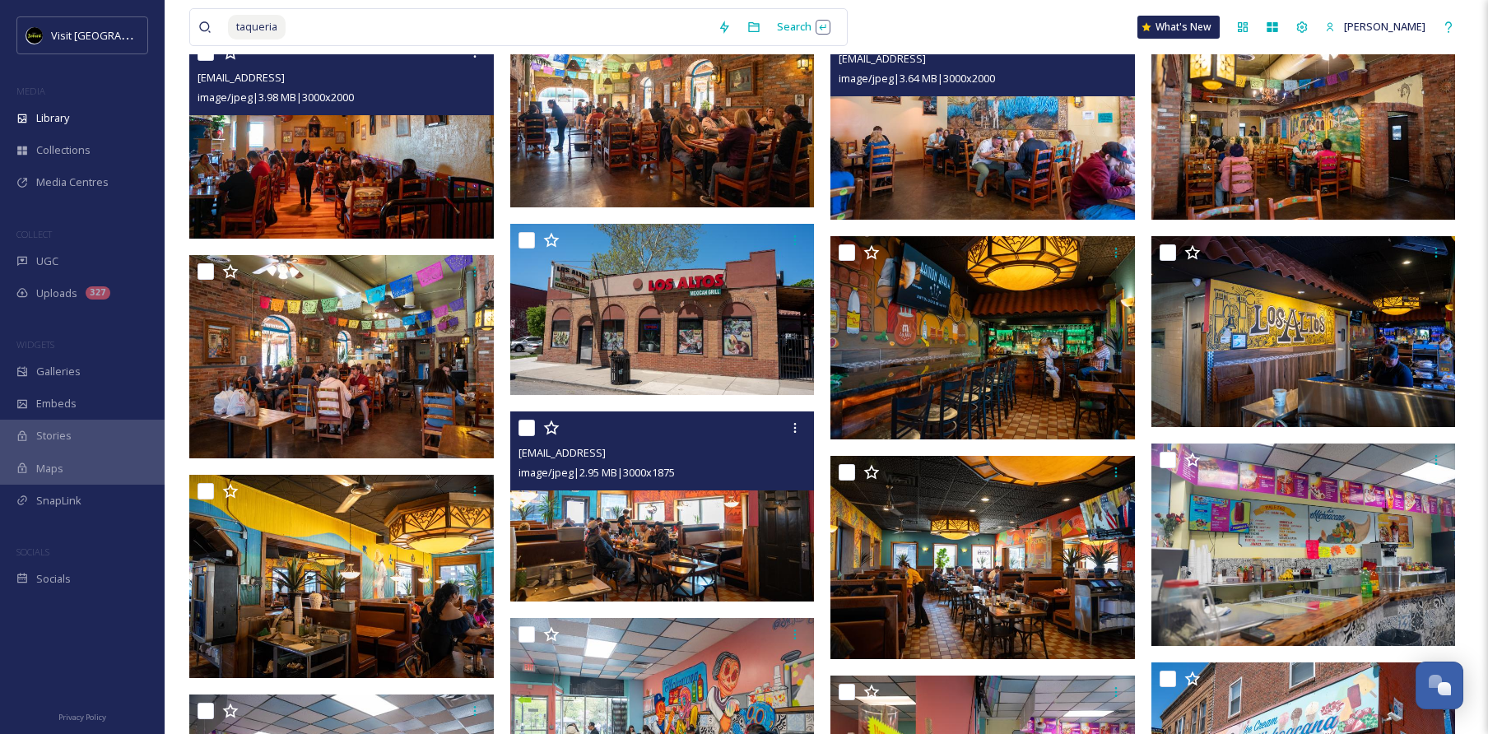
click at [737, 544] on img at bounding box center [662, 506] width 305 height 191
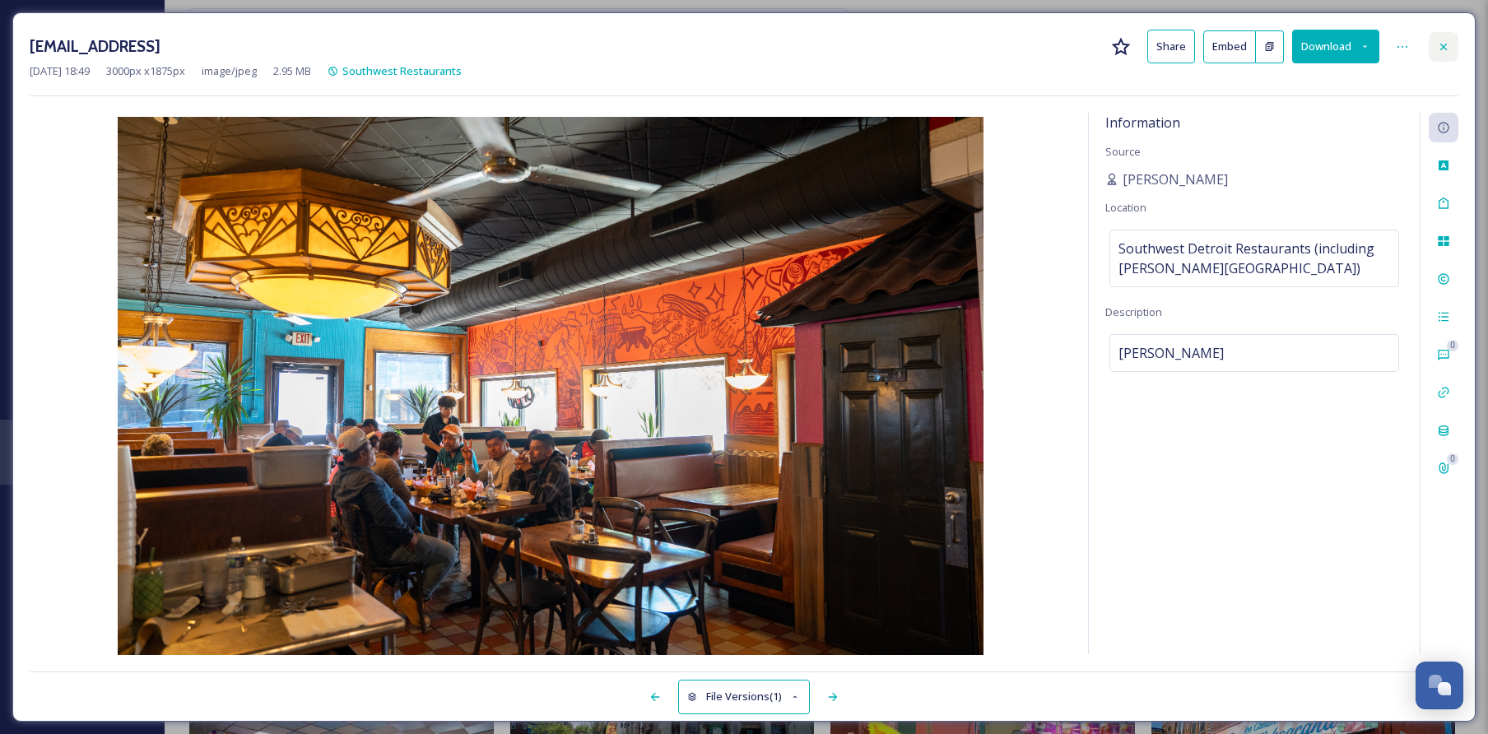
click at [1441, 49] on icon at bounding box center [1443, 46] width 7 height 7
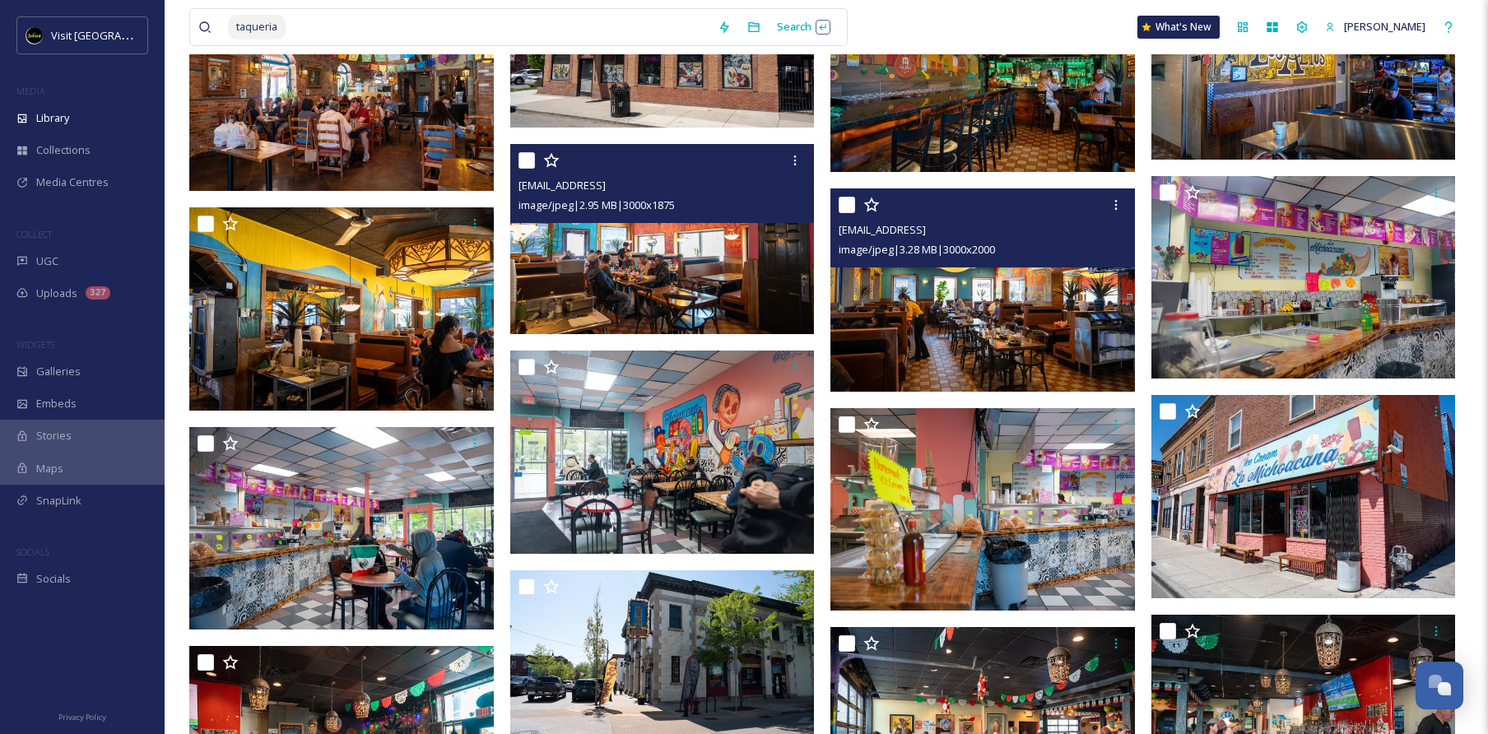
scroll to position [1763, 0]
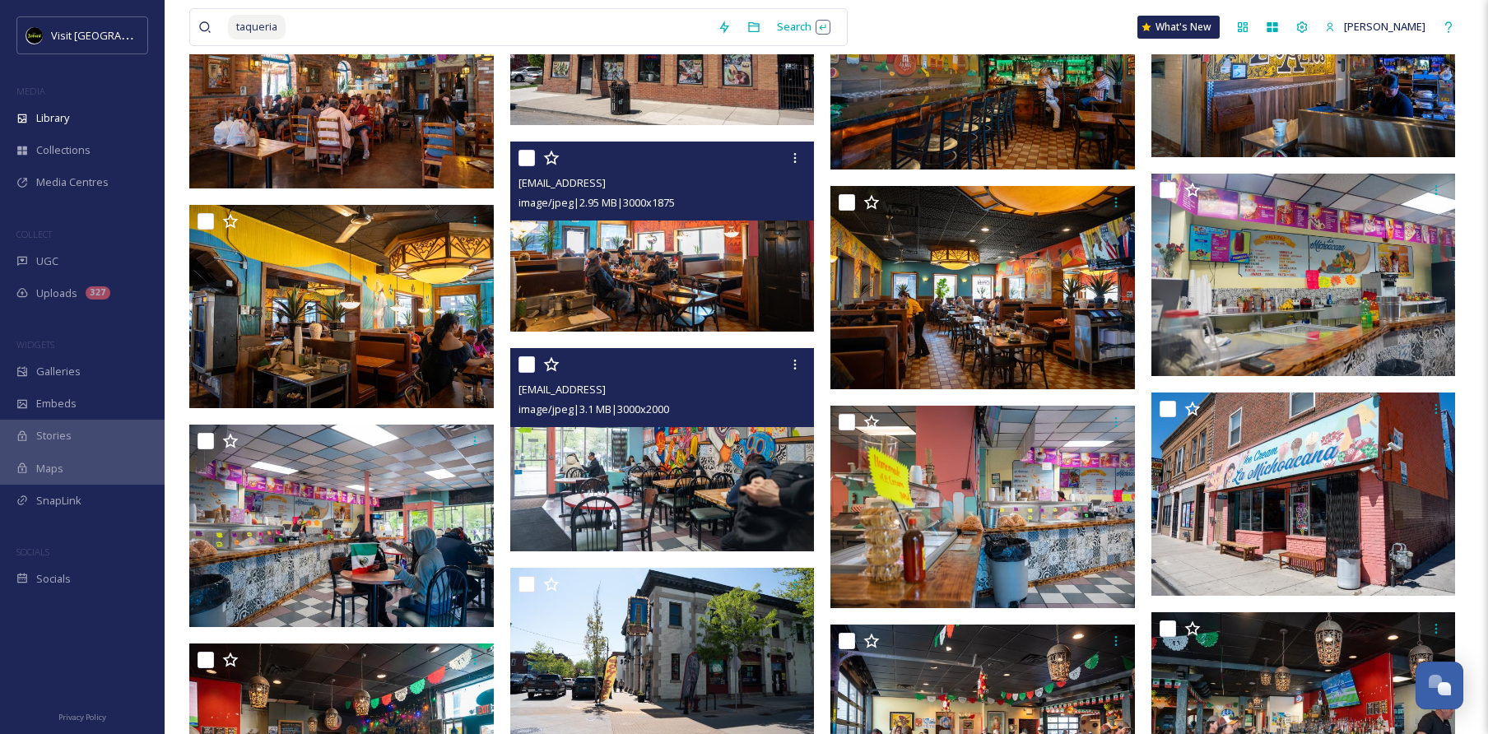
click at [769, 500] on img at bounding box center [662, 449] width 305 height 203
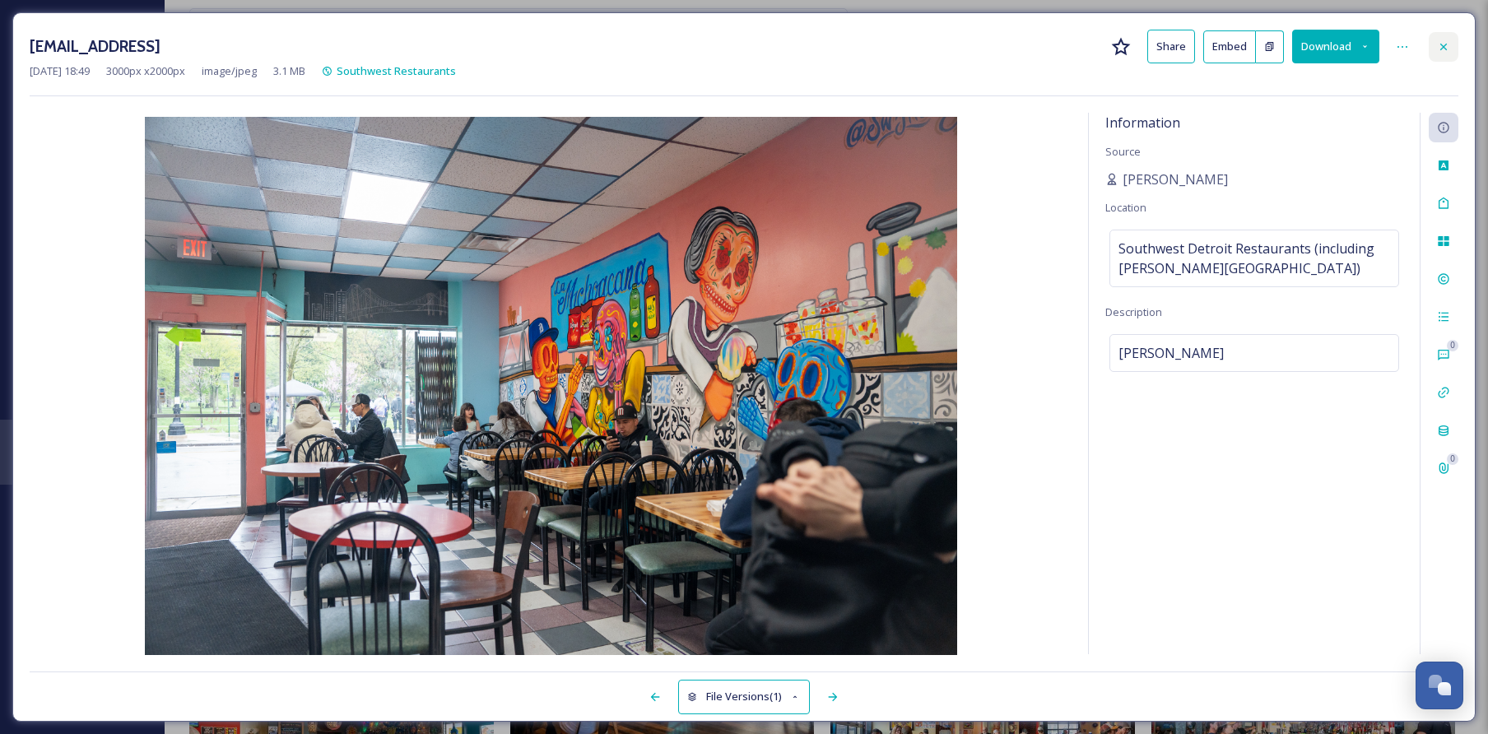
click at [1449, 59] on div at bounding box center [1444, 47] width 30 height 30
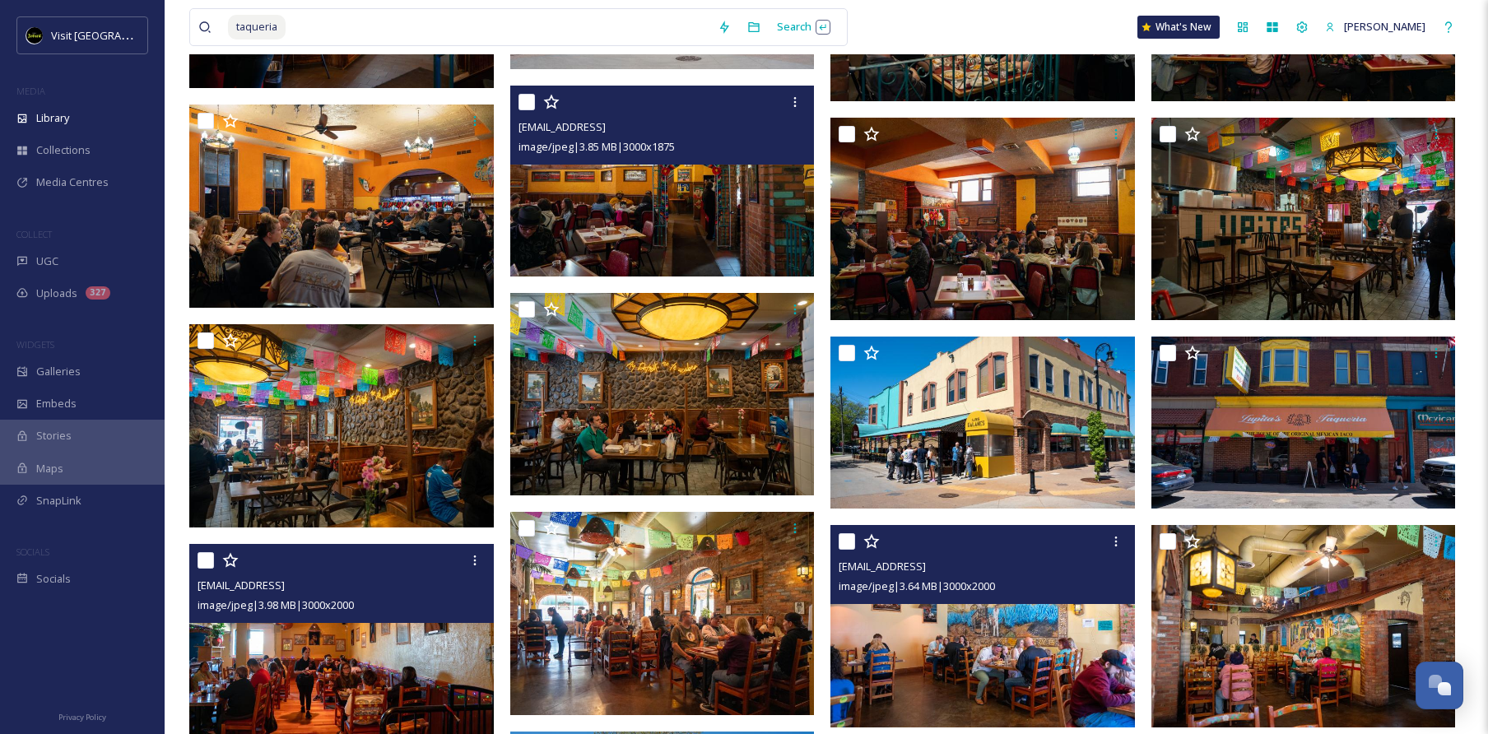
scroll to position [925, 0]
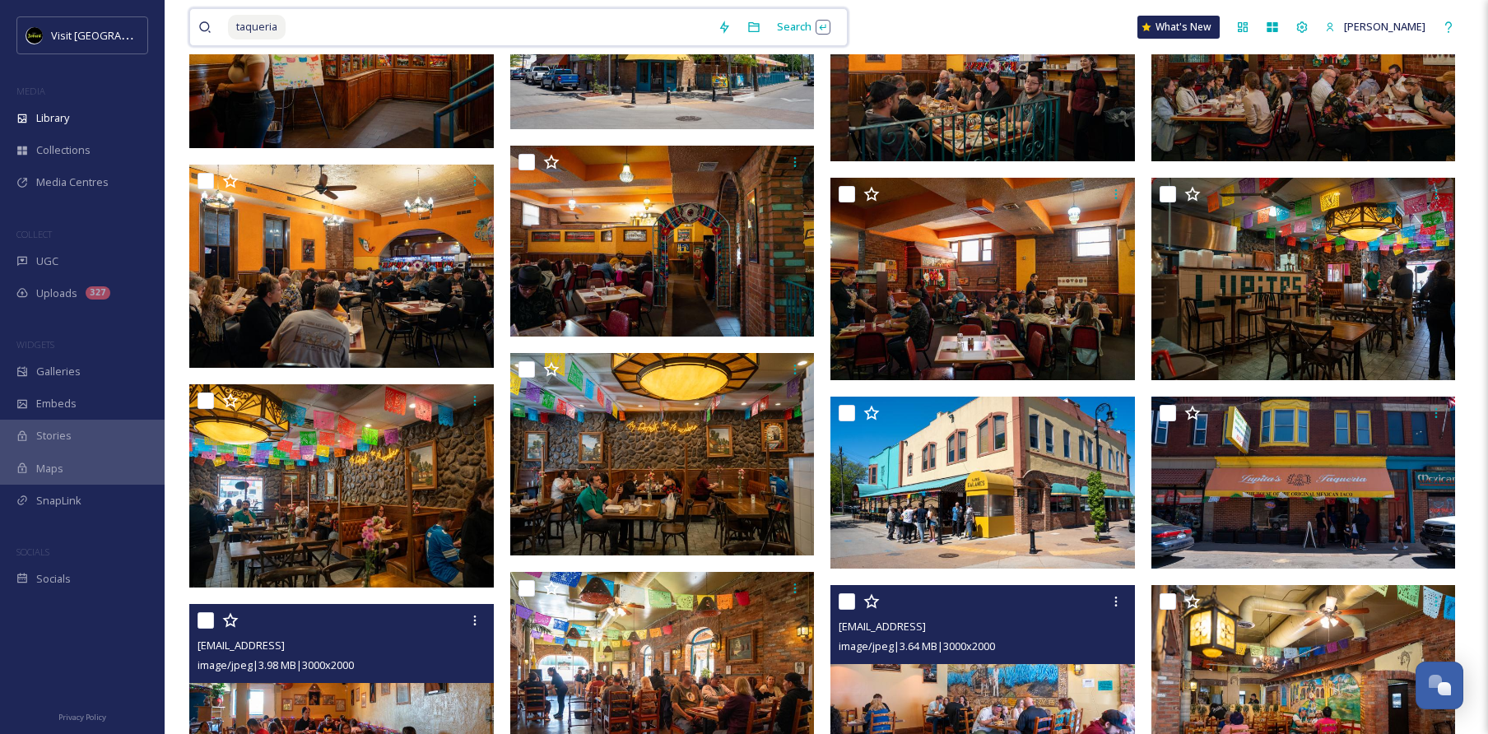
click at [465, 15] on input at bounding box center [498, 27] width 422 height 36
drag, startPoint x: 465, startPoint y: 15, endPoint x: 216, endPoint y: 20, distance: 248.6
click at [216, 20] on div "taqueria" at bounding box center [453, 27] width 511 height 36
type input "t"
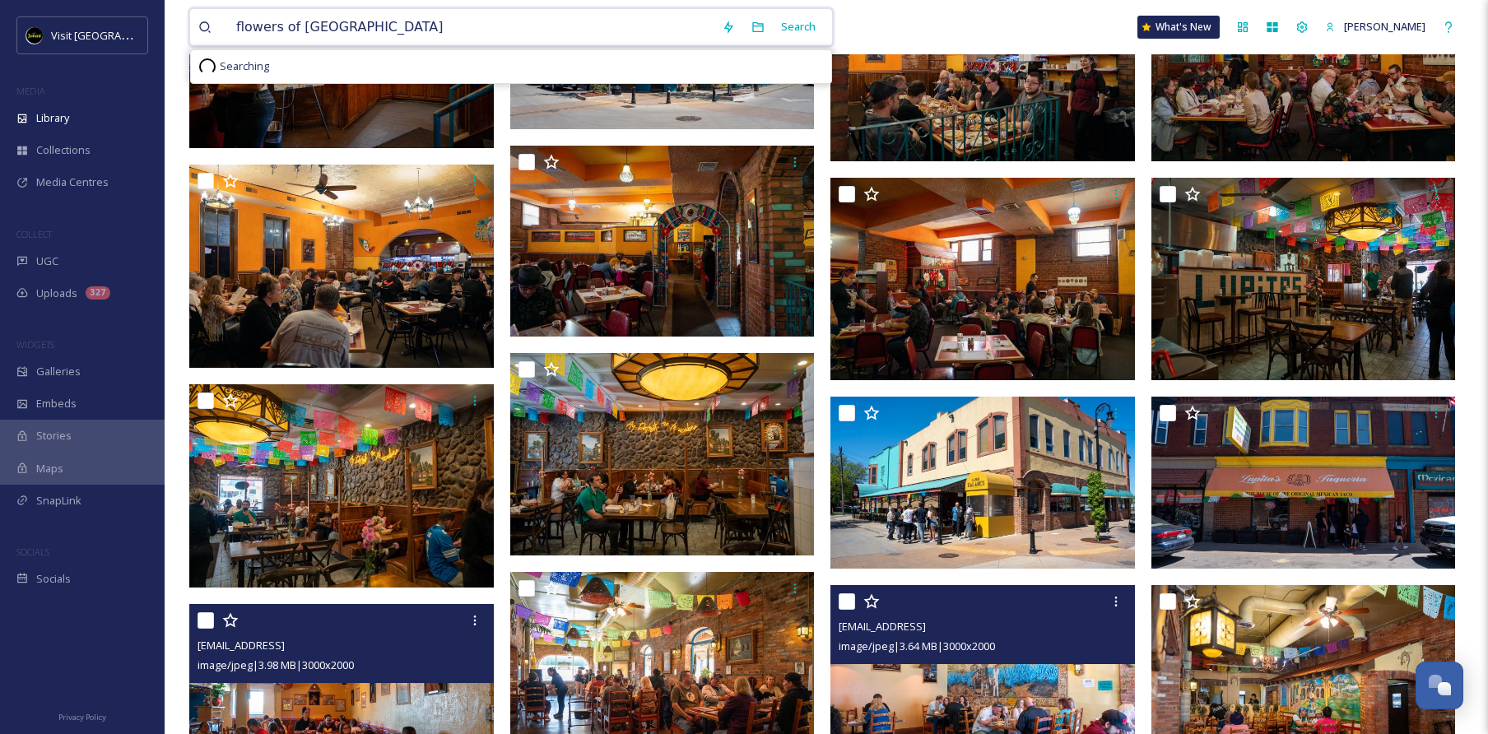
type input "flowers of Vietnam"
drag, startPoint x: 216, startPoint y: 20, endPoint x: 815, endPoint y: 27, distance: 598.4
click at [815, 27] on div "Search" at bounding box center [798, 27] width 51 height 32
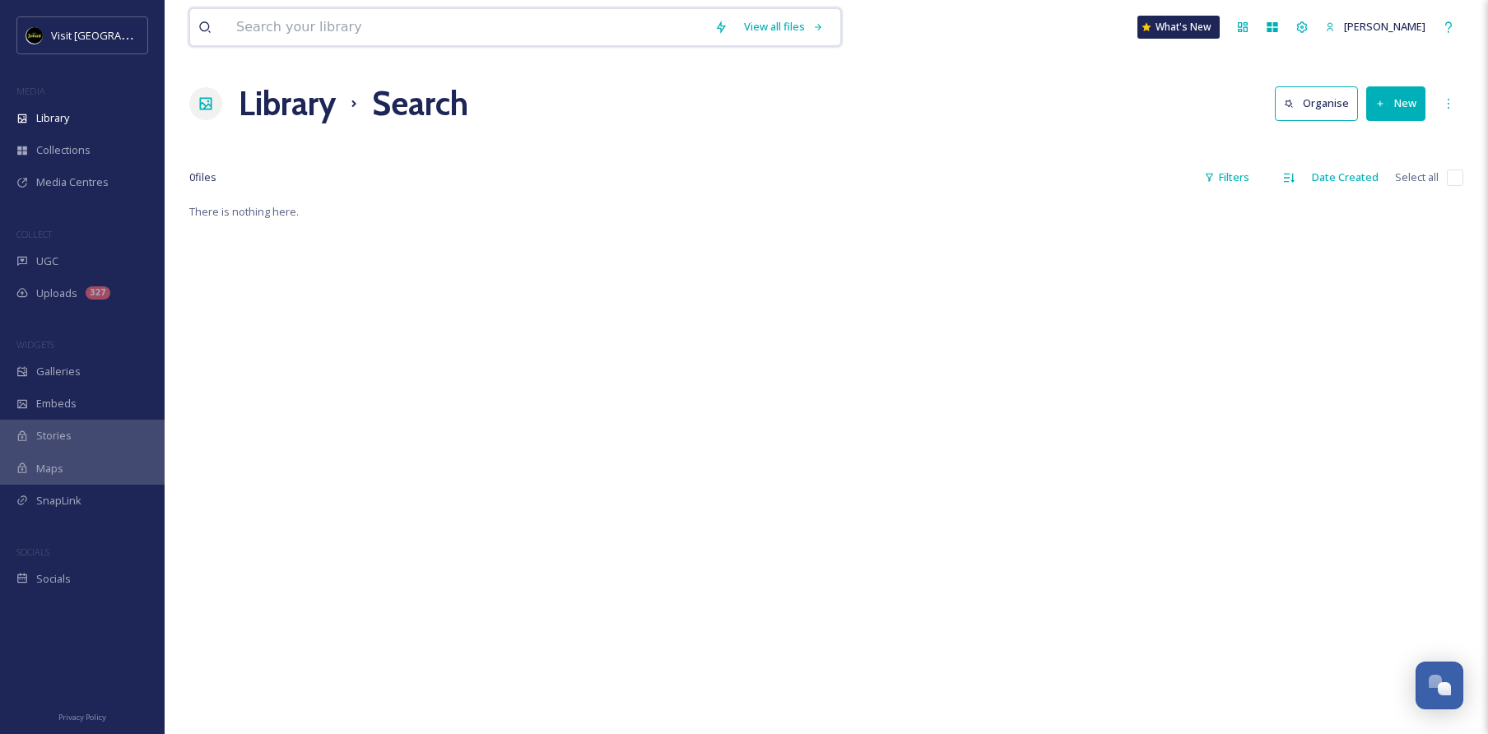
click at [468, 36] on input at bounding box center [467, 27] width 478 height 36
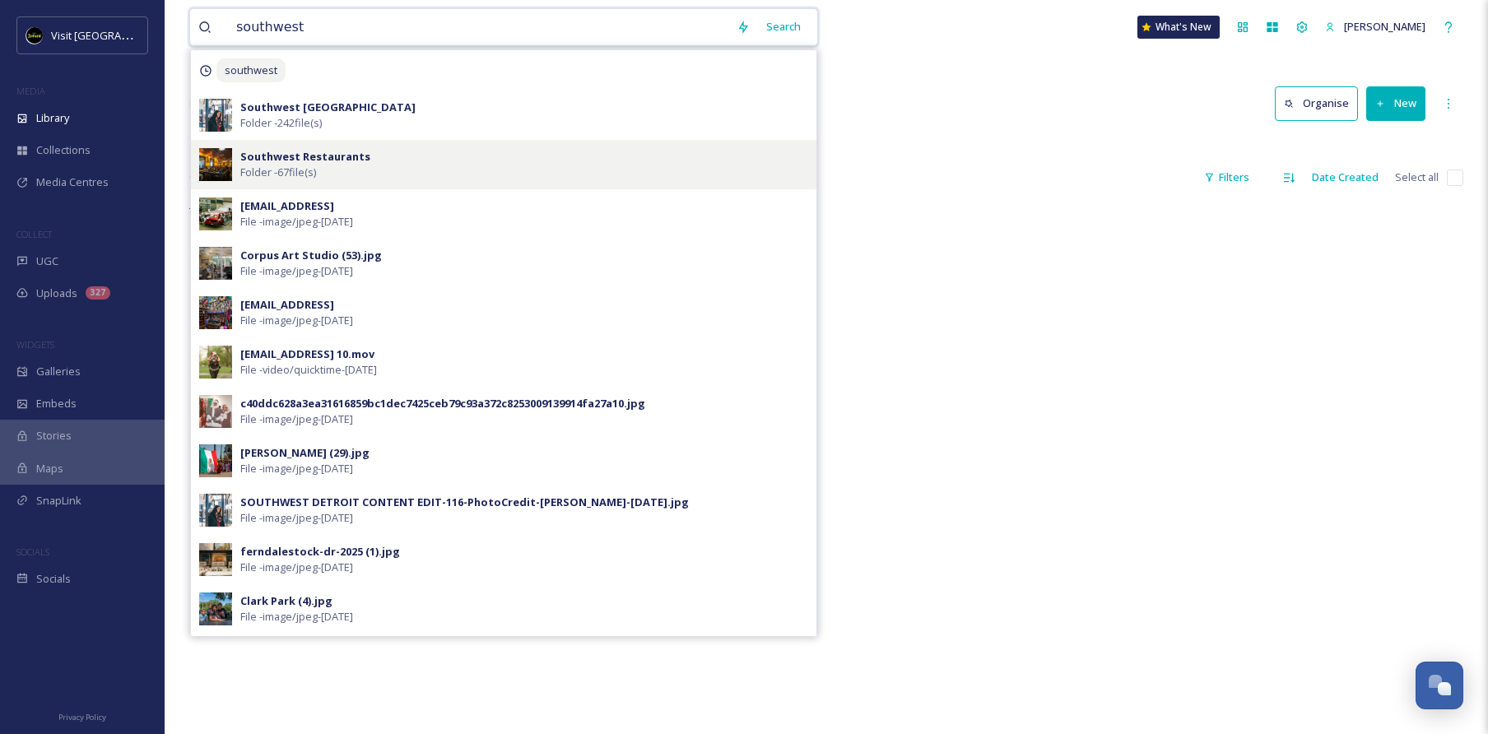
type input "southwest"
click at [390, 156] on div "Southwest Restaurants Folder - 67 file(s)" at bounding box center [524, 164] width 568 height 31
